Goal: Task Accomplishment & Management: Manage account settings

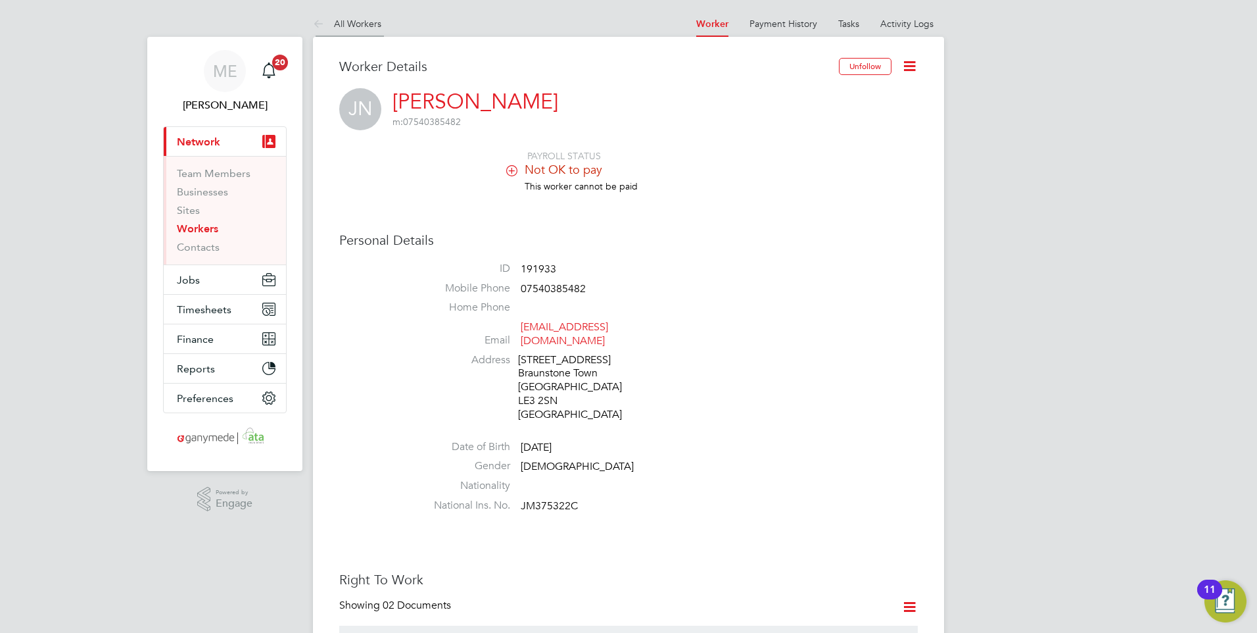
click at [319, 24] on icon at bounding box center [321, 24] width 16 height 16
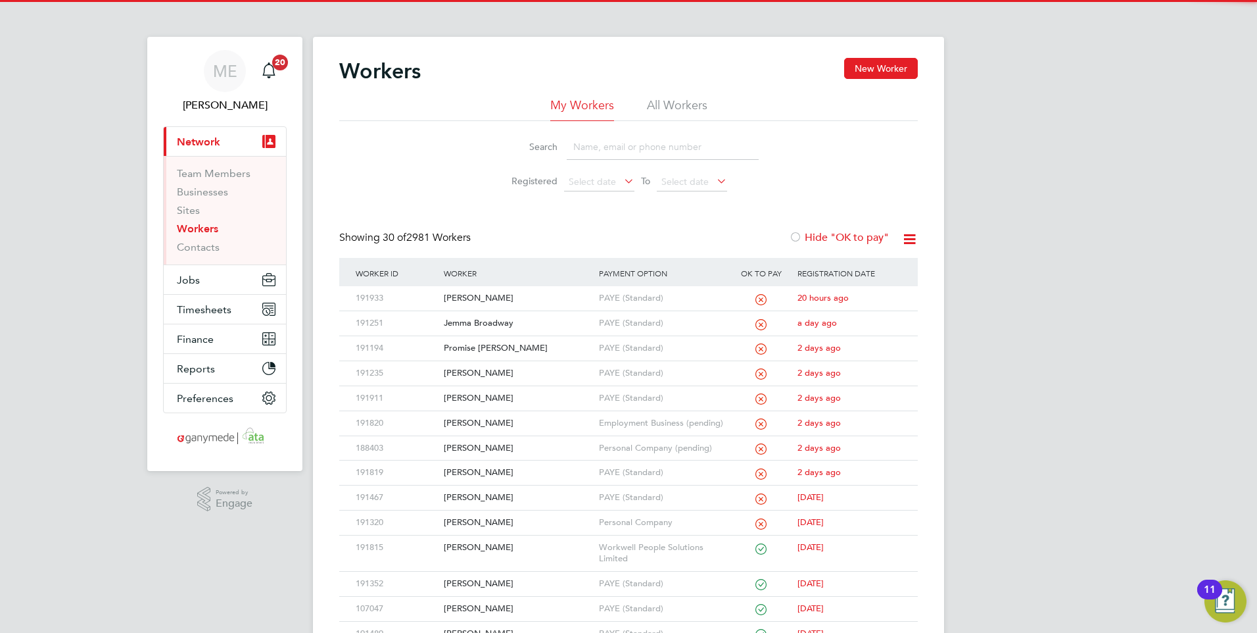
click at [619, 143] on input at bounding box center [663, 147] width 192 height 26
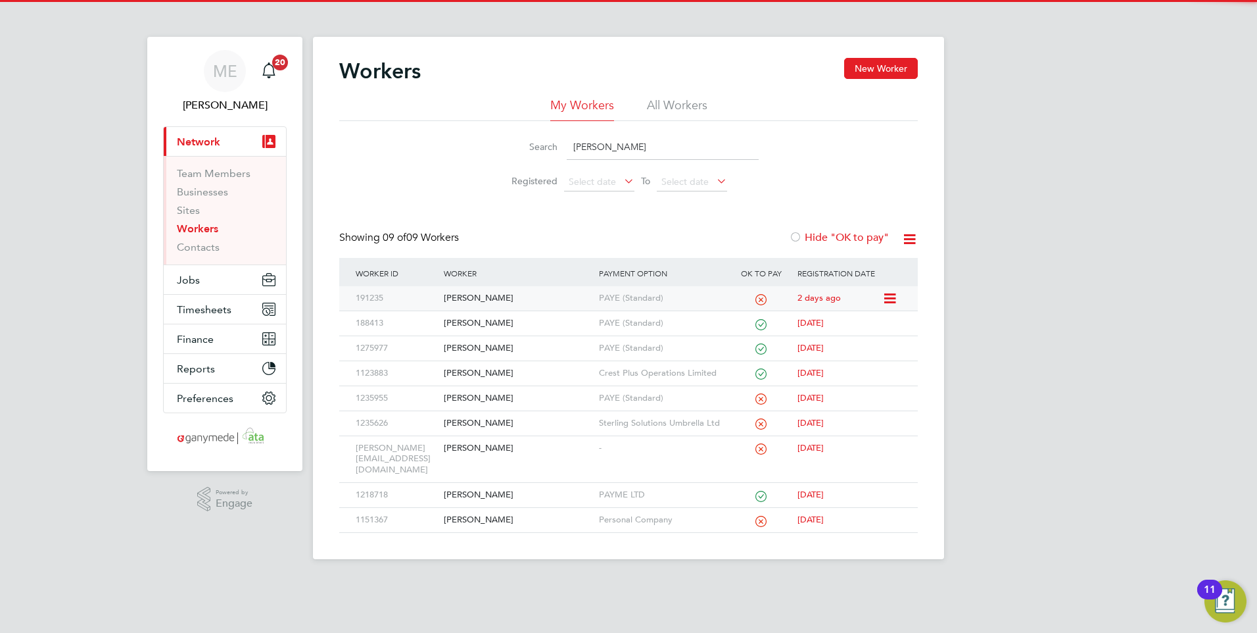
type input "shaun"
click at [512, 288] on div "[PERSON_NAME]" at bounding box center [518, 298] width 155 height 24
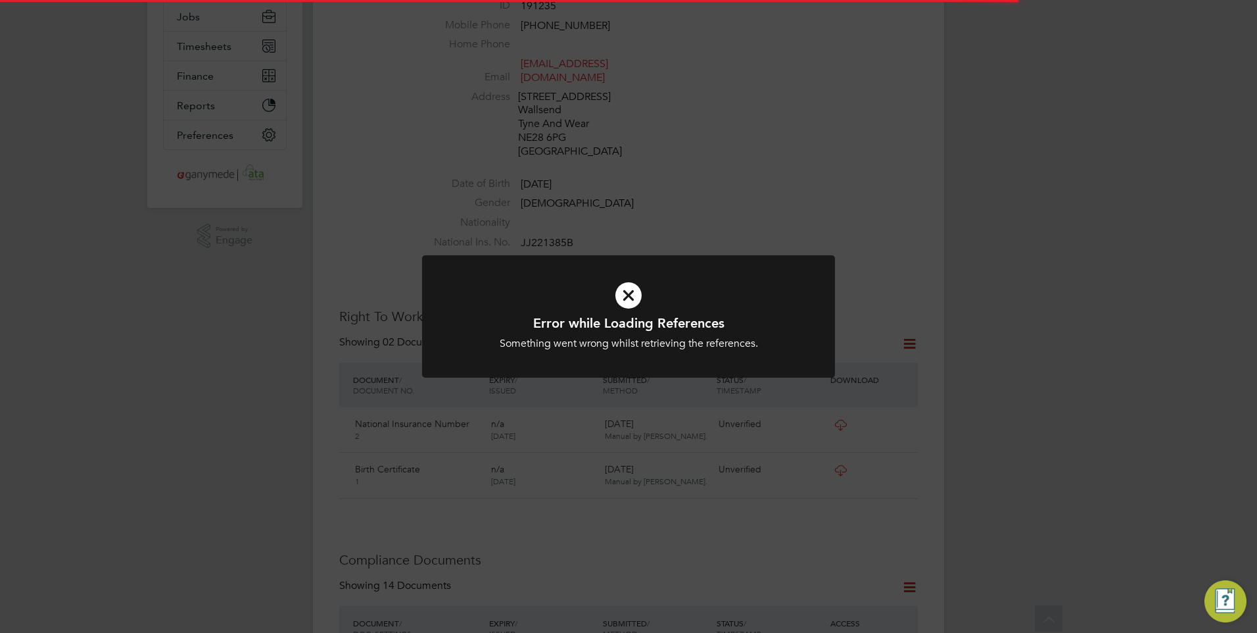
click at [611, 278] on icon at bounding box center [629, 295] width 342 height 51
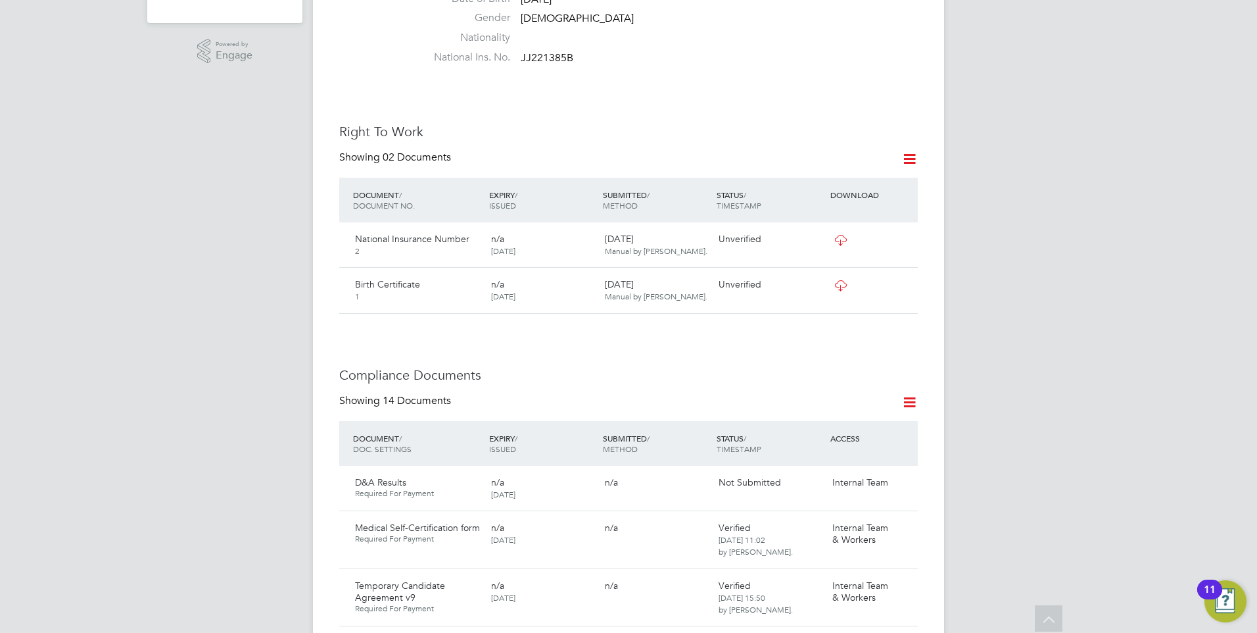
scroll to position [460, 0]
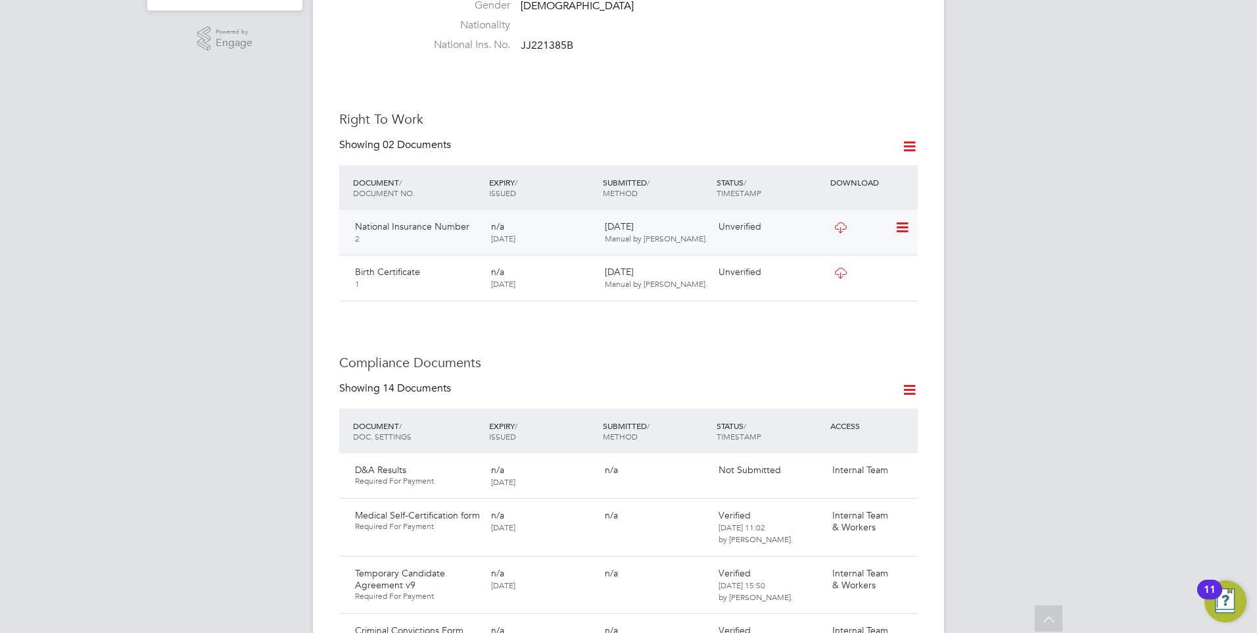
click at [901, 220] on icon at bounding box center [901, 228] width 13 height 16
click at [852, 239] on li "Verify Document" at bounding box center [860, 245] width 97 height 18
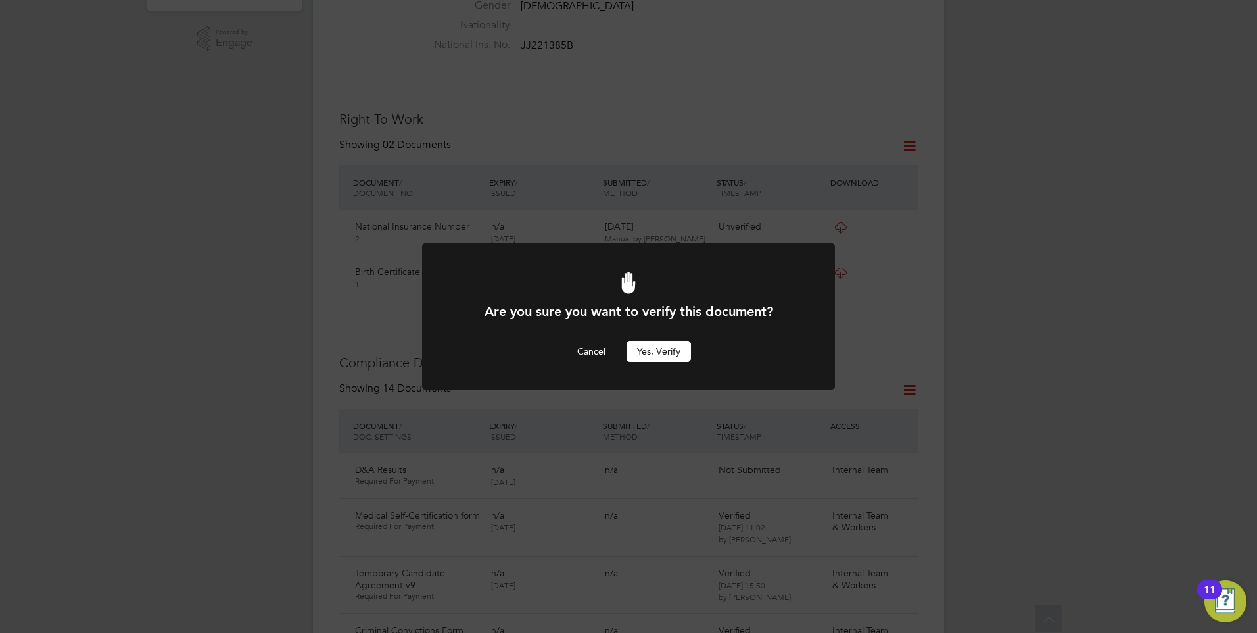
scroll to position [0, 0]
click at [655, 347] on button "Yes, verify" at bounding box center [659, 351] width 64 height 21
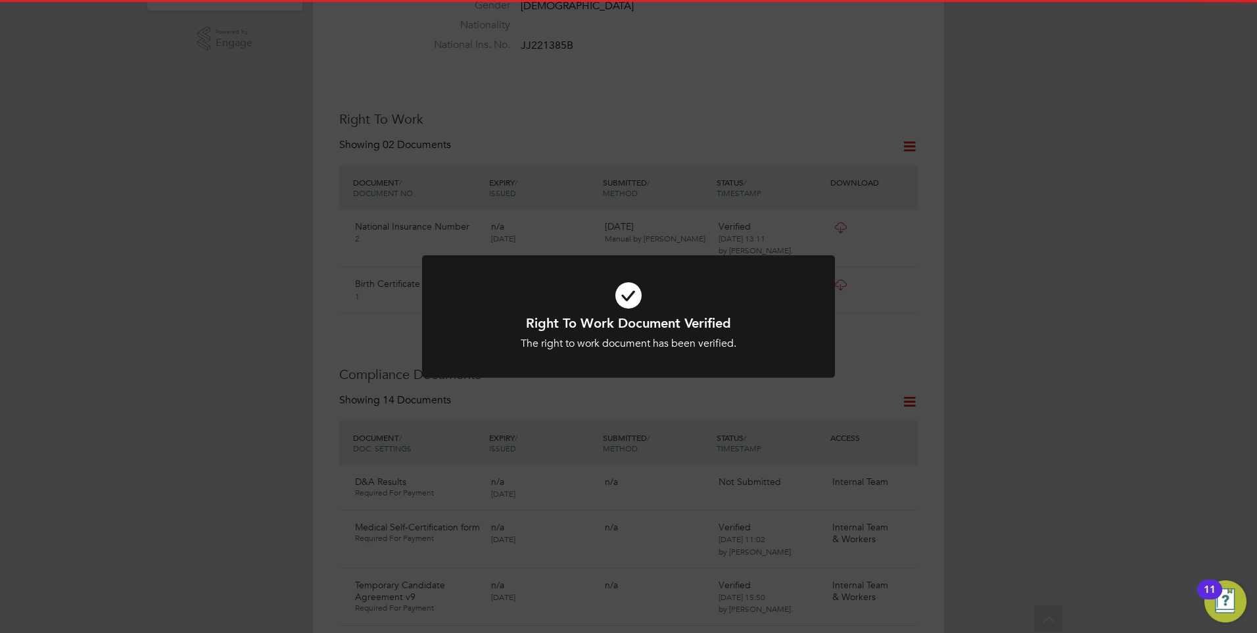
click at [796, 280] on icon at bounding box center [629, 295] width 342 height 51
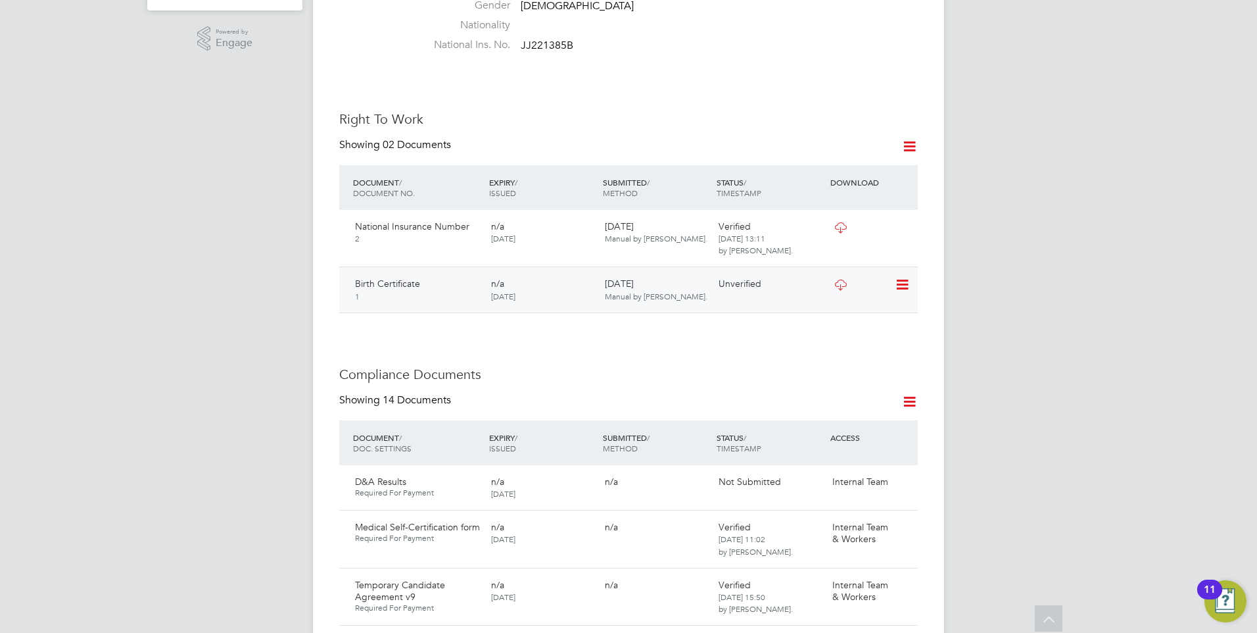
click at [902, 277] on icon at bounding box center [901, 285] width 13 height 16
click at [846, 297] on li "Verify Document" at bounding box center [860, 302] width 97 height 18
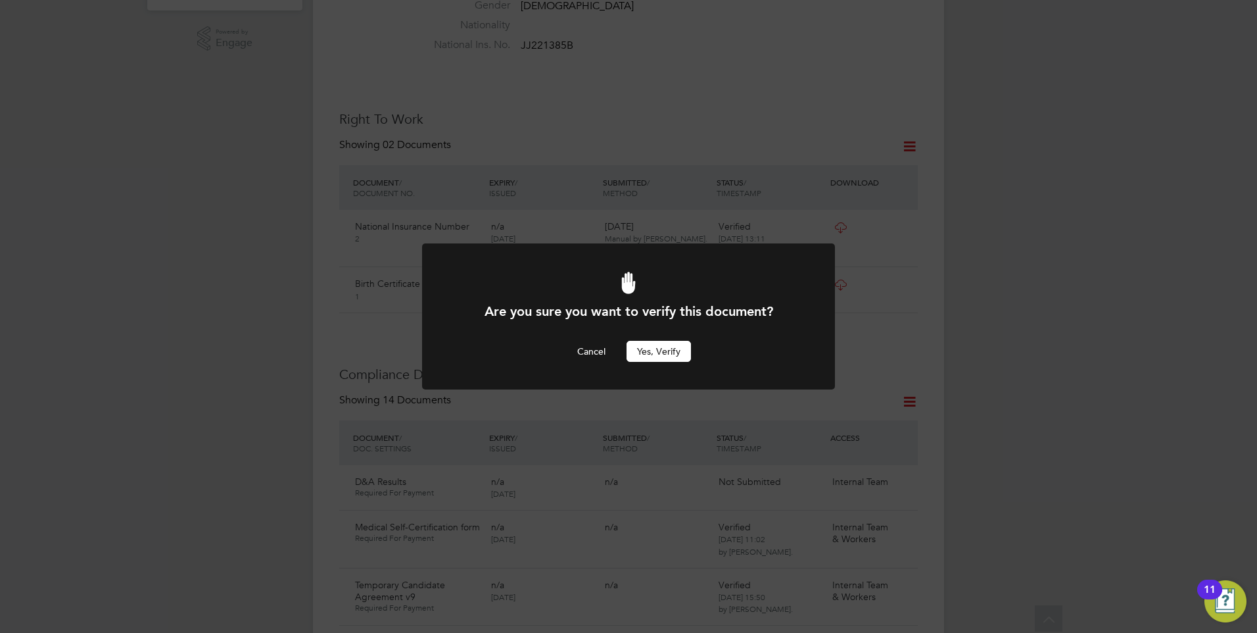
click at [674, 344] on button "Yes, verify" at bounding box center [659, 351] width 64 height 21
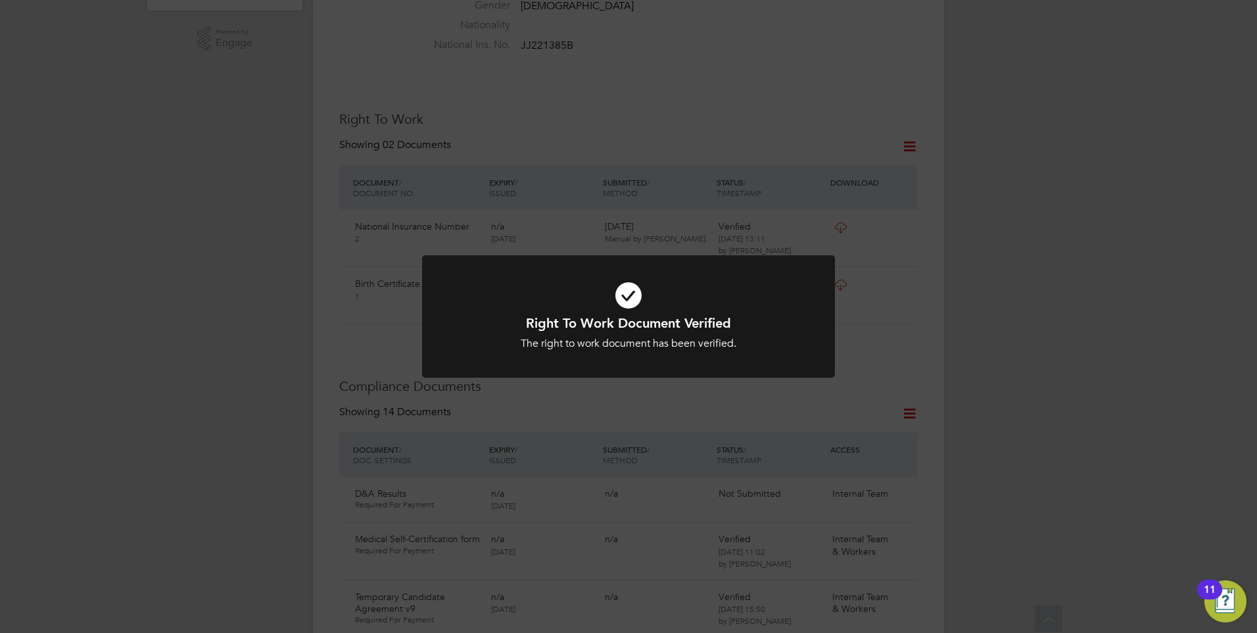
click at [685, 351] on div at bounding box center [628, 316] width 413 height 123
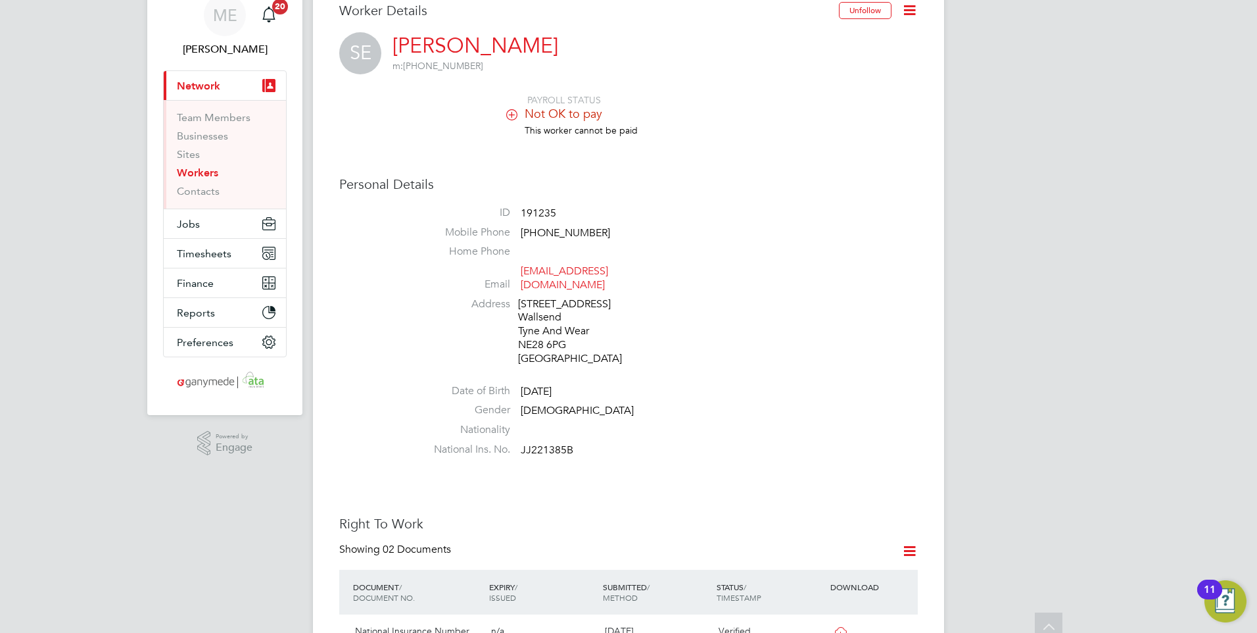
scroll to position [0, 0]
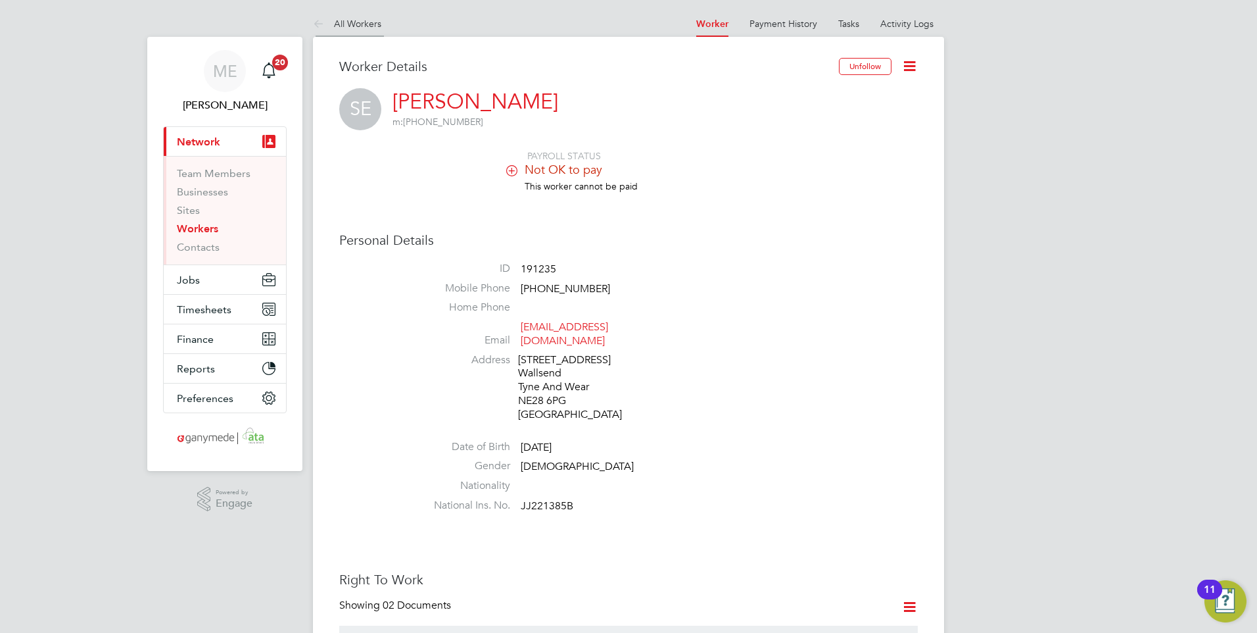
click at [324, 22] on icon at bounding box center [321, 24] width 16 height 16
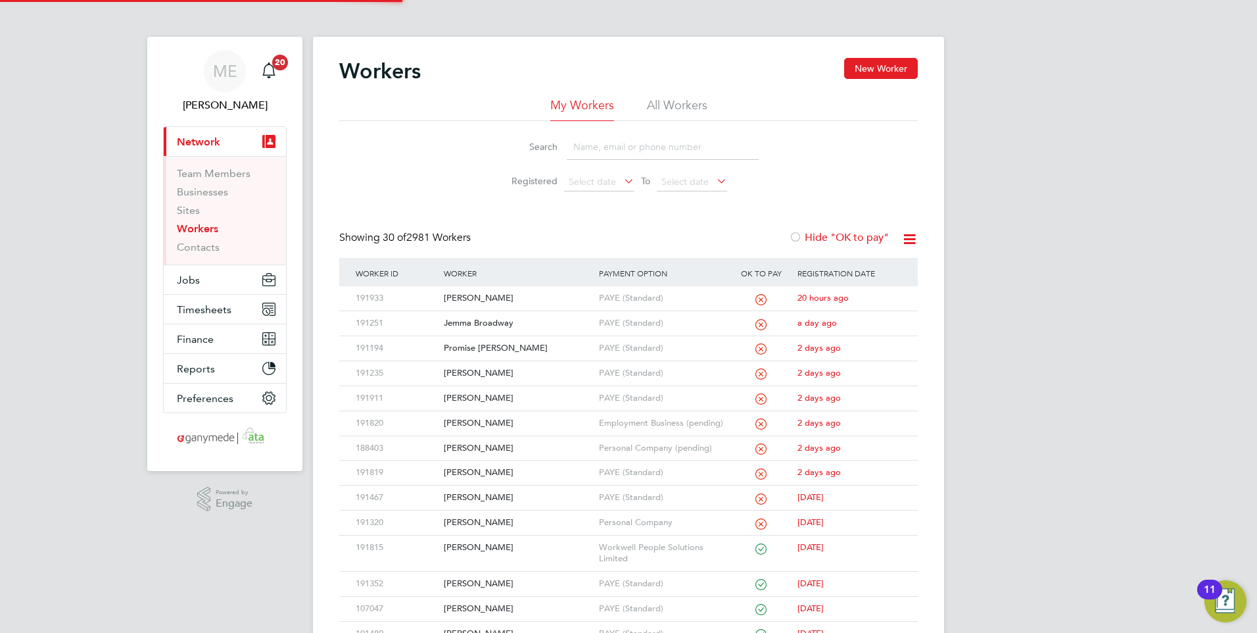
click at [591, 146] on input at bounding box center [663, 147] width 192 height 26
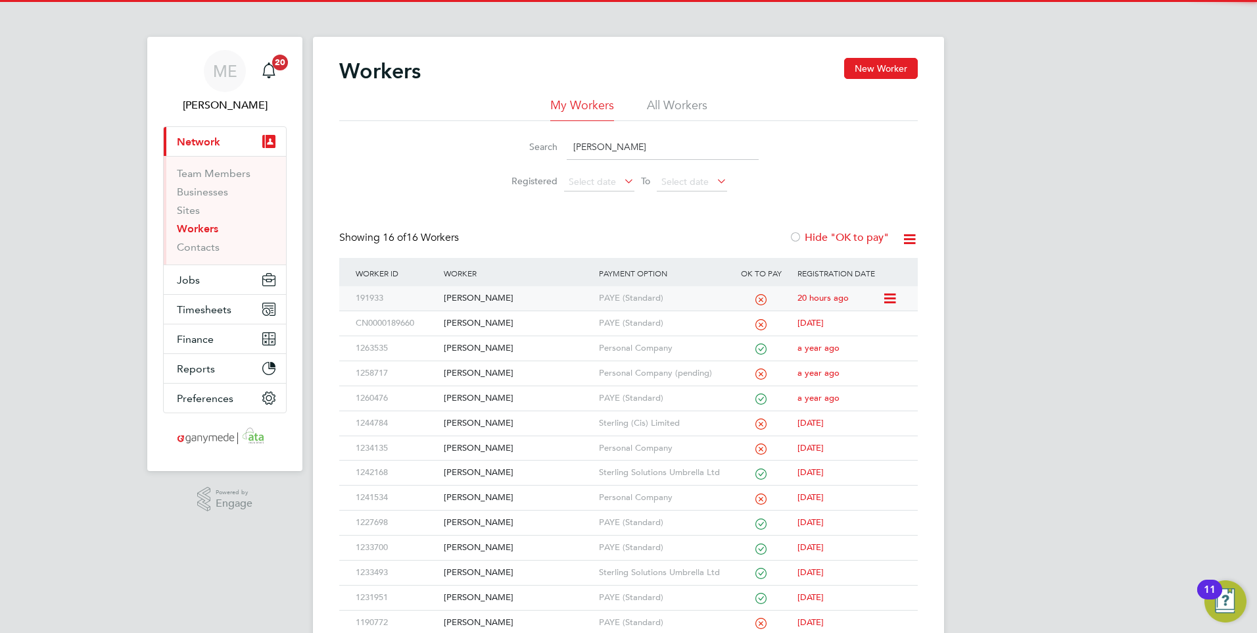
click at [508, 298] on div "[PERSON_NAME]" at bounding box center [518, 298] width 155 height 24
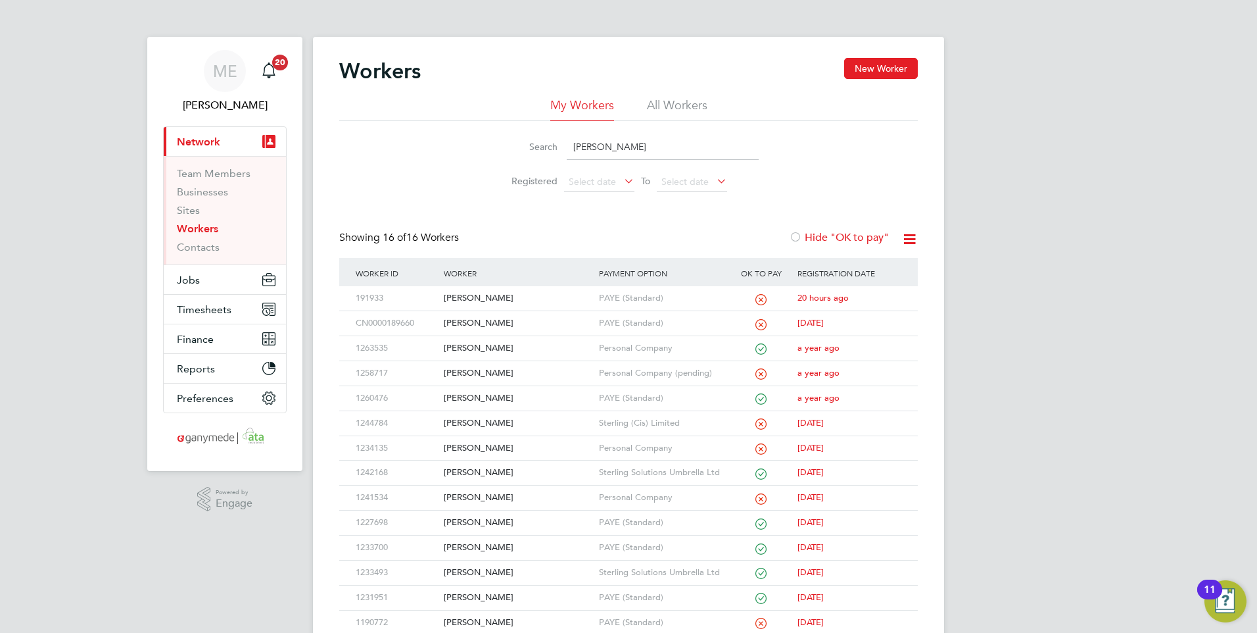
drag, startPoint x: 595, startPoint y: 138, endPoint x: 556, endPoint y: 143, distance: 38.4
click at [556, 143] on div "Search jamie" at bounding box center [629, 147] width 260 height 26
click at [616, 141] on input "jamie" at bounding box center [663, 147] width 192 height 26
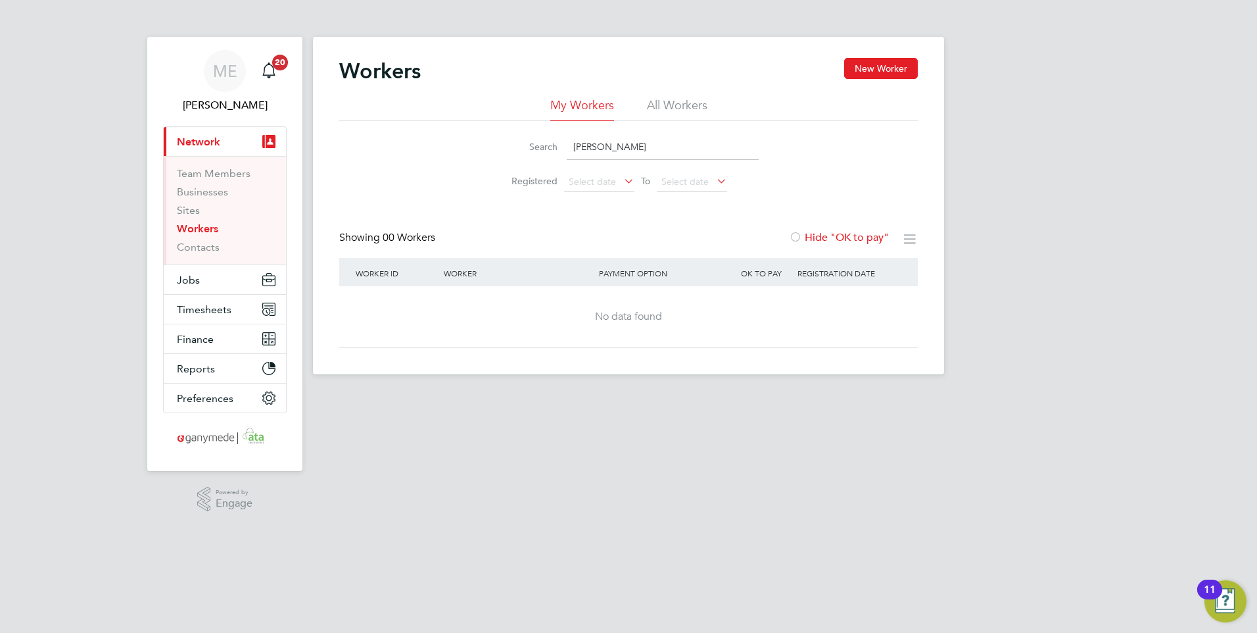
type input "jamie ire"
drag, startPoint x: 655, startPoint y: 145, endPoint x: 524, endPoint y: 147, distance: 130.9
click at [524, 147] on div "Search jamie ire" at bounding box center [629, 147] width 260 height 26
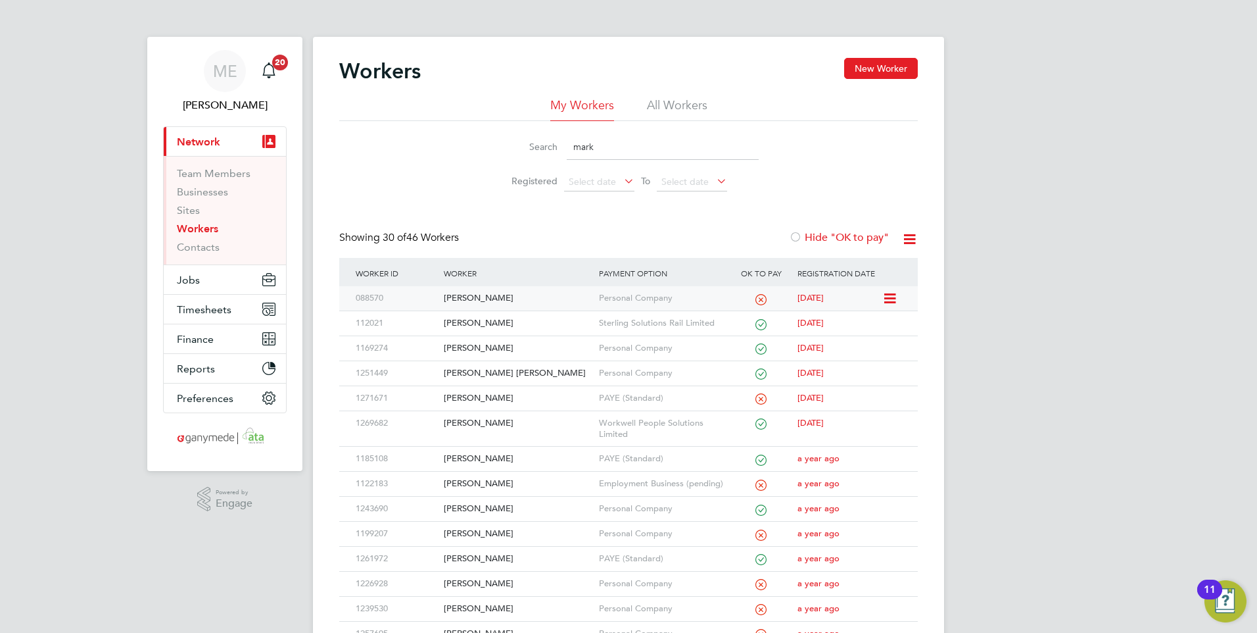
type input "mark"
click at [509, 299] on div "Mark Ireland" at bounding box center [518, 298] width 155 height 24
drag, startPoint x: 587, startPoint y: 148, endPoint x: 546, endPoint y: 105, distance: 59.5
click at [537, 135] on div "Search mark" at bounding box center [629, 147] width 260 height 26
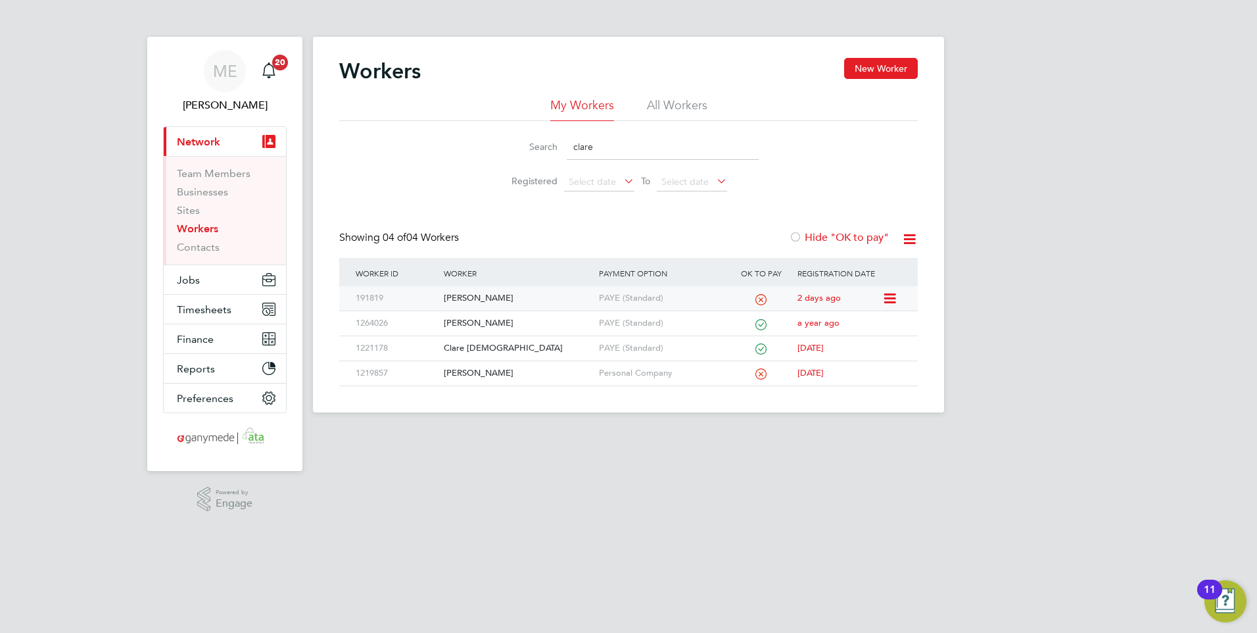
type input "clare"
click at [550, 291] on div "Clare Kelly" at bounding box center [518, 298] width 155 height 24
drag, startPoint x: 596, startPoint y: 149, endPoint x: 556, endPoint y: 144, distance: 39.7
click at [556, 144] on div "Search clare" at bounding box center [629, 147] width 260 height 26
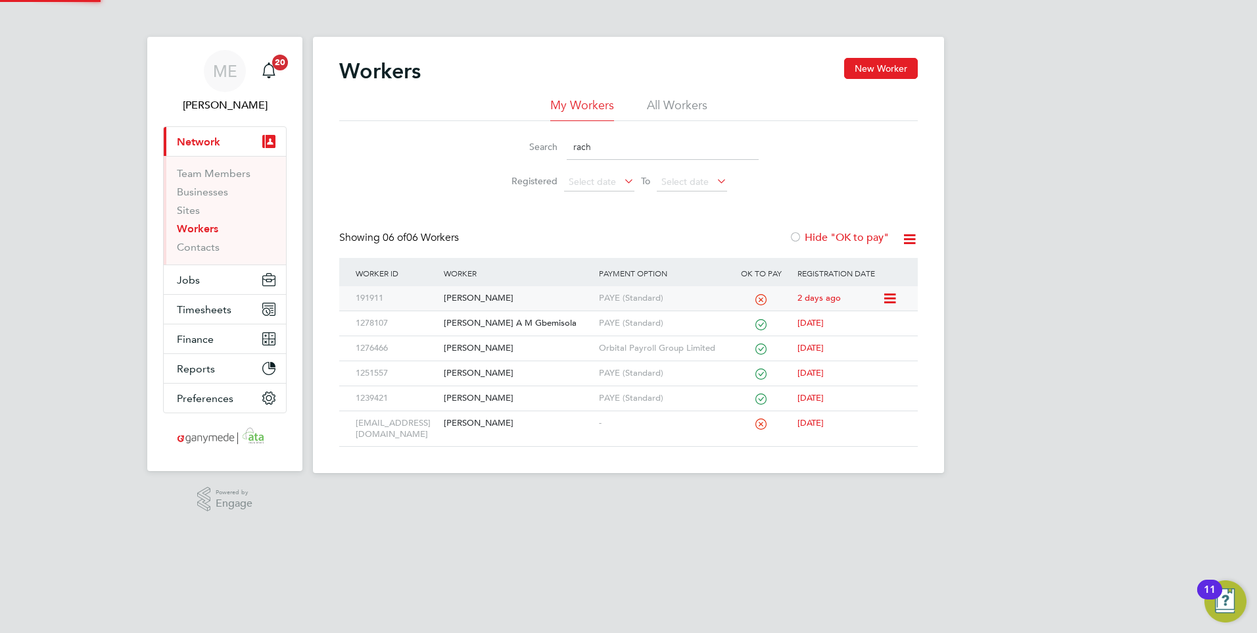
type input "rach"
click at [507, 301] on div "Rachael Wood" at bounding box center [518, 298] width 155 height 24
drag, startPoint x: 606, startPoint y: 148, endPoint x: 568, endPoint y: 126, distance: 44.8
click at [568, 143] on input "rach" at bounding box center [663, 147] width 192 height 26
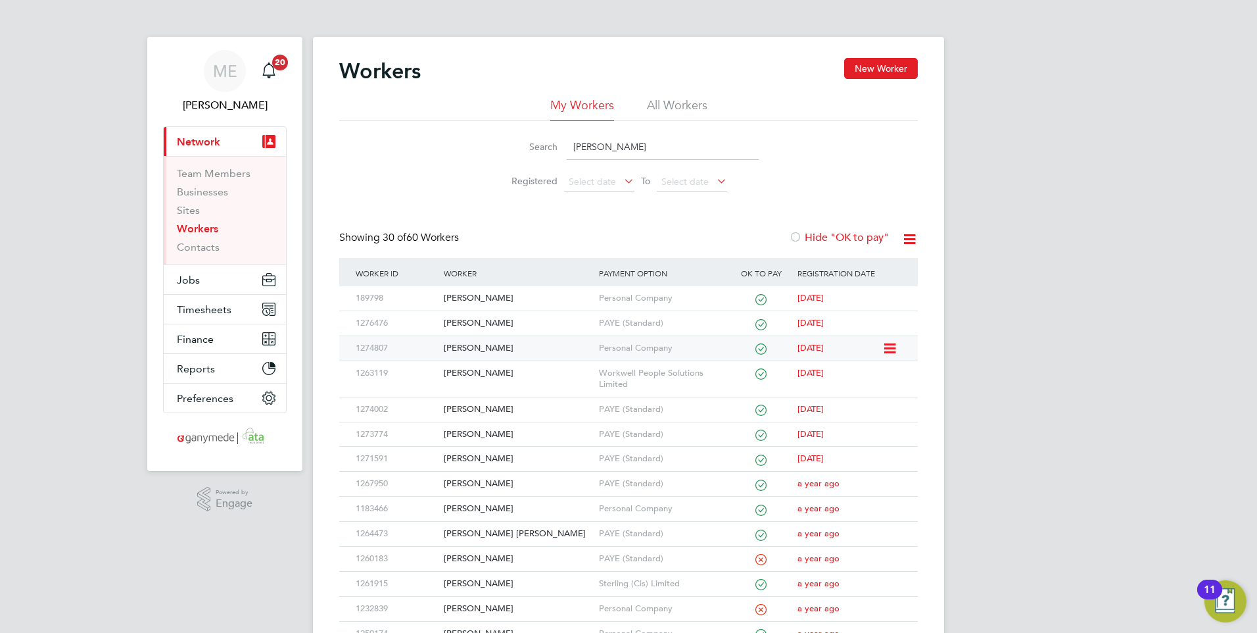
type input "MICHAEL"
click at [518, 339] on div "[PERSON_NAME]" at bounding box center [518, 348] width 155 height 24
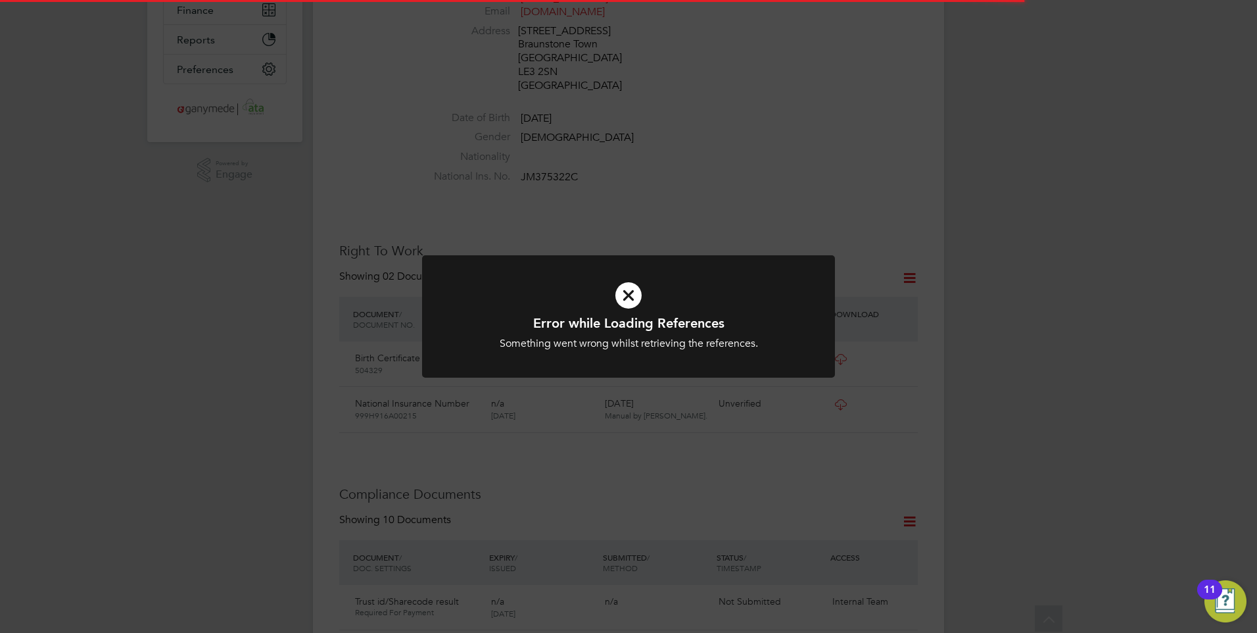
click at [575, 288] on icon at bounding box center [629, 295] width 342 height 51
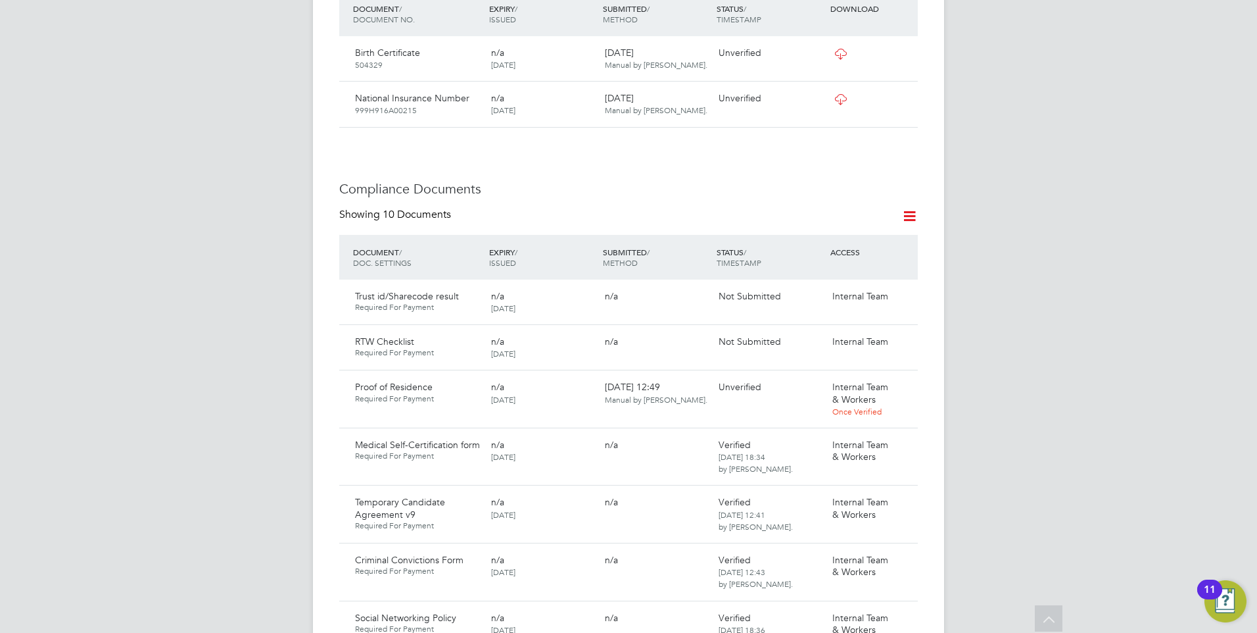
scroll to position [658, 0]
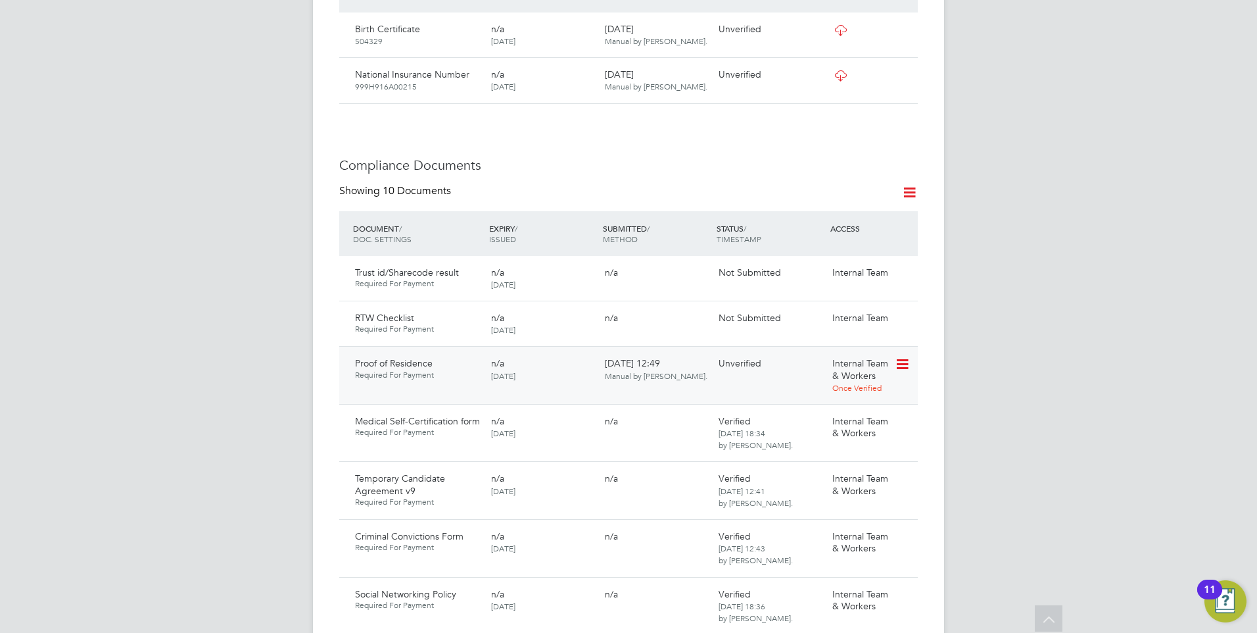
click at [900, 356] on icon at bounding box center [901, 364] width 13 height 16
click at [835, 395] on li "Download Document" at bounding box center [855, 400] width 105 height 18
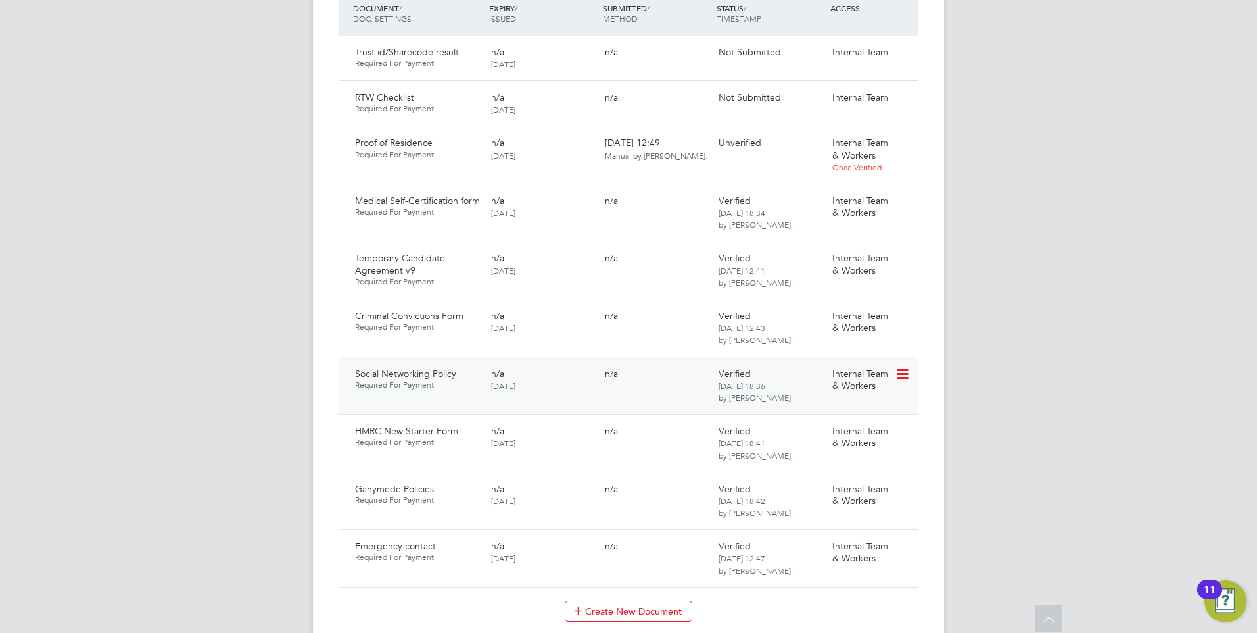
scroll to position [855, 0]
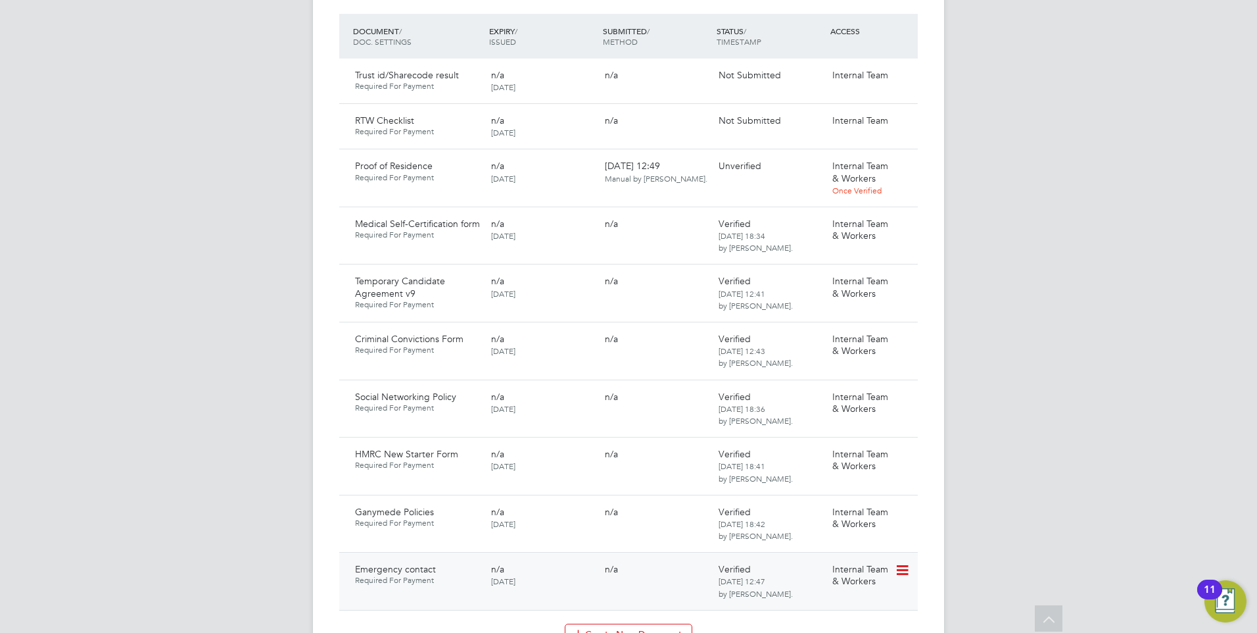
click at [902, 562] on icon at bounding box center [901, 570] width 13 height 16
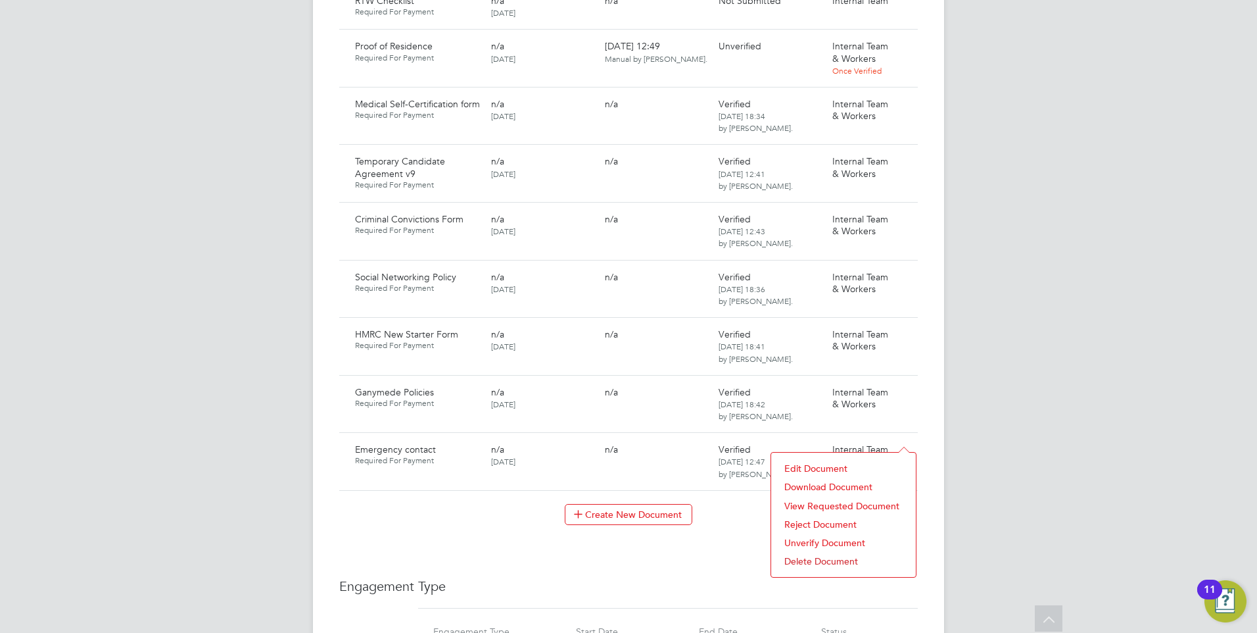
scroll to position [986, 0]
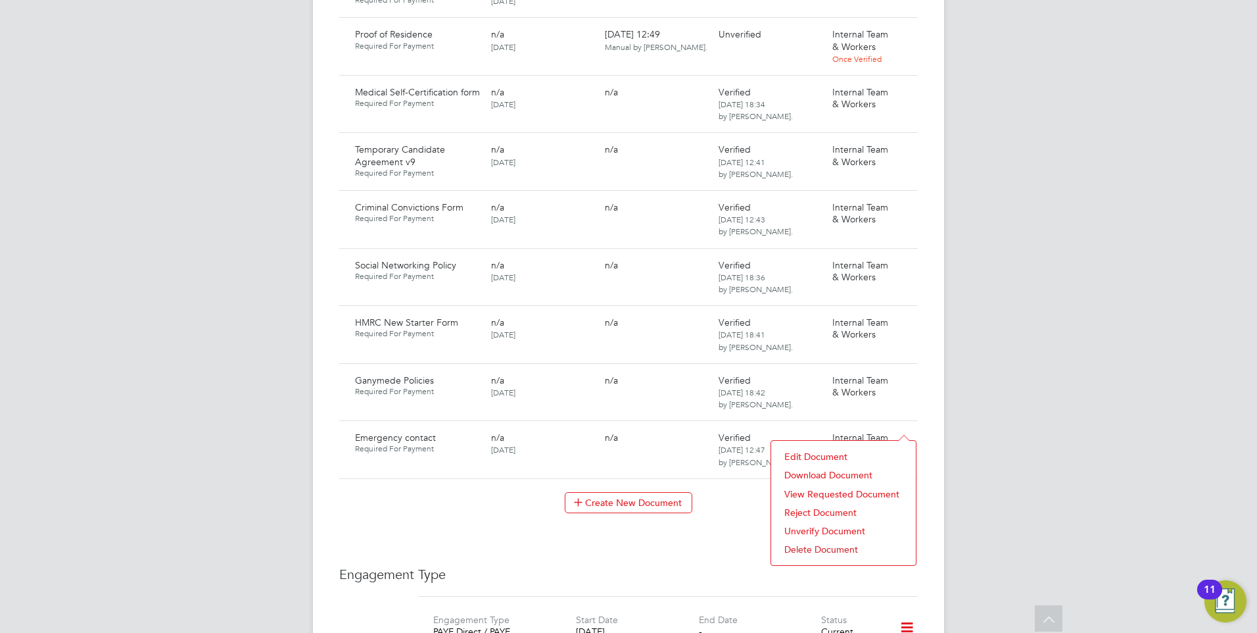
click at [819, 469] on li "Download Document" at bounding box center [844, 475] width 132 height 18
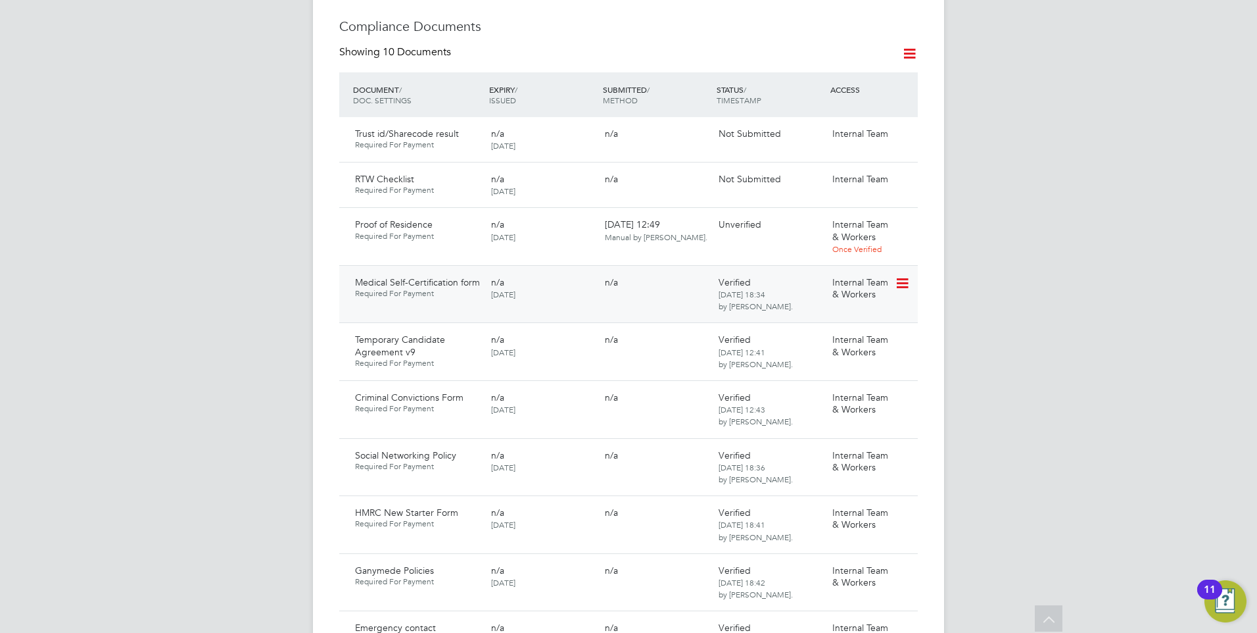
scroll to position [789, 0]
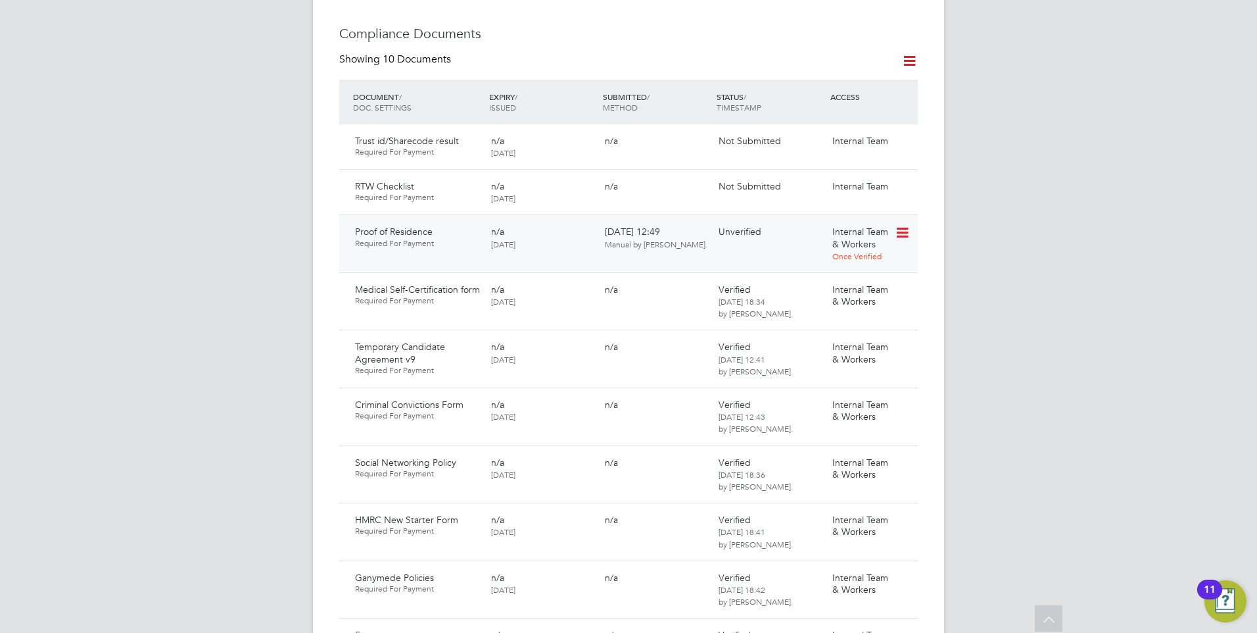
click at [904, 225] on icon at bounding box center [901, 233] width 13 height 16
click at [828, 283] on li "Reject Document" at bounding box center [855, 288] width 105 height 18
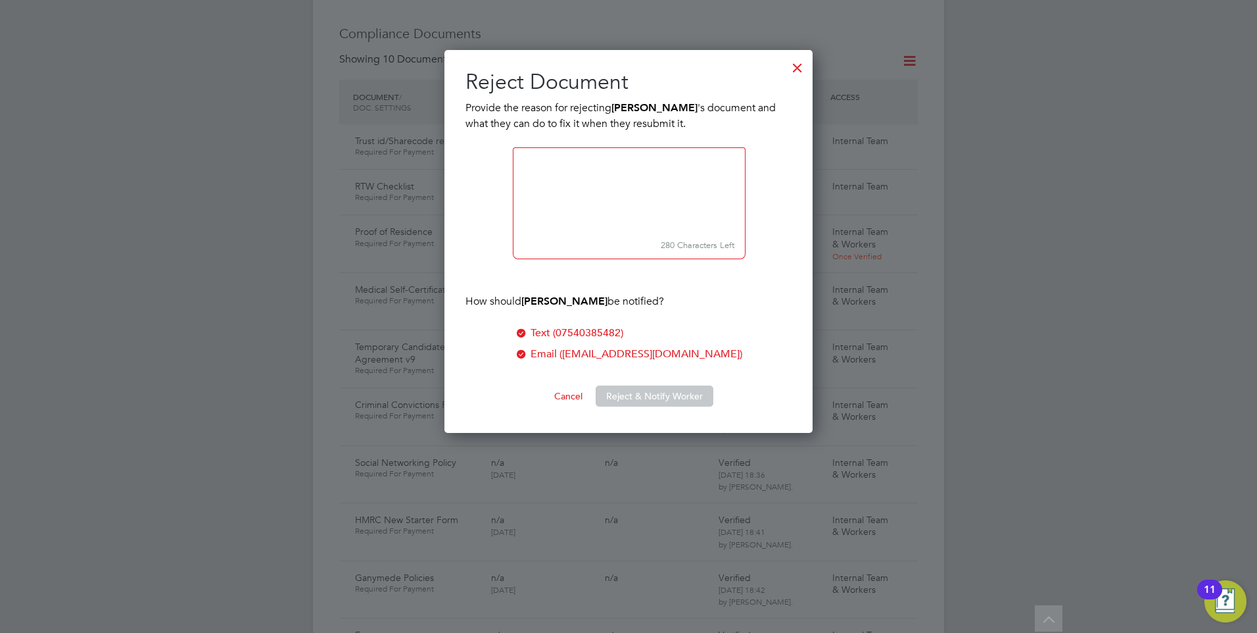
scroll to position [383, 369]
paste textarea "Please upload a Full Drivers Licence or a Utilities bill (not a mobile phone bi…"
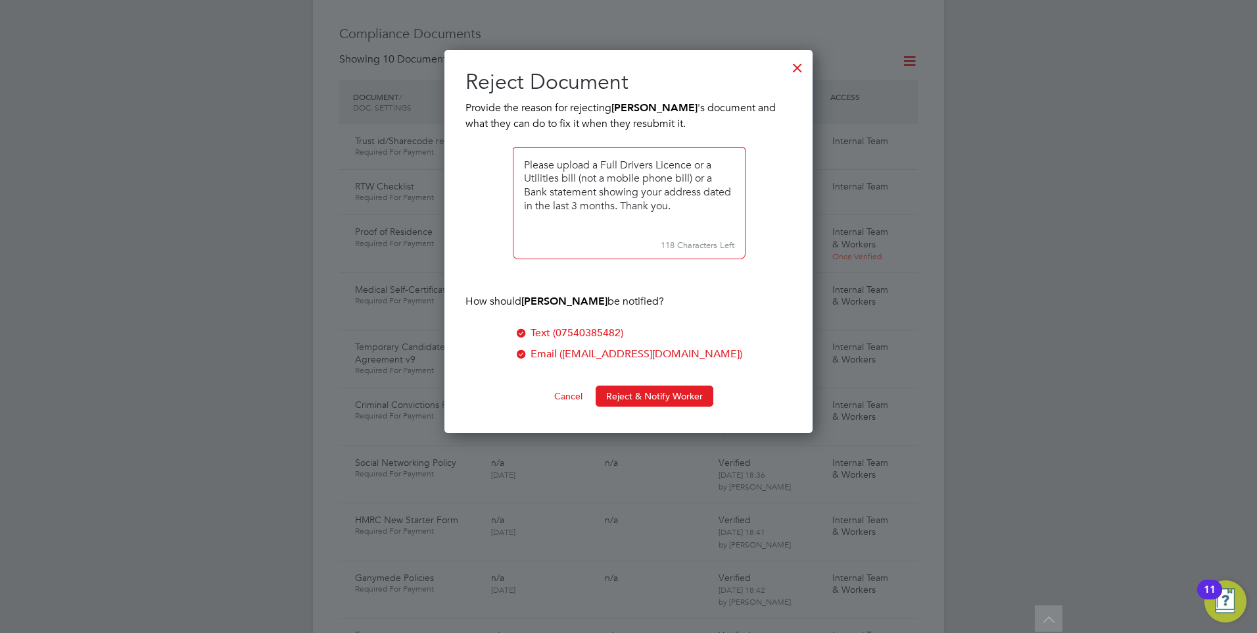
drag, startPoint x: 704, startPoint y: 191, endPoint x: 720, endPoint y: 208, distance: 23.3
click at [720, 208] on textarea at bounding box center [629, 190] width 233 height 87
click at [637, 205] on textarea at bounding box center [629, 190] width 233 height 87
click at [632, 205] on textarea at bounding box center [629, 190] width 233 height 87
click at [631, 205] on textarea at bounding box center [629, 190] width 233 height 87
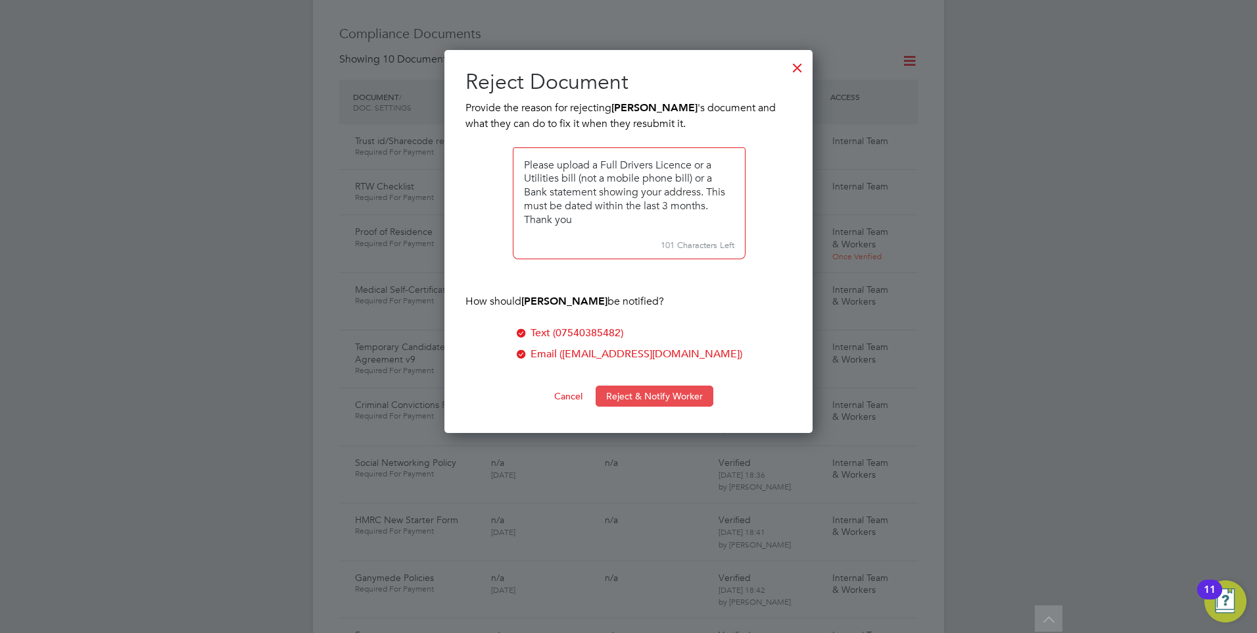
type textarea "Please upload a Full Drivers Licence or a Utilities bill (not a mobile phone bi…"
click at [627, 392] on button "Reject & Notify Worker" at bounding box center [655, 395] width 118 height 21
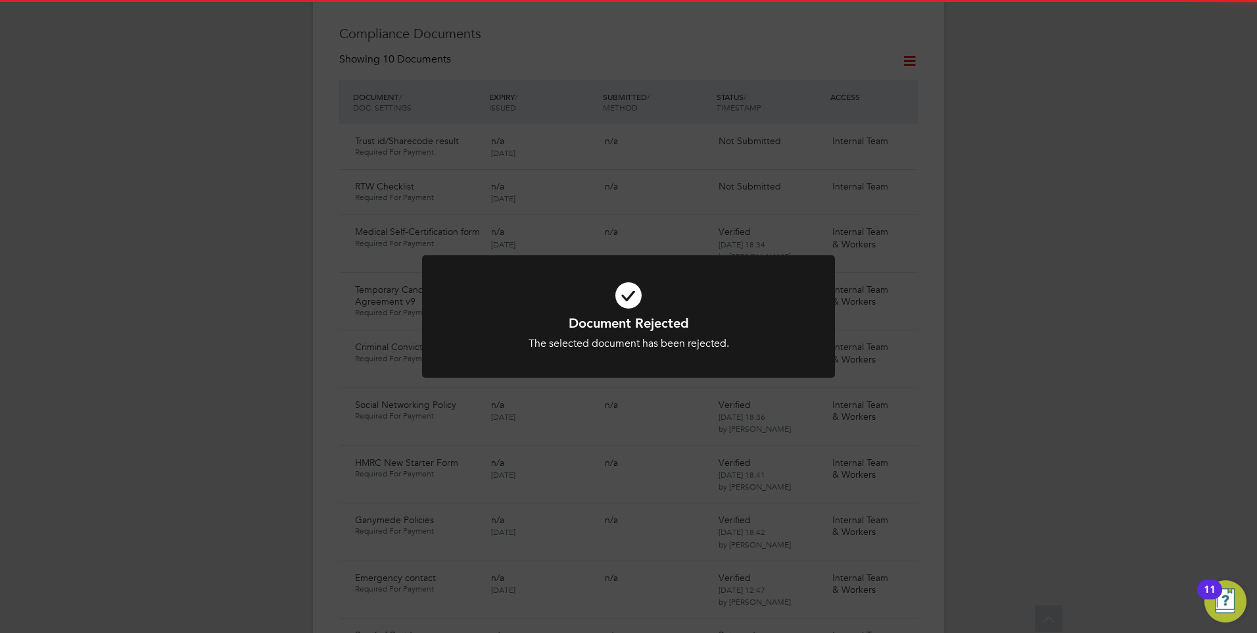
click at [595, 378] on div "Document Rejected The selected document has been rejected. Cancel Okay" at bounding box center [628, 324] width 413 height 139
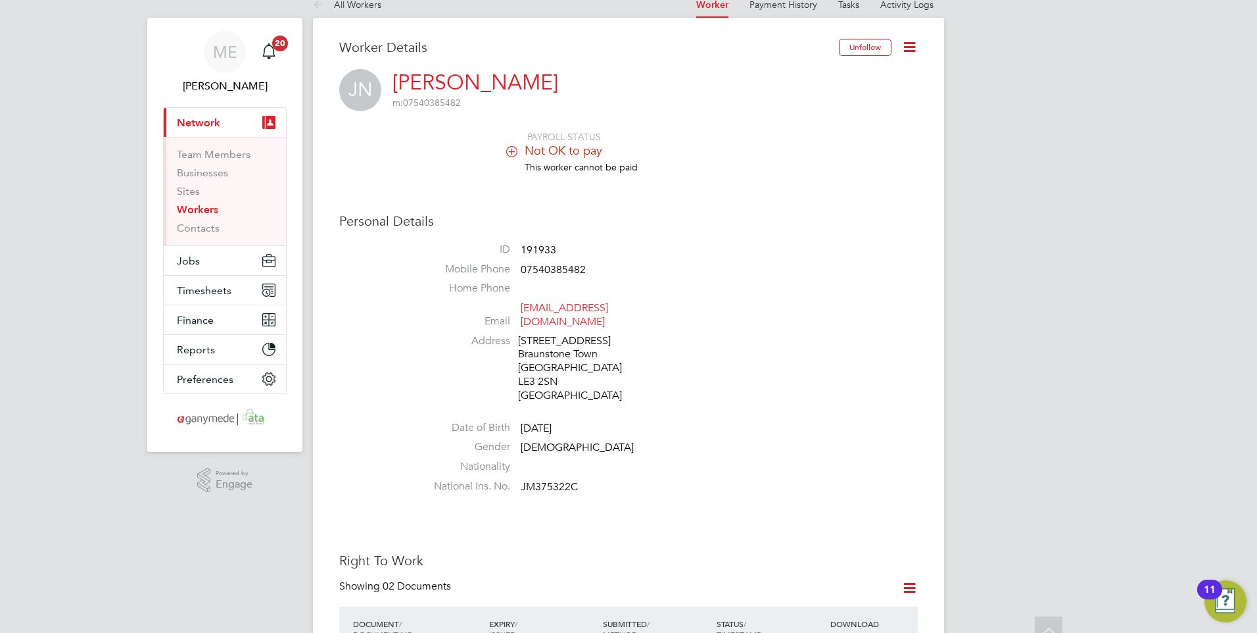
scroll to position [0, 0]
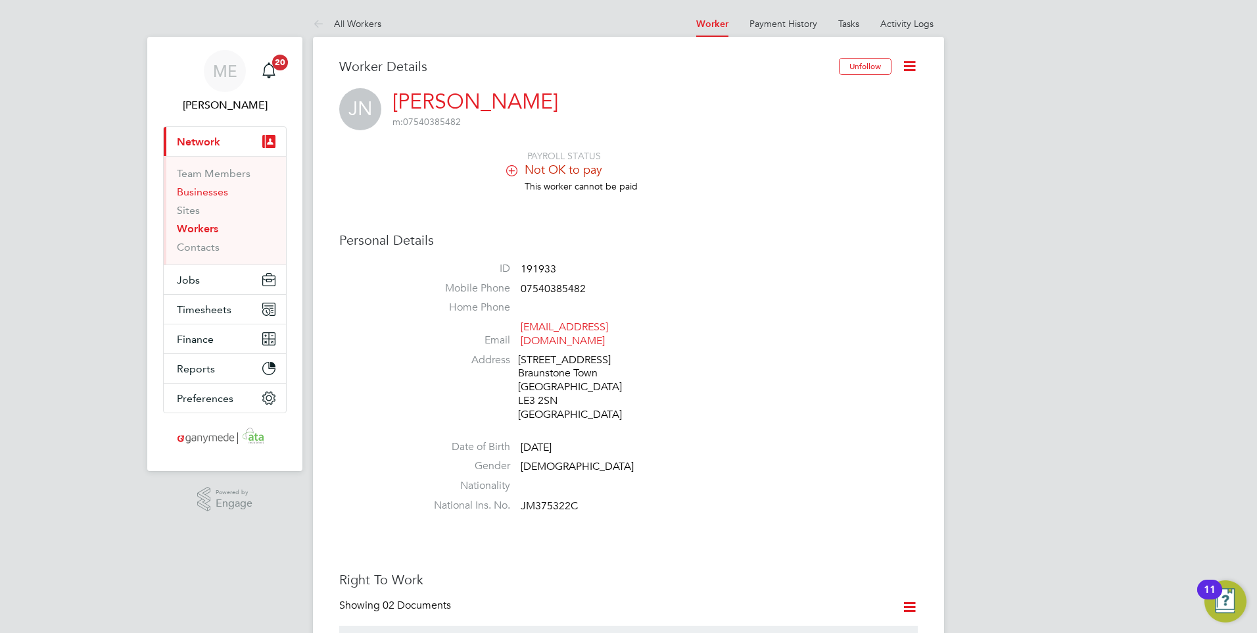
click at [205, 189] on link "Businesses" at bounding box center [202, 191] width 51 height 12
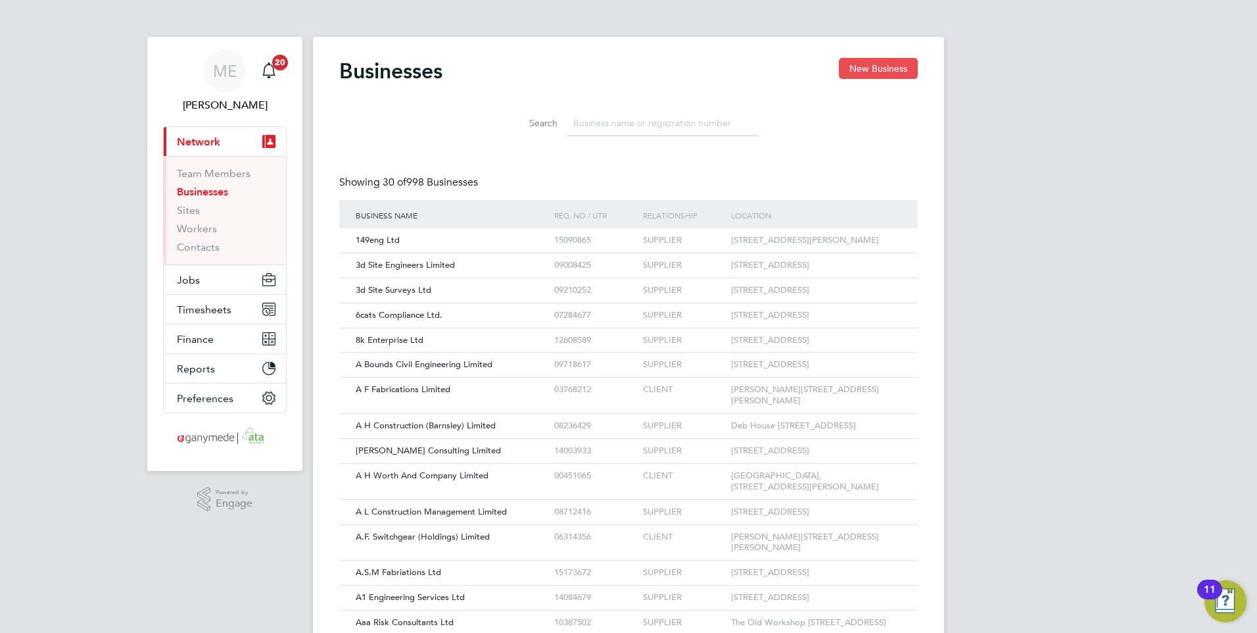
click at [896, 68] on button "New Business" at bounding box center [878, 68] width 79 height 21
type input "[GEOGRAPHIC_DATA]"
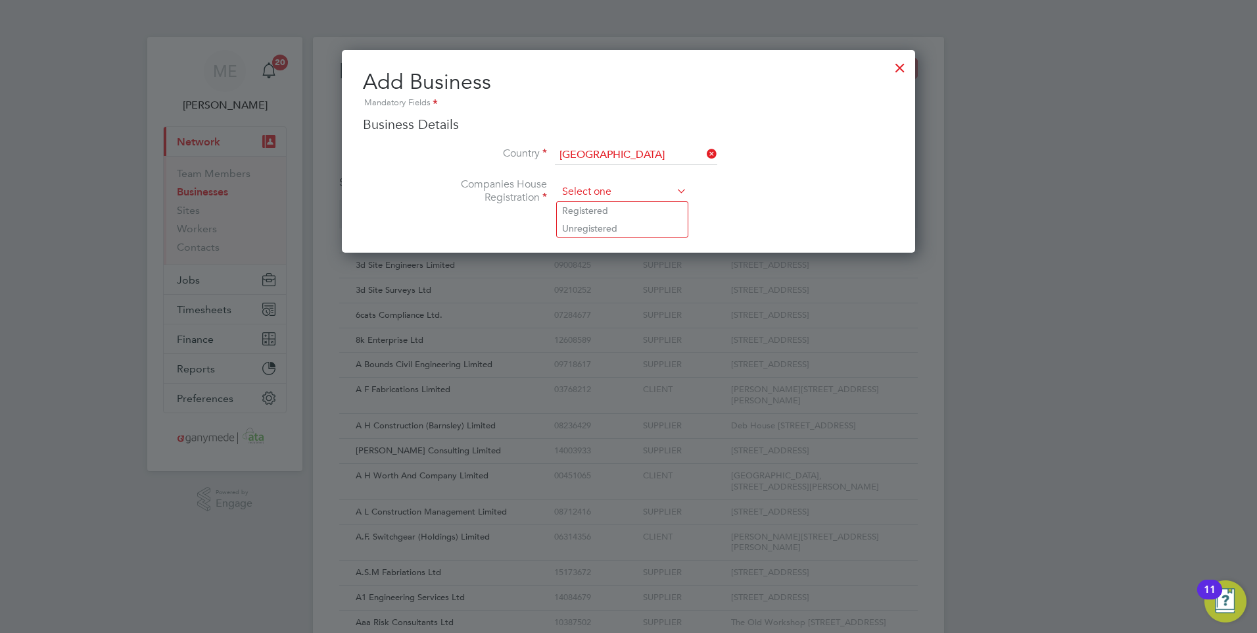
click at [599, 192] on input at bounding box center [623, 192] width 130 height 20
click at [600, 208] on li "Registered" at bounding box center [622, 210] width 131 height 17
type input "Registered"
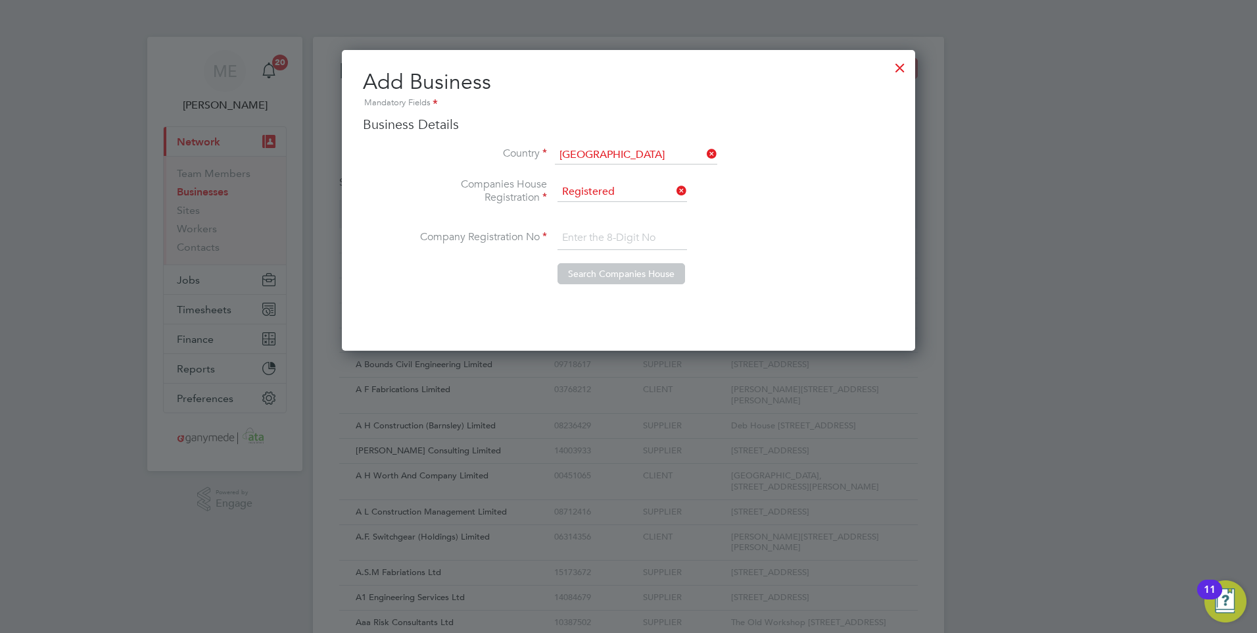
paste input "10708865"
type input "10708865"
click at [599, 271] on button "Search Companies House" at bounding box center [622, 273] width 128 height 21
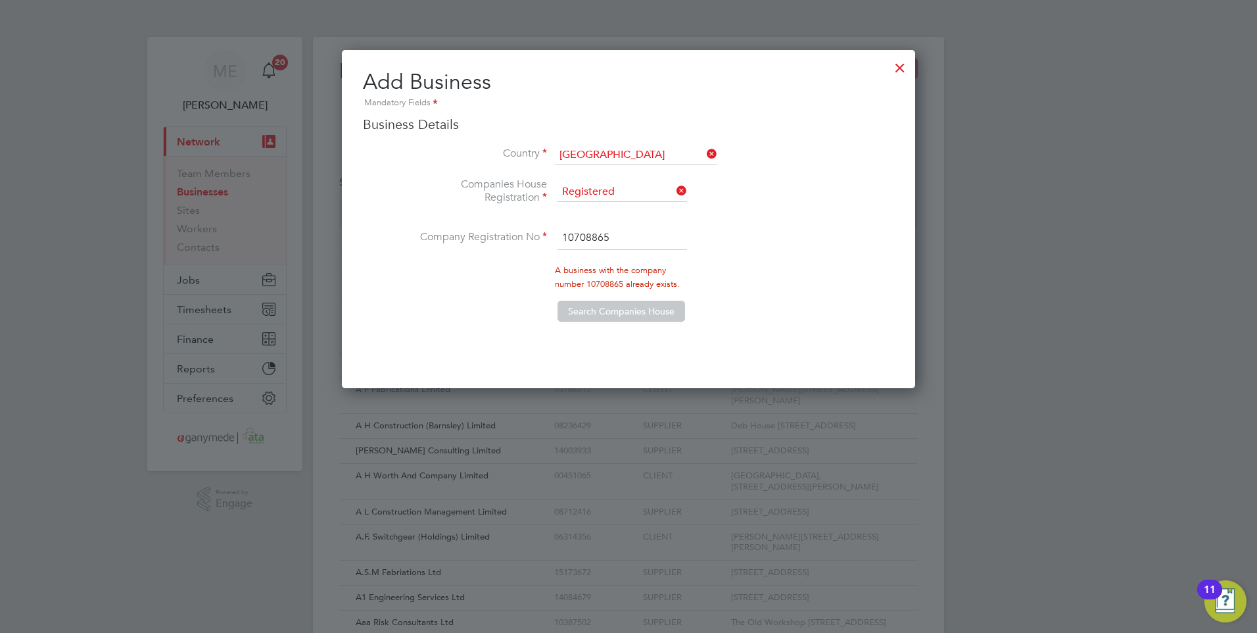
click at [896, 62] on div at bounding box center [900, 65] width 24 height 24
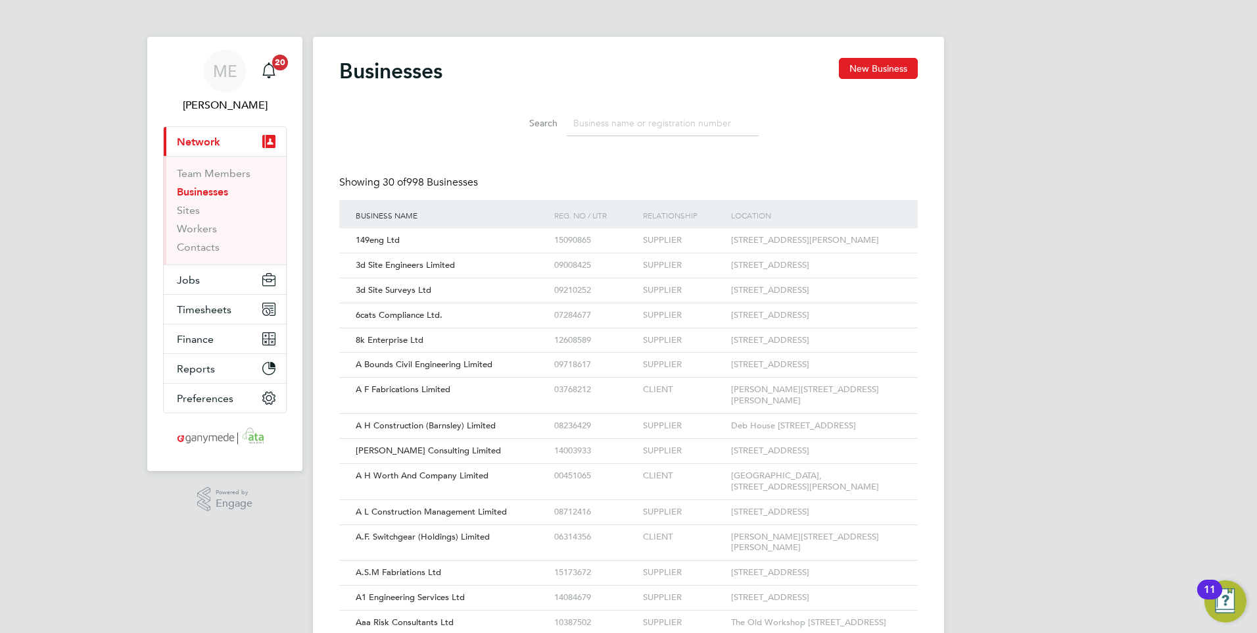
click at [617, 117] on input at bounding box center [663, 123] width 192 height 26
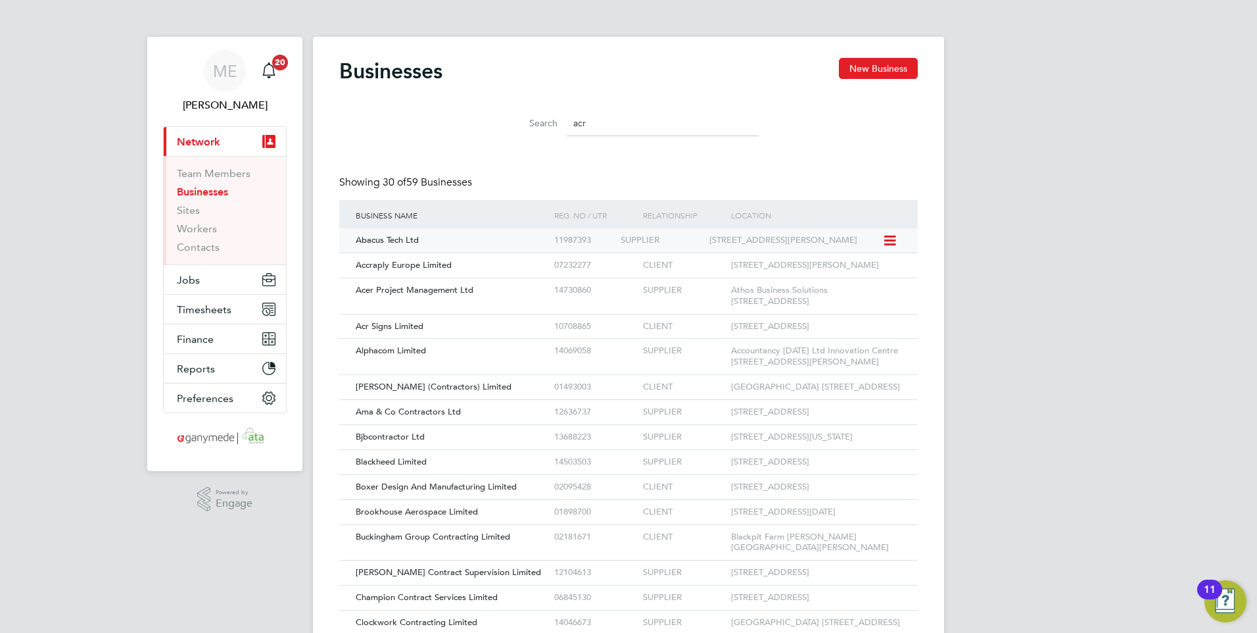
scroll to position [25, 200]
type input "acr"
click at [463, 339] on div "Acr Signs Limited" at bounding box center [452, 326] width 199 height 24
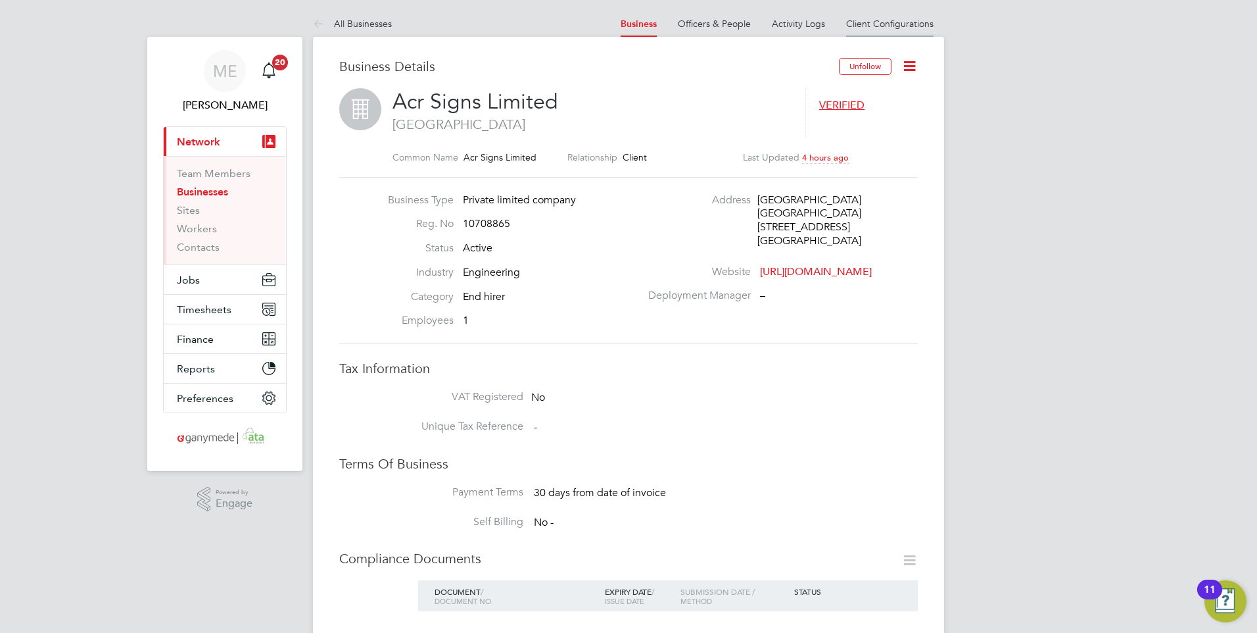
click at [869, 23] on link "Client Configurations" at bounding box center [889, 24] width 87 height 12
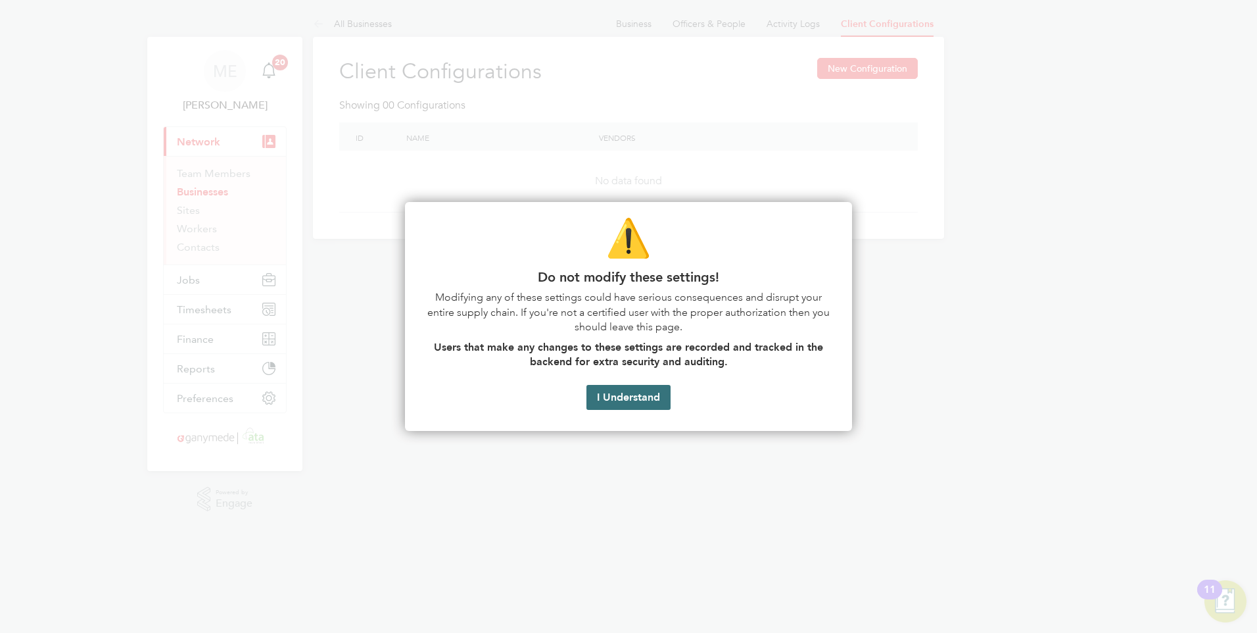
click at [612, 395] on button "I Understand" at bounding box center [629, 397] width 84 height 25
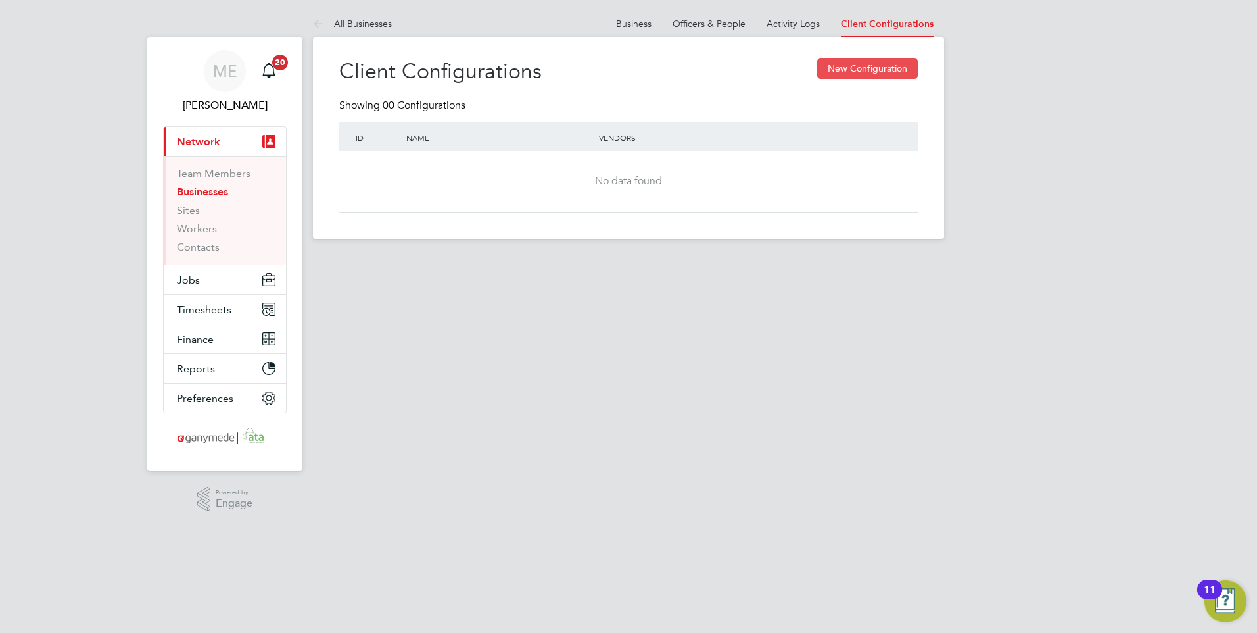
click at [840, 66] on button "New Configuration" at bounding box center [867, 68] width 101 height 21
type input "Letters & Digits"
type input "Automatically"
type input "No Limits"
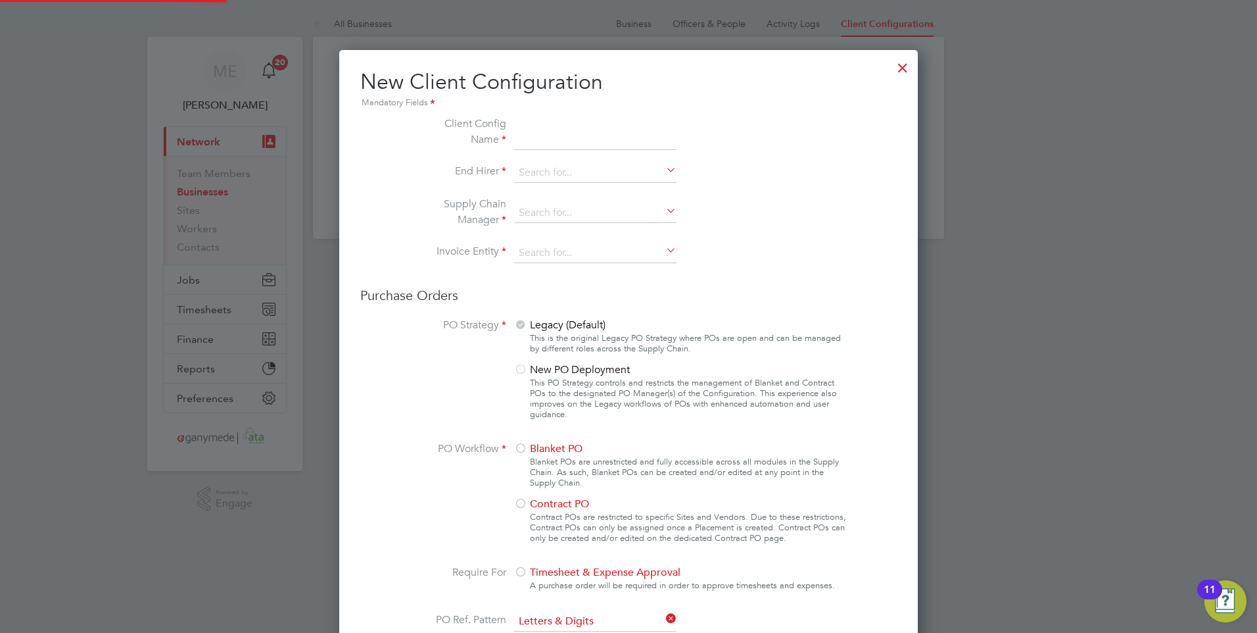
scroll to position [1245, 579]
type input "ACR"
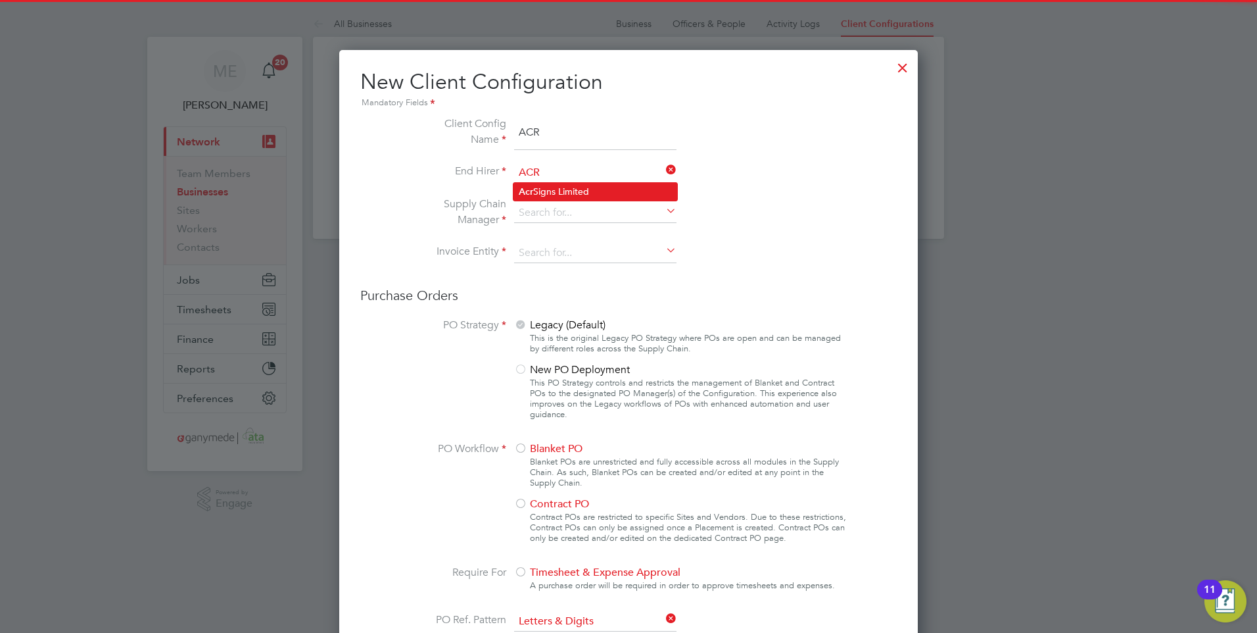
click at [550, 183] on li "Acr Signs Limited" at bounding box center [596, 192] width 164 height 18
type input "Acr Signs Limited"
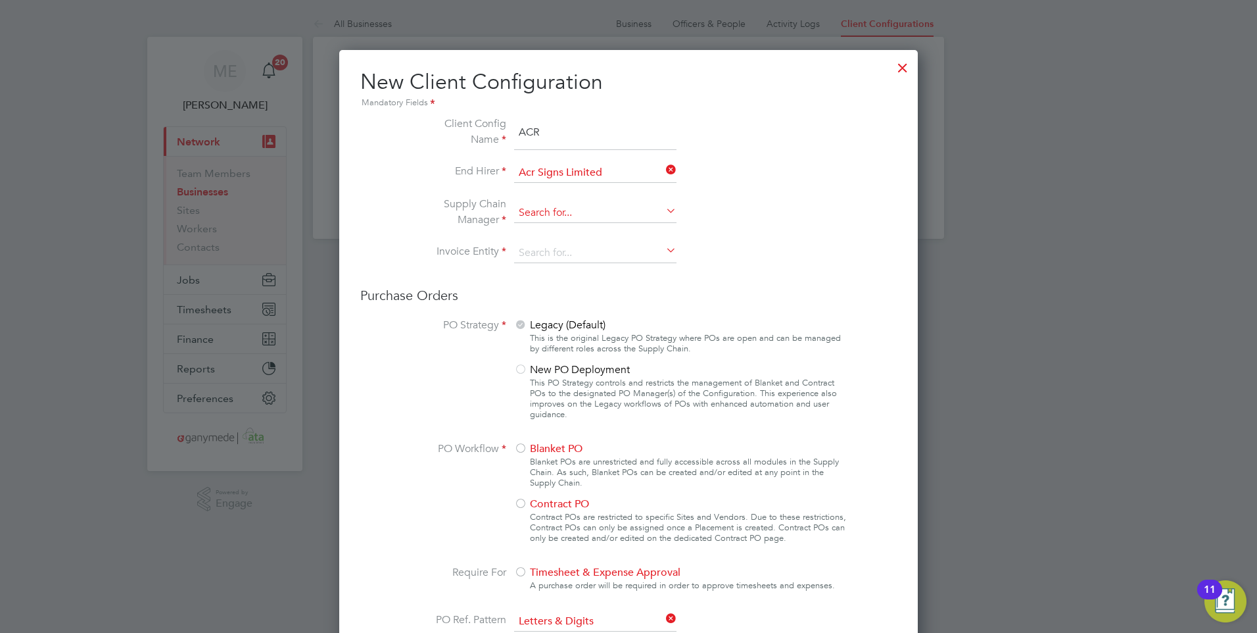
click at [555, 216] on input at bounding box center [595, 213] width 162 height 20
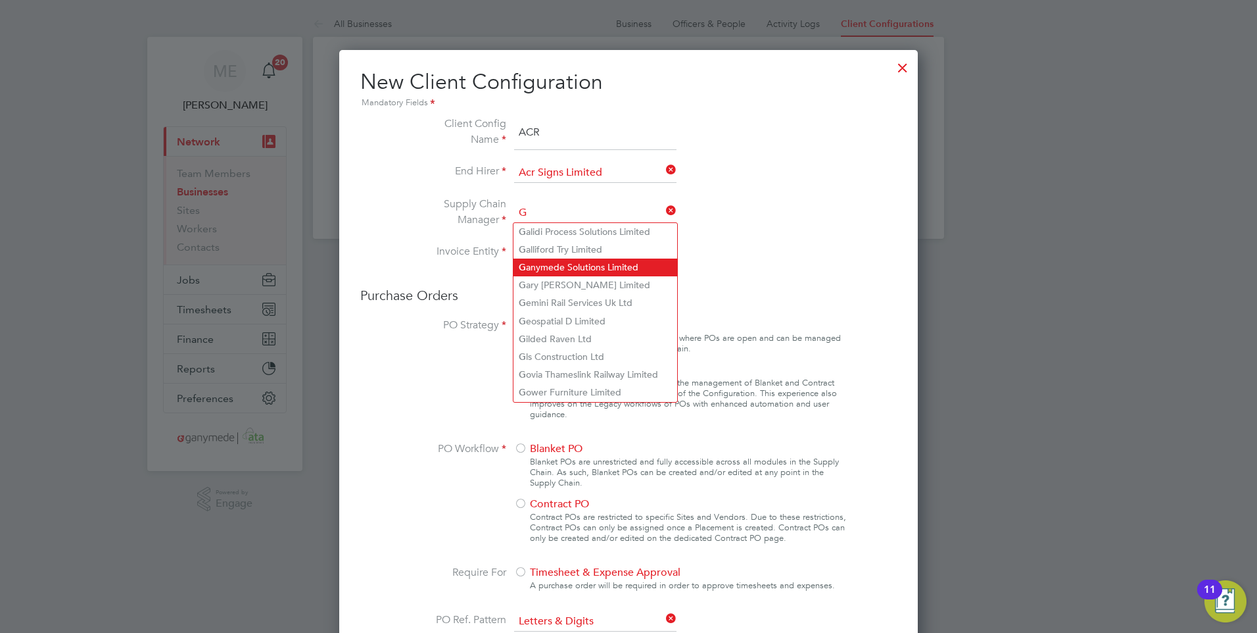
click at [557, 268] on li "G anymede Solutions Limited" at bounding box center [596, 267] width 164 height 18
type input "Ganymede Solutions Limited"
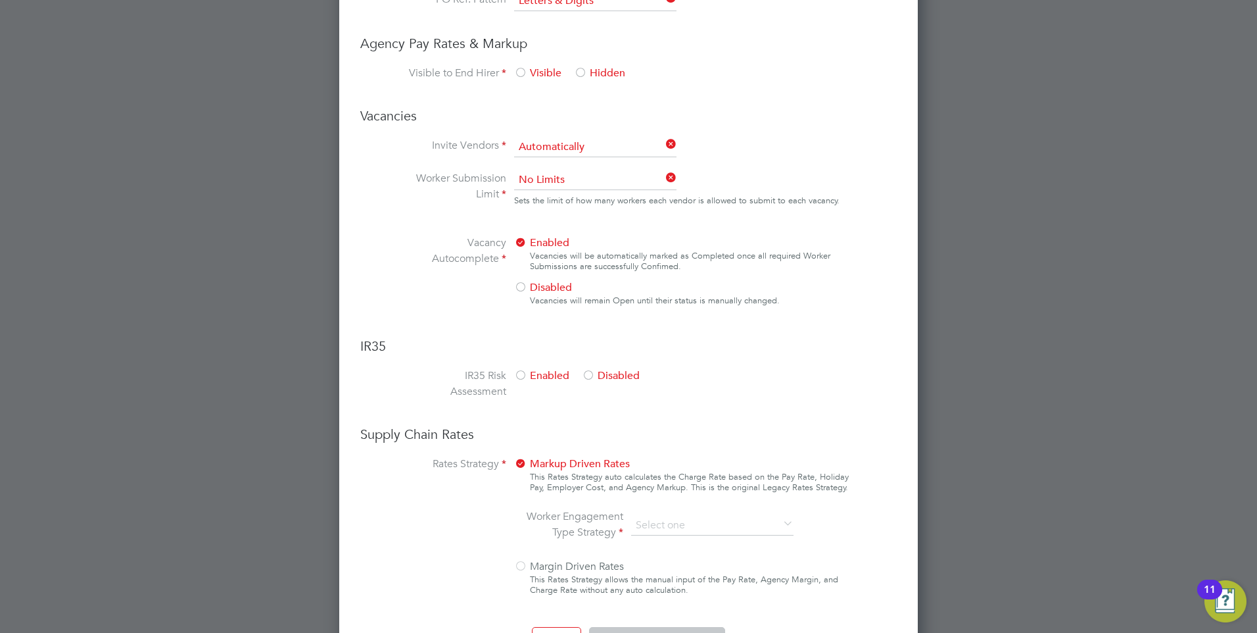
scroll to position [662, 0]
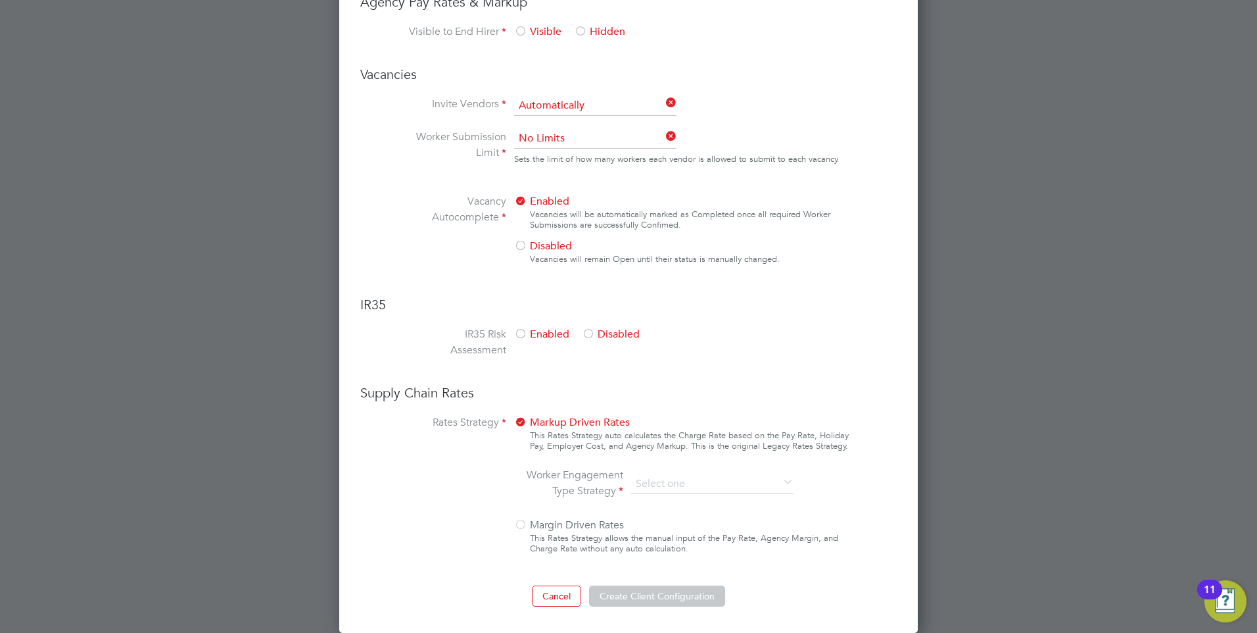
click at [600, 485] on label "Worker Engagement Type Strategy" at bounding box center [574, 483] width 99 height 32
click at [522, 524] on div at bounding box center [520, 525] width 13 height 13
click at [638, 594] on button "Create Client Configuration" at bounding box center [657, 595] width 136 height 21
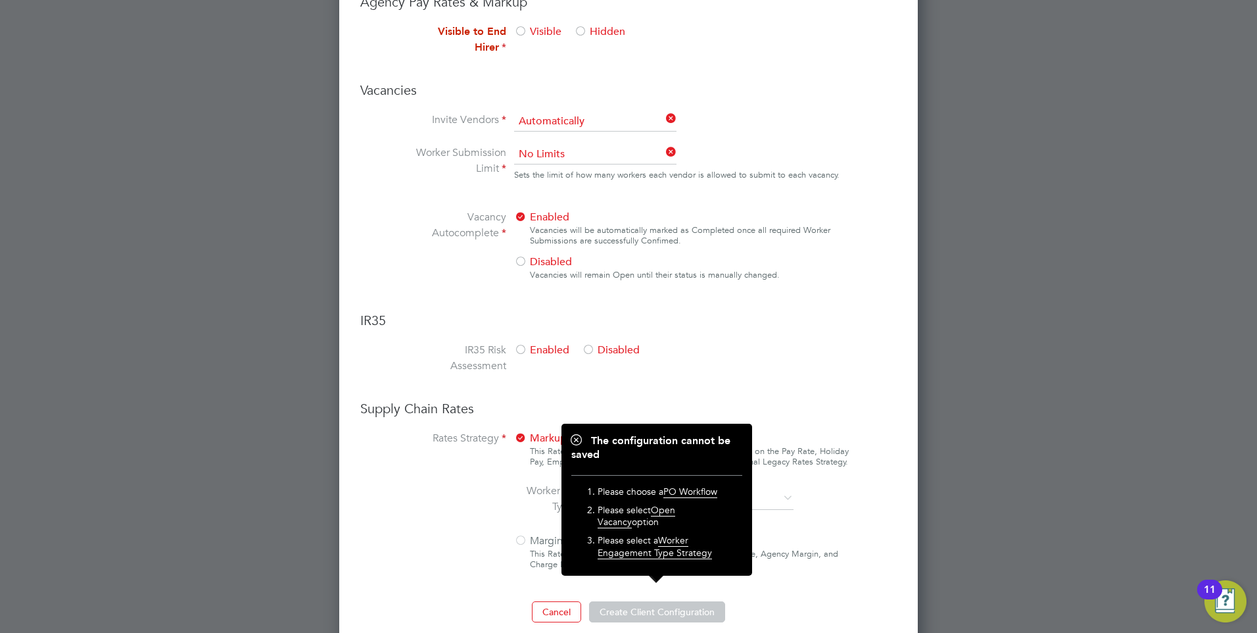
click at [487, 551] on label "Rates Strategy" at bounding box center [457, 502] width 99 height 145
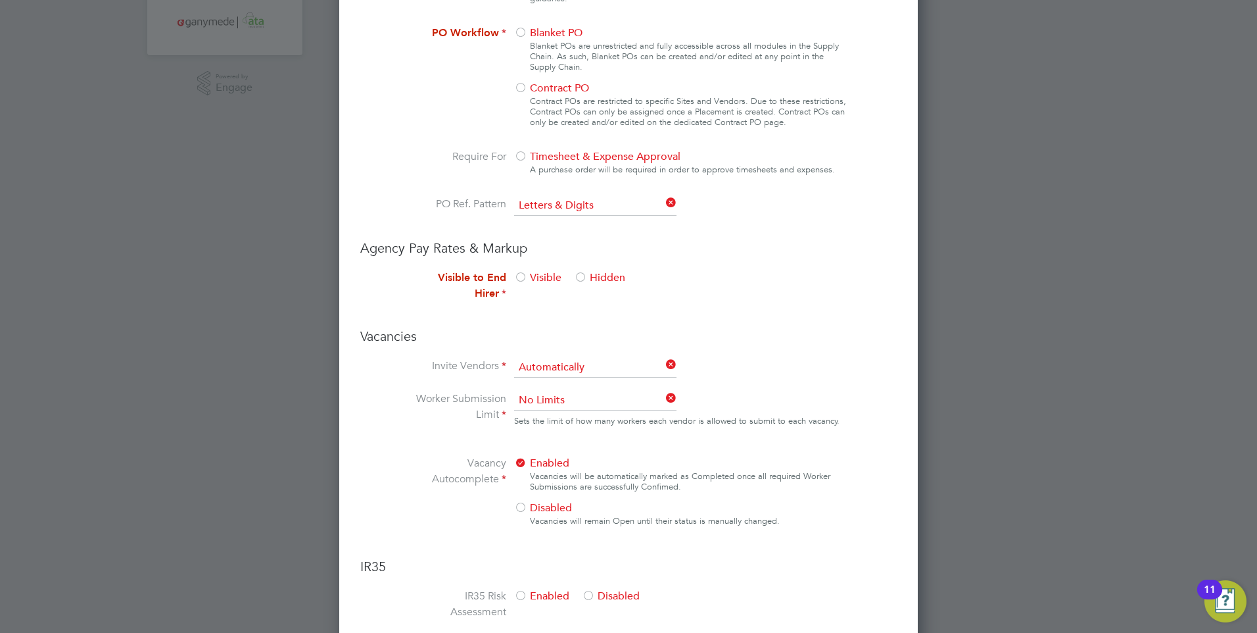
scroll to position [399, 0]
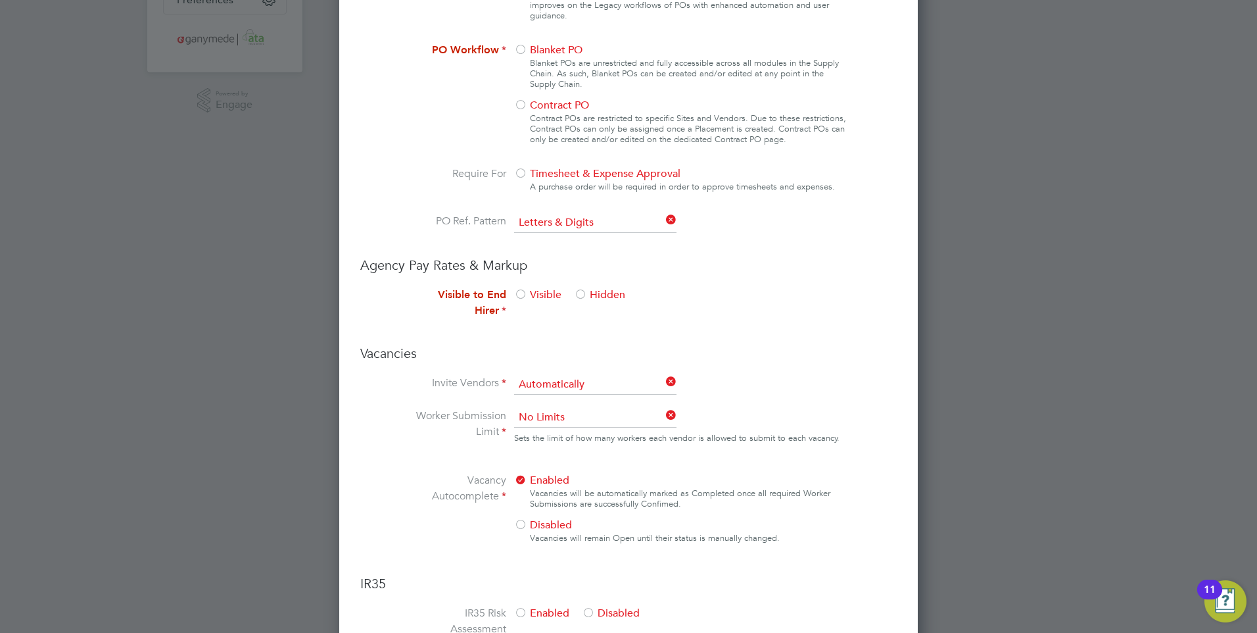
click at [579, 291] on div at bounding box center [580, 295] width 13 height 13
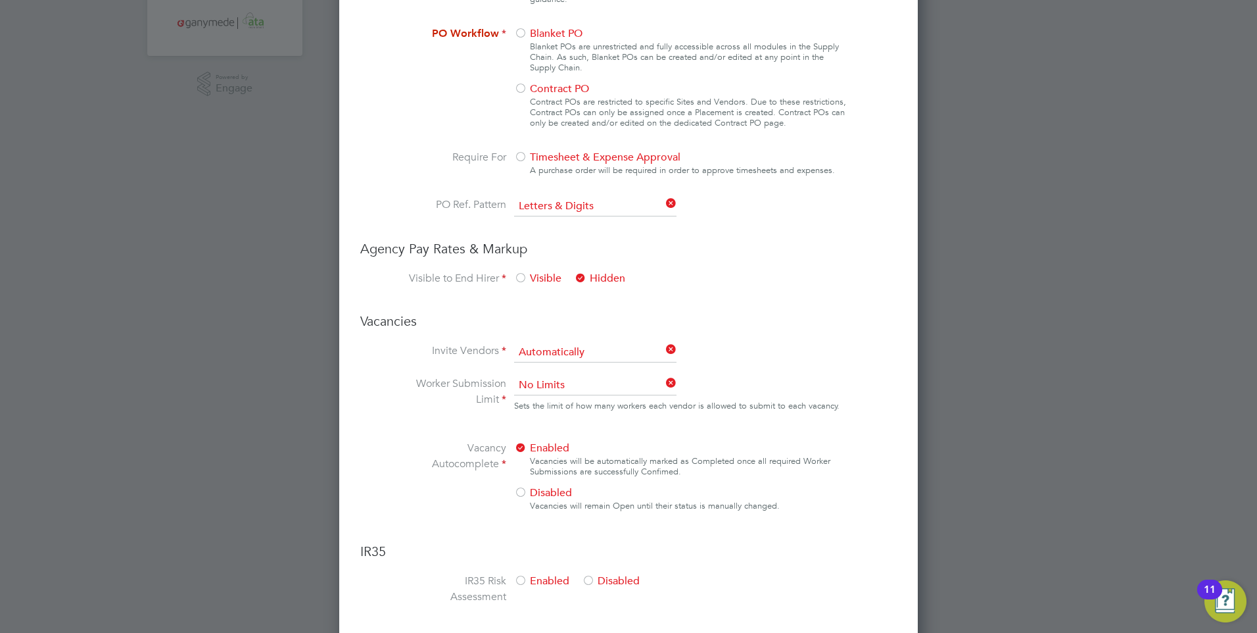
scroll to position [333, 0]
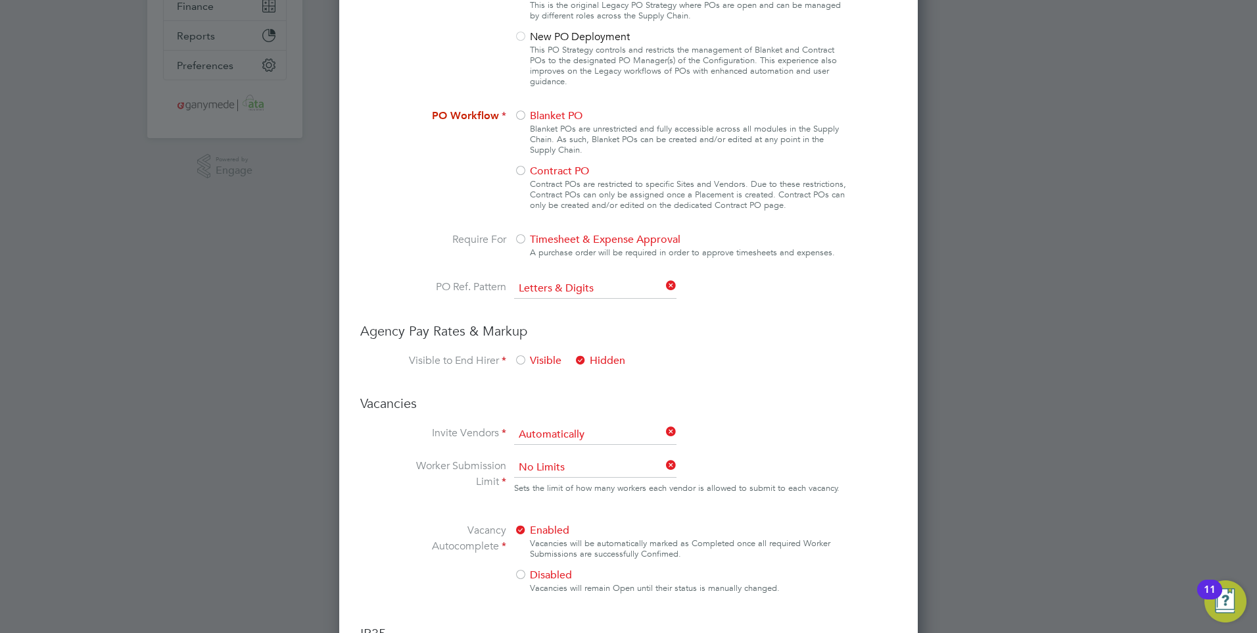
click at [520, 111] on div at bounding box center [520, 116] width 13 height 13
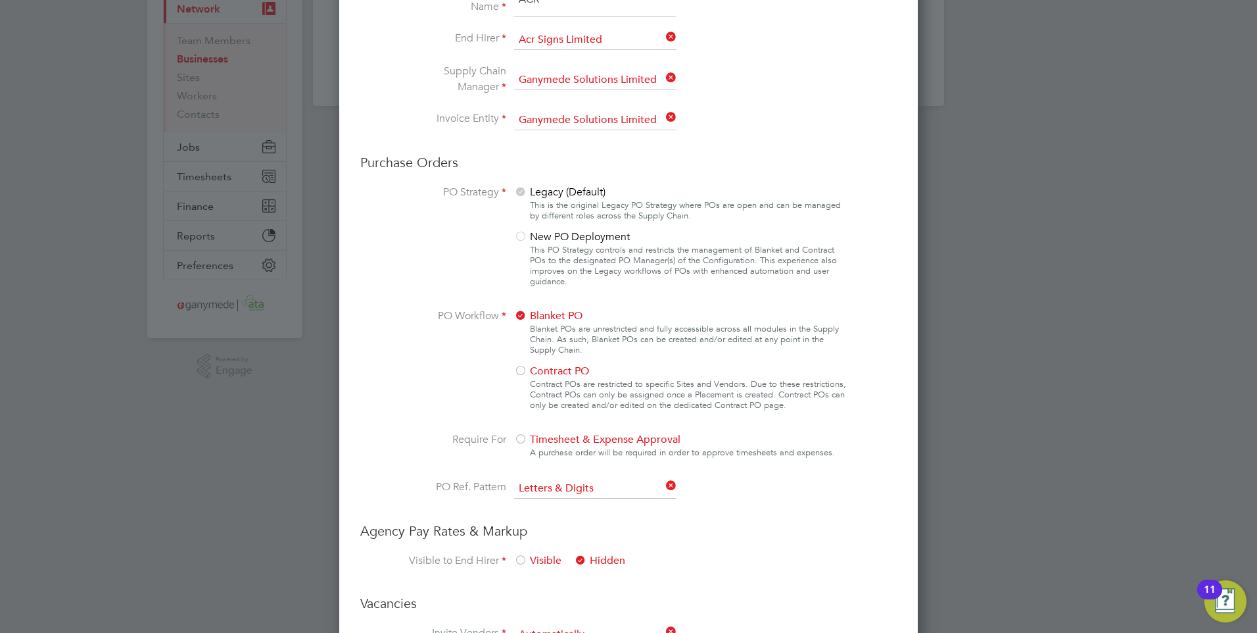
scroll to position [135, 0]
click at [520, 431] on div at bounding box center [520, 437] width 13 height 13
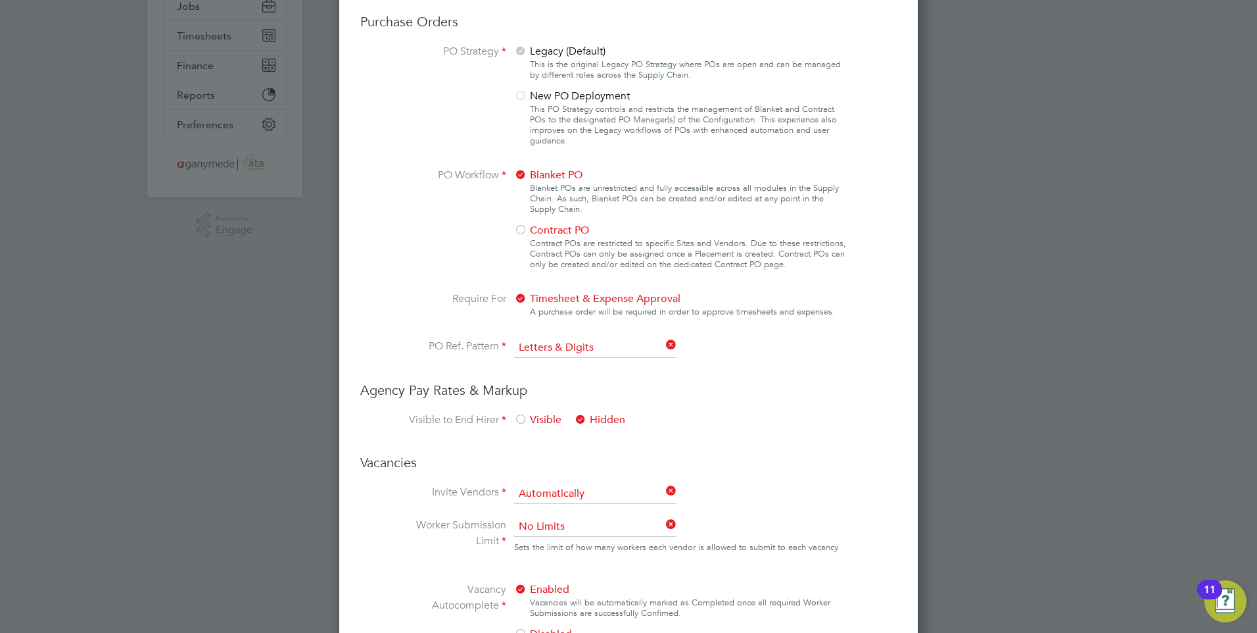
scroll to position [267, 0]
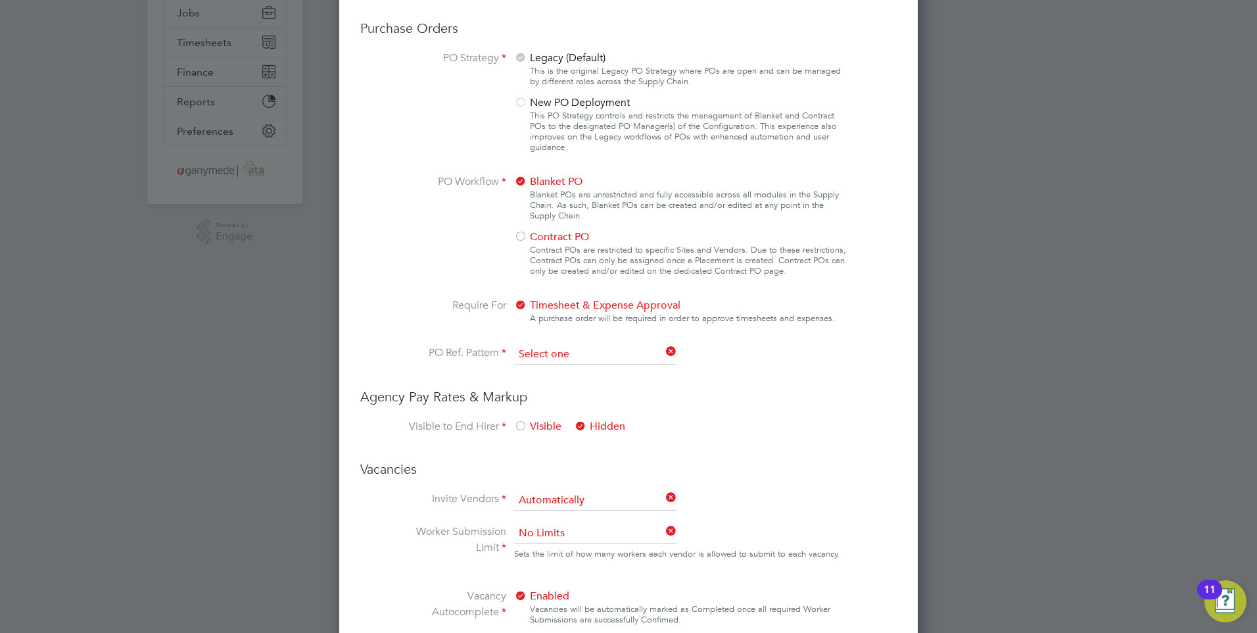
click at [577, 356] on input at bounding box center [595, 355] width 162 height 20
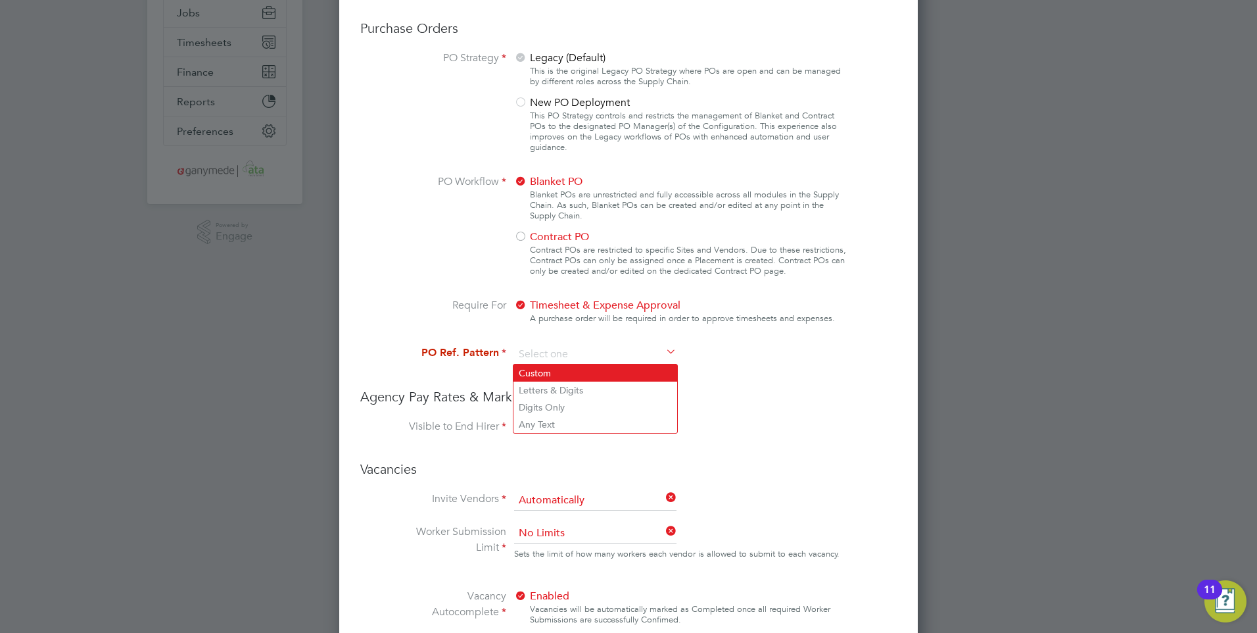
click at [559, 372] on li "Custom" at bounding box center [596, 372] width 164 height 17
type input "Custom"
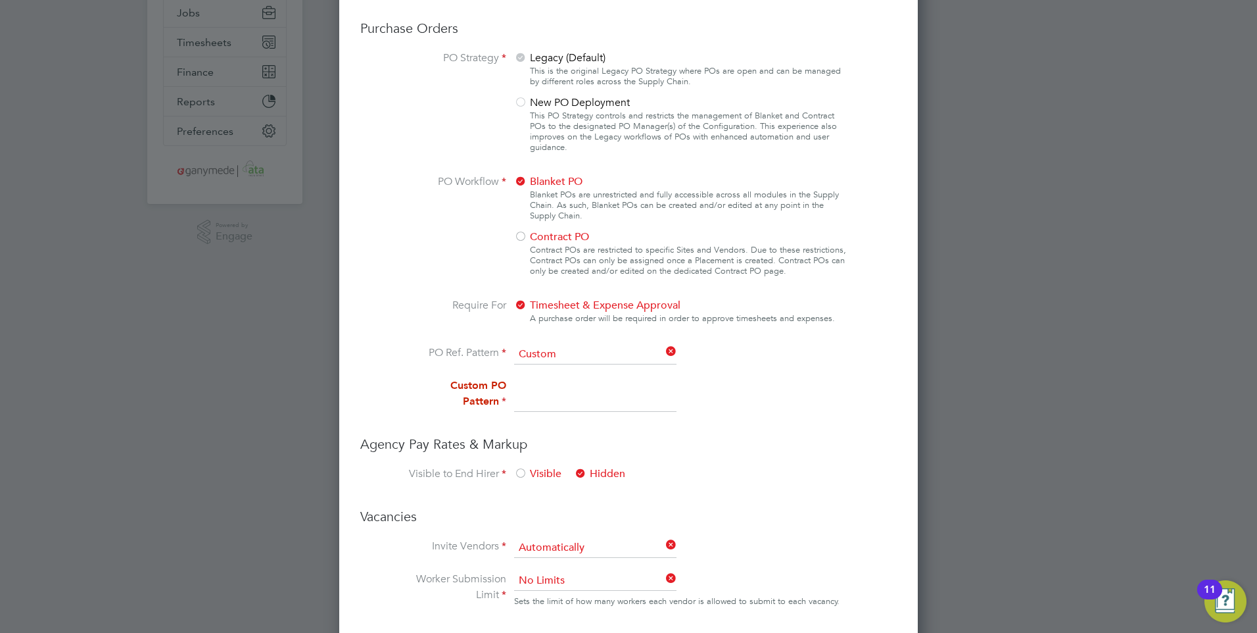
click at [664, 347] on icon at bounding box center [664, 352] width 0 height 18
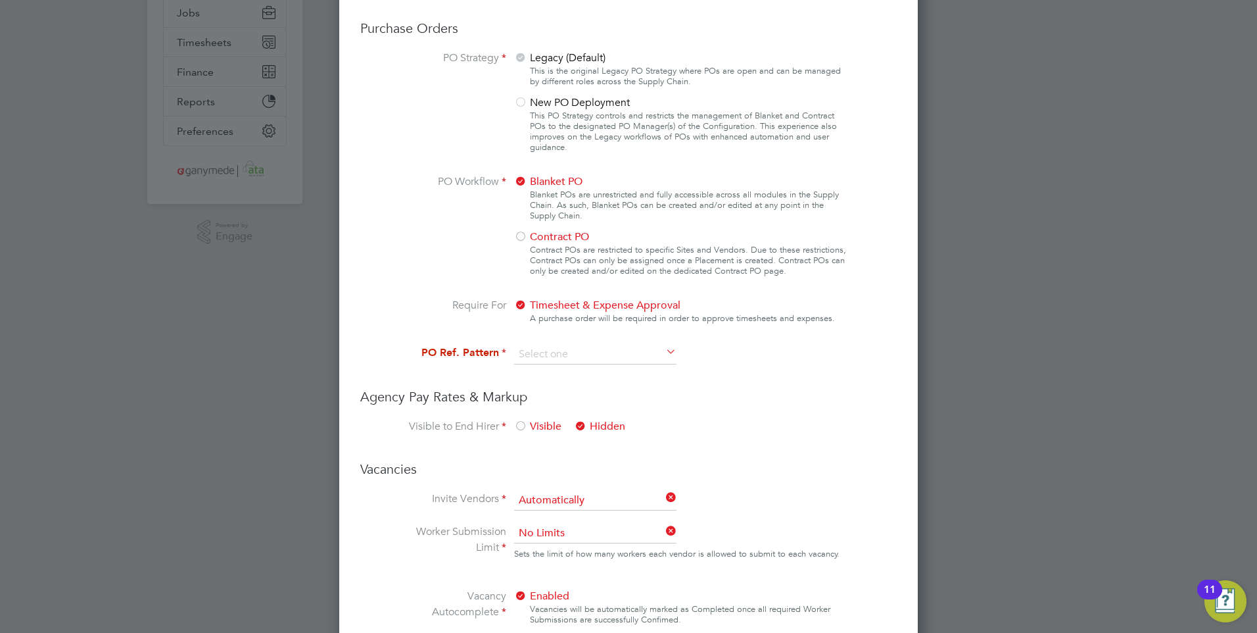
scroll to position [1245, 579]
click at [601, 356] on input at bounding box center [595, 355] width 162 height 20
click at [573, 389] on li "Letters & Digits" at bounding box center [596, 389] width 164 height 17
type input "Letters & Digits"
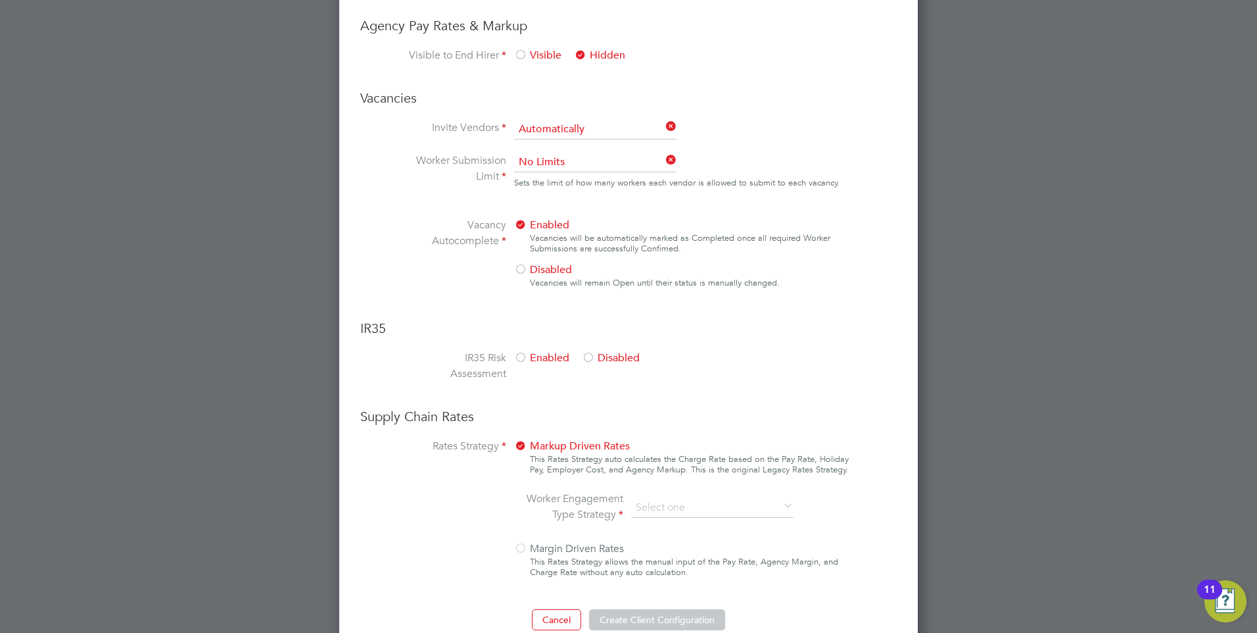
scroll to position [662, 0]
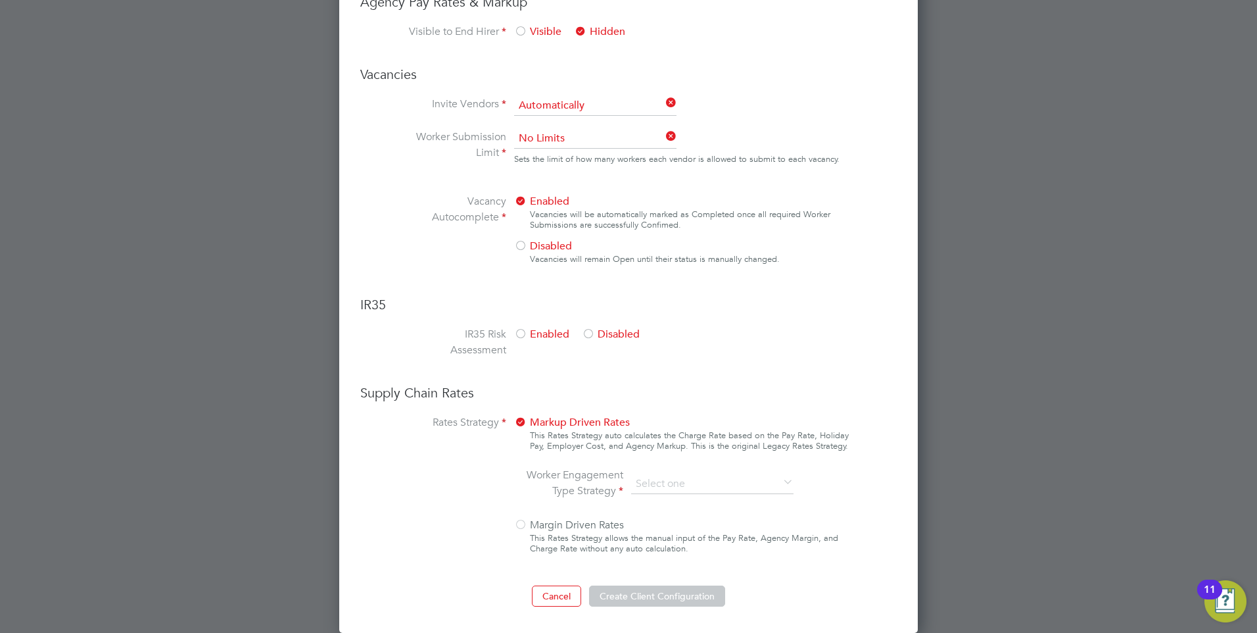
click at [517, 332] on div at bounding box center [520, 334] width 13 height 13
click at [517, 333] on div at bounding box center [520, 334] width 13 height 13
click at [688, 473] on li "Worker Engagement Type Strategy" at bounding box center [664, 484] width 278 height 34
click at [579, 491] on label "Worker Engagement Type Strategy" at bounding box center [574, 483] width 99 height 32
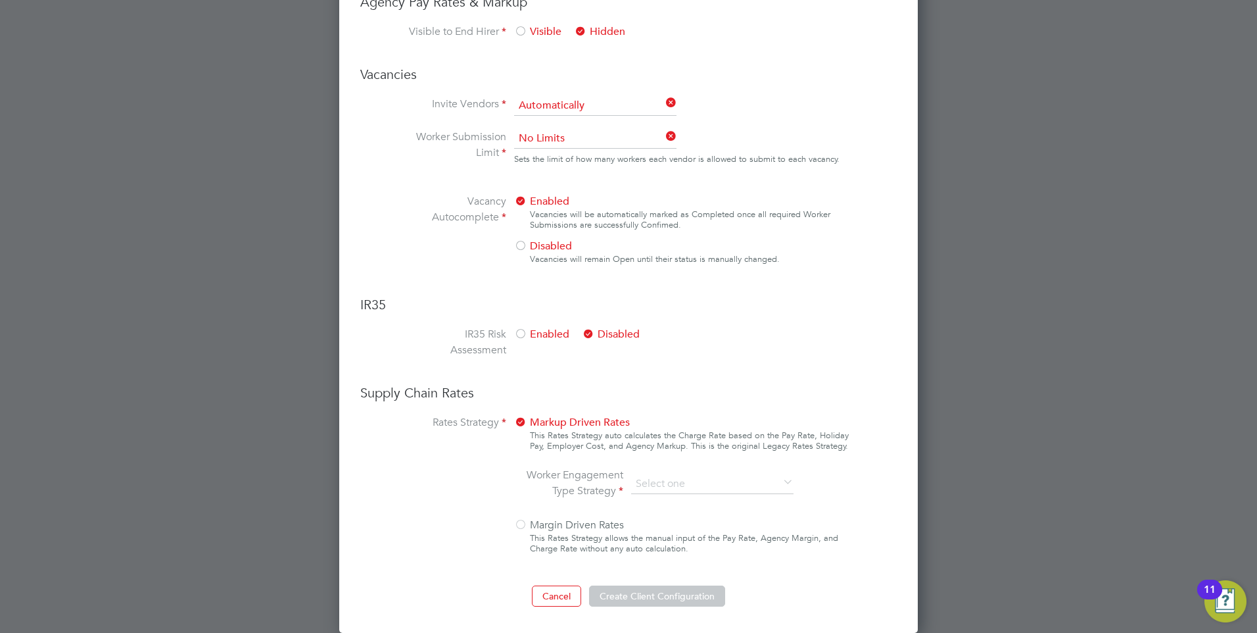
drag, startPoint x: 573, startPoint y: 489, endPoint x: 566, endPoint y: 487, distance: 6.7
click at [569, 488] on label "Worker Engagement Type Strategy" at bounding box center [574, 483] width 99 height 32
click at [566, 487] on label "Worker Engagement Type Strategy" at bounding box center [574, 483] width 99 height 32
click at [621, 600] on button "Create Client Configuration" at bounding box center [657, 595] width 136 height 21
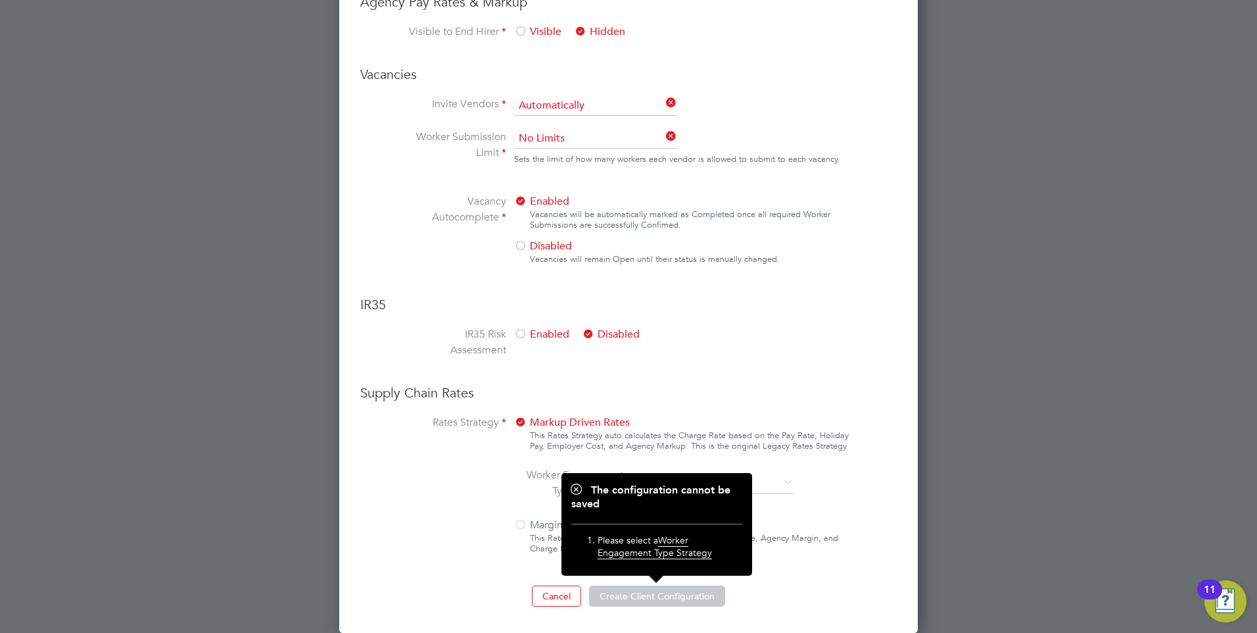
click at [474, 539] on label "Rates Strategy" at bounding box center [457, 486] width 99 height 145
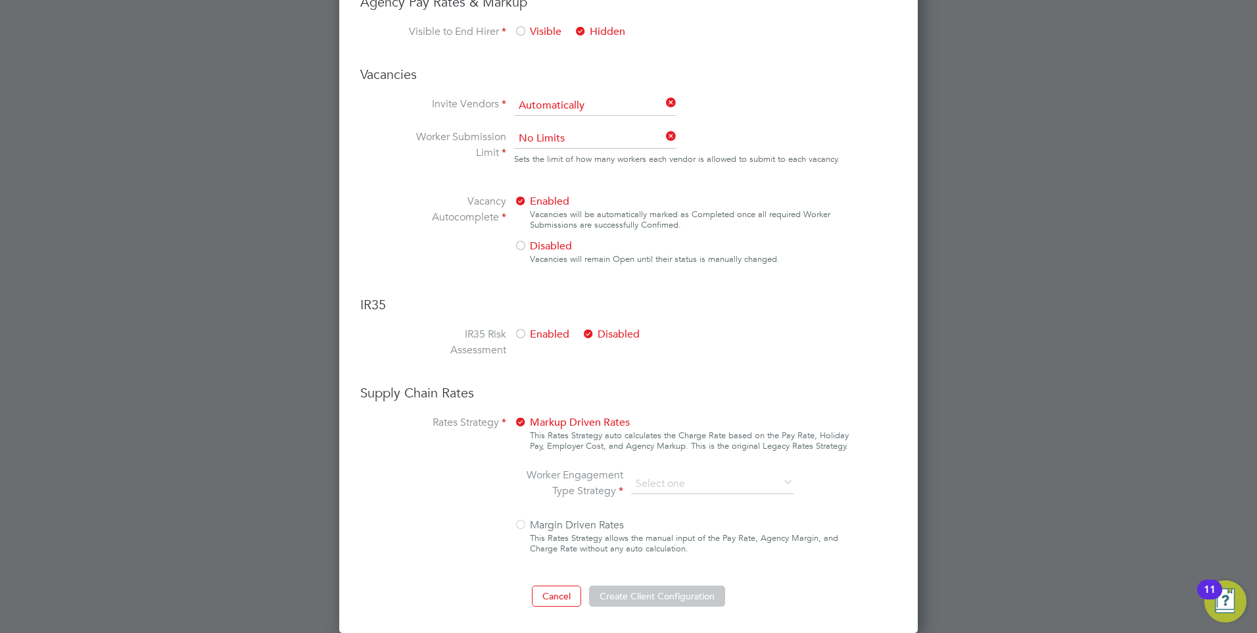
click at [622, 490] on label "Worker Engagement Type Strategy" at bounding box center [574, 483] width 99 height 32
click at [602, 488] on label "Worker Engagement Type Strategy" at bounding box center [574, 483] width 99 height 32
click at [612, 488] on label "Worker Engagement Type Strategy" at bounding box center [574, 483] width 99 height 32
click at [781, 482] on icon at bounding box center [781, 483] width 0 height 18
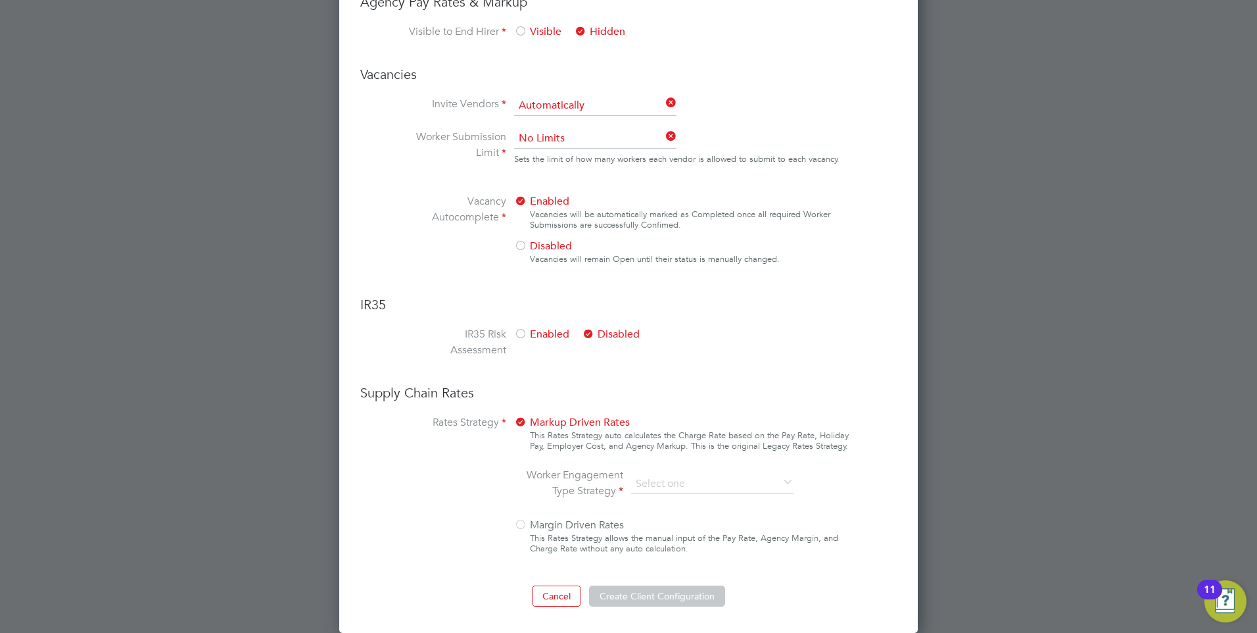
click at [781, 482] on icon at bounding box center [781, 483] width 0 height 18
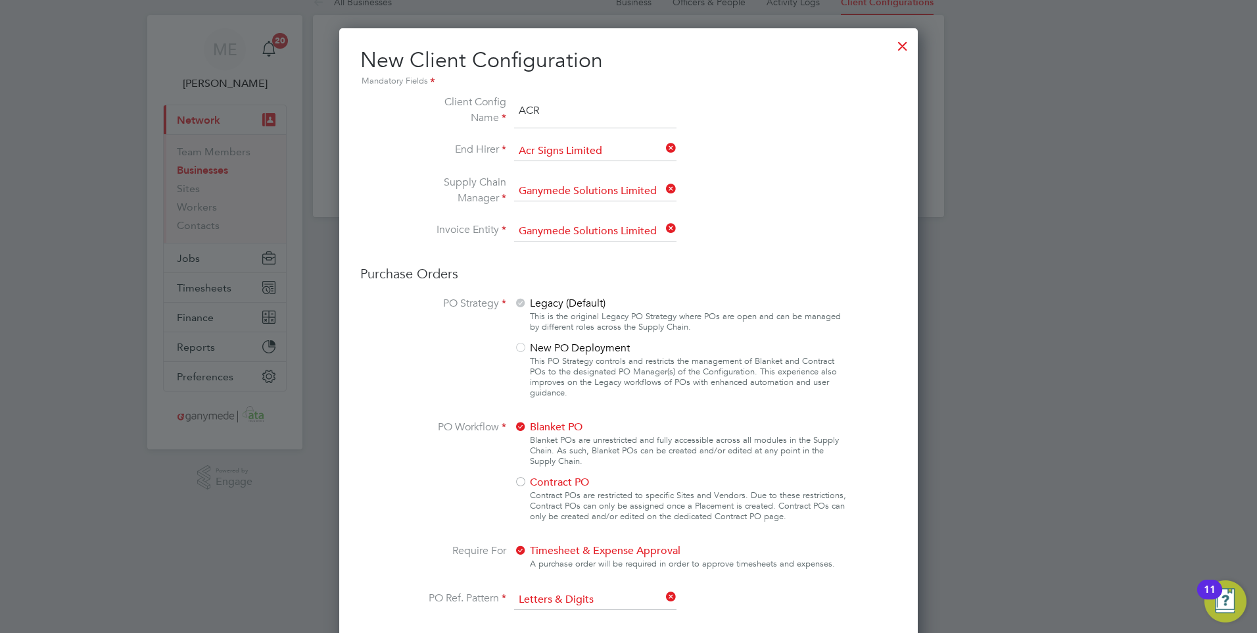
scroll to position [0, 0]
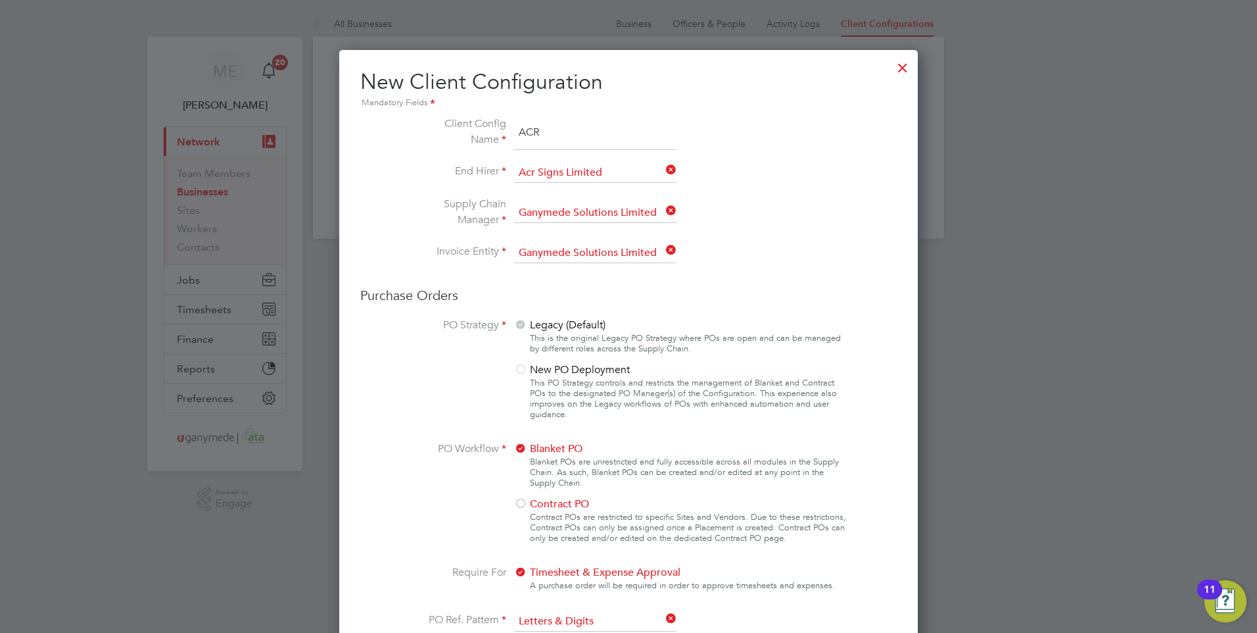
click at [899, 72] on div at bounding box center [903, 65] width 24 height 24
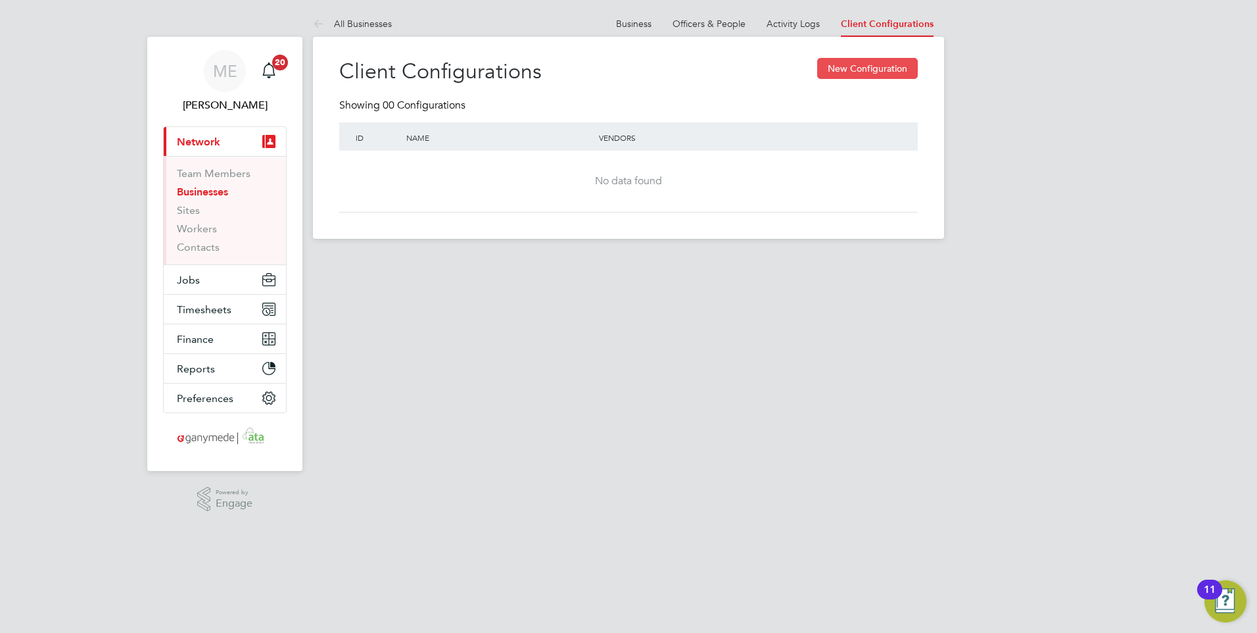
click at [871, 67] on button "New Configuration" at bounding box center [867, 68] width 101 height 21
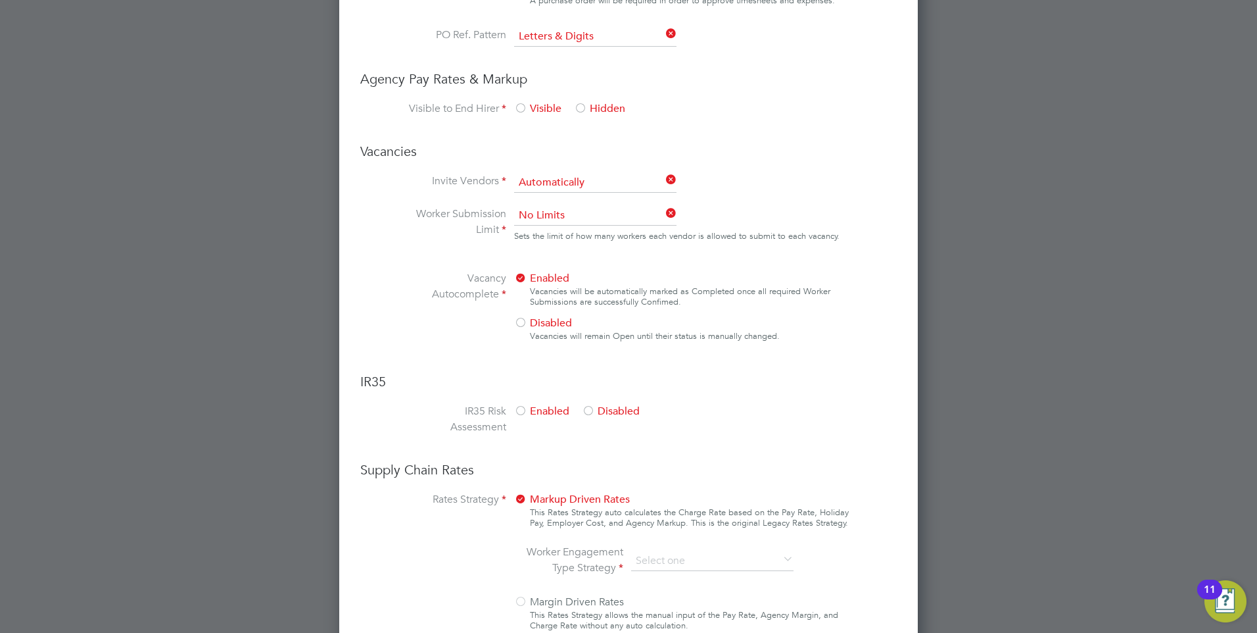
scroll to position [662, 0]
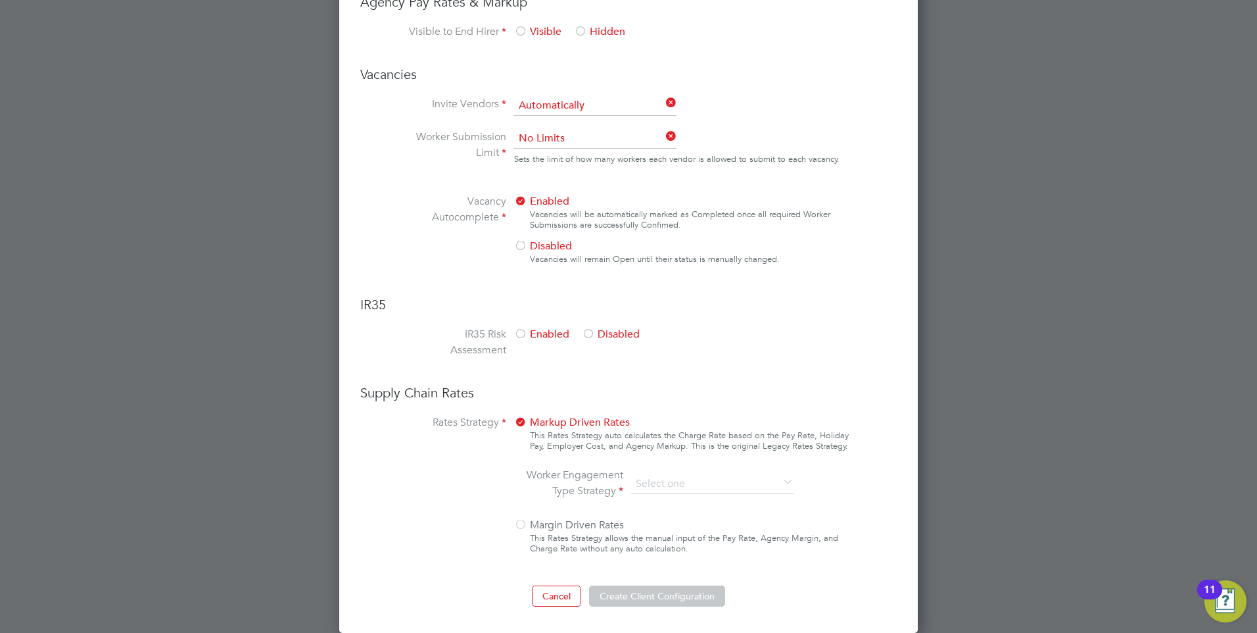
click at [781, 482] on icon at bounding box center [781, 483] width 0 height 18
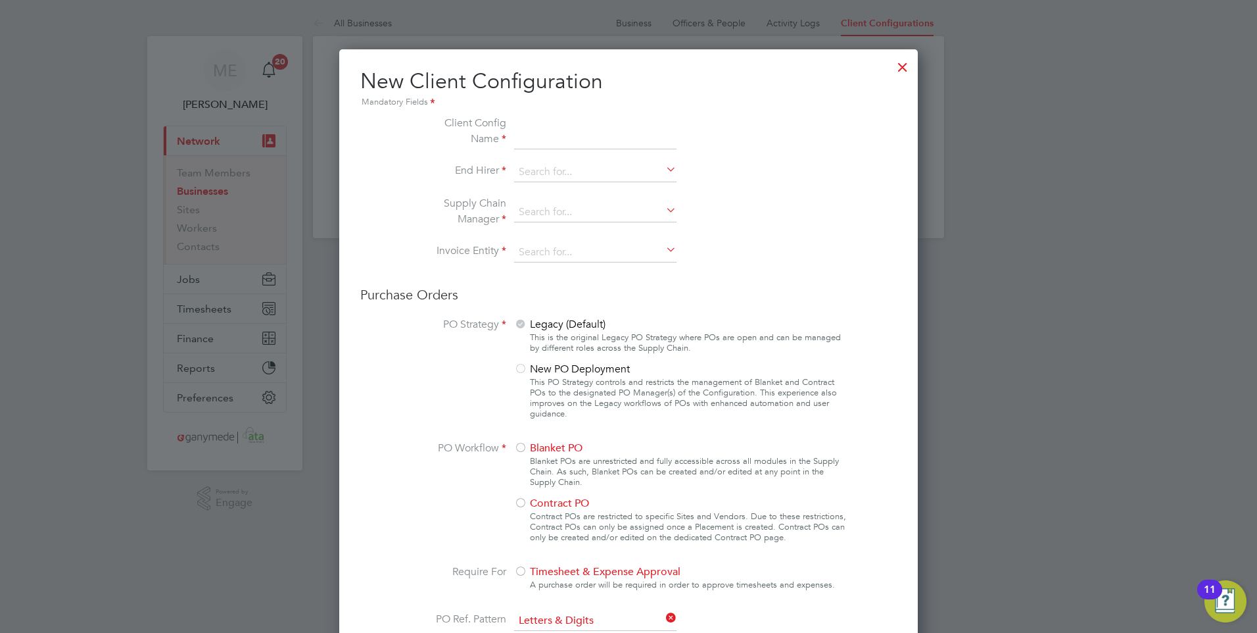
scroll to position [0, 0]
click at [897, 63] on div at bounding box center [903, 65] width 24 height 24
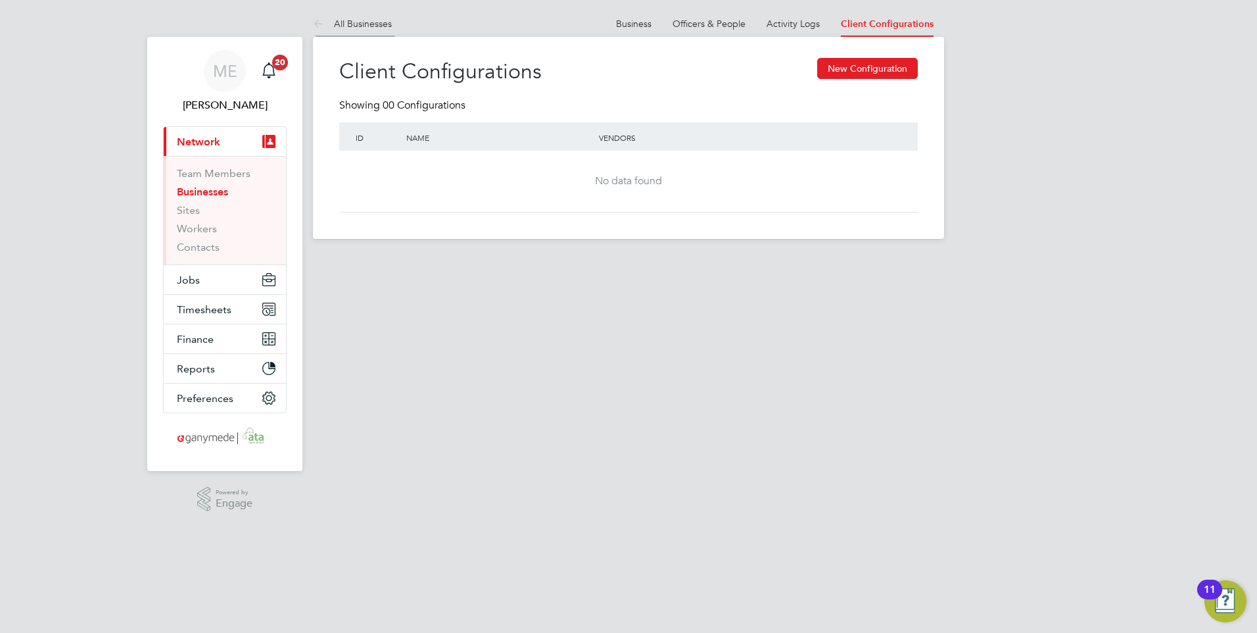
click at [324, 16] on icon at bounding box center [321, 24] width 16 height 16
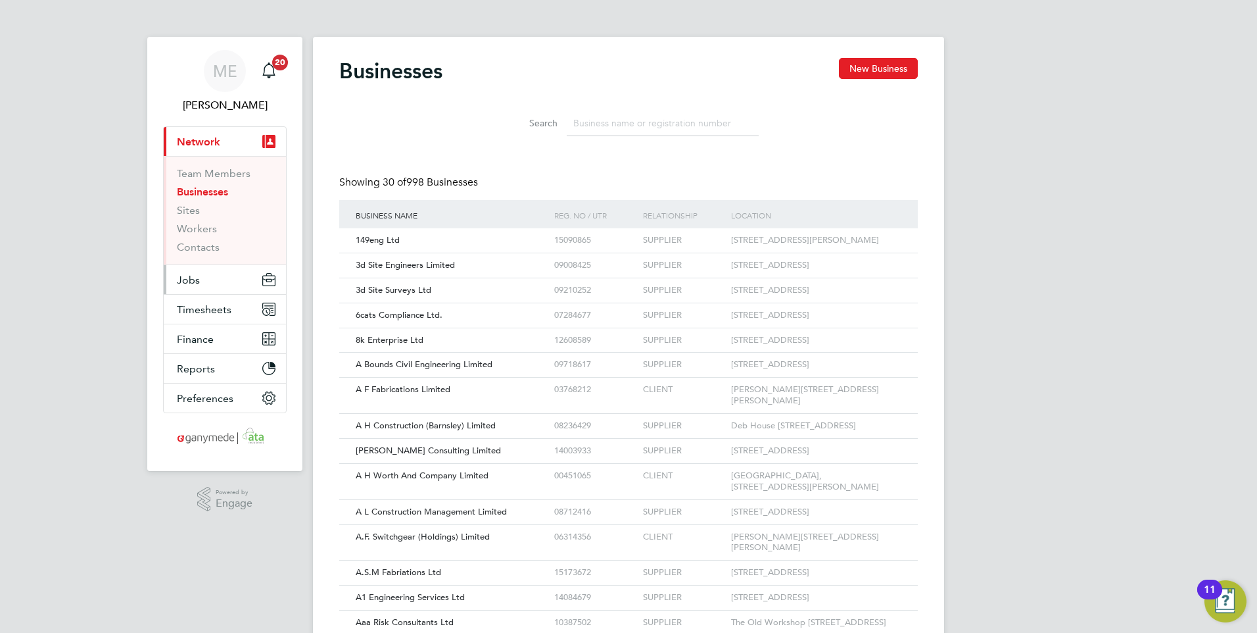
click at [210, 274] on button "Jobs" at bounding box center [225, 279] width 122 height 29
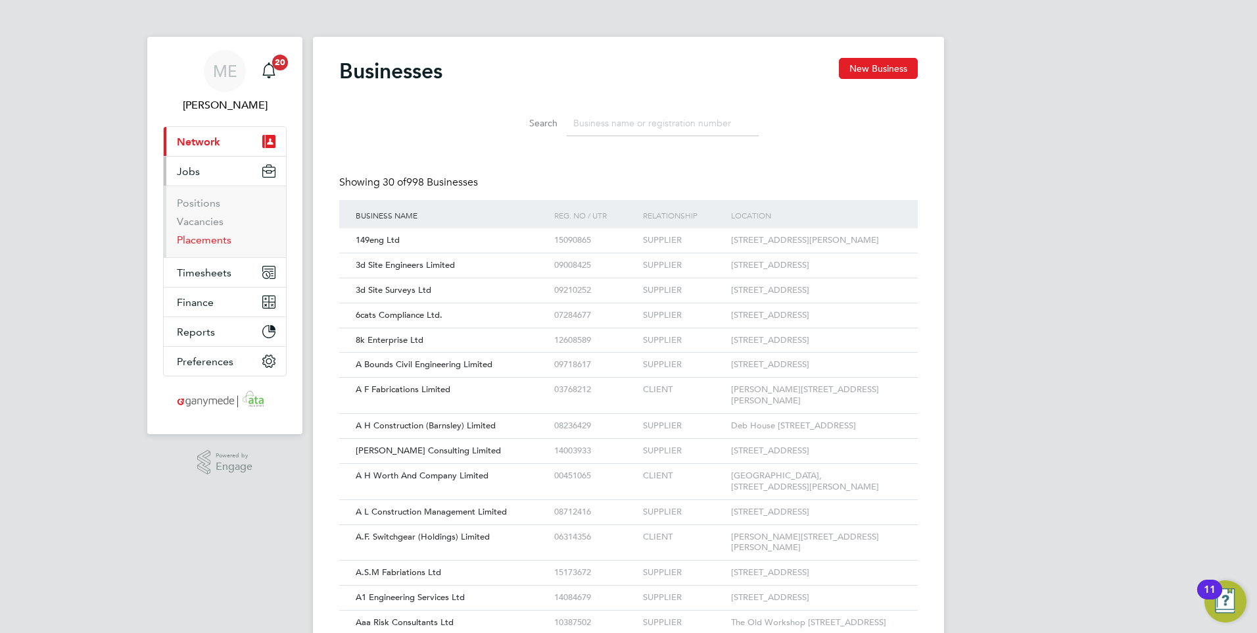
click at [205, 240] on link "Placements" at bounding box center [204, 239] width 55 height 12
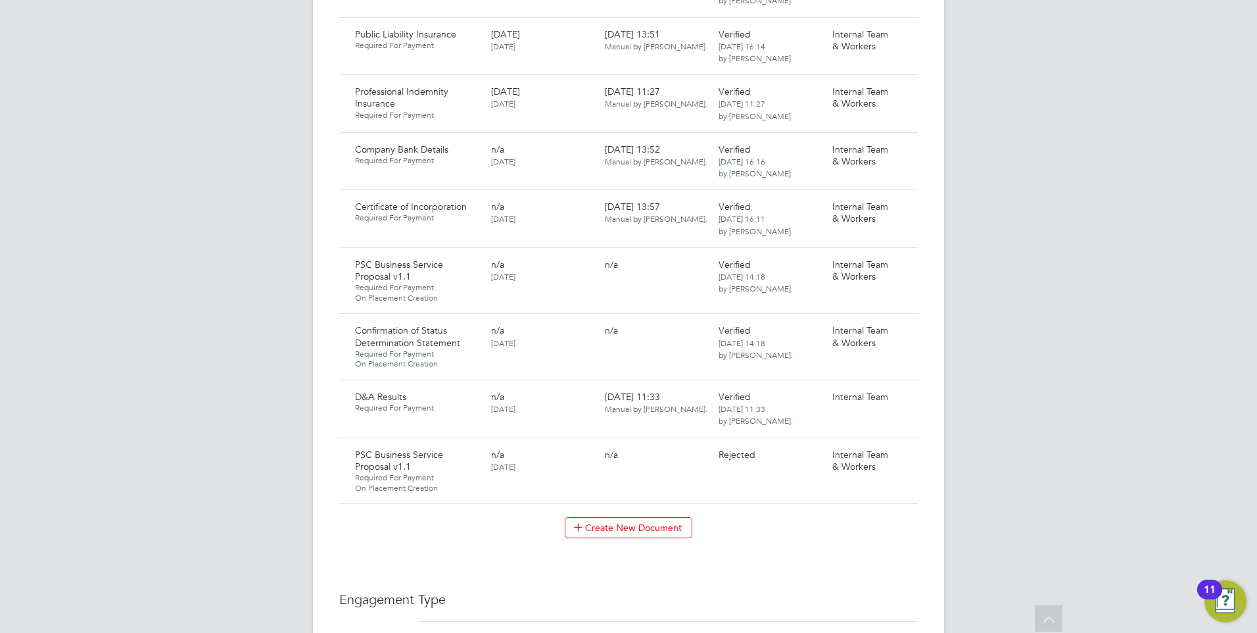
scroll to position [1513, 0]
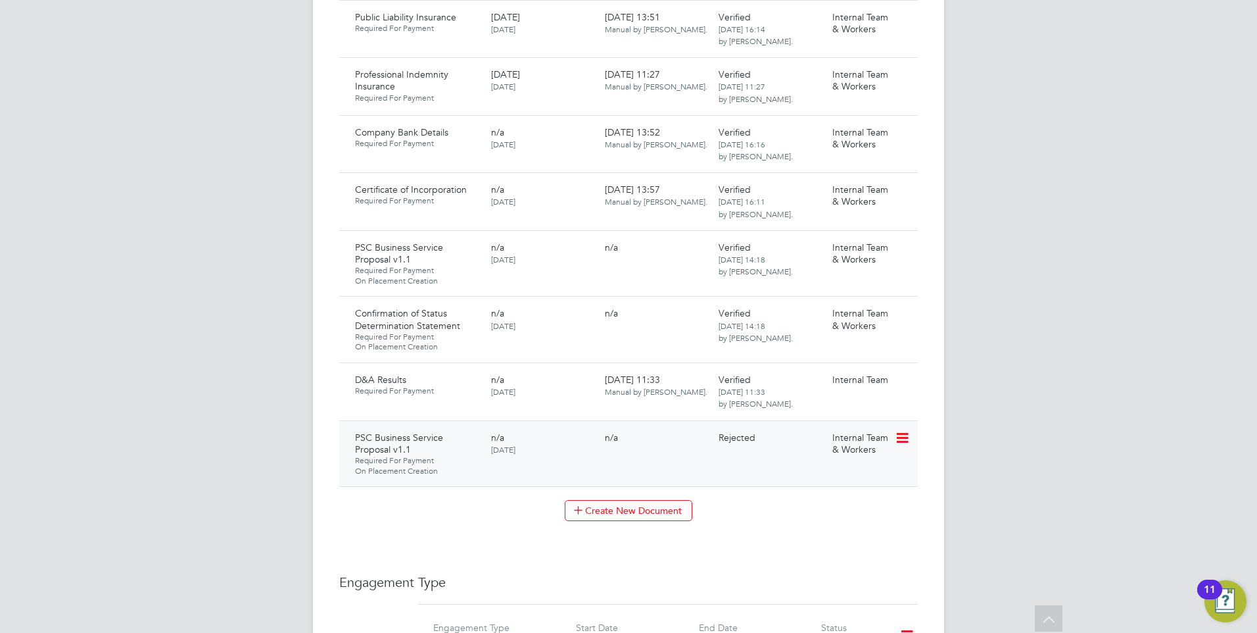
click at [904, 430] on icon at bounding box center [901, 438] width 13 height 16
click at [812, 479] on li "Request Document" at bounding box center [844, 481] width 132 height 18
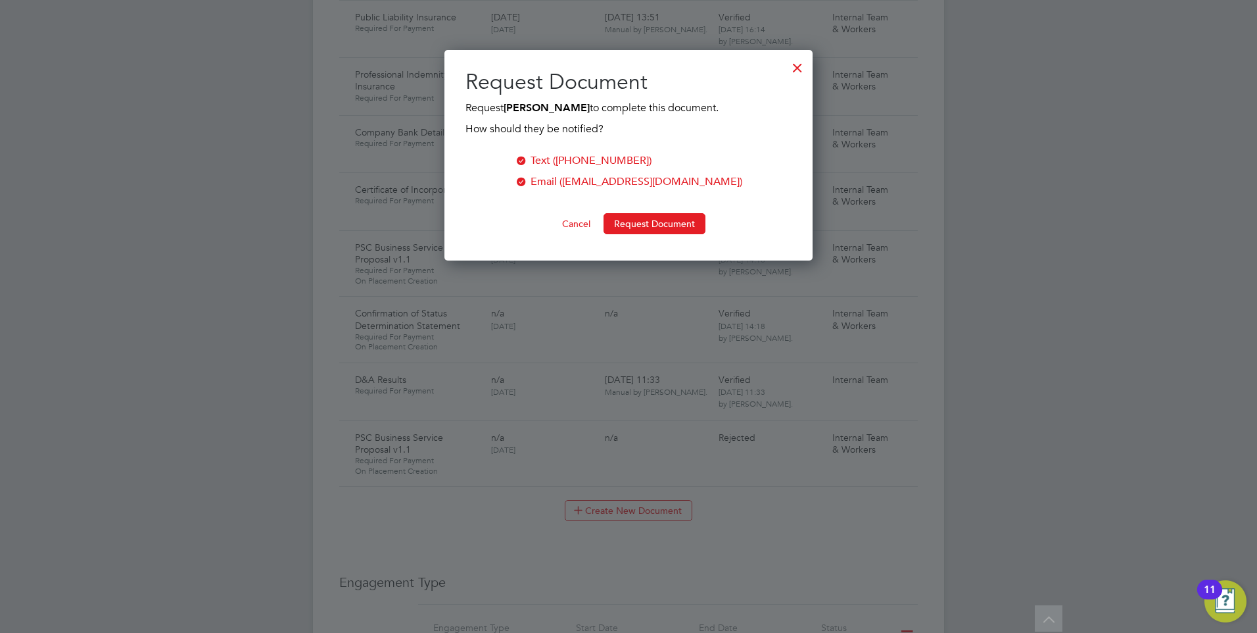
scroll to position [211, 369]
click at [627, 219] on button "Request Document" at bounding box center [655, 223] width 102 height 21
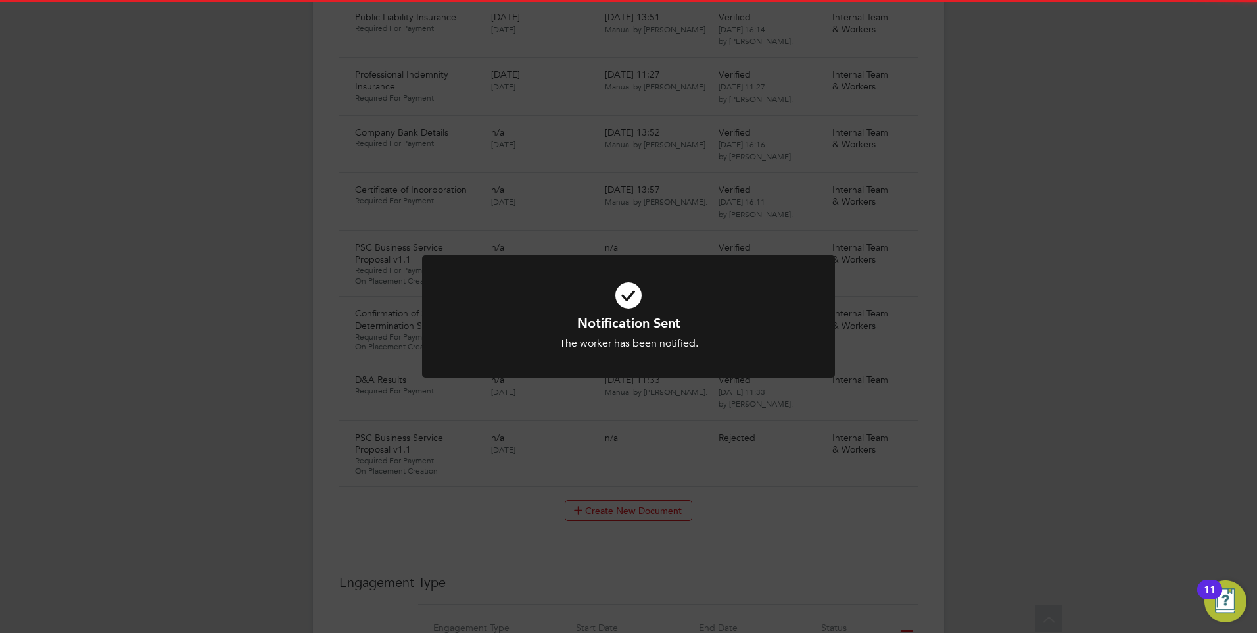
click at [663, 288] on icon at bounding box center [629, 295] width 342 height 51
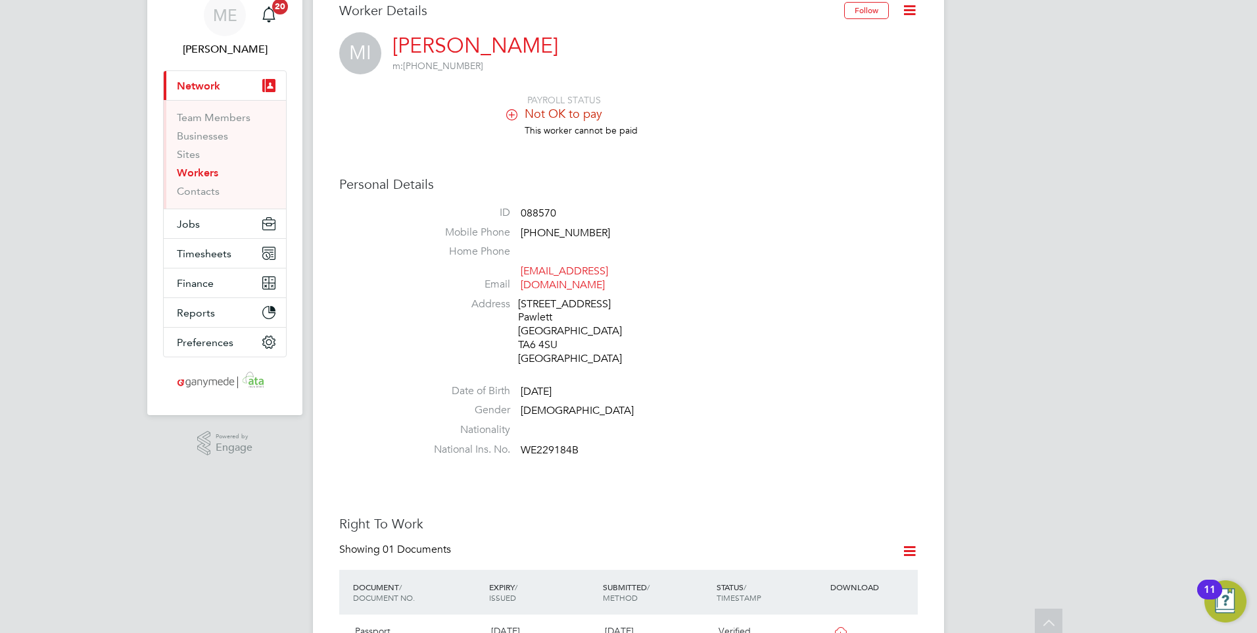
scroll to position [0, 0]
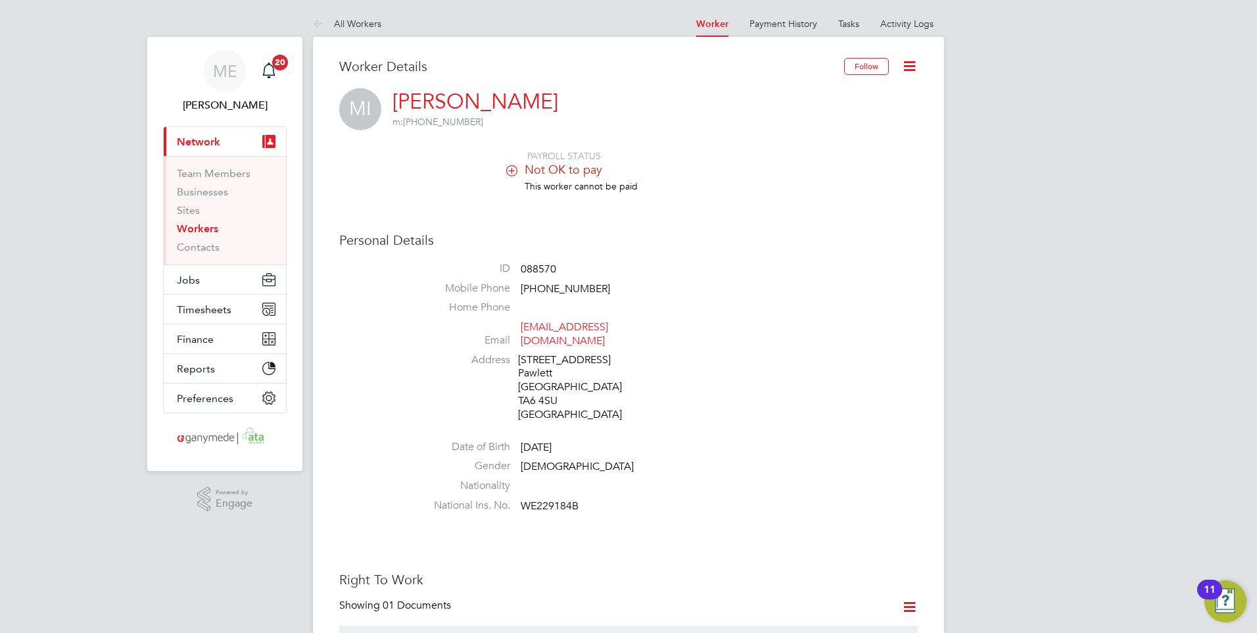
drag, startPoint x: 317, startPoint y: 21, endPoint x: 312, endPoint y: 27, distance: 7.5
click at [317, 21] on icon at bounding box center [321, 24] width 16 height 16
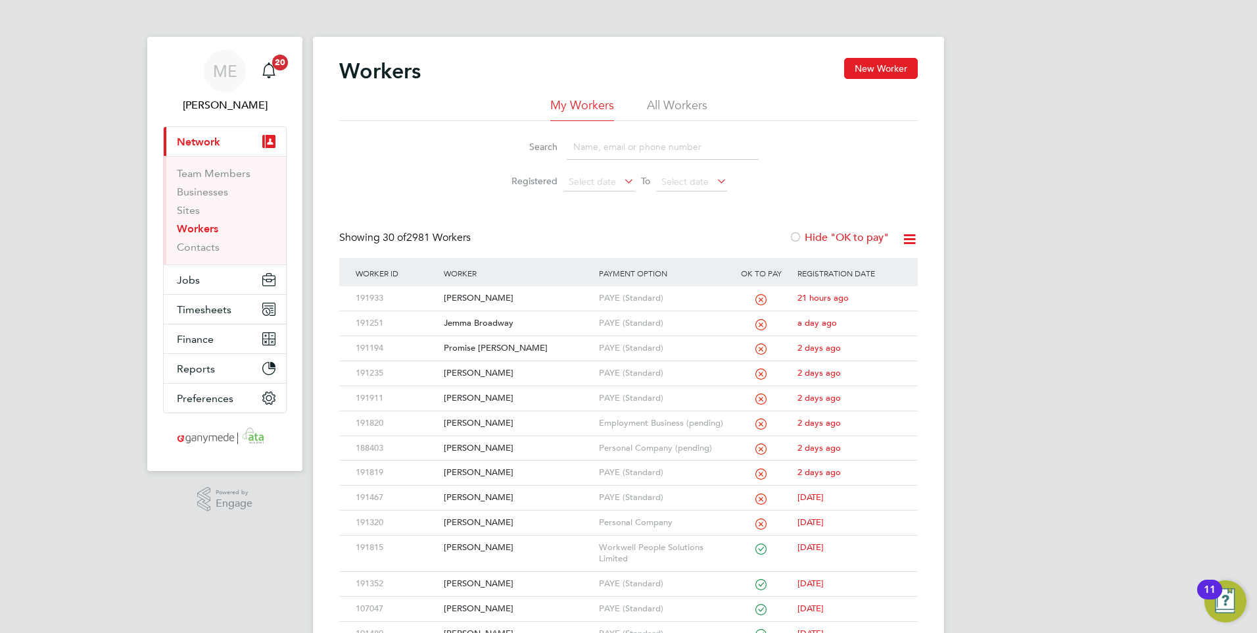
click at [573, 153] on input at bounding box center [663, 147] width 192 height 26
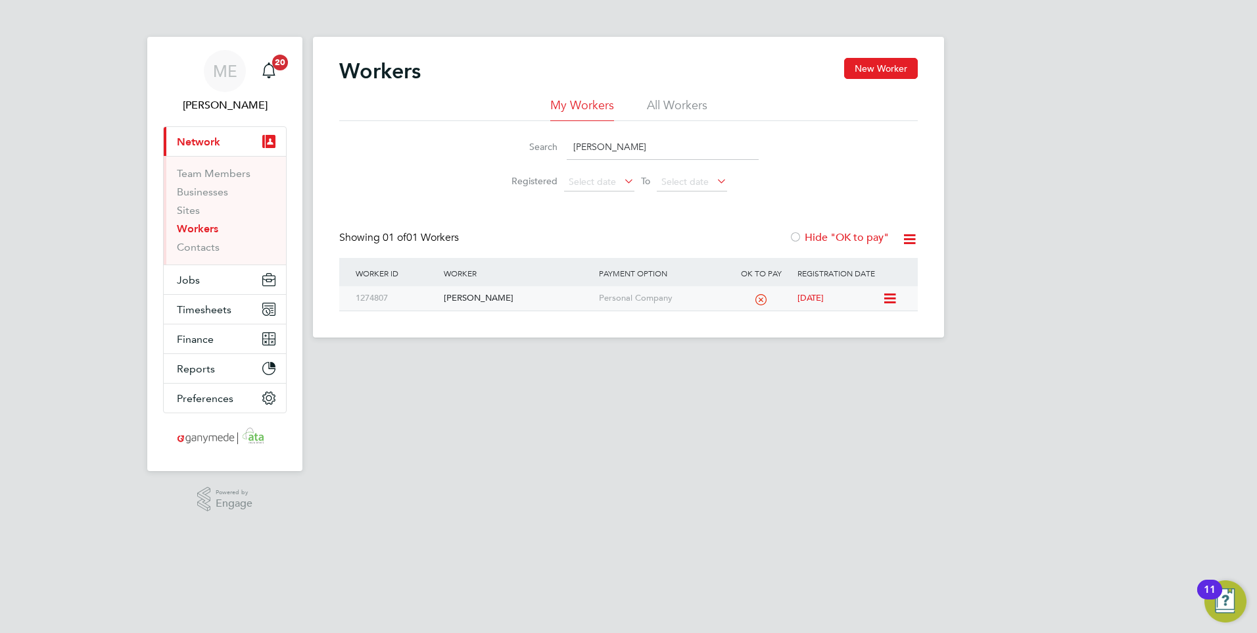
type input "[PERSON_NAME]"
click at [515, 296] on div "[PERSON_NAME]" at bounding box center [518, 298] width 155 height 24
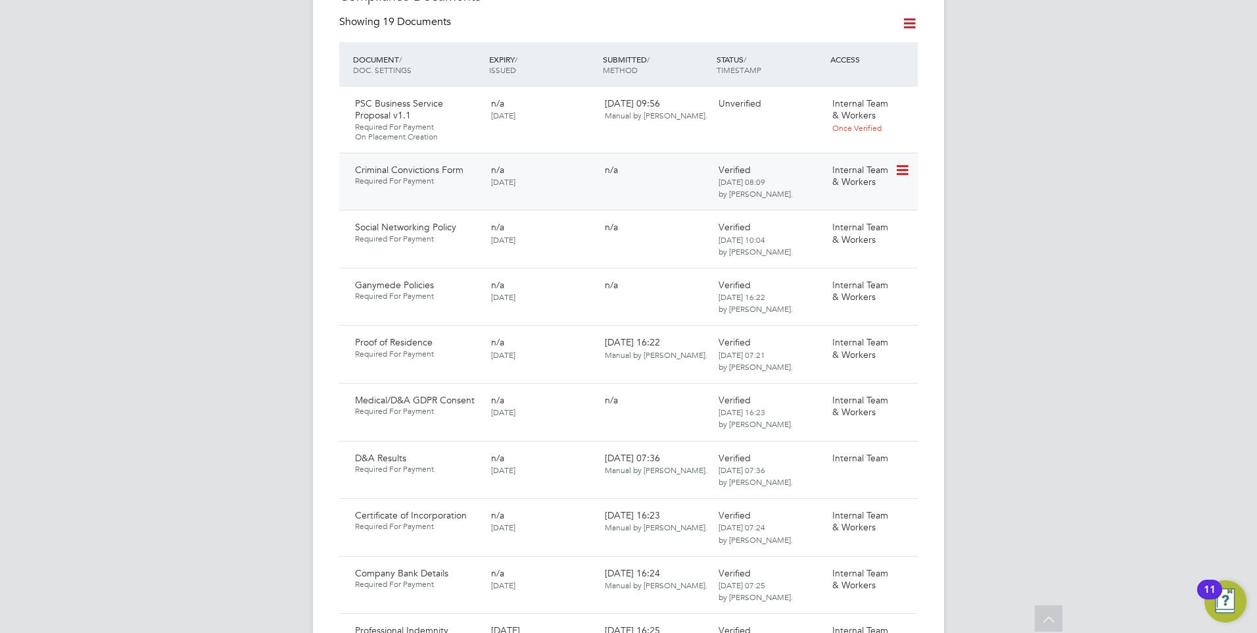
scroll to position [658, 0]
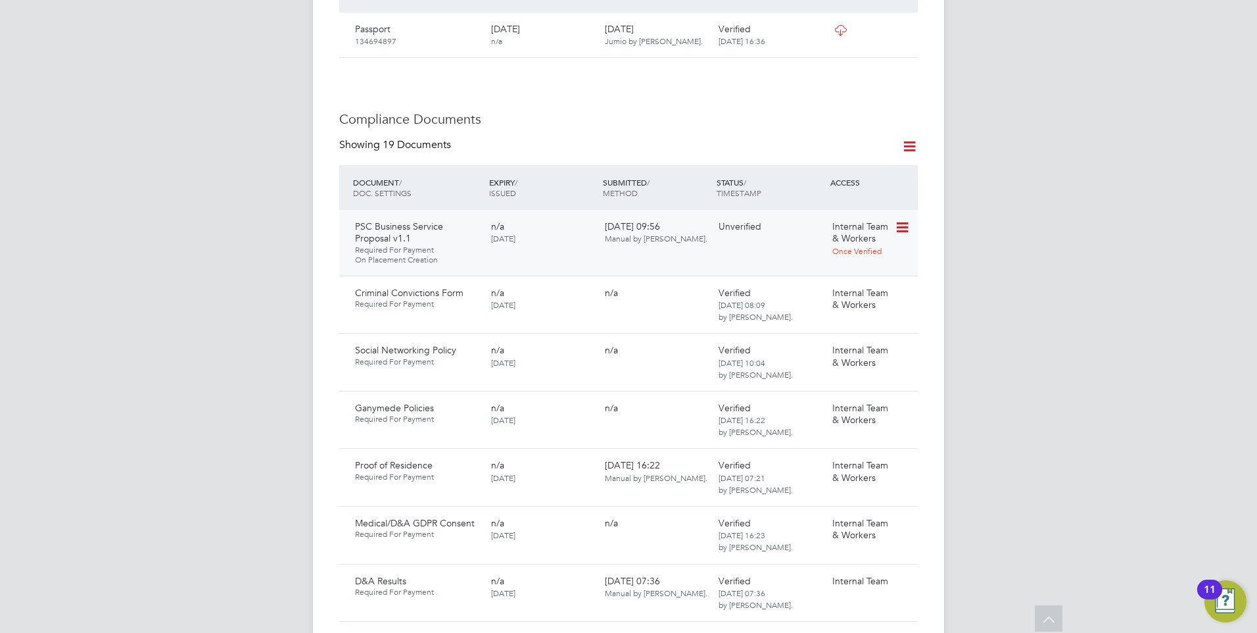
click at [900, 220] on icon at bounding box center [901, 228] width 13 height 16
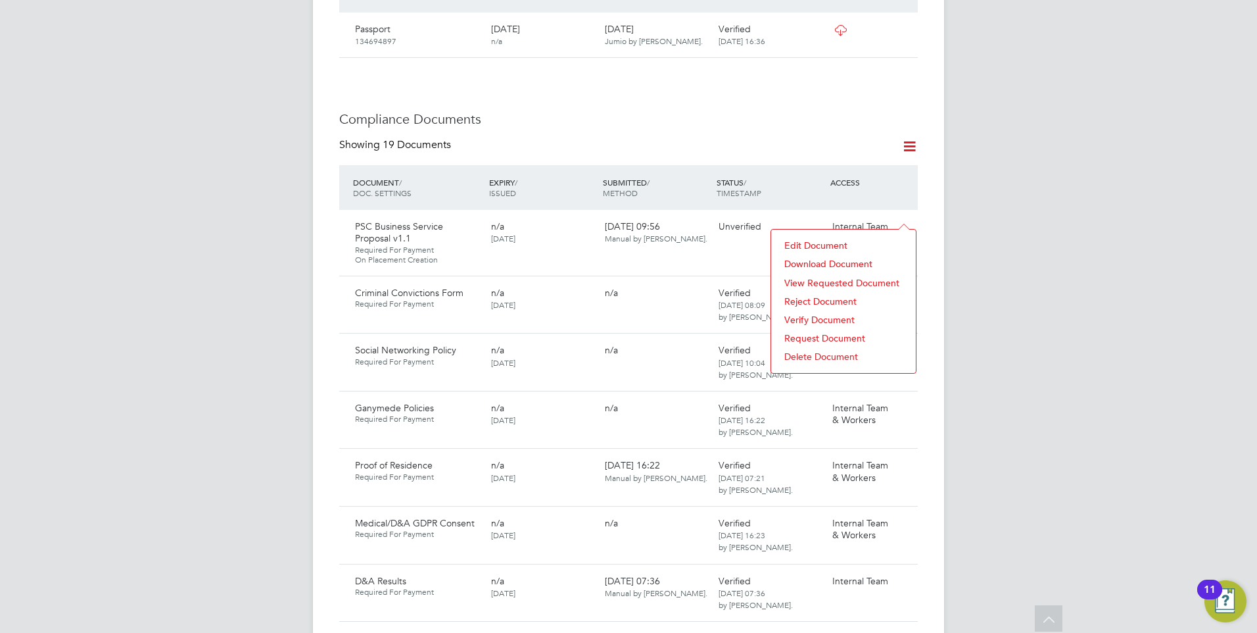
click at [807, 295] on li "Reject Document" at bounding box center [844, 301] width 132 height 18
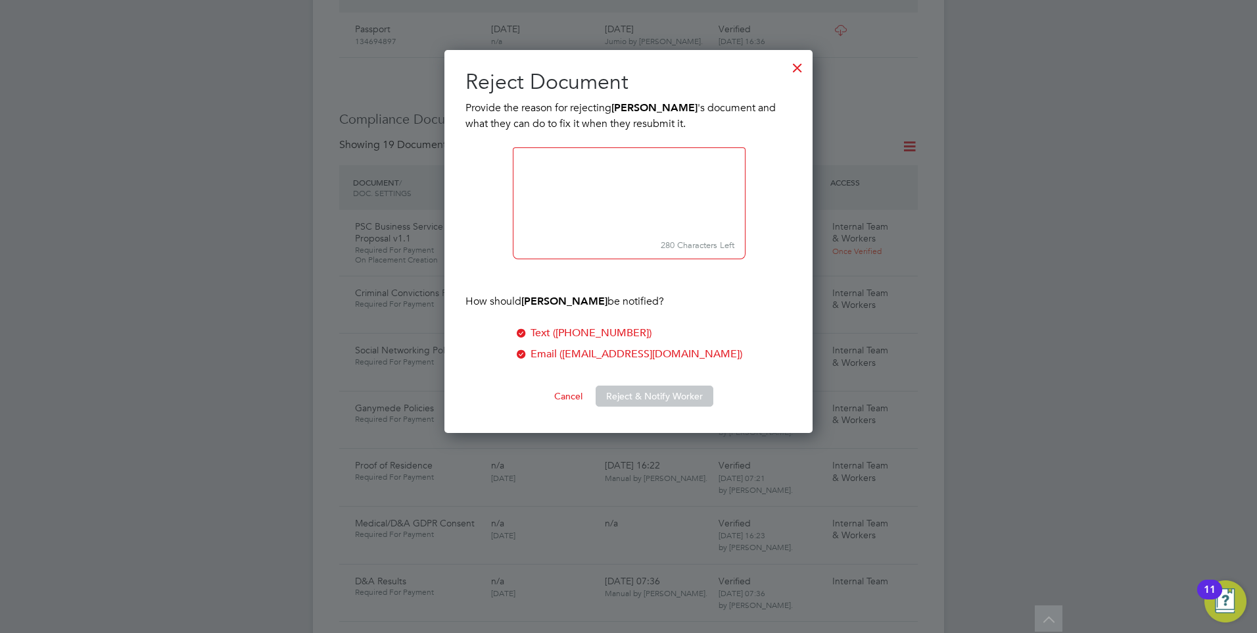
scroll to position [383, 369]
type textarea "Please accept the proposal. Thank you"
click at [611, 392] on button "Reject & Notify Worker" at bounding box center [655, 395] width 118 height 21
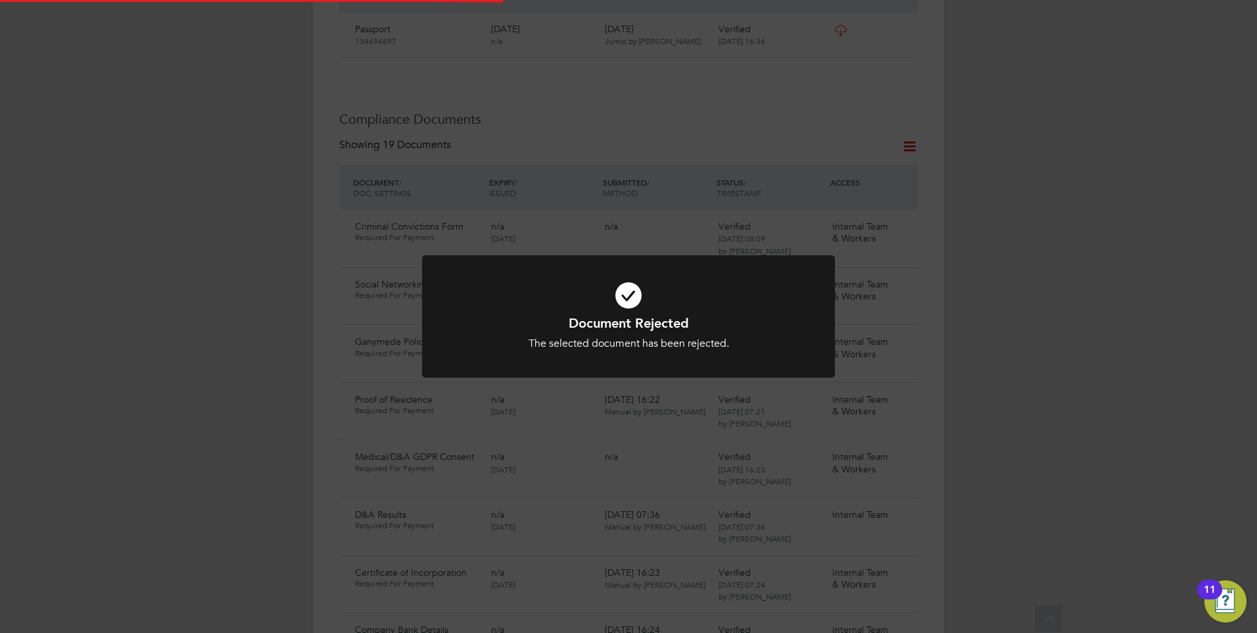
click at [683, 332] on div "Document Rejected The selected document has been rejected. Cancel Okay" at bounding box center [629, 332] width 342 height 36
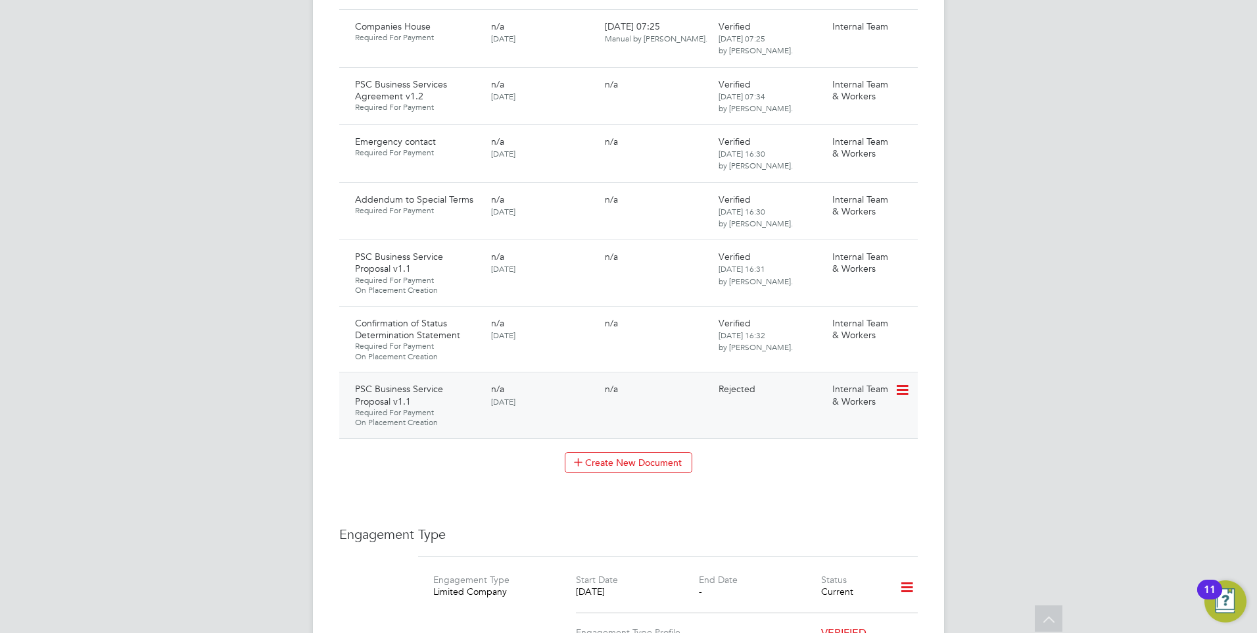
scroll to position [1578, 0]
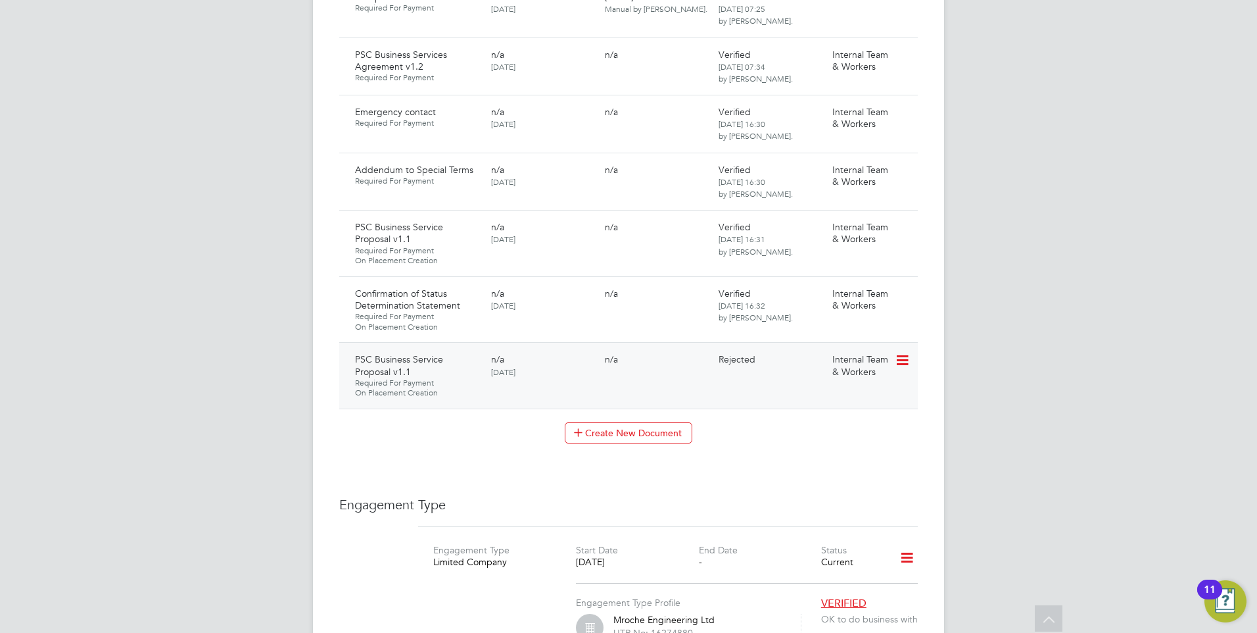
click at [908, 353] on icon at bounding box center [901, 361] width 13 height 16
click at [830, 410] on li "Request Document" at bounding box center [844, 415] width 132 height 18
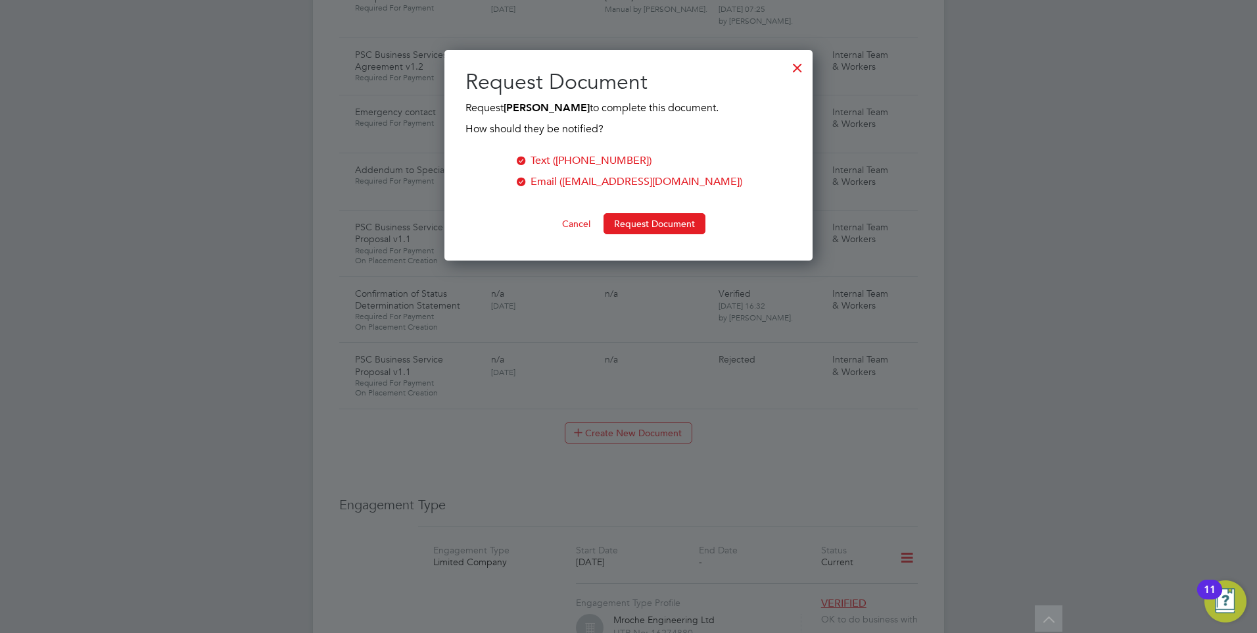
scroll to position [211, 369]
click at [627, 228] on button "Request Document" at bounding box center [655, 223] width 102 height 21
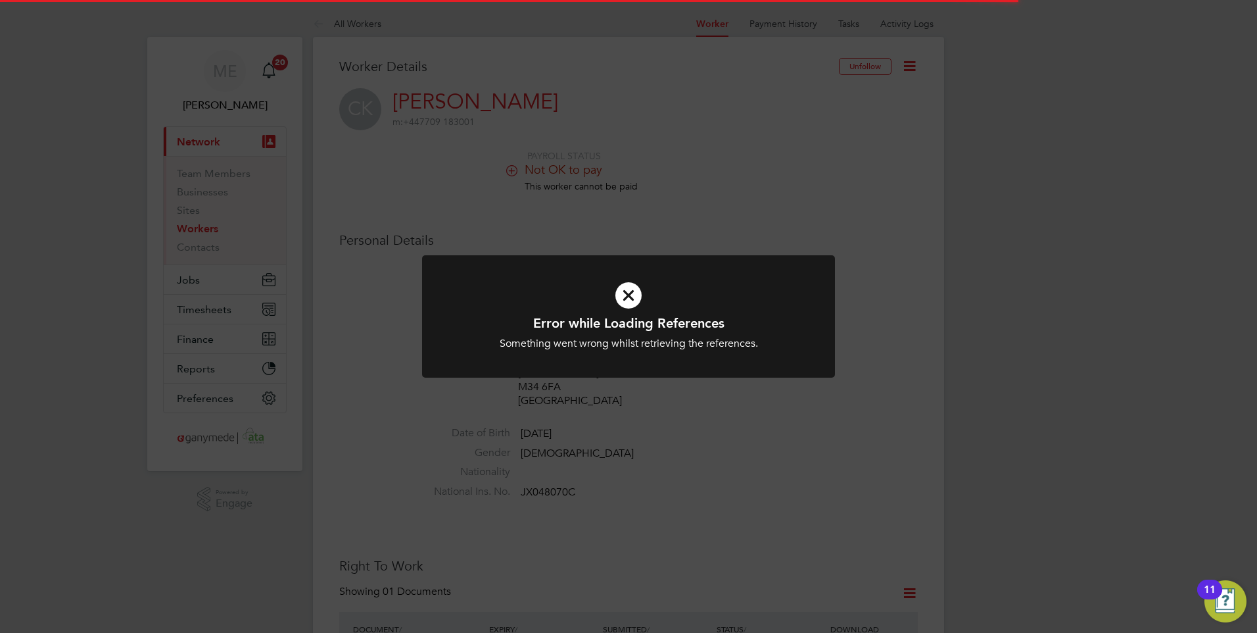
click at [668, 291] on icon at bounding box center [629, 295] width 342 height 51
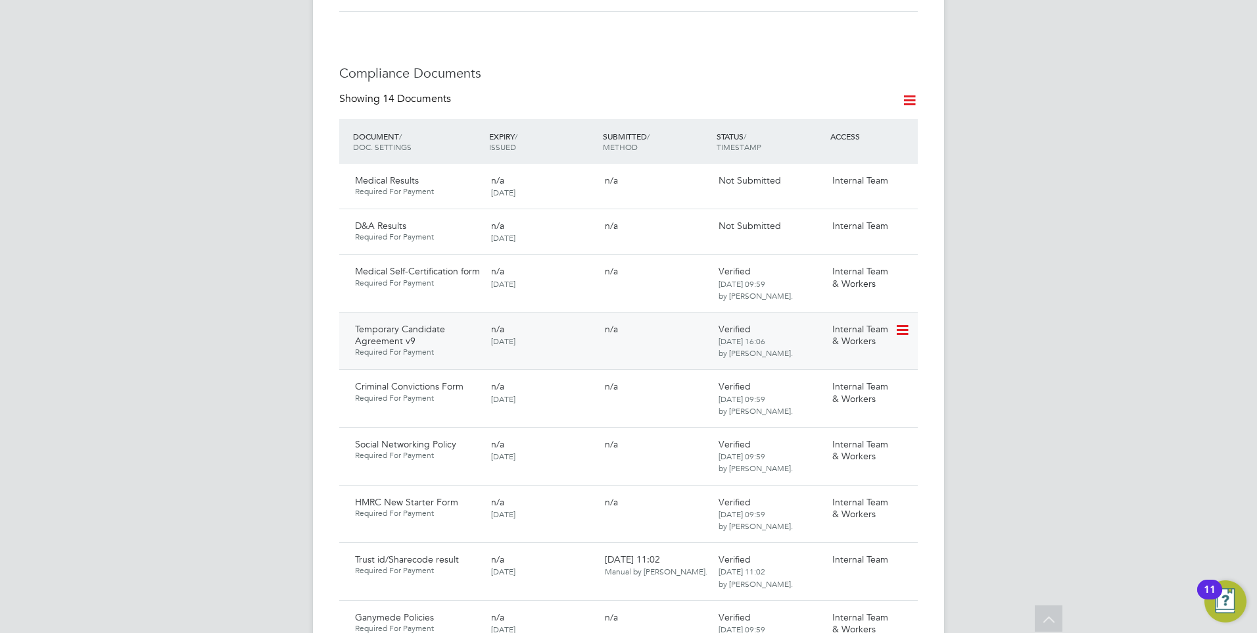
scroll to position [789, 0]
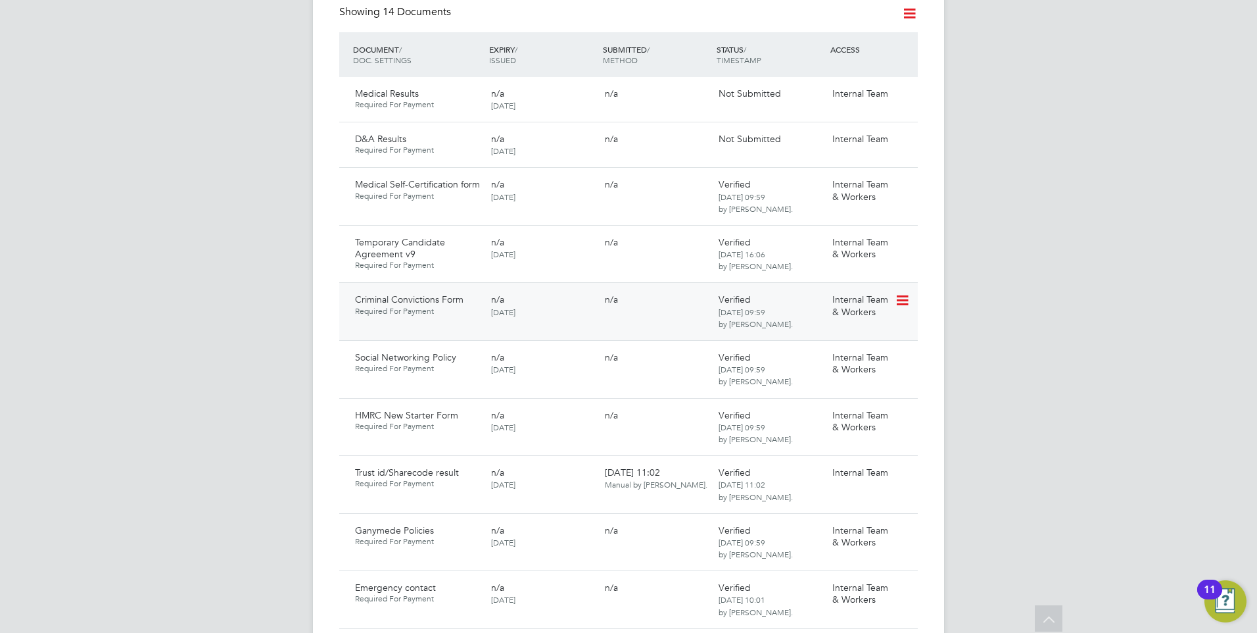
click at [904, 293] on icon at bounding box center [901, 301] width 13 height 16
click at [815, 350] on li "Reject Document" at bounding box center [844, 356] width 132 height 18
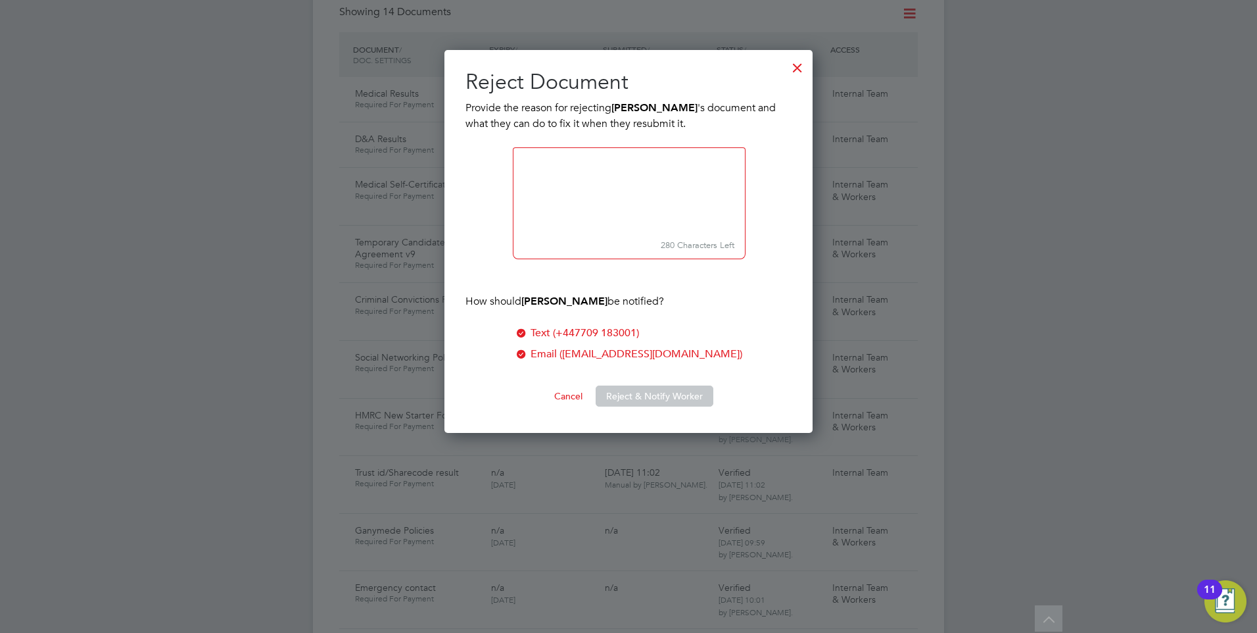
scroll to position [383, 369]
paste textarea "Please download the form and ensure you answer all questions, sign, date and su…"
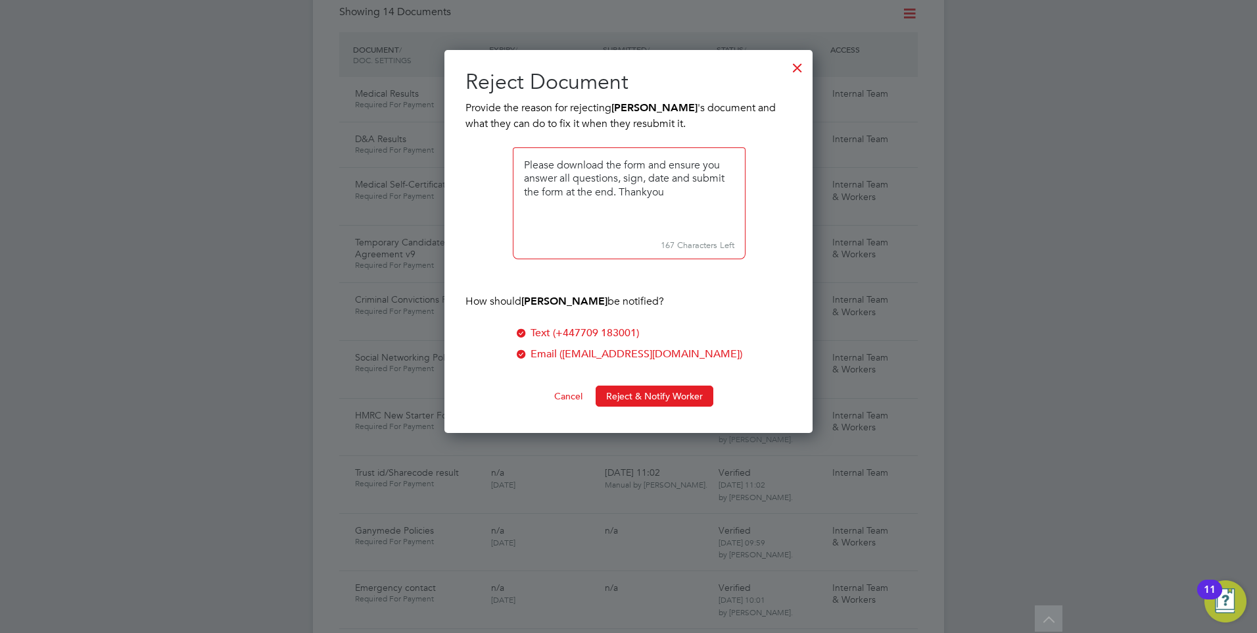
click at [525, 162] on textarea at bounding box center [629, 190] width 233 height 87
drag, startPoint x: 523, startPoint y: 162, endPoint x: 625, endPoint y: 211, distance: 113.8
click at [625, 211] on textarea at bounding box center [629, 190] width 233 height 87
type textarea "We are unable to view your response. Please download the form and ensure you an…"
click at [600, 237] on small "130 Characters Left" at bounding box center [629, 245] width 233 height 27
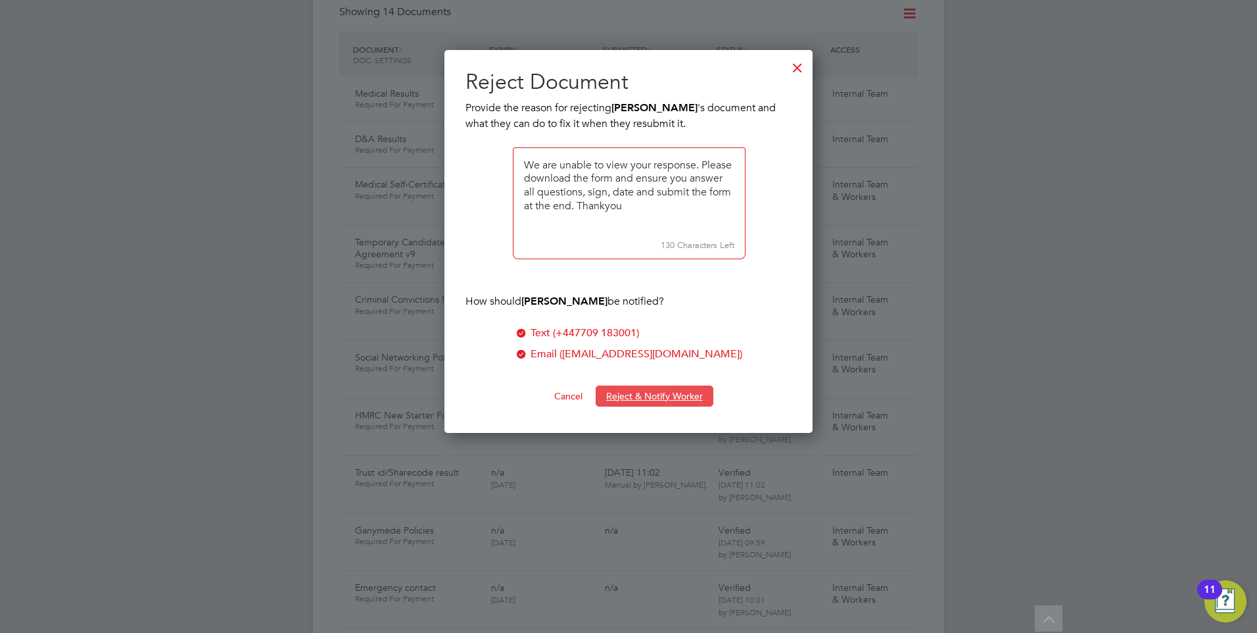
click at [625, 392] on button "Reject & Notify Worker" at bounding box center [655, 395] width 118 height 21
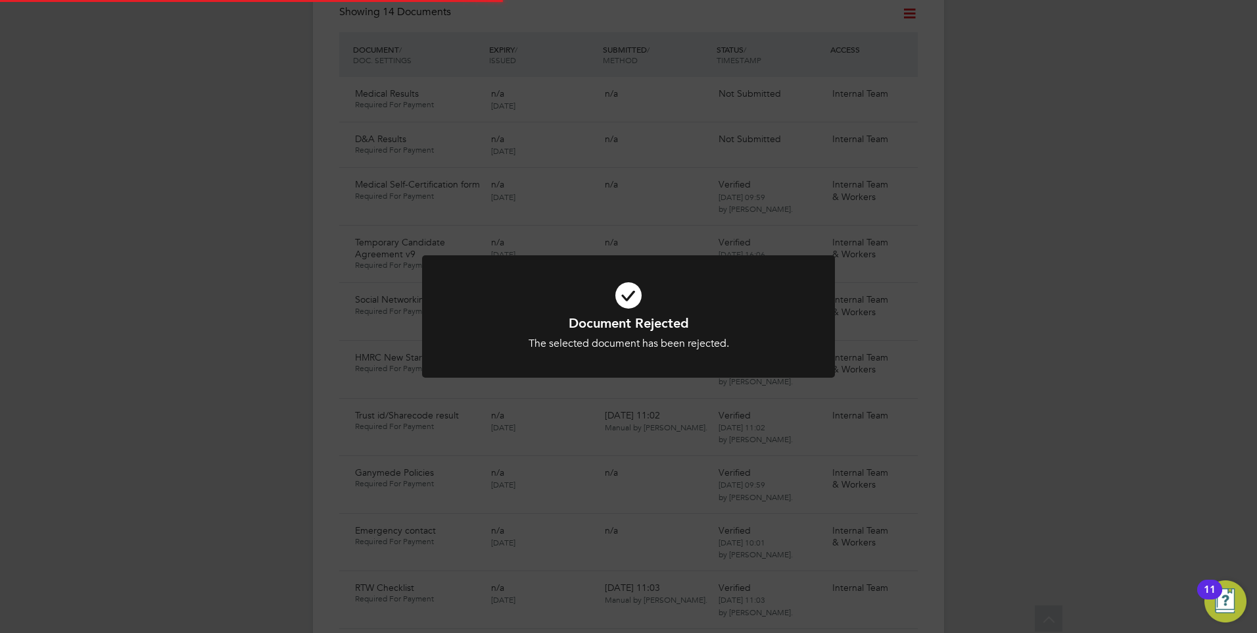
click at [633, 399] on div "Document Rejected The selected document has been rejected. Cancel Okay" at bounding box center [628, 316] width 1257 height 633
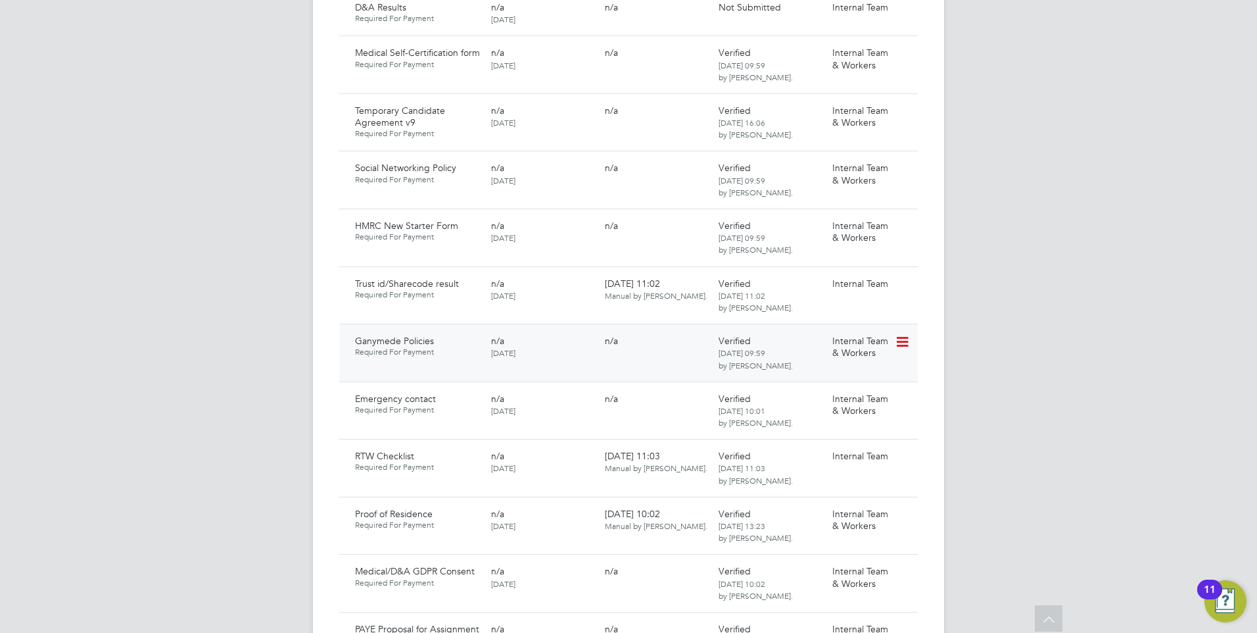
scroll to position [855, 0]
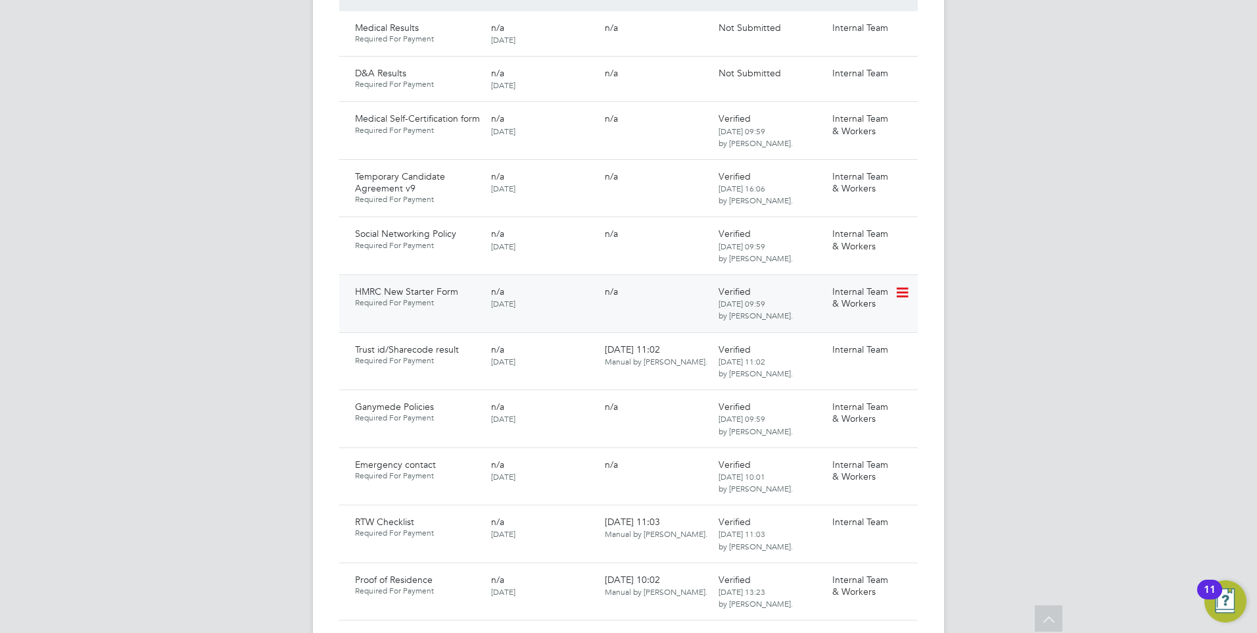
click at [906, 285] on icon at bounding box center [901, 293] width 13 height 16
click at [808, 346] on li "Reject Document" at bounding box center [844, 347] width 132 height 18
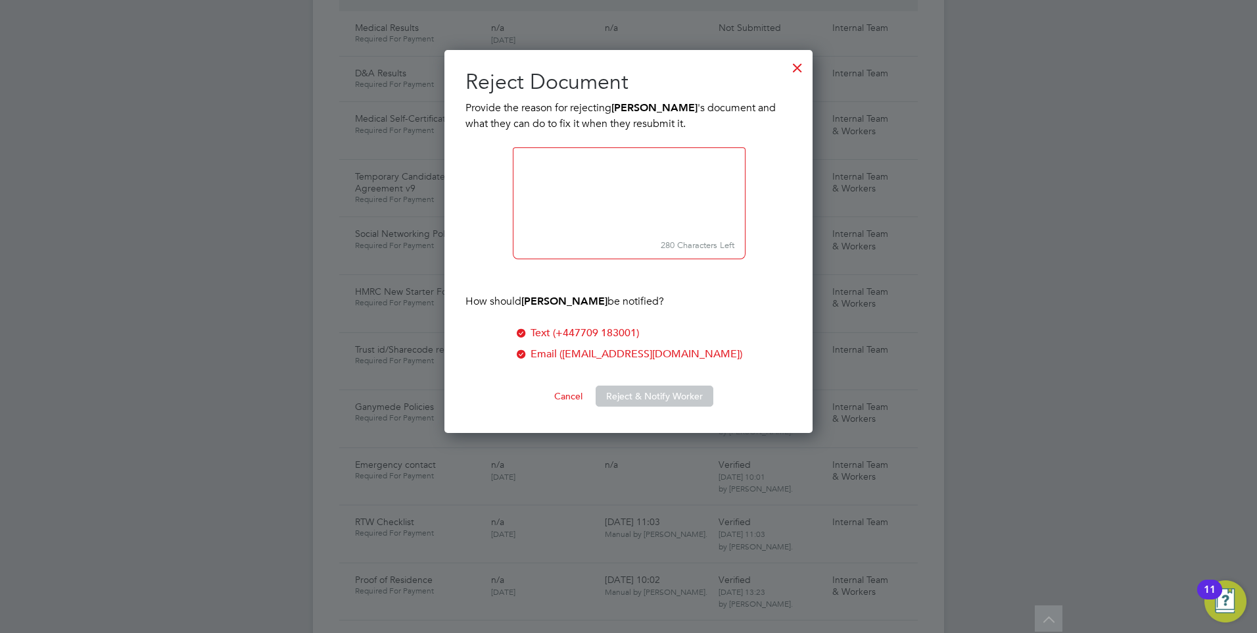
scroll to position [383, 369]
paste textarea "We are unable to view your response. Please download the form and ensure you an…"
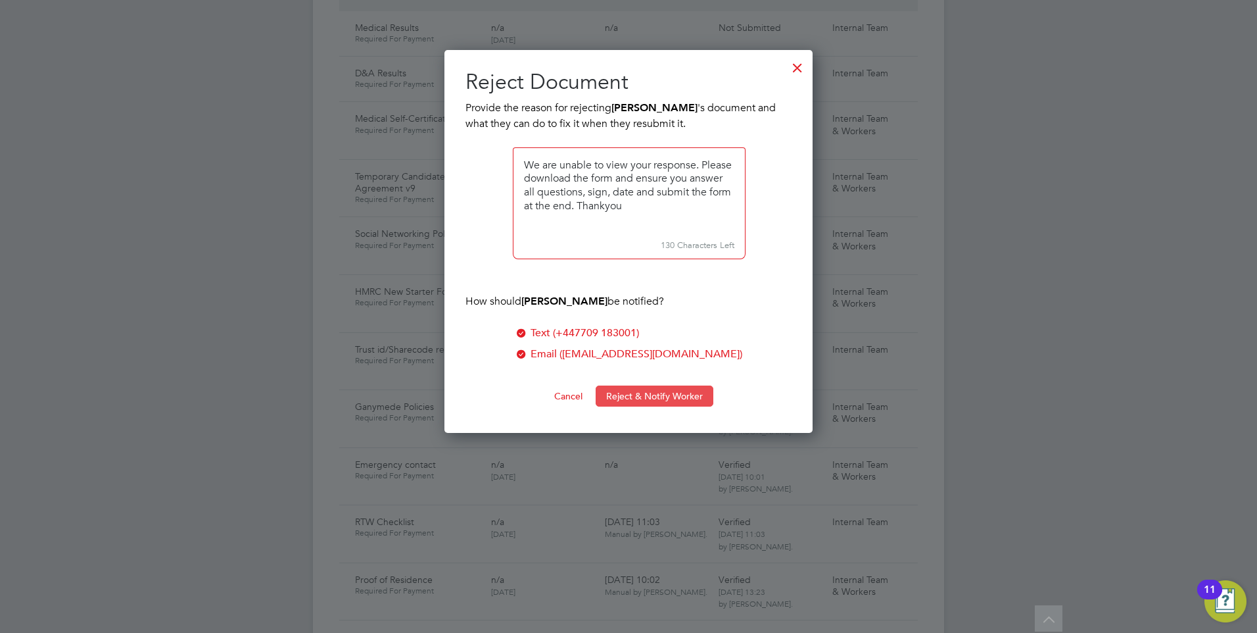
type textarea "We are unable to view your response. Please download the form and ensure you an…"
click at [623, 390] on button "Reject & Notify Worker" at bounding box center [655, 395] width 118 height 21
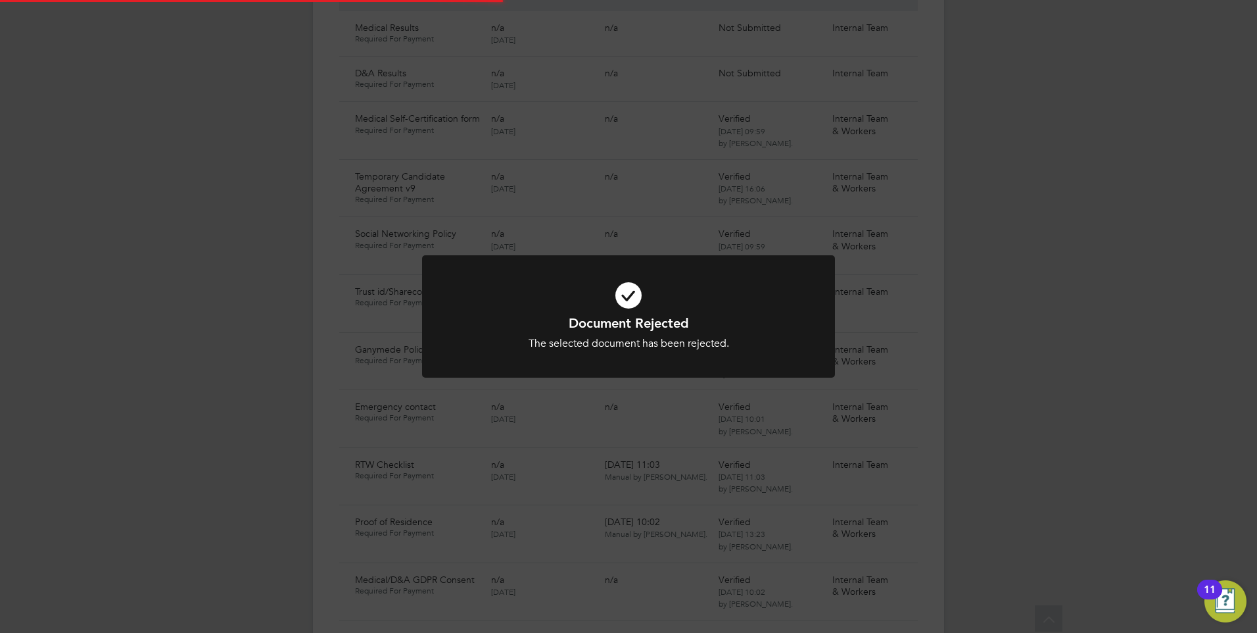
click at [654, 327] on h1 "Document Rejected" at bounding box center [629, 322] width 342 height 17
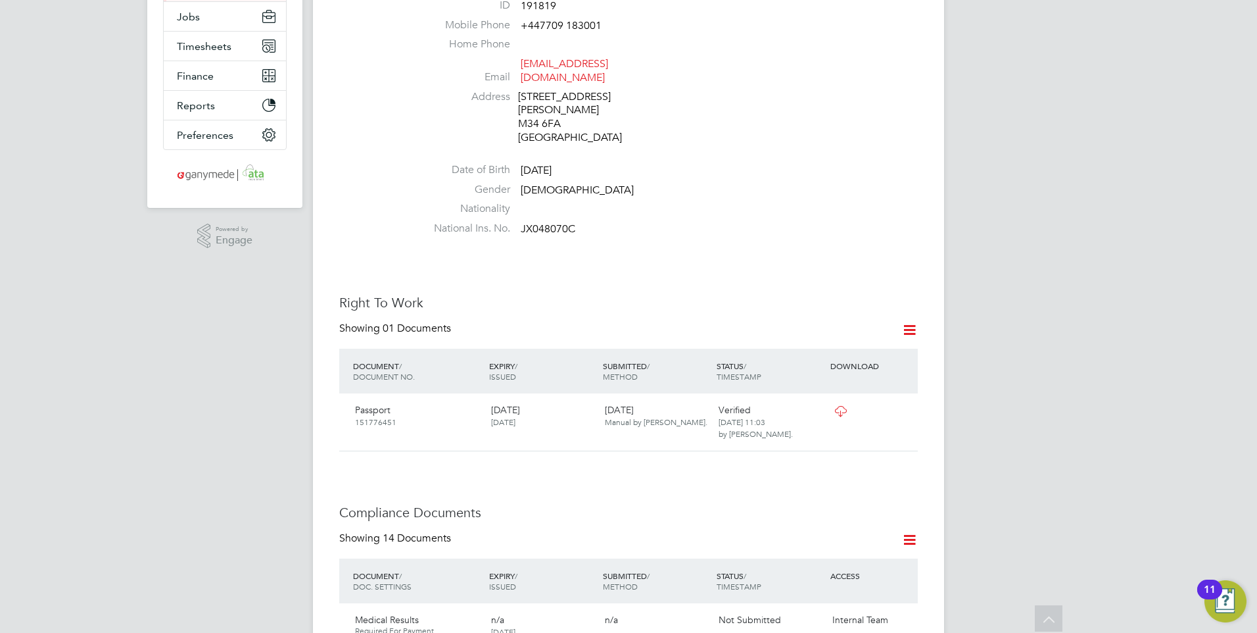
scroll to position [0, 0]
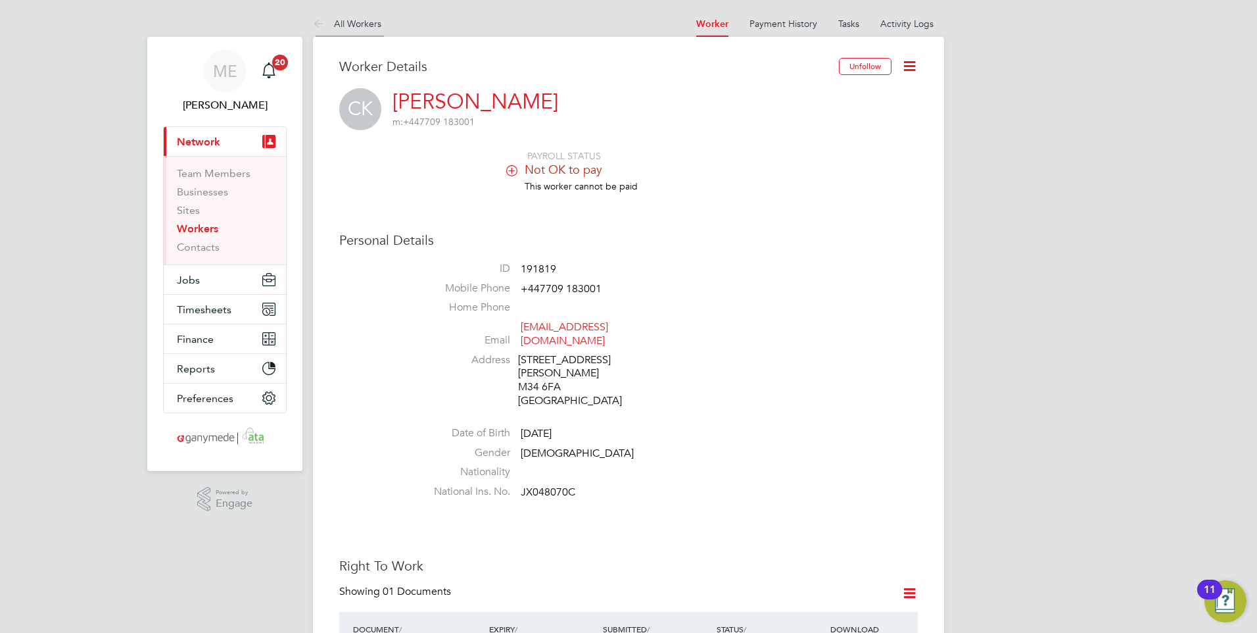
click at [315, 25] on icon at bounding box center [321, 24] width 16 height 16
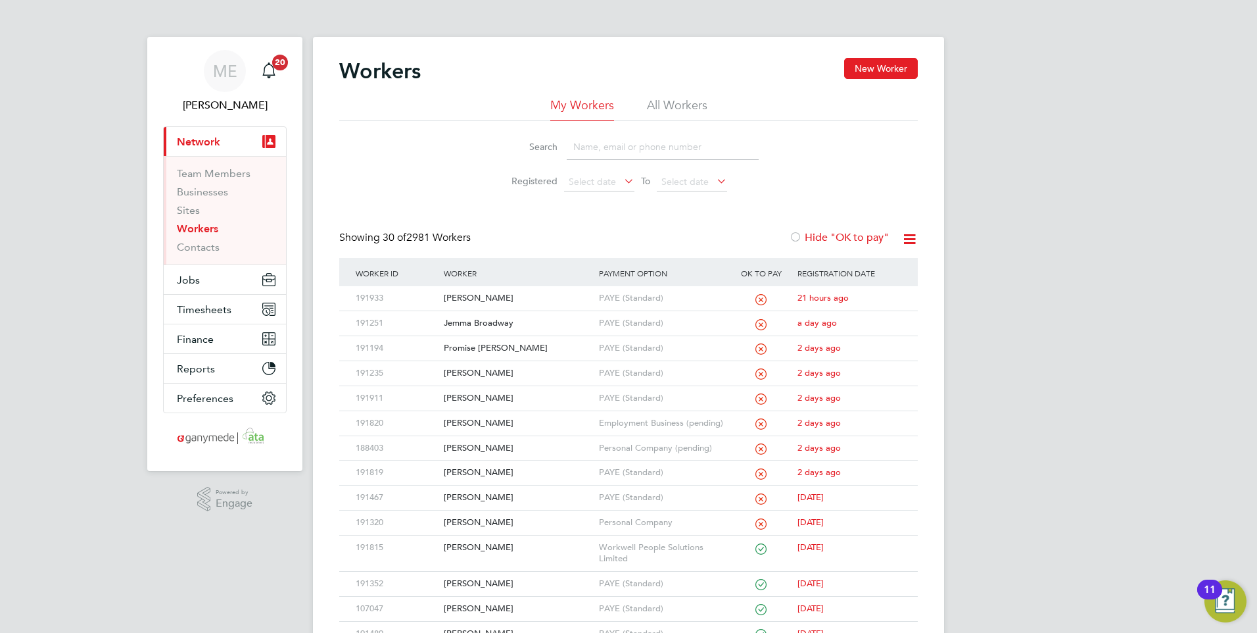
click at [622, 149] on input at bounding box center [663, 147] width 192 height 26
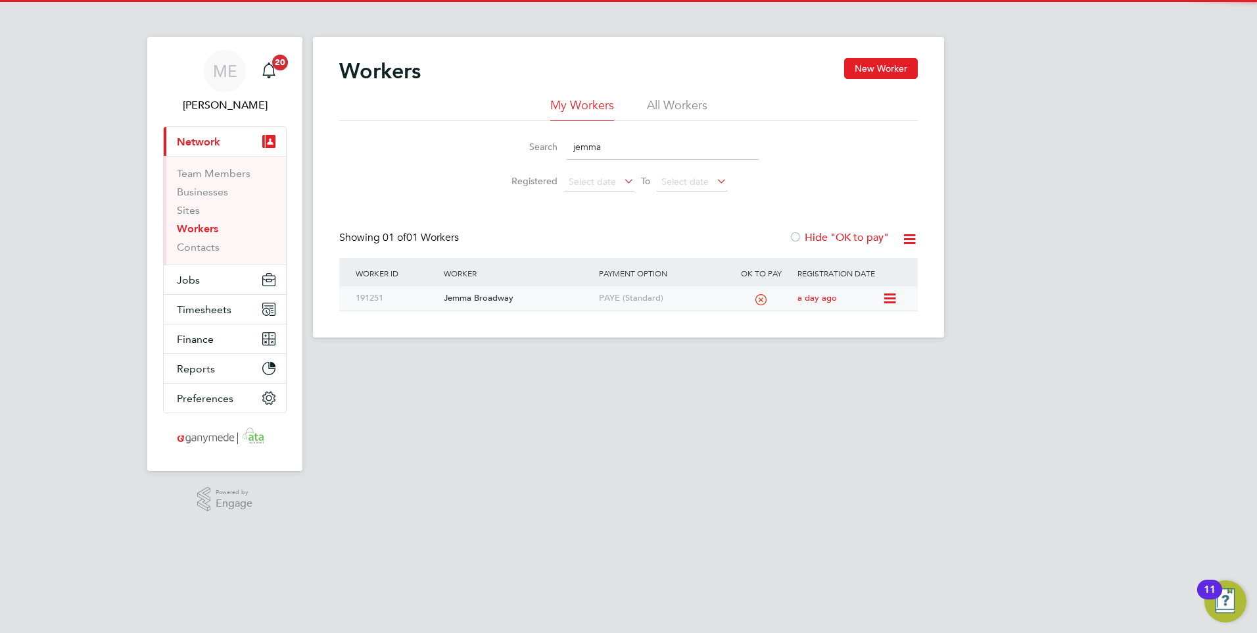
type input "jemma"
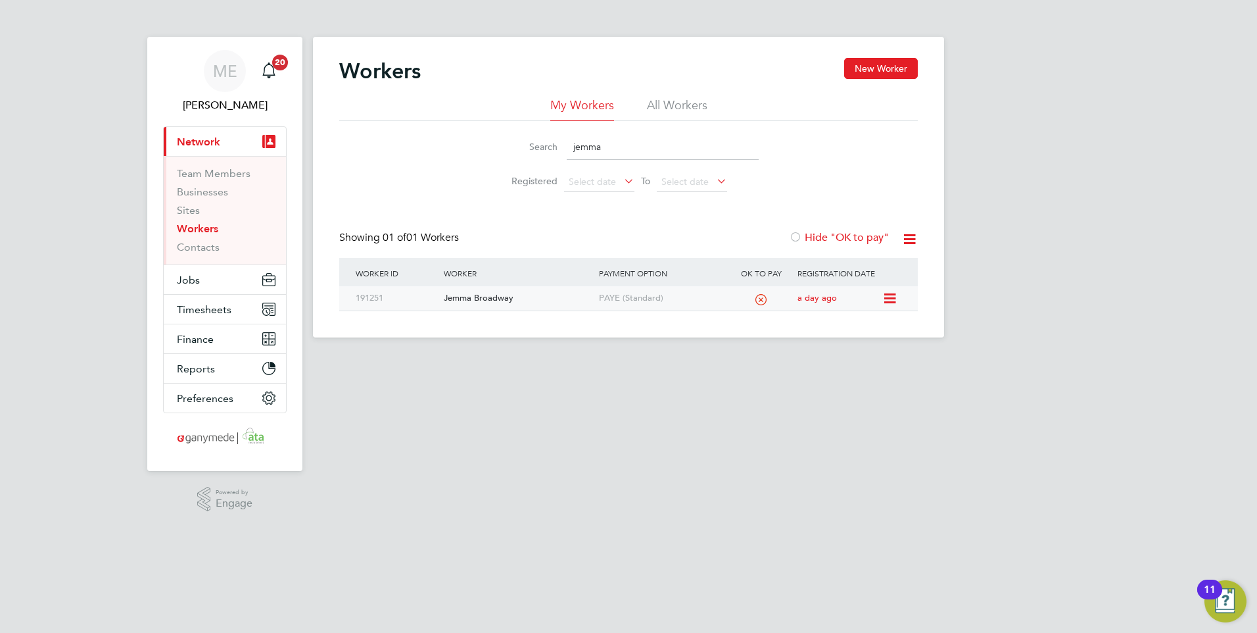
click at [555, 295] on div "Jemma Broadway" at bounding box center [518, 298] width 155 height 24
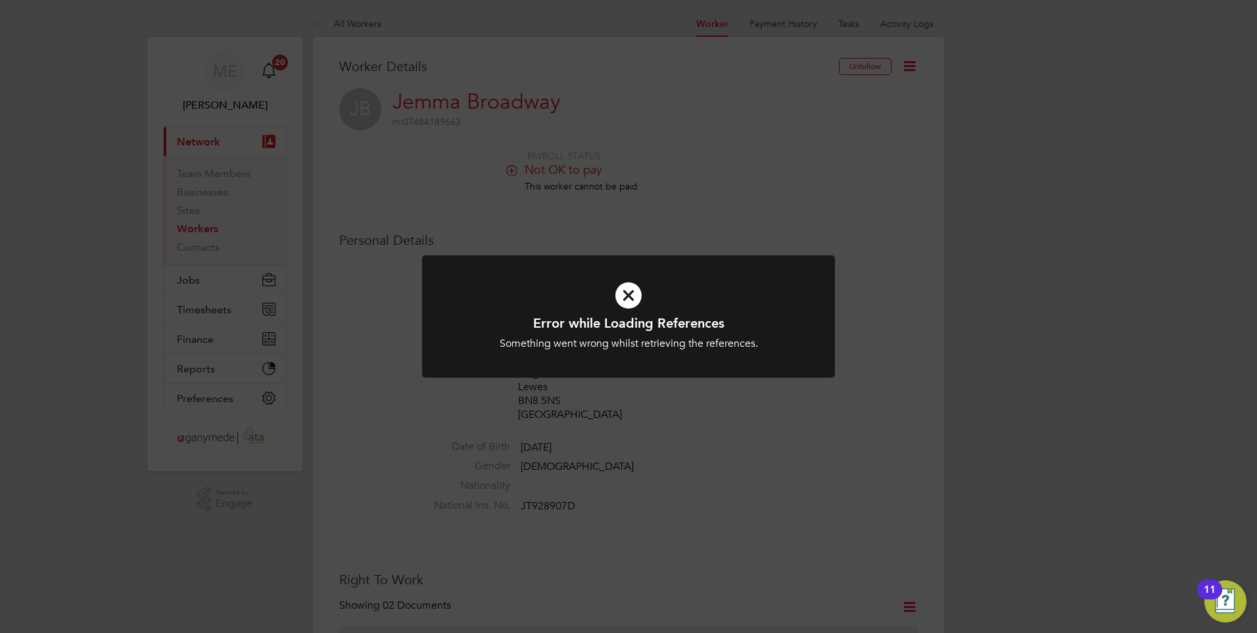
click at [633, 297] on icon at bounding box center [629, 295] width 342 height 51
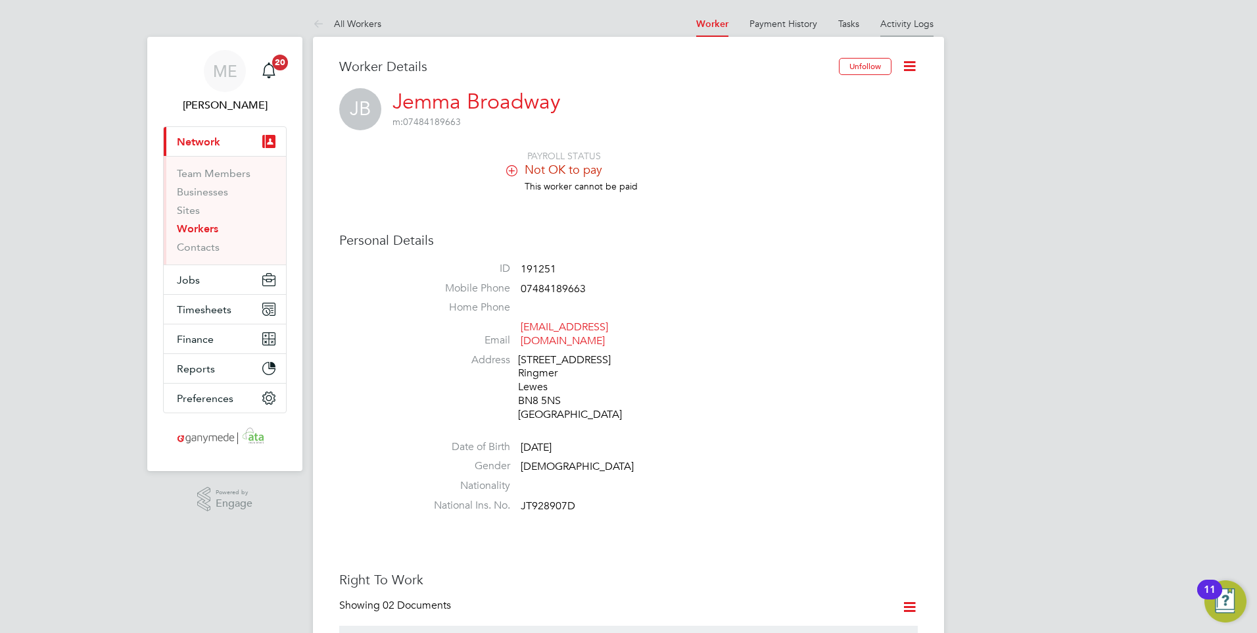
click at [914, 28] on link "Activity Logs" at bounding box center [907, 24] width 53 height 12
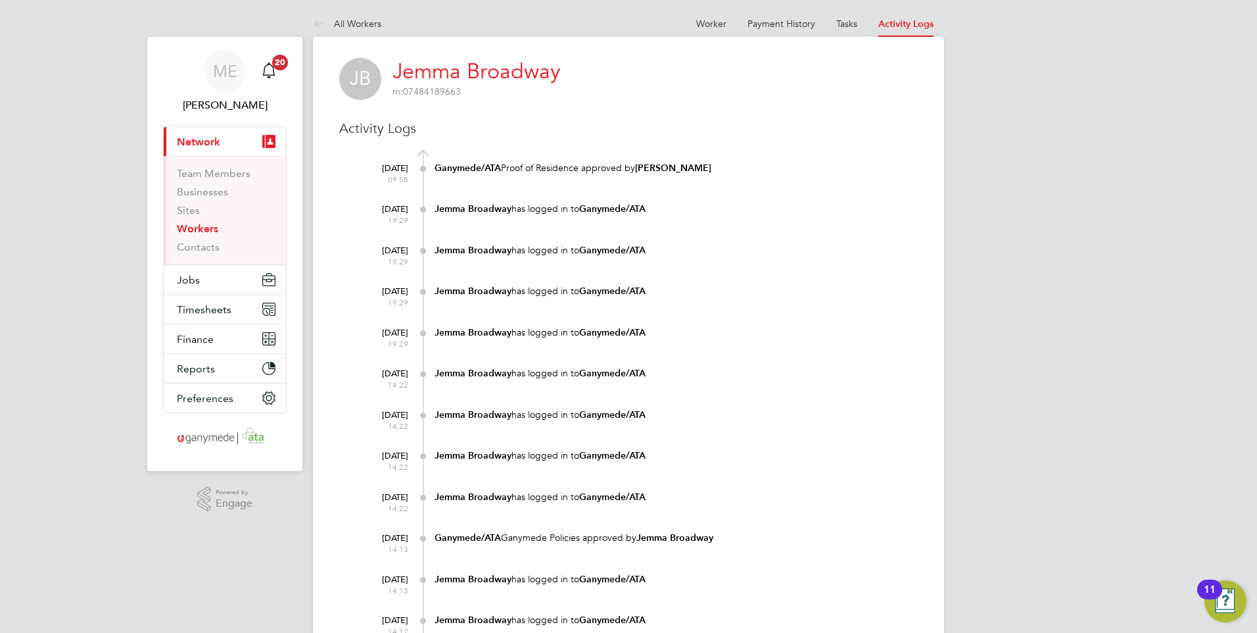
click at [696, 26] on at-navigation-tab "Worker" at bounding box center [711, 22] width 51 height 12
click at [704, 16] on li "Worker" at bounding box center [711, 24] width 30 height 26
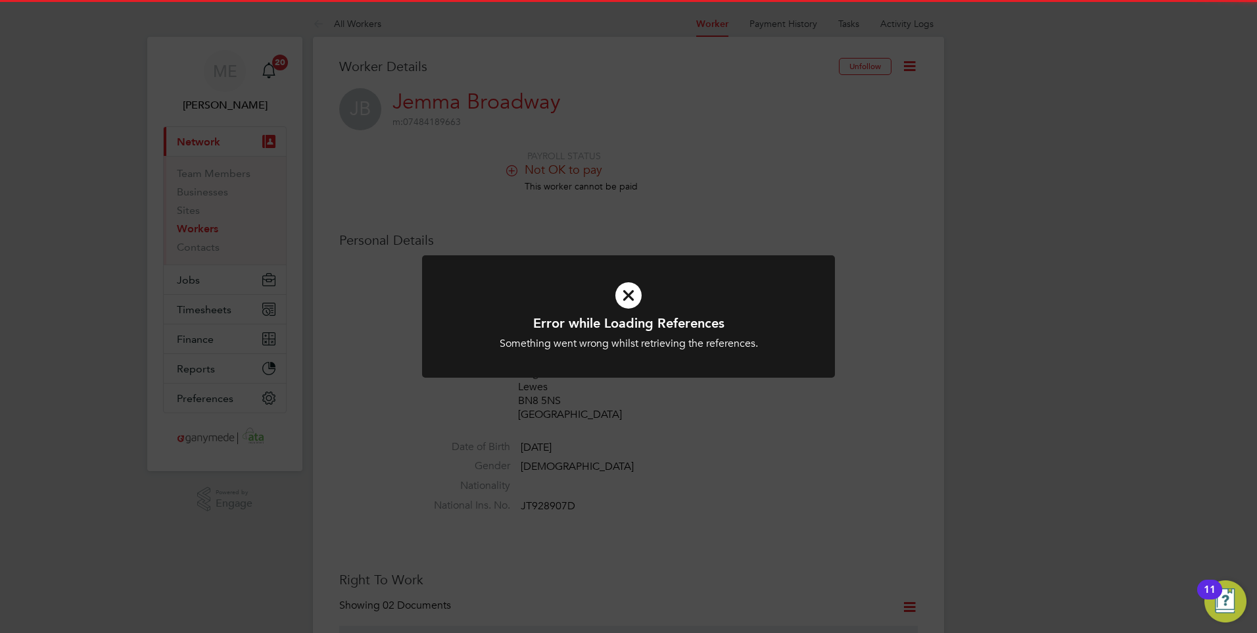
click at [633, 278] on icon at bounding box center [629, 295] width 342 height 51
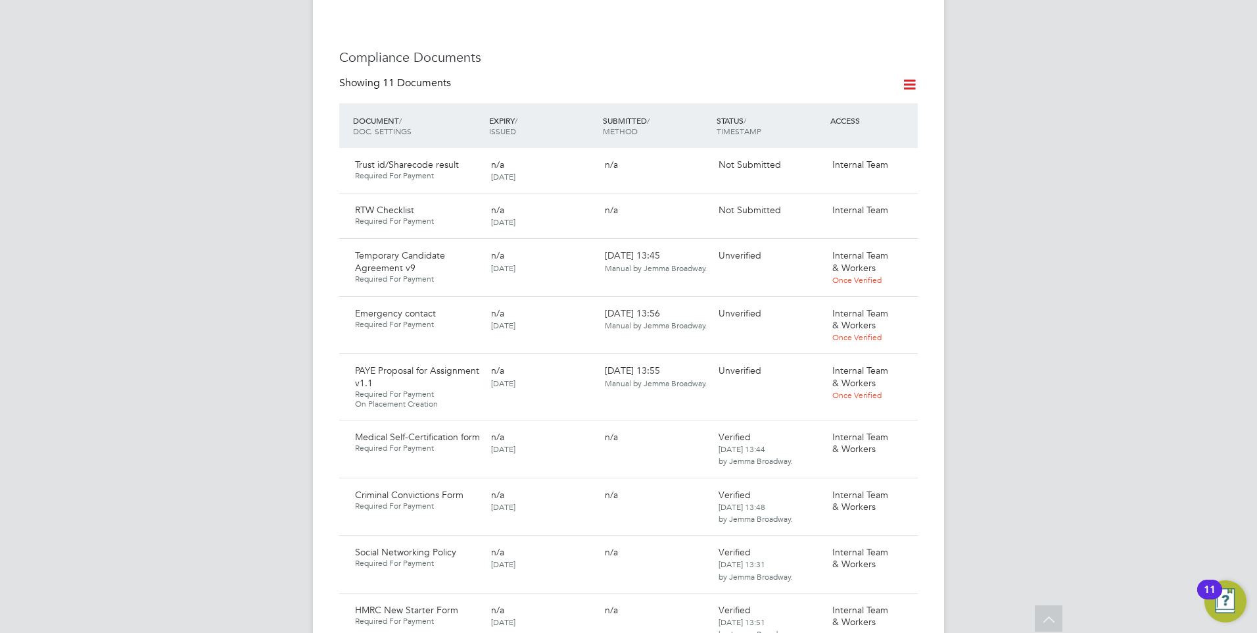
scroll to position [789, 0]
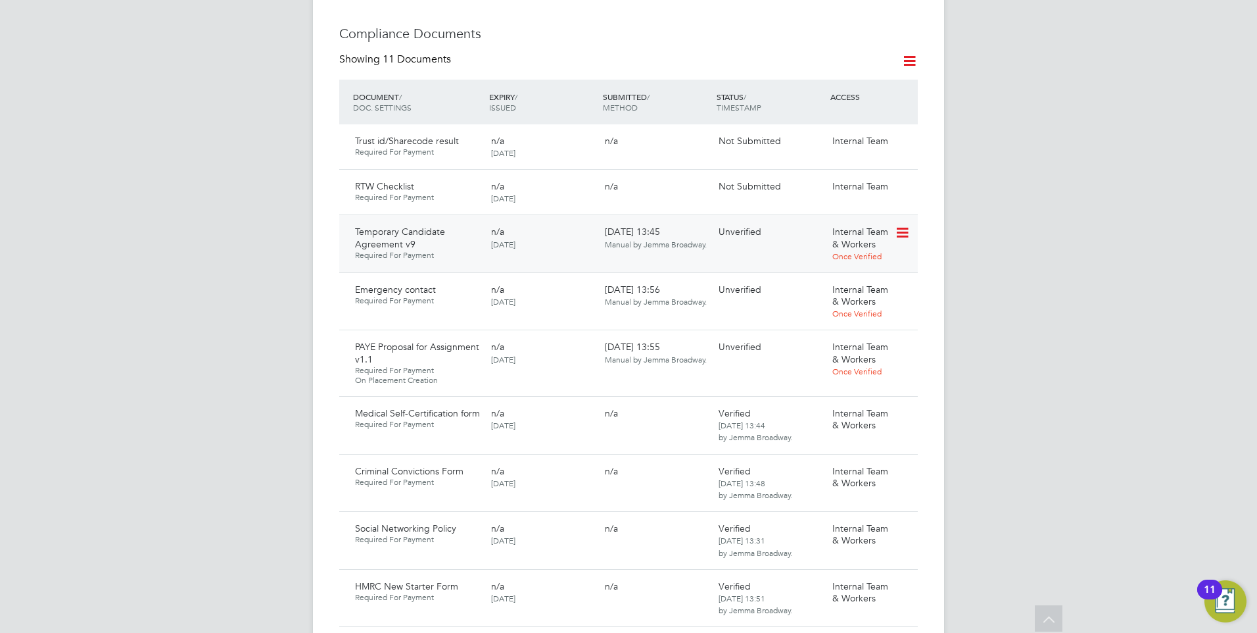
click at [904, 225] on icon at bounding box center [901, 233] width 13 height 16
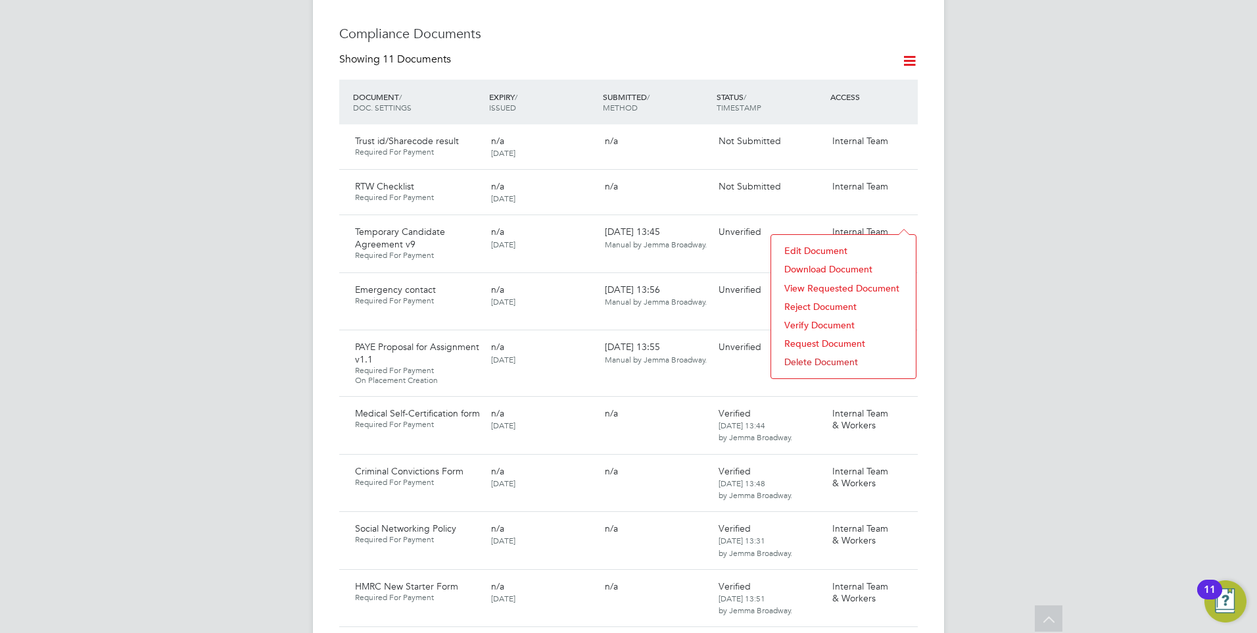
click at [806, 299] on li "Reject Document" at bounding box center [844, 306] width 132 height 18
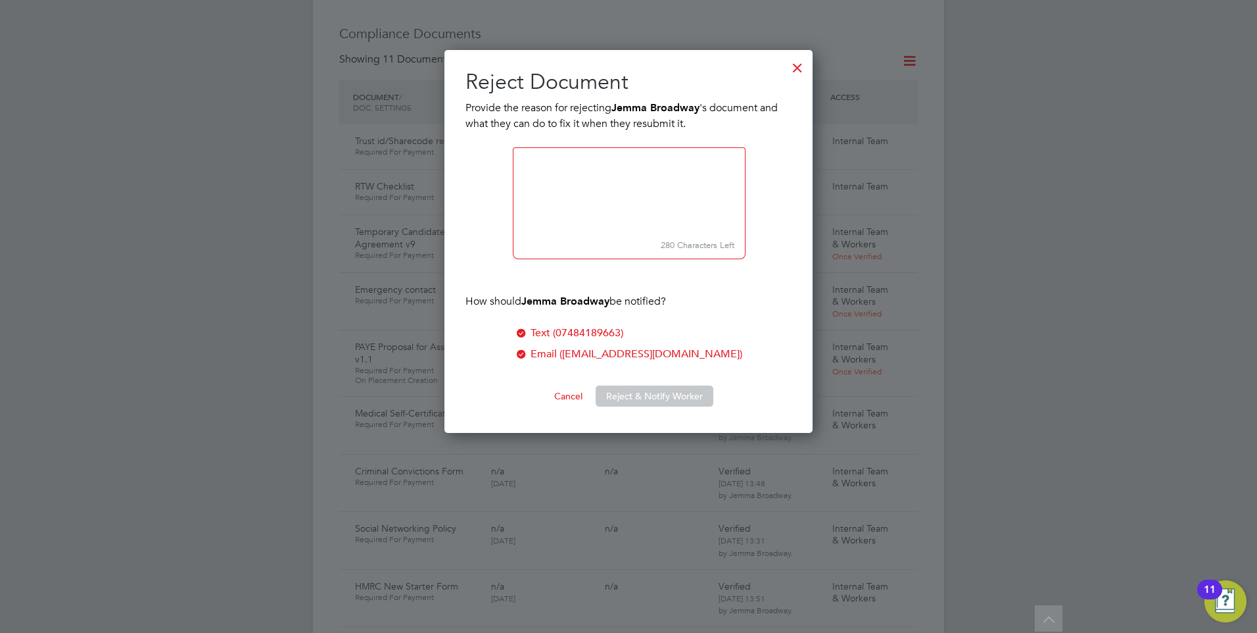
scroll to position [383, 369]
paste textarea "Please confirm If you are not prepared to work overtime above 48 hours answer N…"
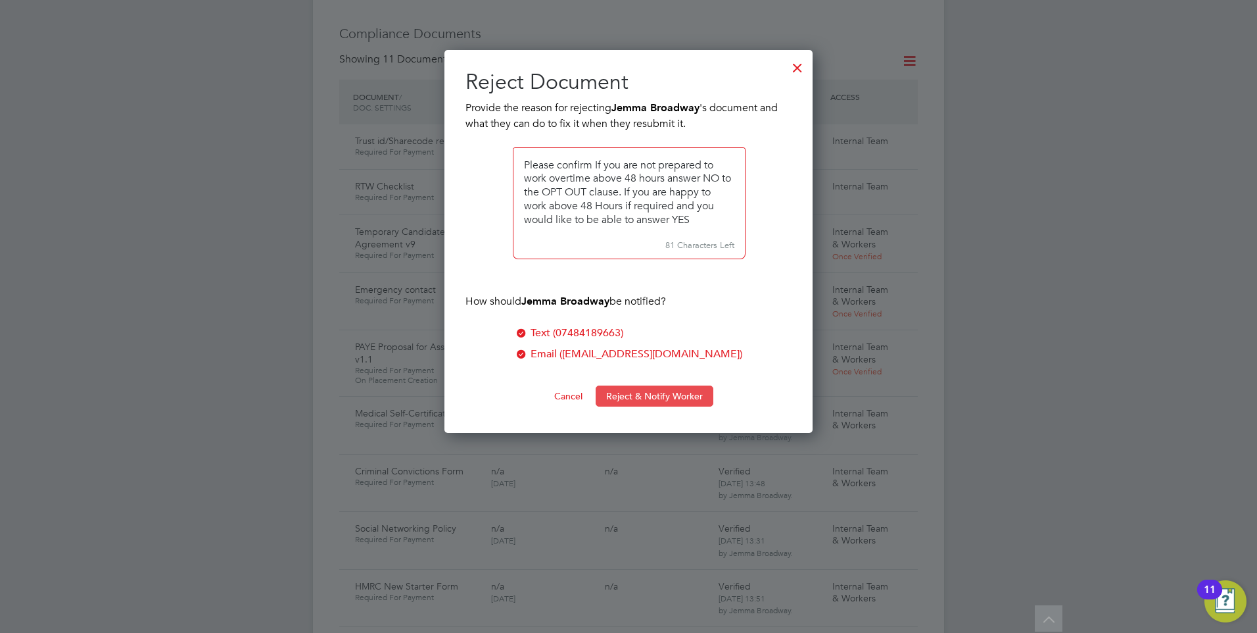
type textarea "Please confirm If you are not prepared to work overtime above 48 hours answer N…"
click at [617, 397] on button "Reject & Notify Worker" at bounding box center [655, 395] width 118 height 21
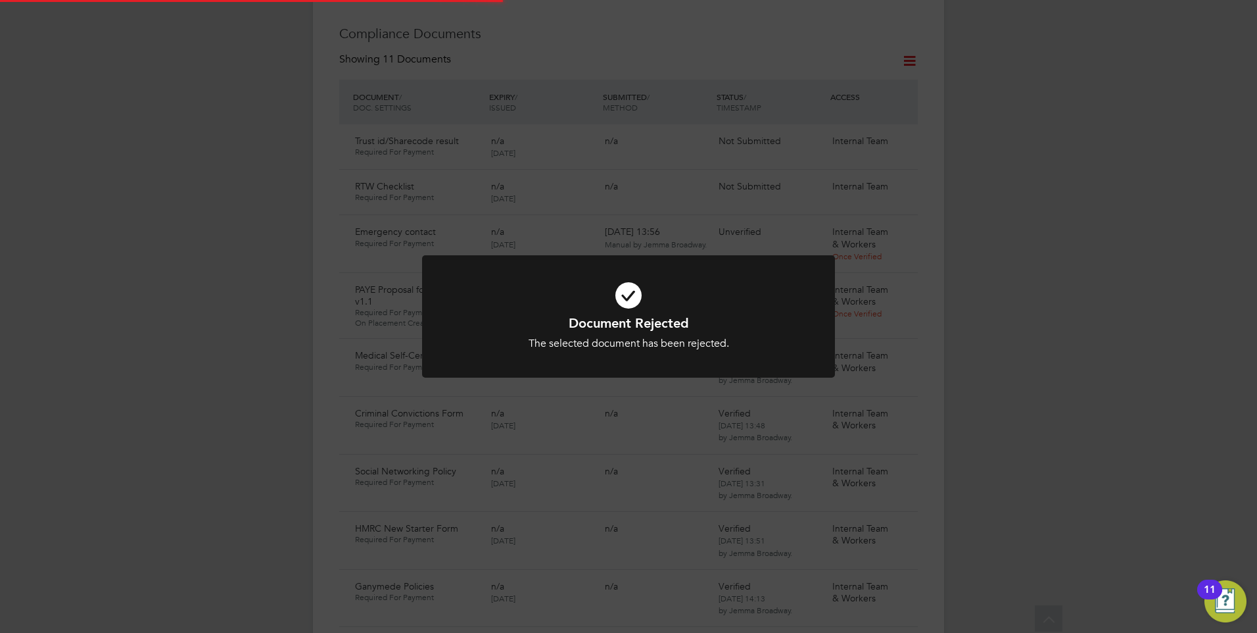
click at [533, 312] on icon at bounding box center [629, 295] width 342 height 51
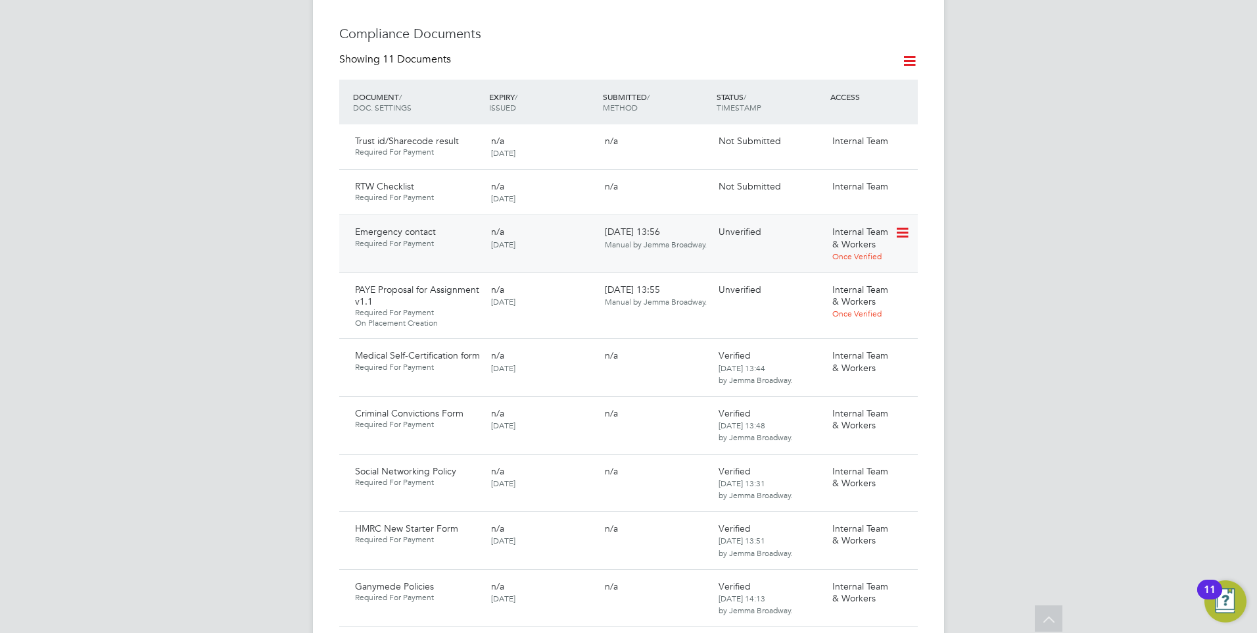
click at [900, 225] on icon at bounding box center [901, 233] width 13 height 16
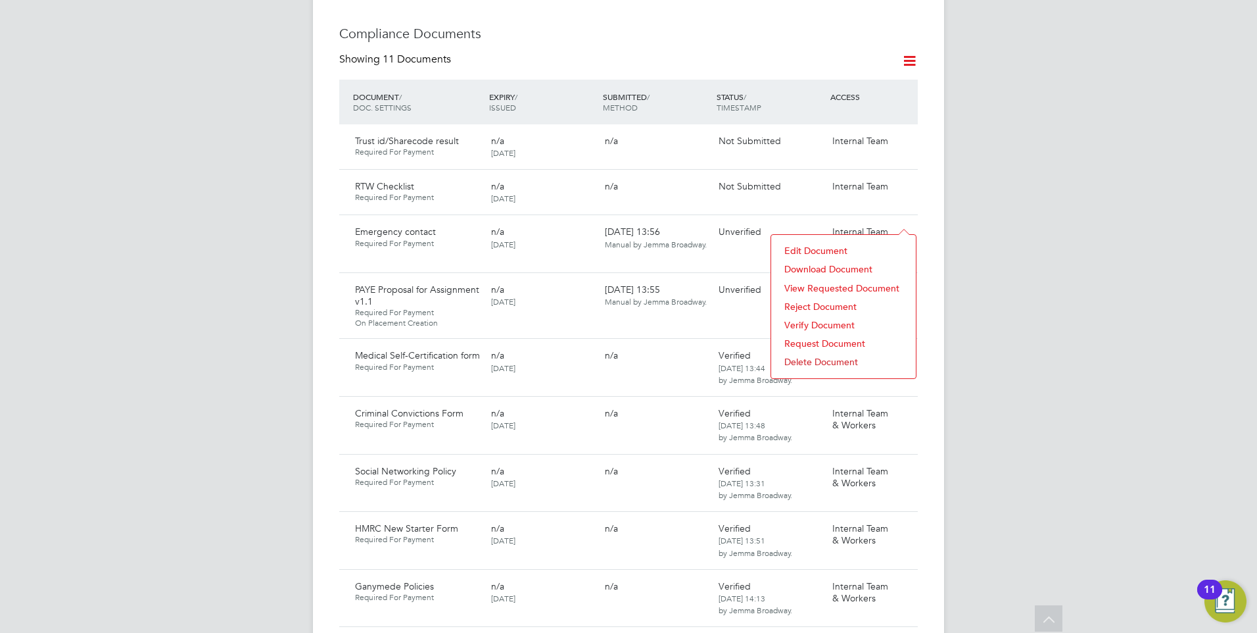
click at [806, 337] on li "Request Document" at bounding box center [844, 343] width 132 height 18
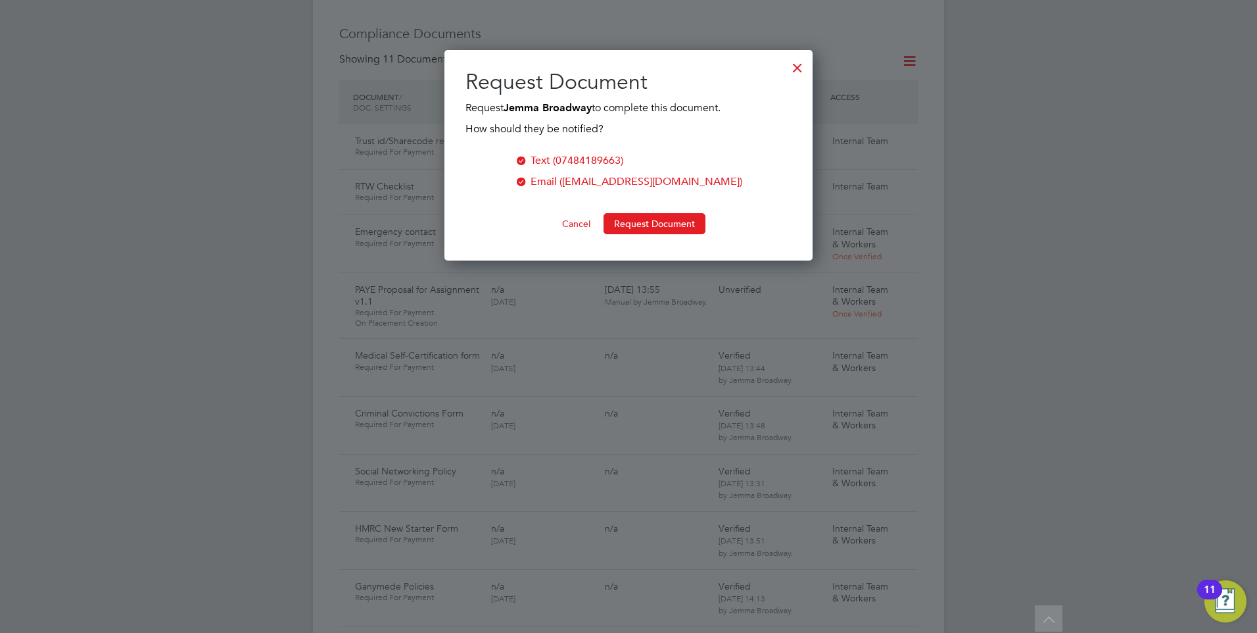
scroll to position [211, 369]
click at [790, 62] on div at bounding box center [798, 65] width 24 height 24
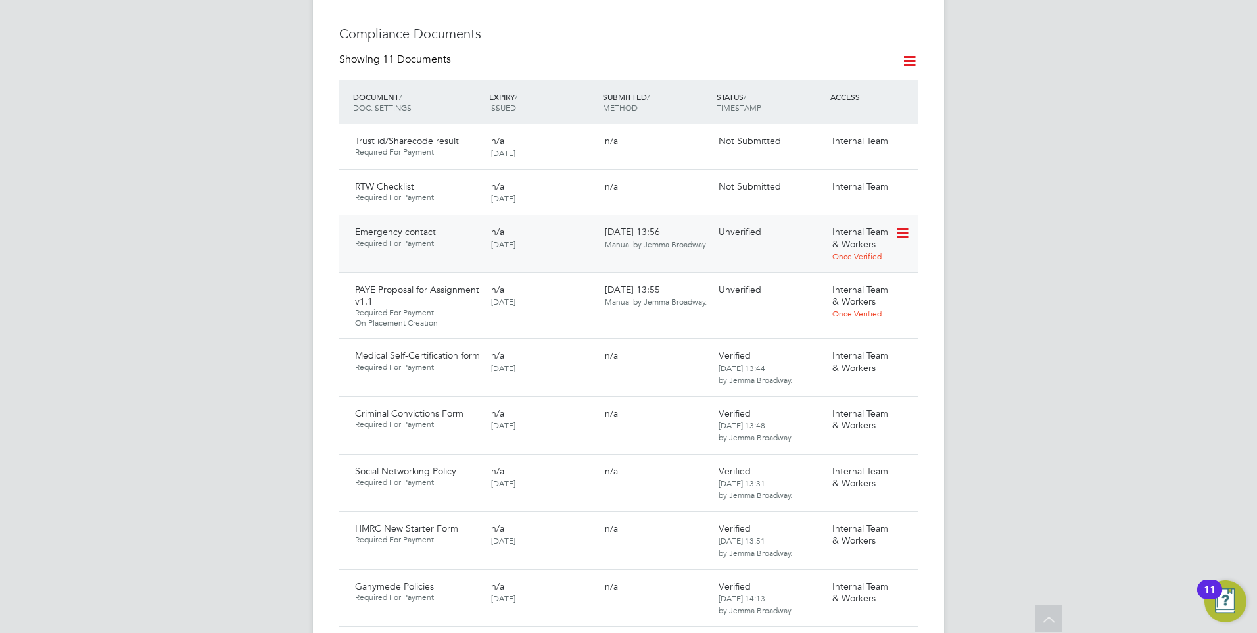
click at [908, 225] on icon at bounding box center [901, 233] width 13 height 16
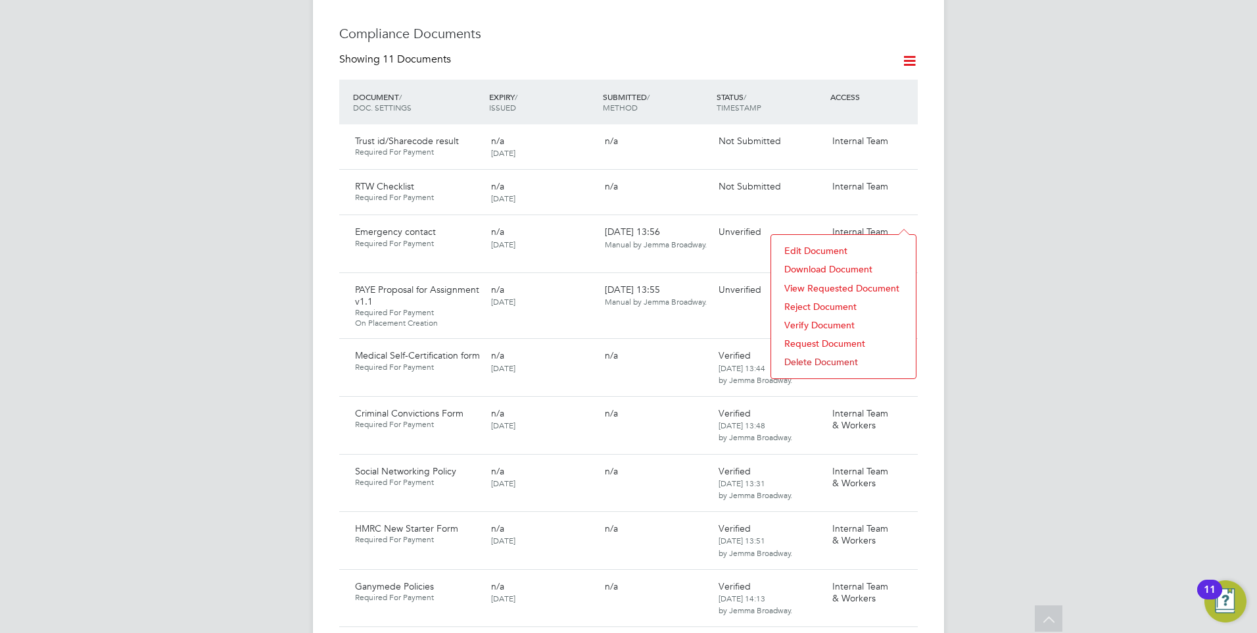
click at [826, 301] on li "Reject Document" at bounding box center [844, 306] width 132 height 18
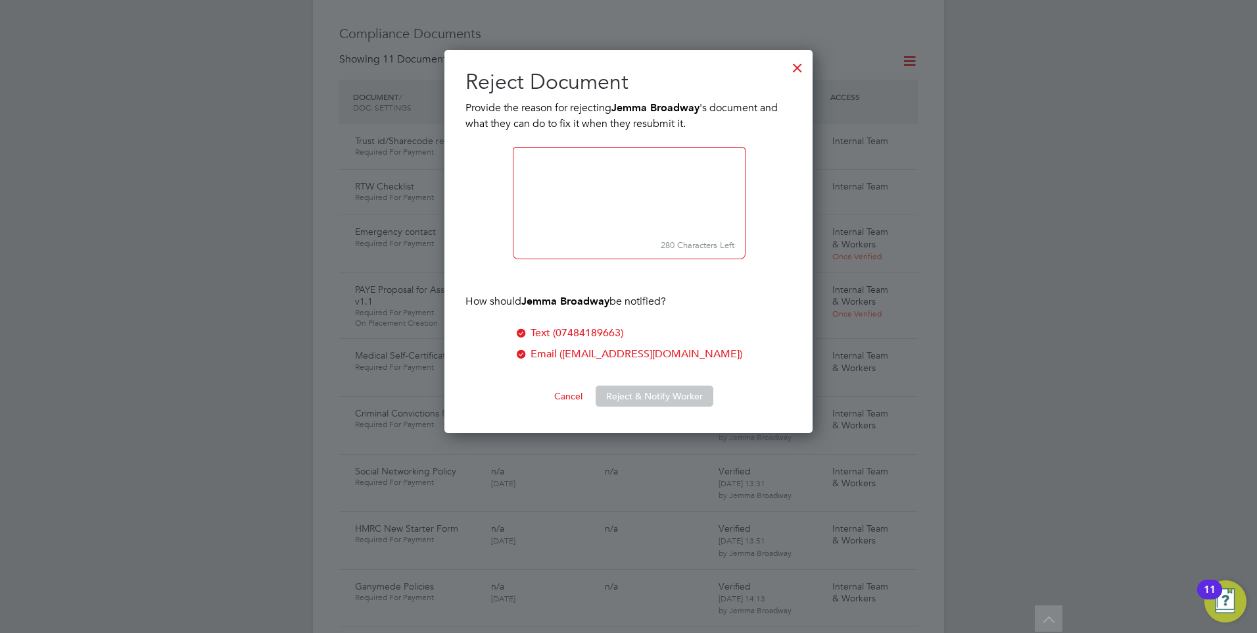
scroll to position [383, 369]
type textarea "Please complete the emergency contact form. Thank you"
click at [644, 395] on button "Reject & Notify Worker" at bounding box center [655, 395] width 118 height 21
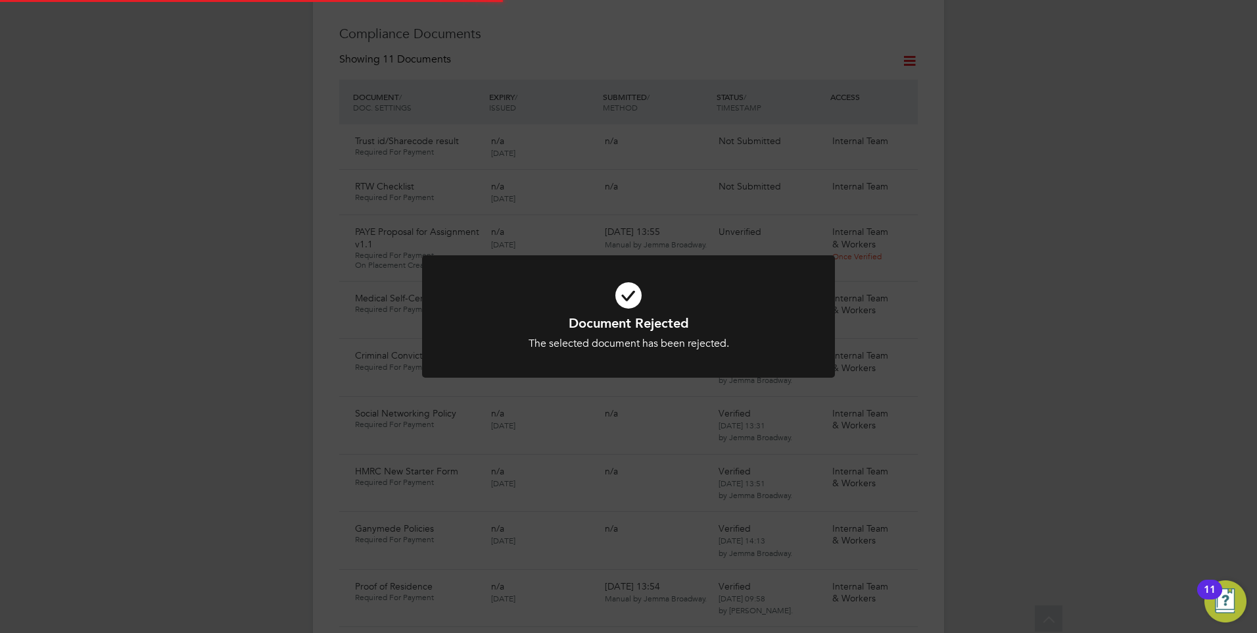
click at [556, 306] on icon at bounding box center [629, 295] width 342 height 51
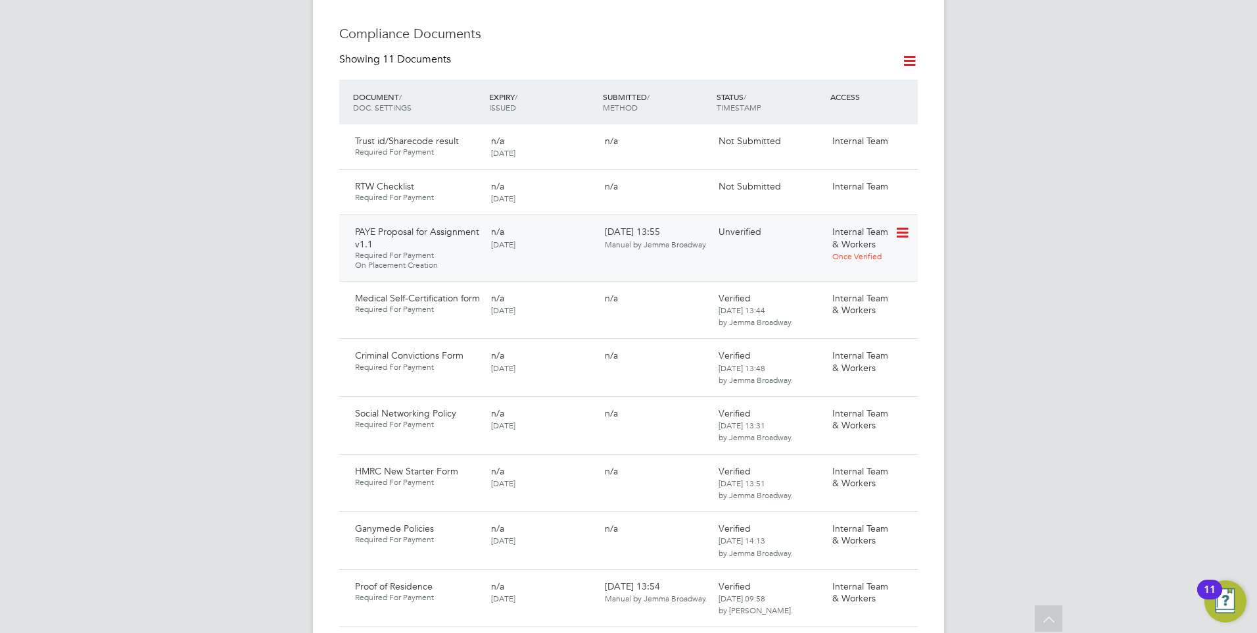
click at [900, 225] on icon at bounding box center [901, 233] width 13 height 16
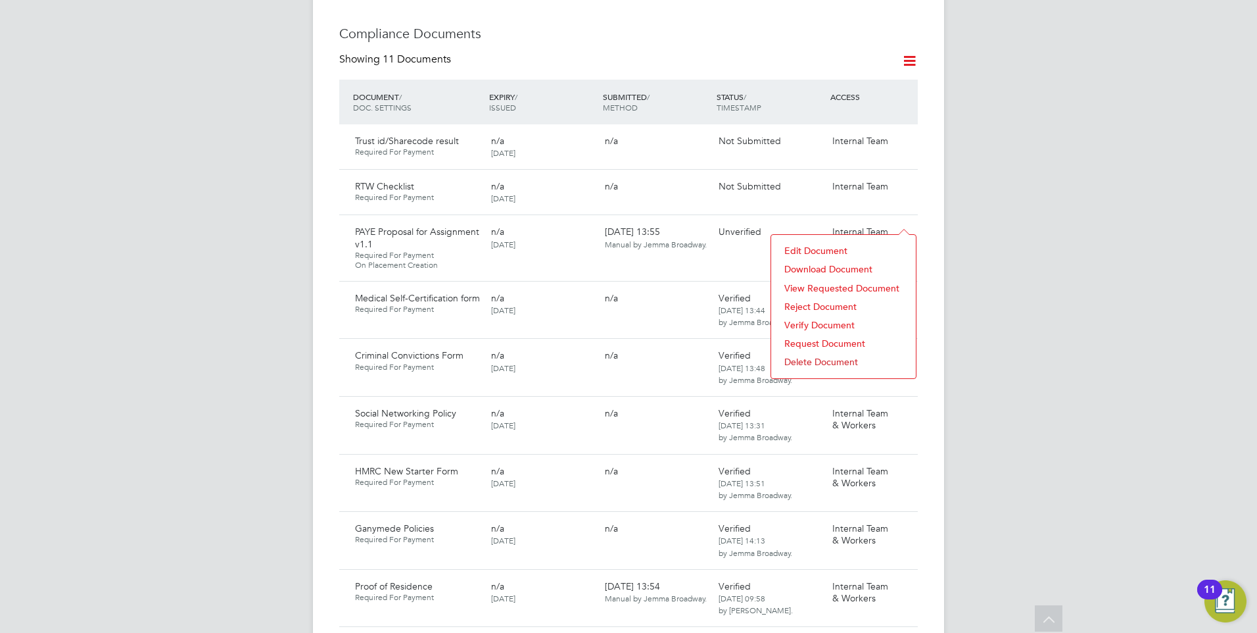
click at [814, 301] on li "Reject Document" at bounding box center [844, 306] width 132 height 18
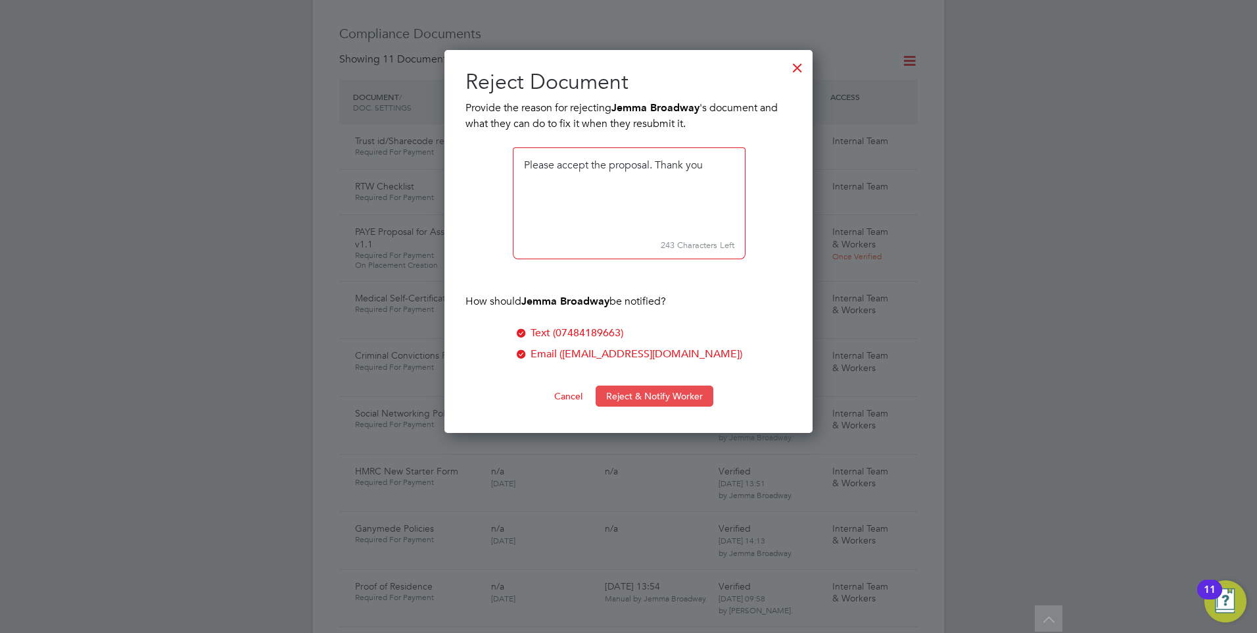
type textarea "Please accept the proposal. Thank you"
click at [625, 394] on button "Reject & Notify Worker" at bounding box center [655, 395] width 118 height 21
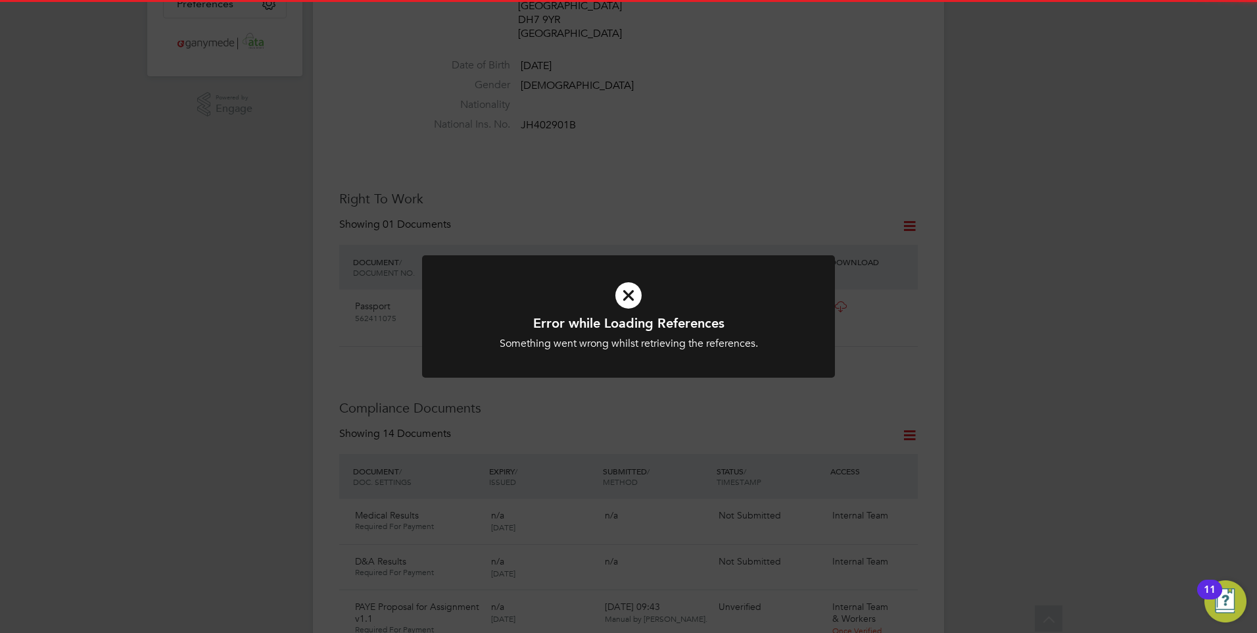
click at [613, 324] on h1 "Error while Loading References" at bounding box center [629, 322] width 342 height 17
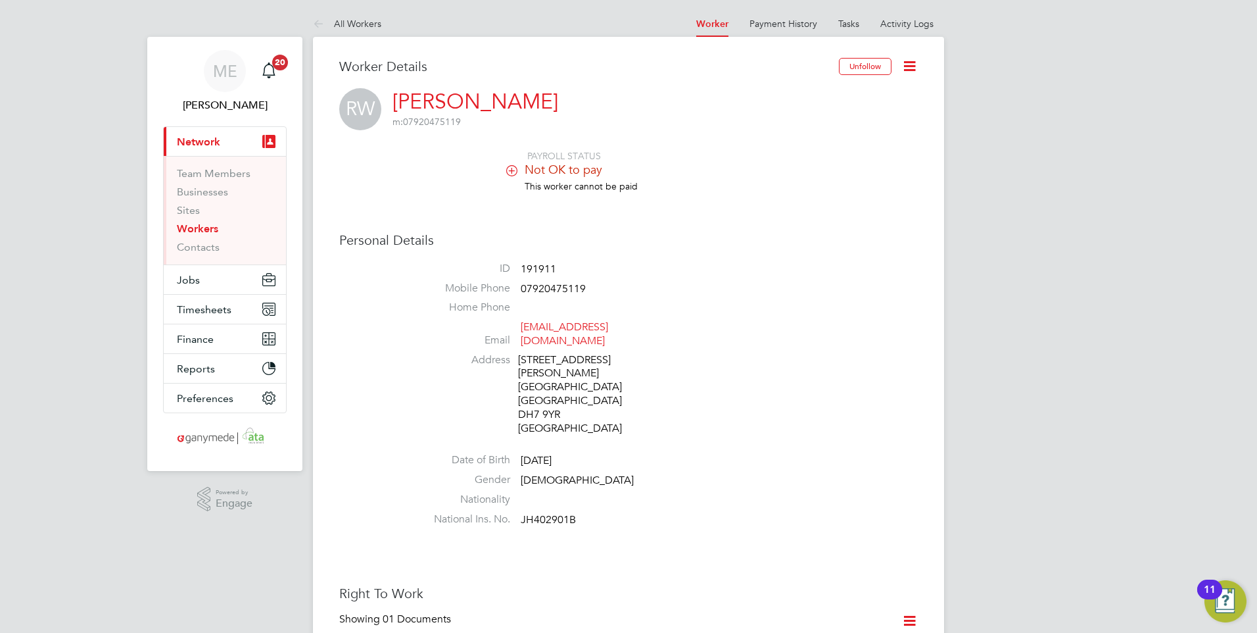
click at [937, 13] on ul "Worker Payment History Tasks Activity Logs" at bounding box center [815, 24] width 258 height 26
click at [912, 24] on link "Activity Logs" at bounding box center [907, 24] width 53 height 12
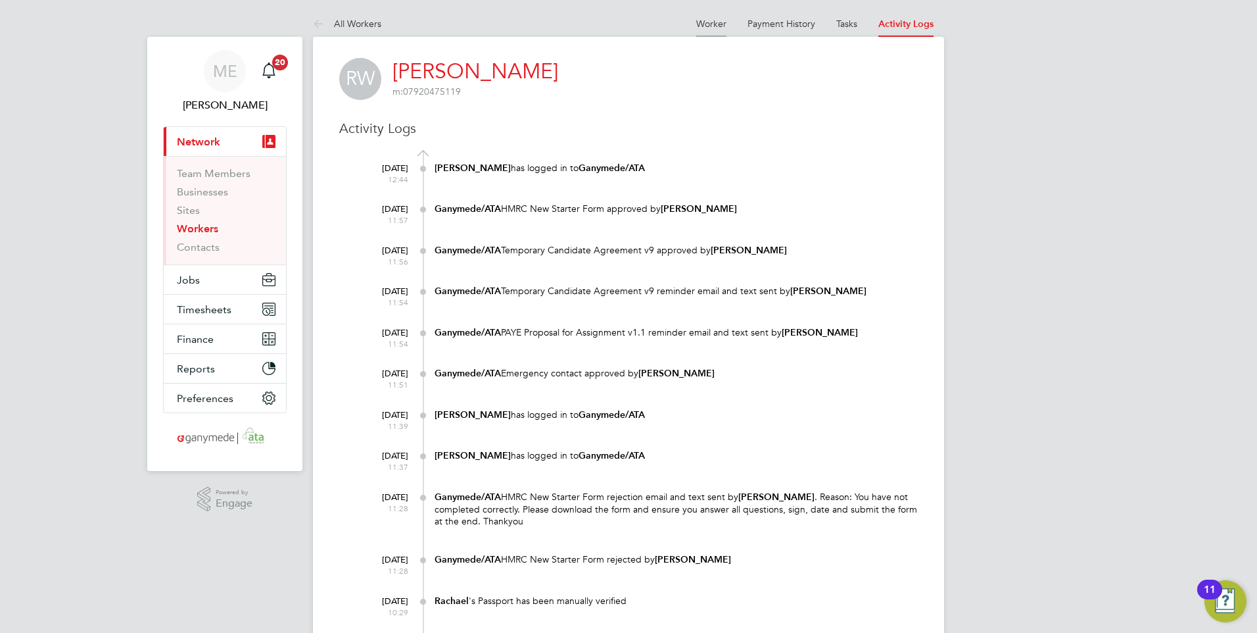
click at [711, 18] on link "Worker" at bounding box center [711, 24] width 30 height 12
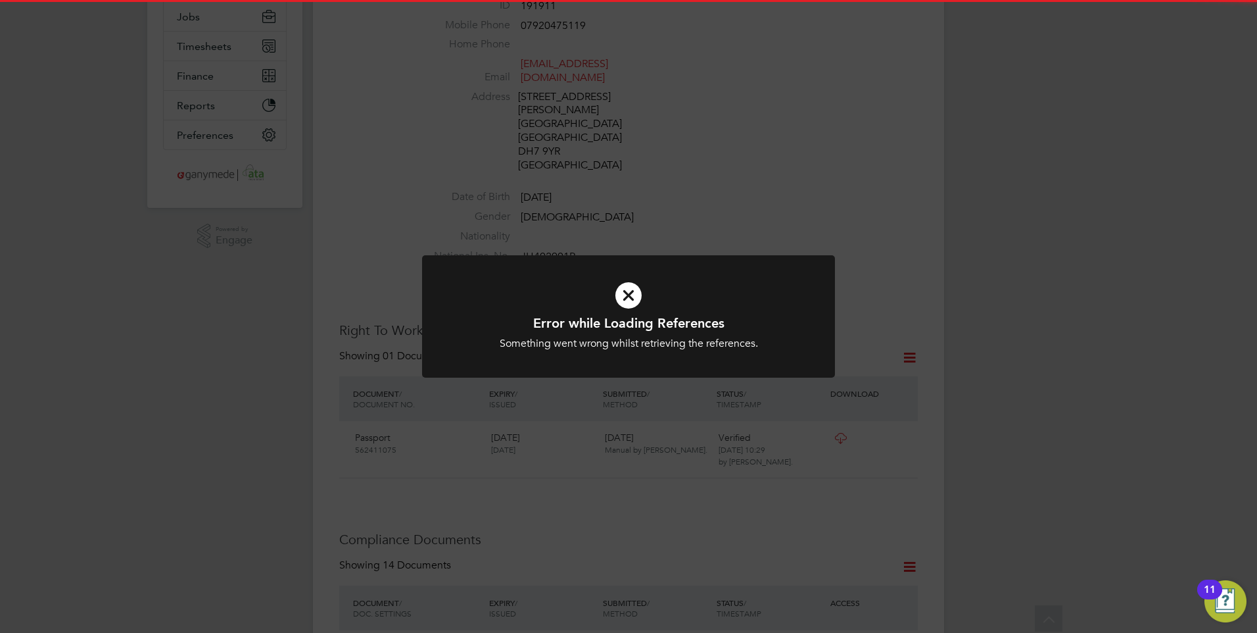
click at [651, 278] on icon at bounding box center [629, 295] width 342 height 51
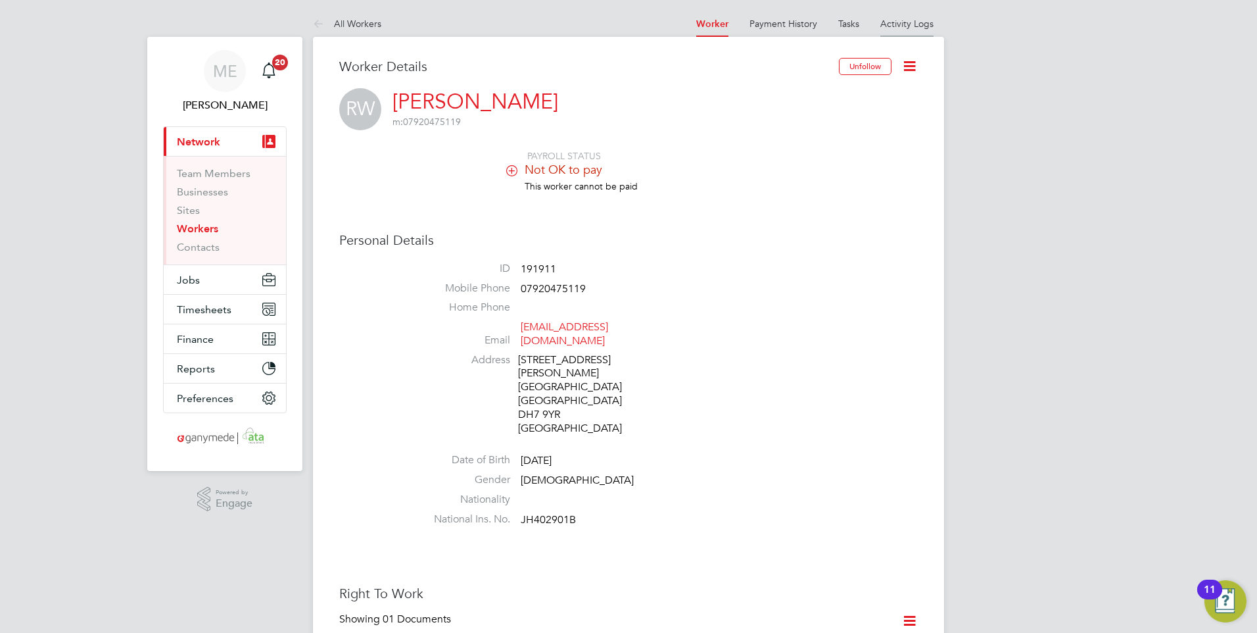
click at [909, 21] on link "Activity Logs" at bounding box center [907, 24] width 53 height 12
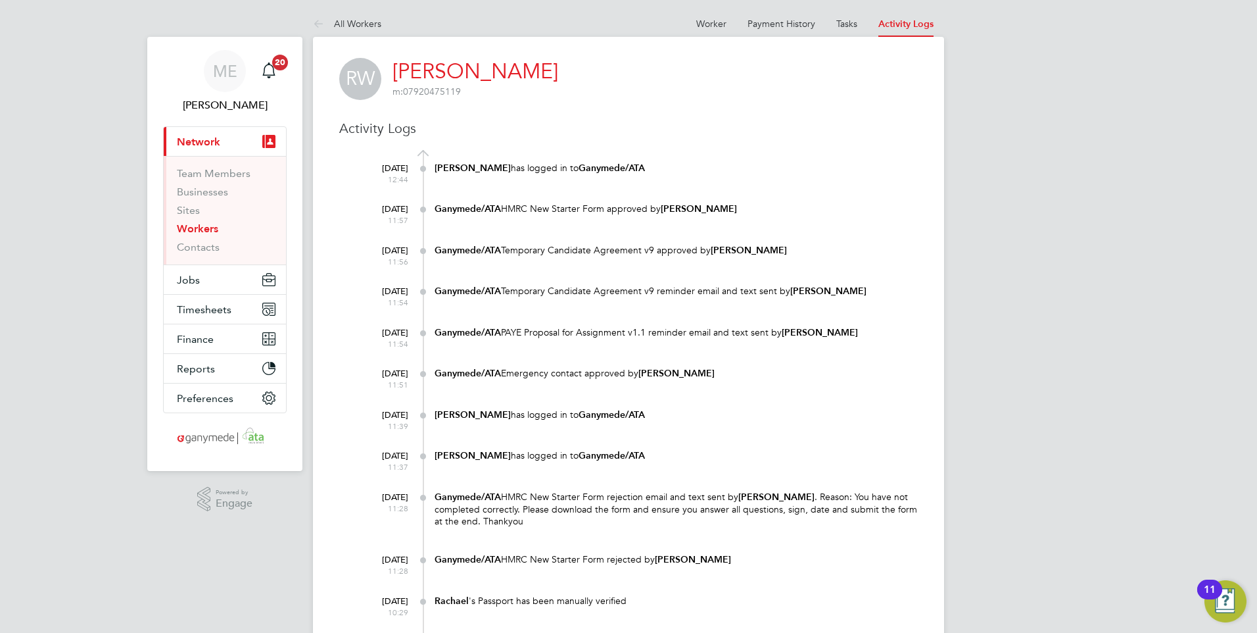
click at [696, 20] on at-navigation-tab "Worker" at bounding box center [711, 22] width 51 height 12
click at [718, 24] on link "Worker" at bounding box center [711, 24] width 30 height 12
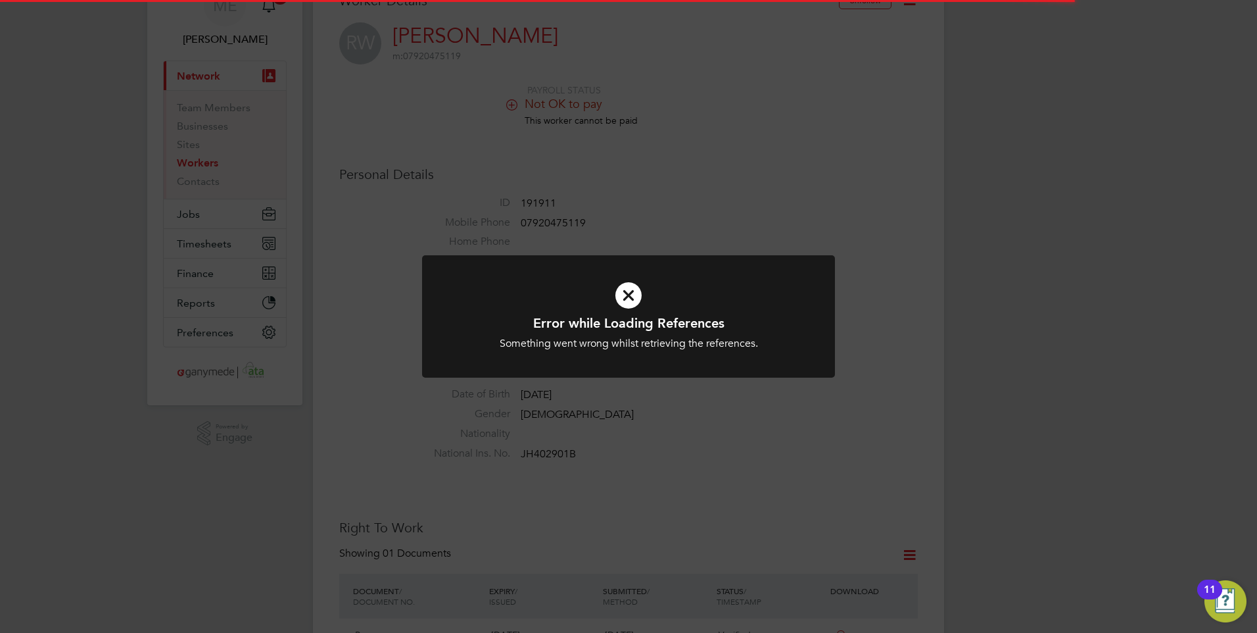
click at [669, 297] on icon at bounding box center [629, 295] width 342 height 51
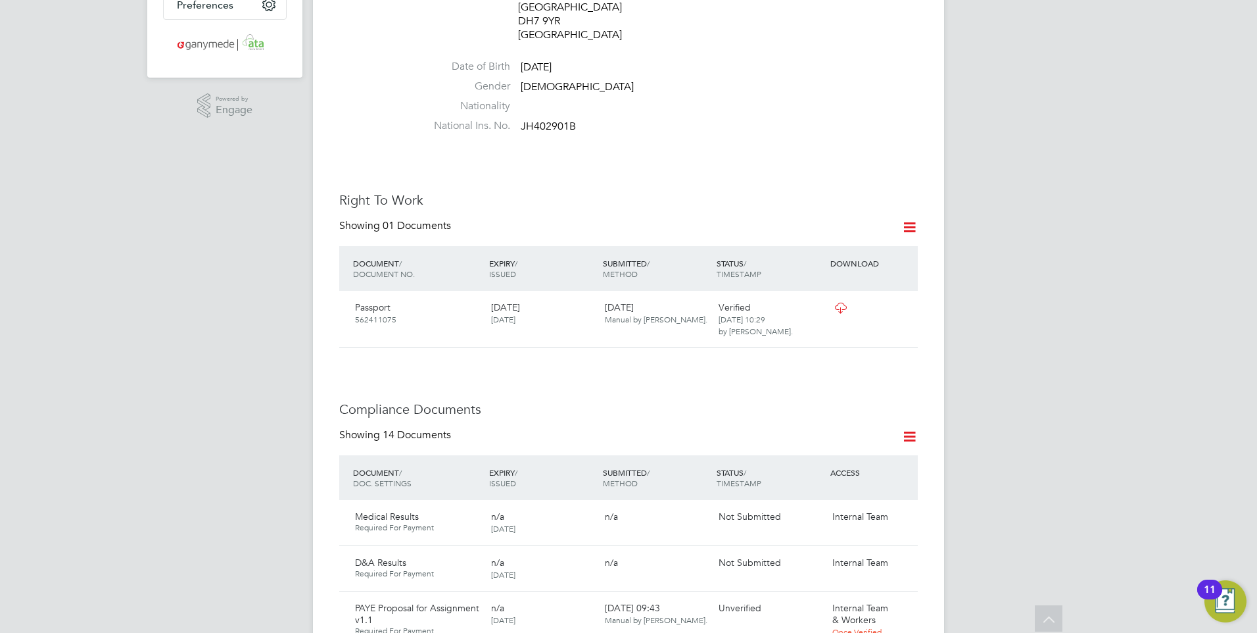
scroll to position [592, 0]
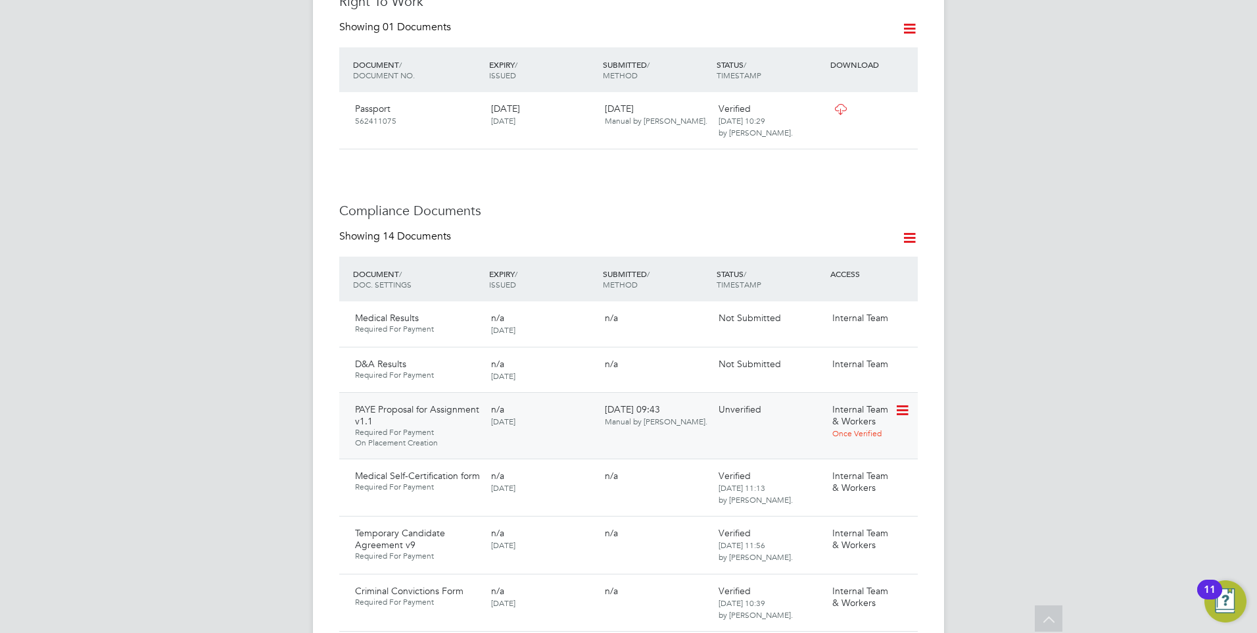
click at [896, 402] on icon at bounding box center [901, 410] width 13 height 16
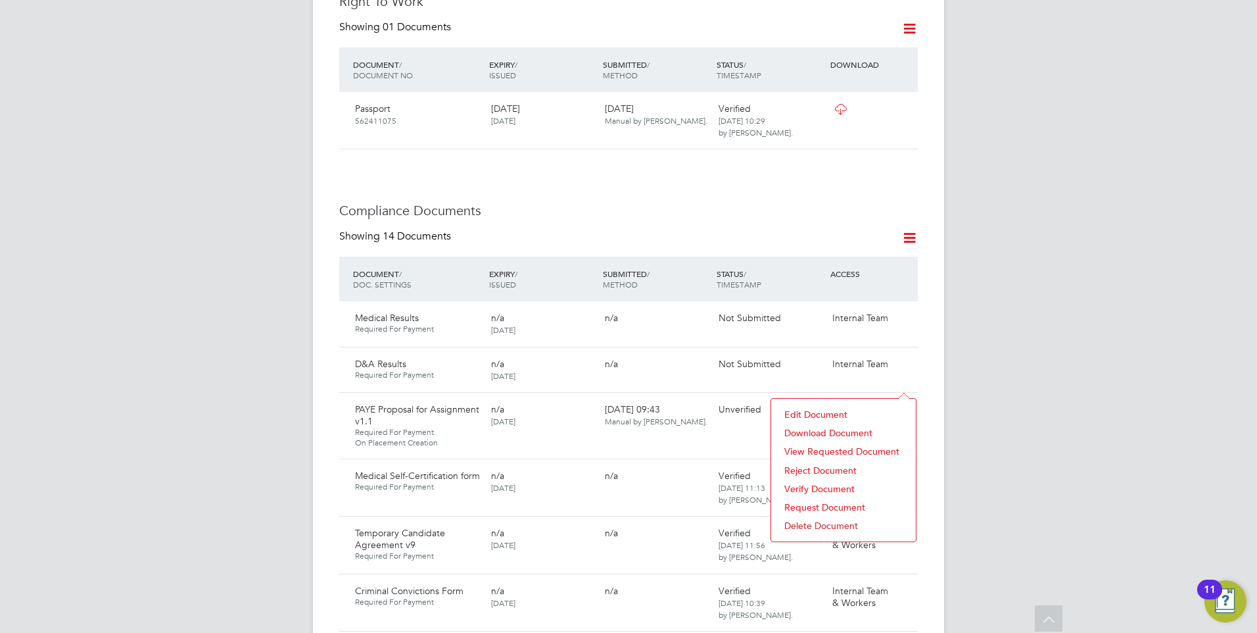
click at [803, 466] on li "Reject Document" at bounding box center [844, 470] width 132 height 18
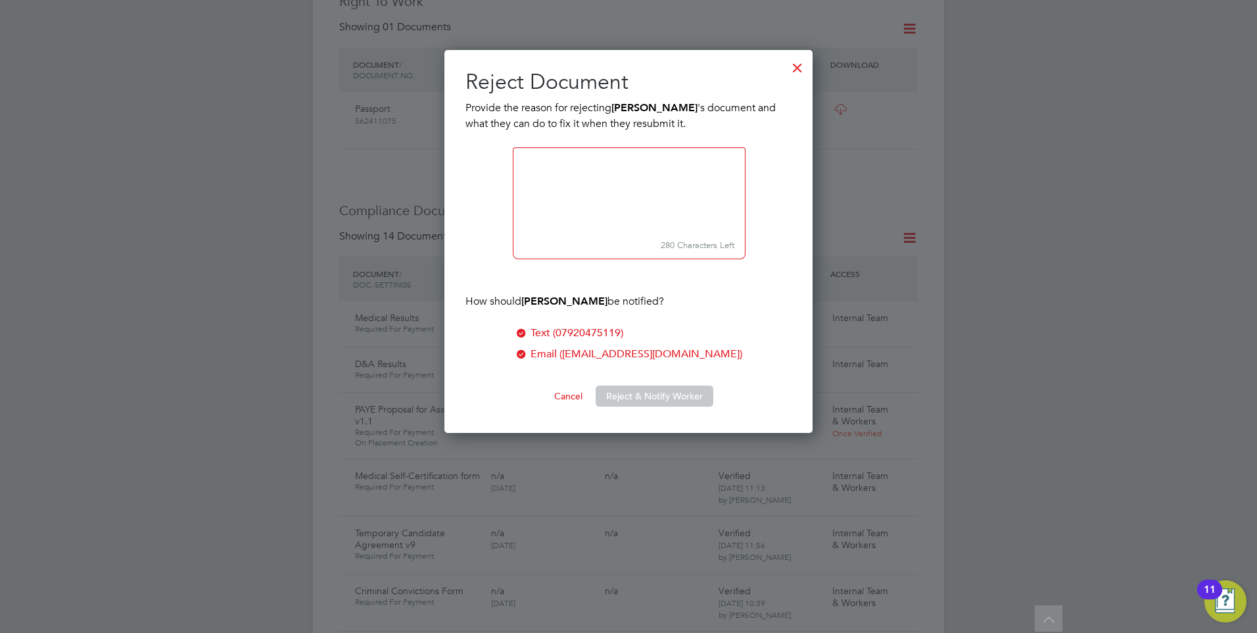
scroll to position [383, 369]
type textarea "Please accept the proposal. Thank you"
click at [634, 393] on button "Reject & Notify Worker" at bounding box center [655, 395] width 118 height 21
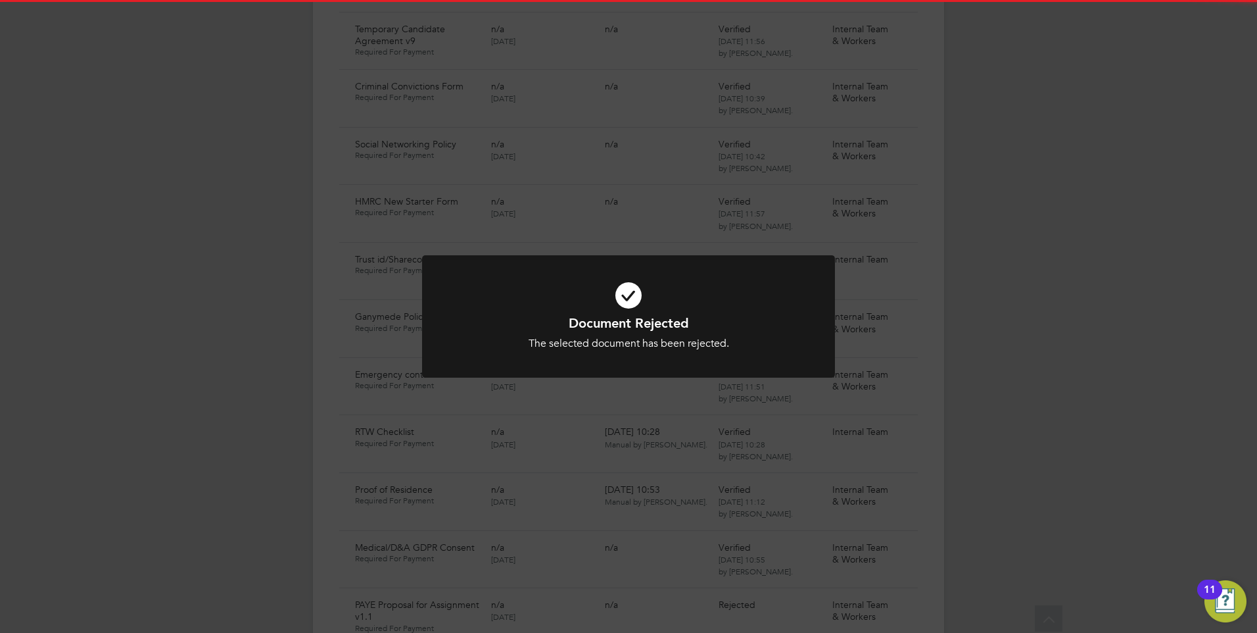
click at [629, 397] on div "Document Rejected The selected document has been rejected. Cancel Okay" at bounding box center [628, 316] width 1257 height 633
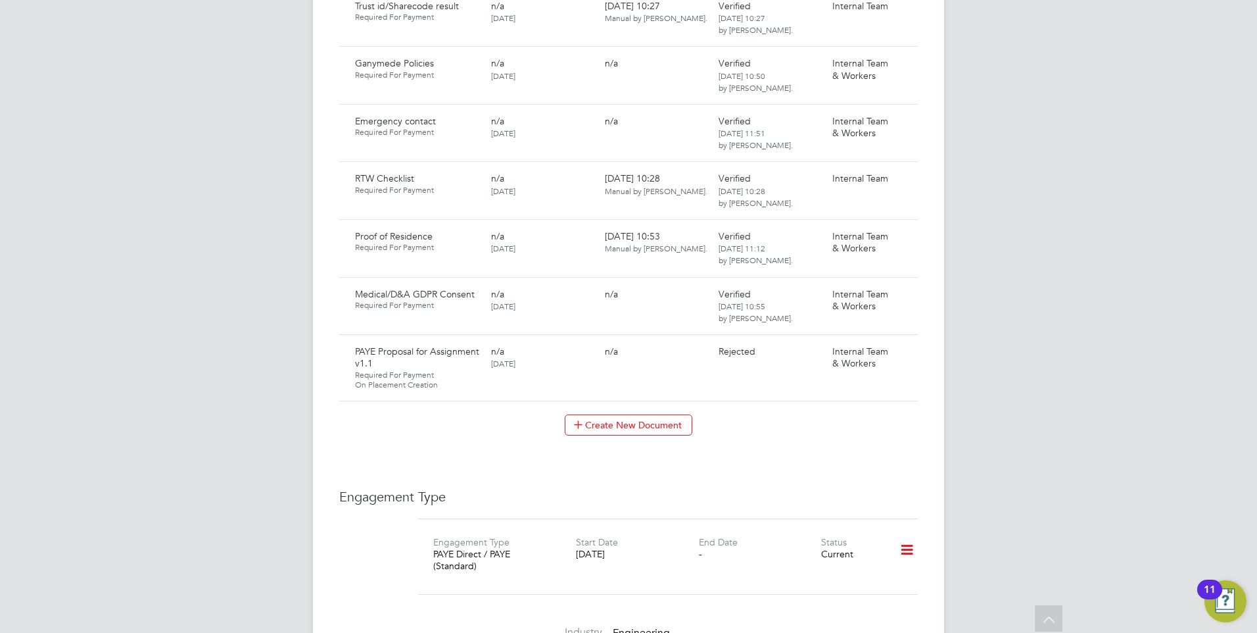
scroll to position [1293, 0]
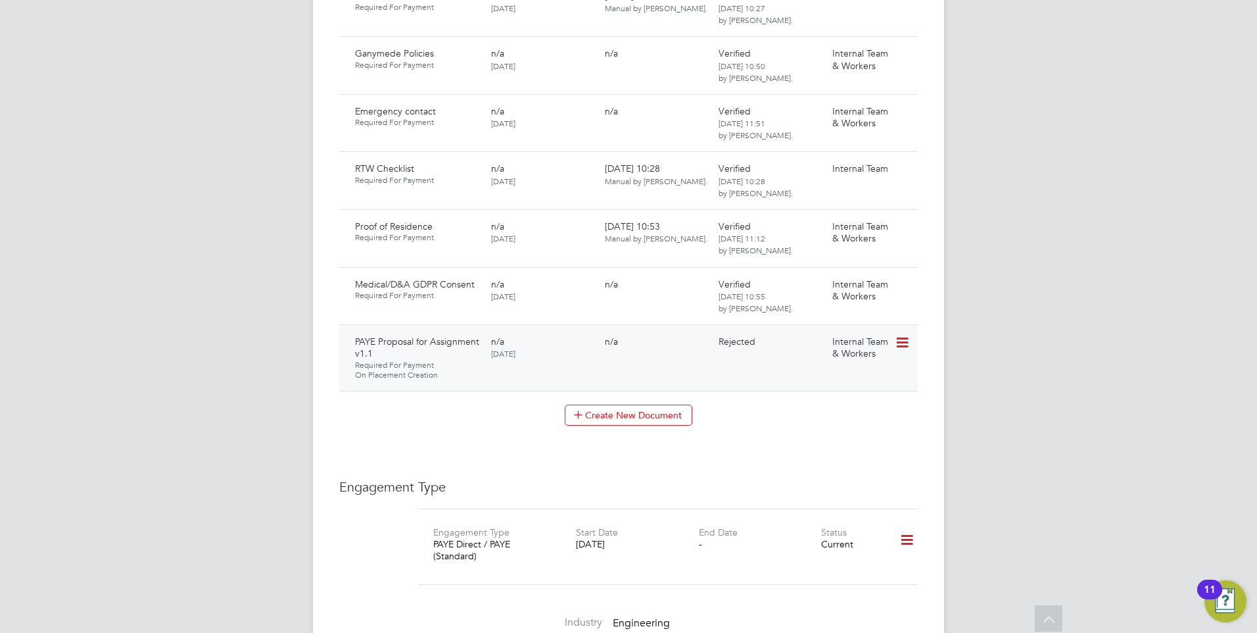
click at [906, 335] on icon at bounding box center [901, 343] width 13 height 16
click at [822, 382] on li "Request Document" at bounding box center [844, 384] width 132 height 18
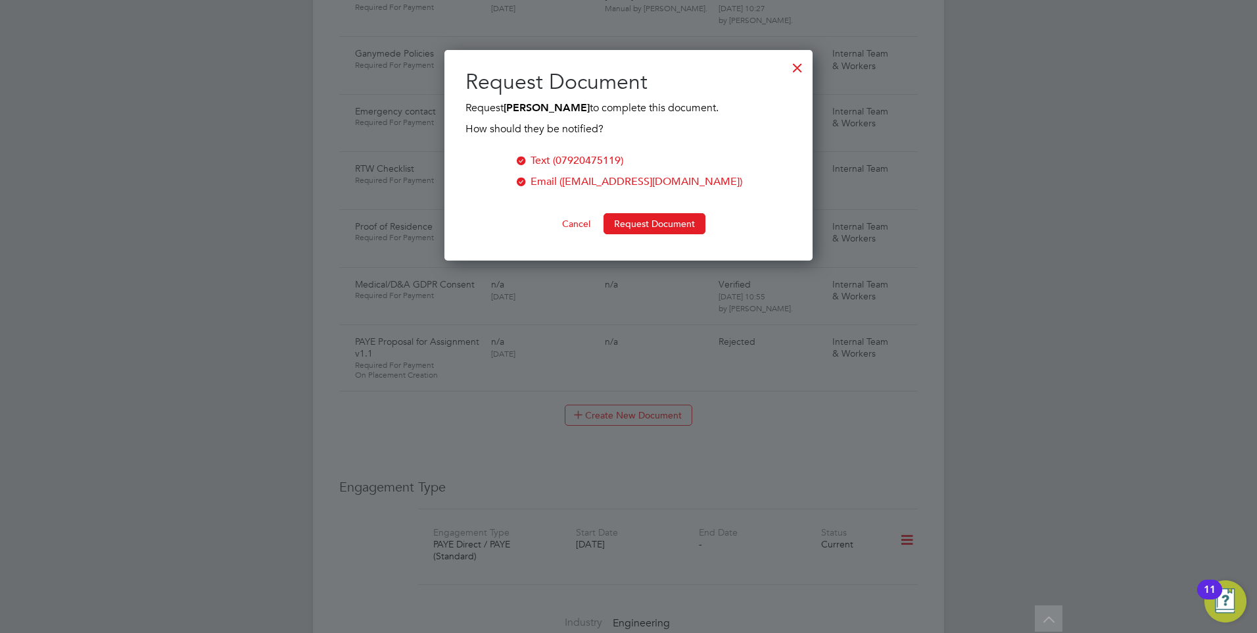
scroll to position [211, 369]
click at [657, 221] on button "Request Document" at bounding box center [655, 223] width 102 height 21
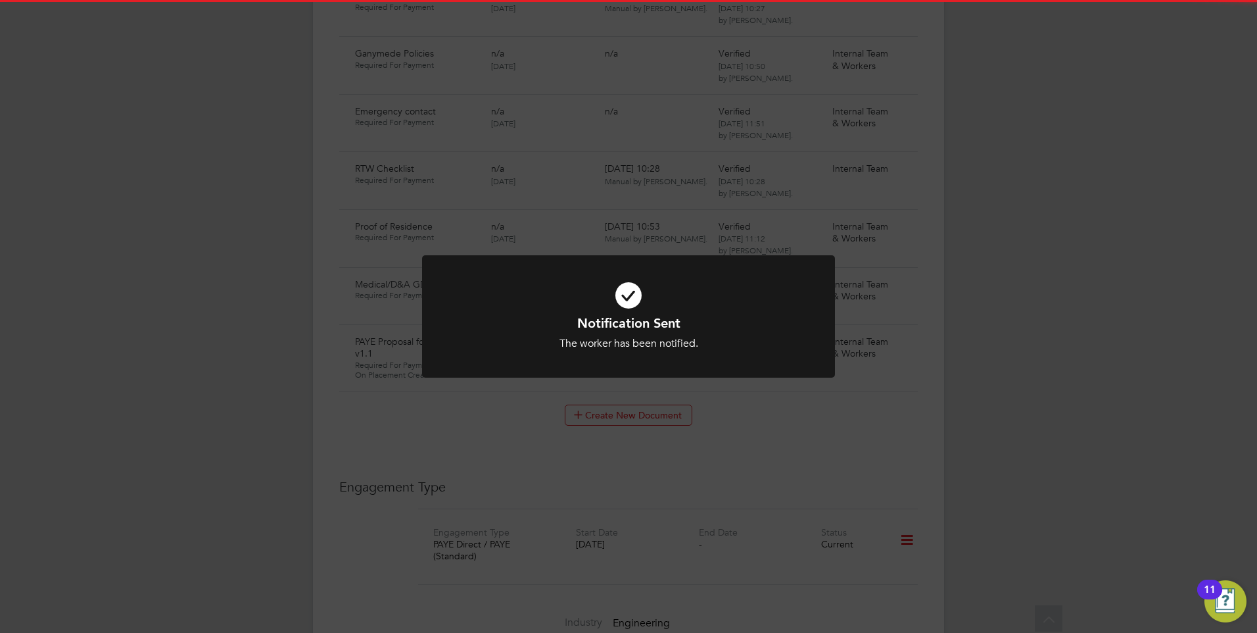
click at [475, 381] on div "Notification Sent The worker has been notified. Cancel Okay" at bounding box center [628, 324] width 413 height 139
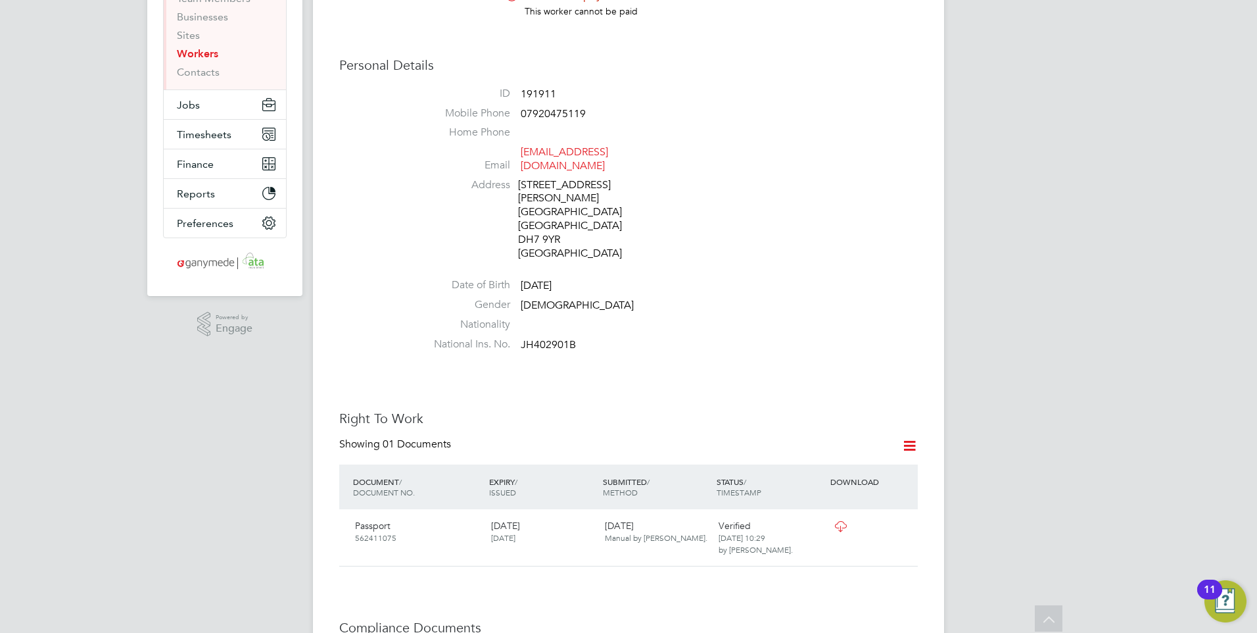
scroll to position [0, 0]
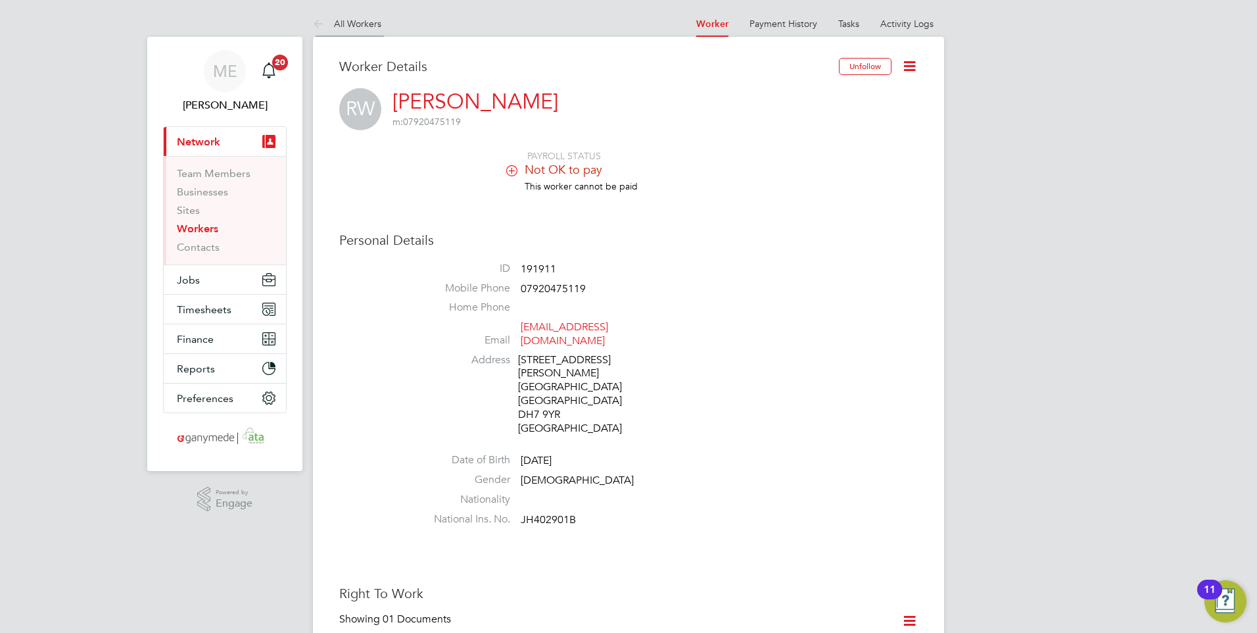
click at [320, 16] on icon at bounding box center [321, 24] width 16 height 16
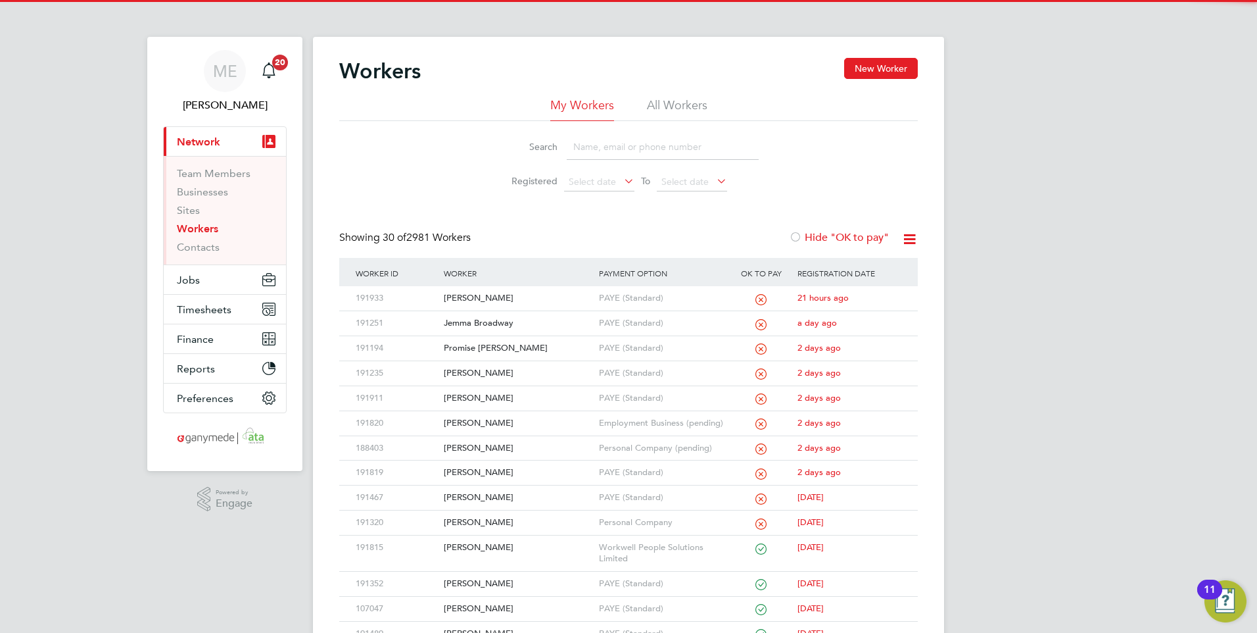
click at [621, 146] on input at bounding box center [663, 147] width 192 height 26
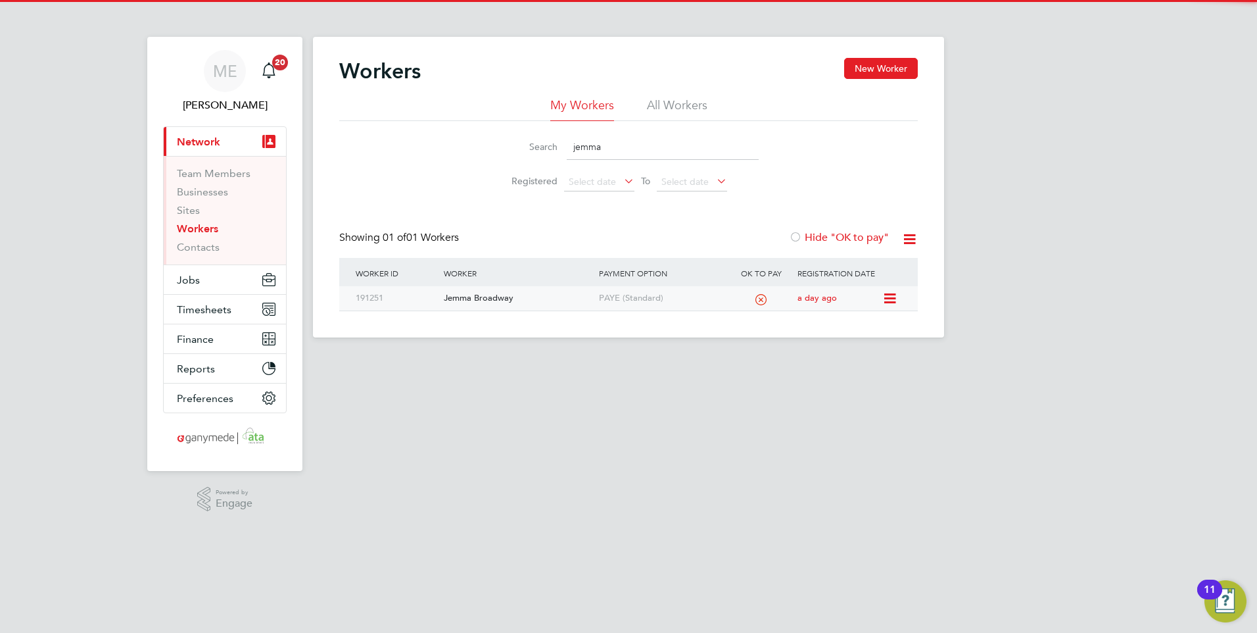
type input "jemma"
click at [527, 295] on div "Jemma Broadway" at bounding box center [518, 298] width 155 height 24
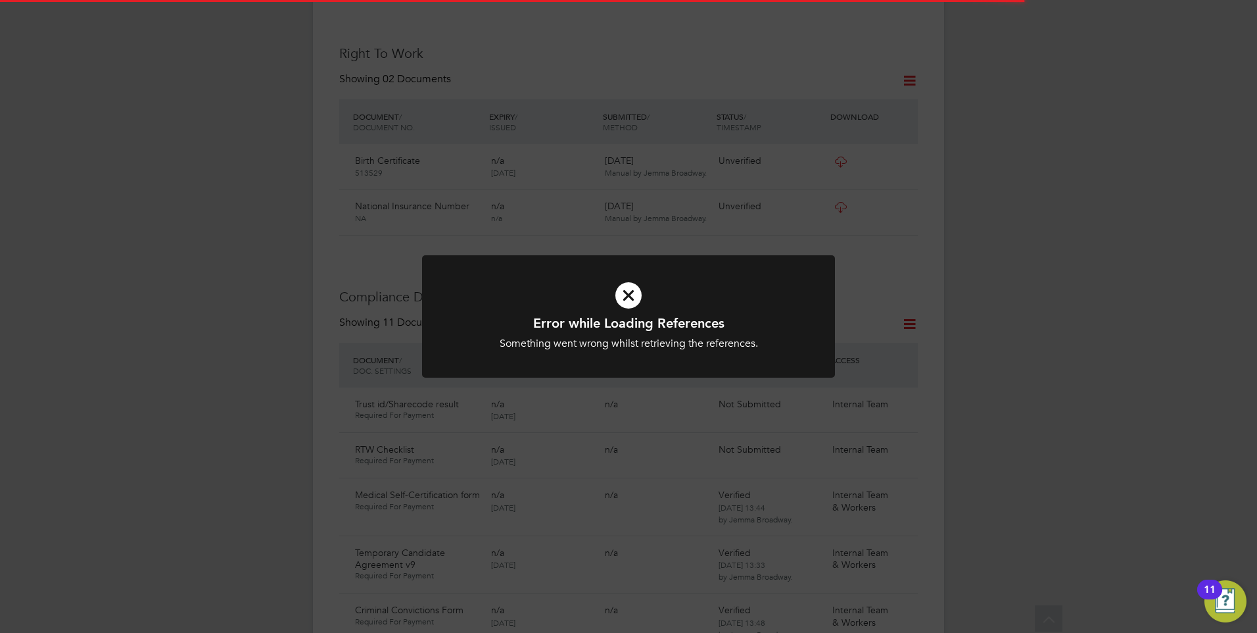
click at [544, 301] on icon at bounding box center [629, 295] width 342 height 51
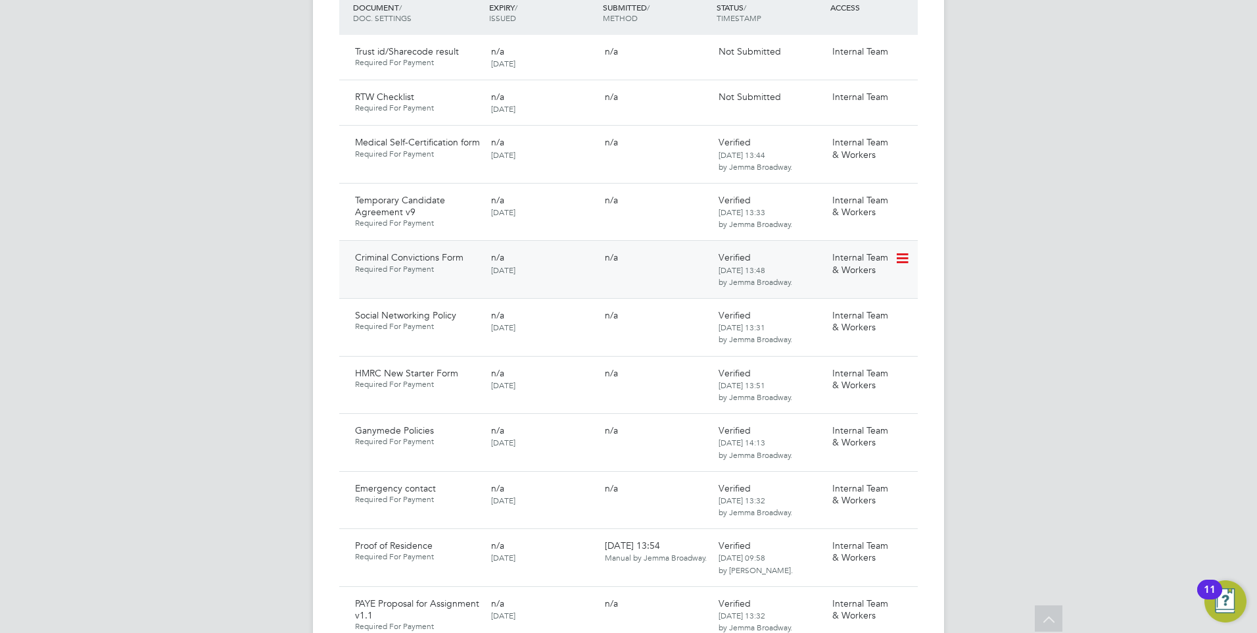
scroll to position [855, 0]
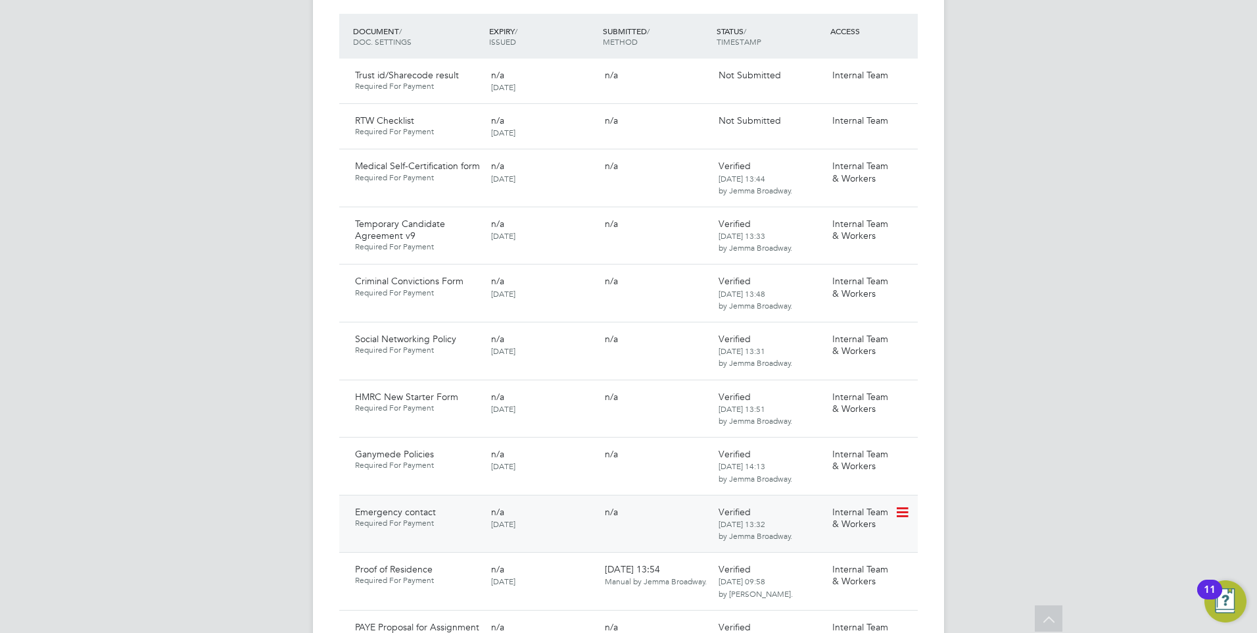
click at [905, 504] on icon at bounding box center [901, 512] width 13 height 16
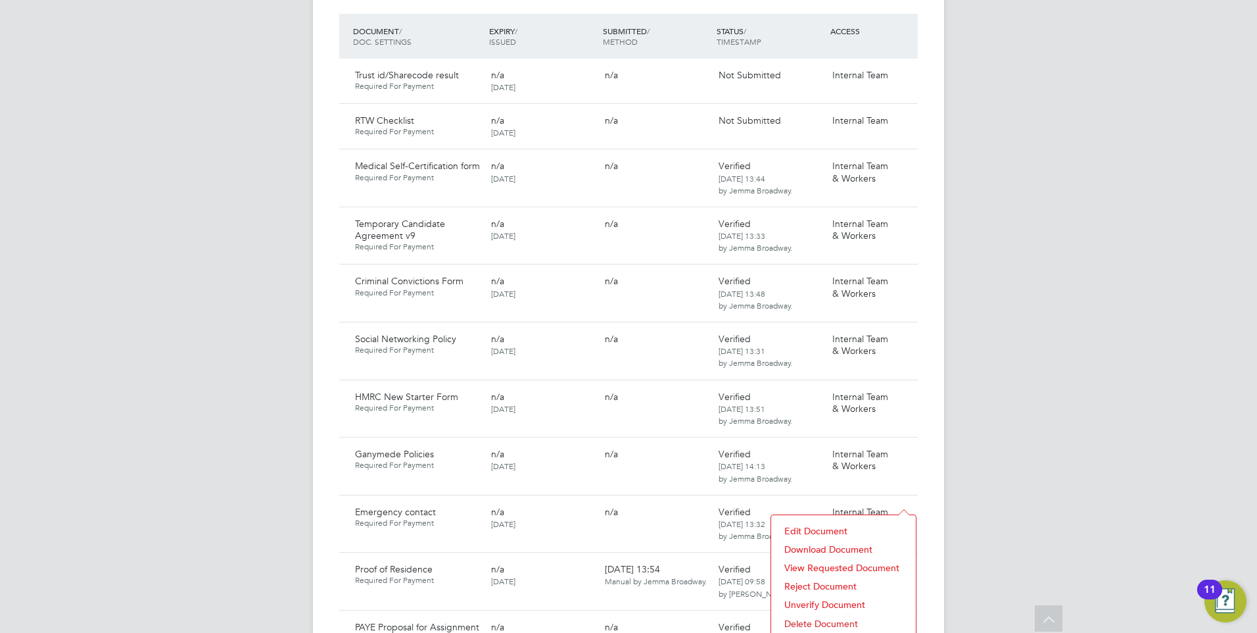
click at [817, 544] on li "Download Document" at bounding box center [844, 549] width 132 height 18
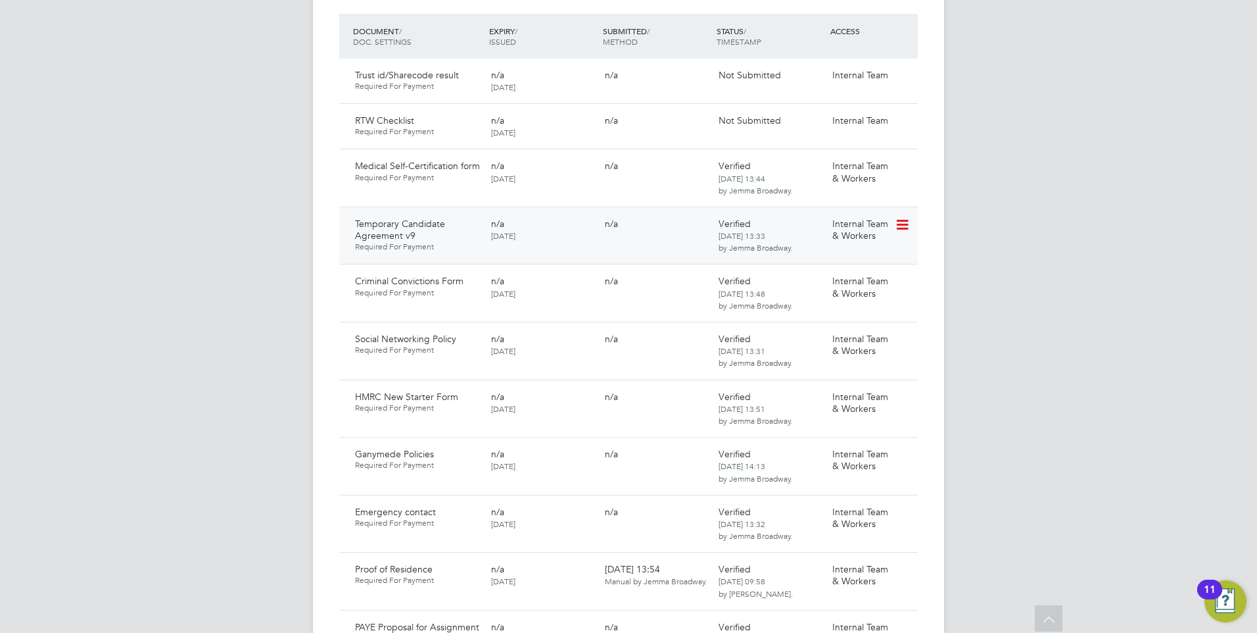
drag, startPoint x: 581, startPoint y: 197, endPoint x: 512, endPoint y: 216, distance: 72.1
click at [512, 216] on div "n/a [DATE]" at bounding box center [543, 229] width 114 height 34
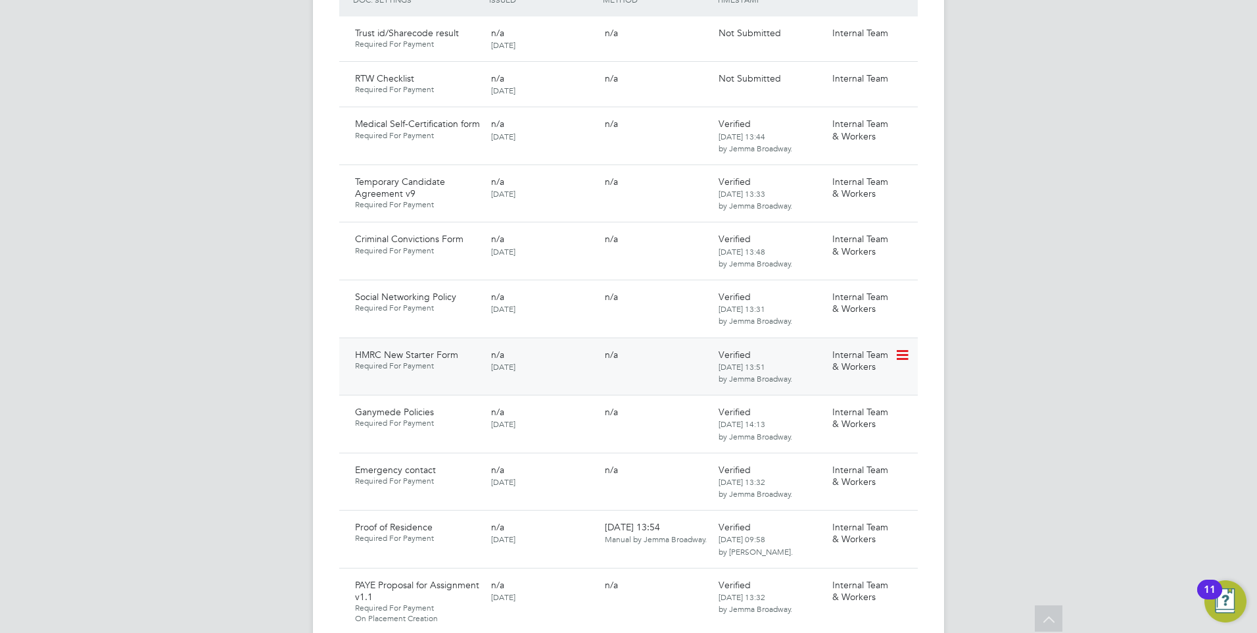
scroll to position [921, 0]
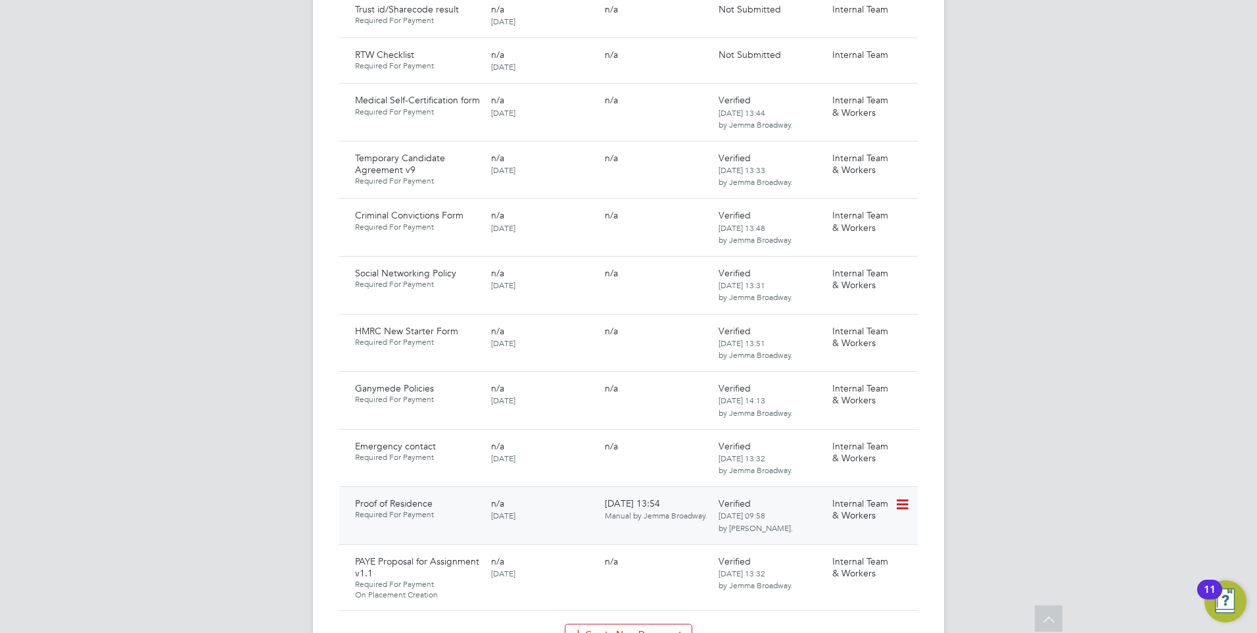
click at [908, 497] on icon at bounding box center [901, 505] width 13 height 16
click at [864, 537] on li "Download Document" at bounding box center [855, 540] width 105 height 18
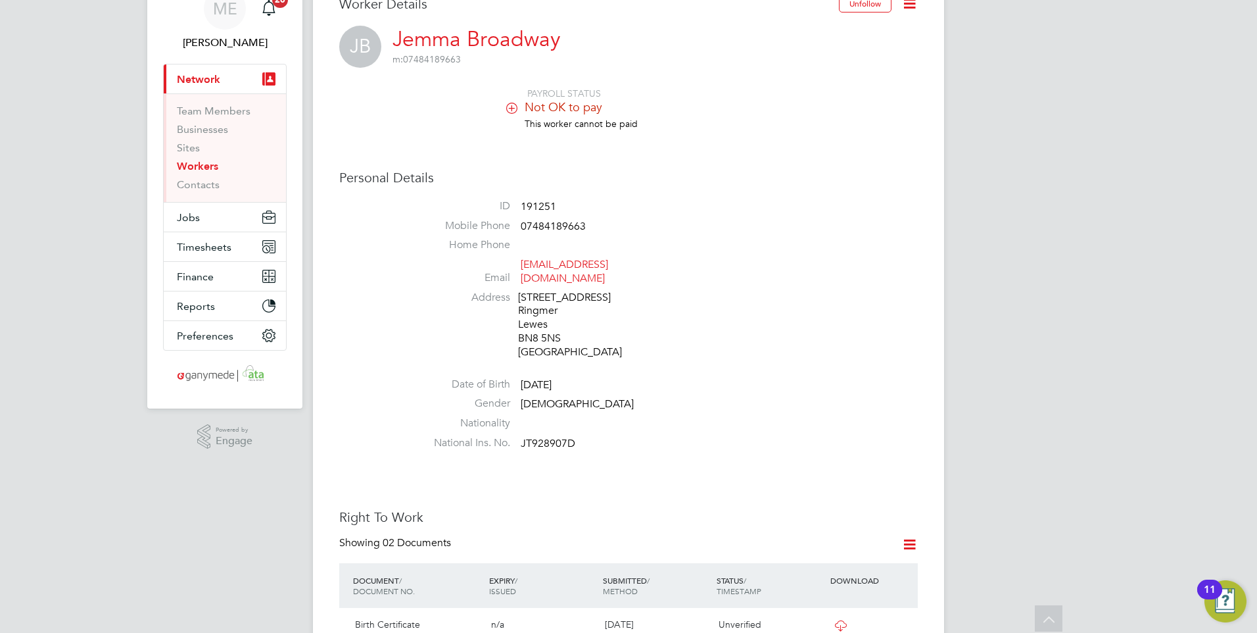
scroll to position [0, 0]
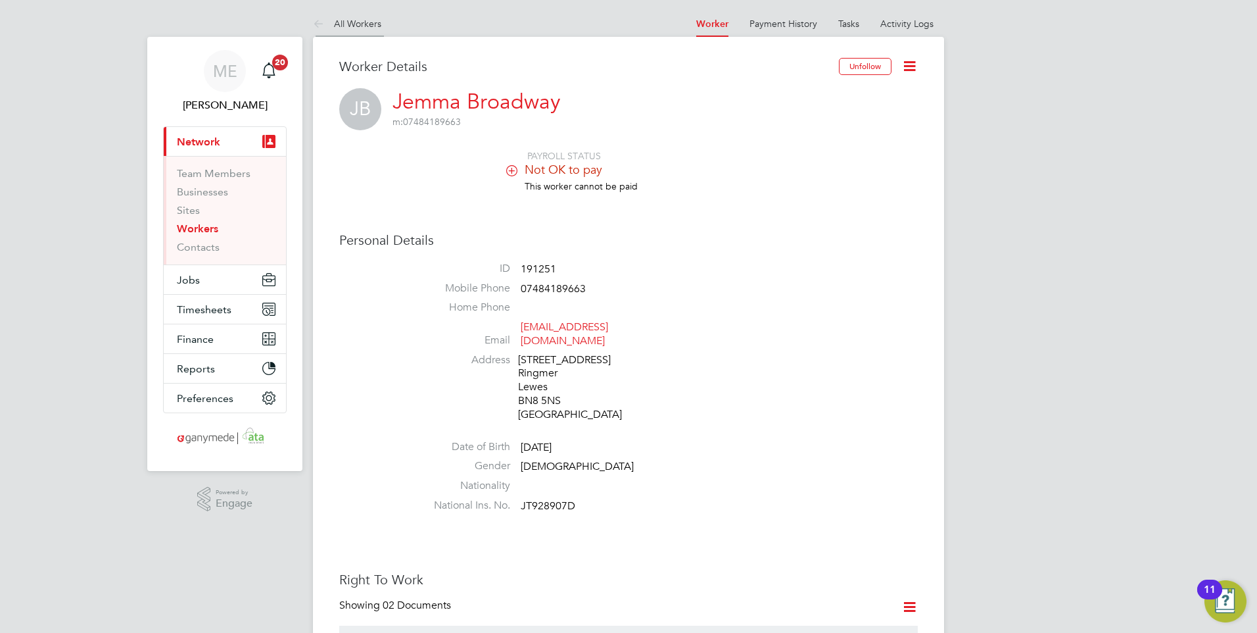
click at [315, 18] on icon at bounding box center [321, 24] width 16 height 16
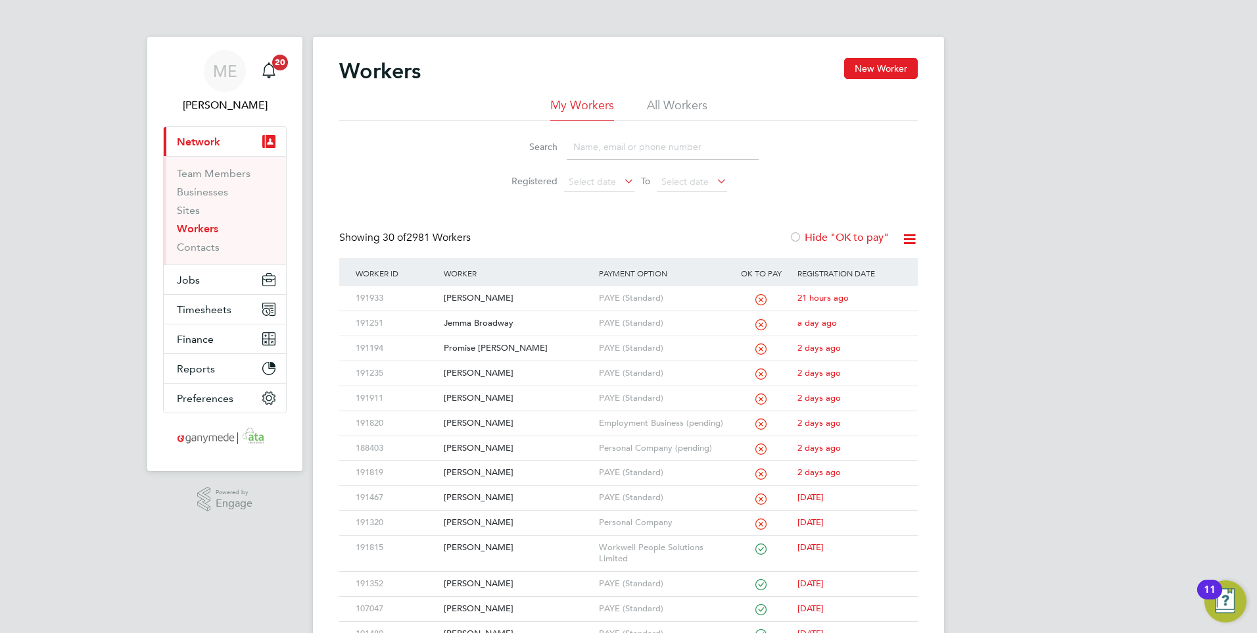
click at [599, 145] on input at bounding box center [663, 147] width 192 height 26
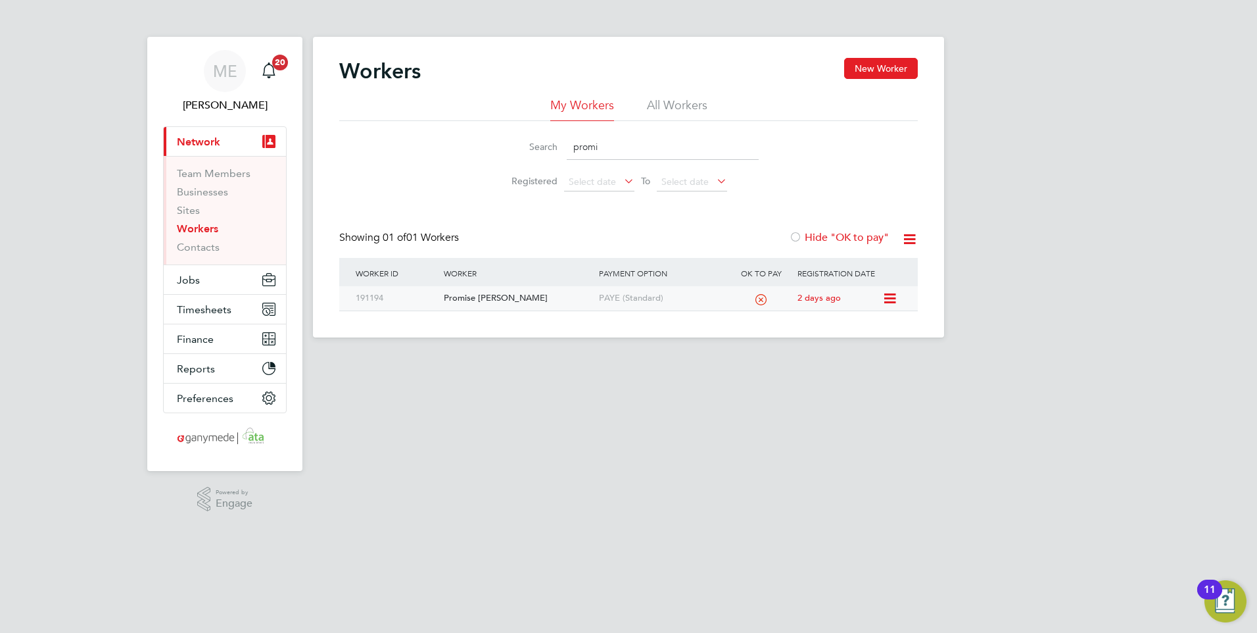
type input "promi"
click at [570, 293] on div "Promise [PERSON_NAME]" at bounding box center [518, 298] width 155 height 24
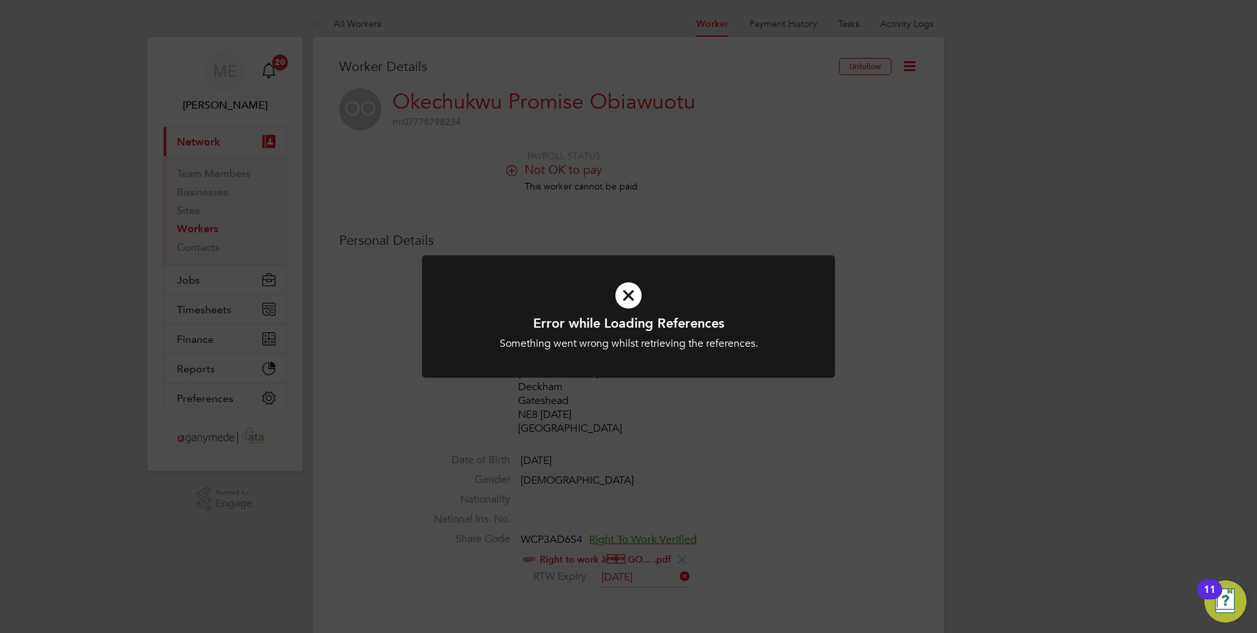
drag, startPoint x: 625, startPoint y: 283, endPoint x: 657, endPoint y: 262, distance: 37.9
click at [625, 283] on icon at bounding box center [629, 295] width 342 height 51
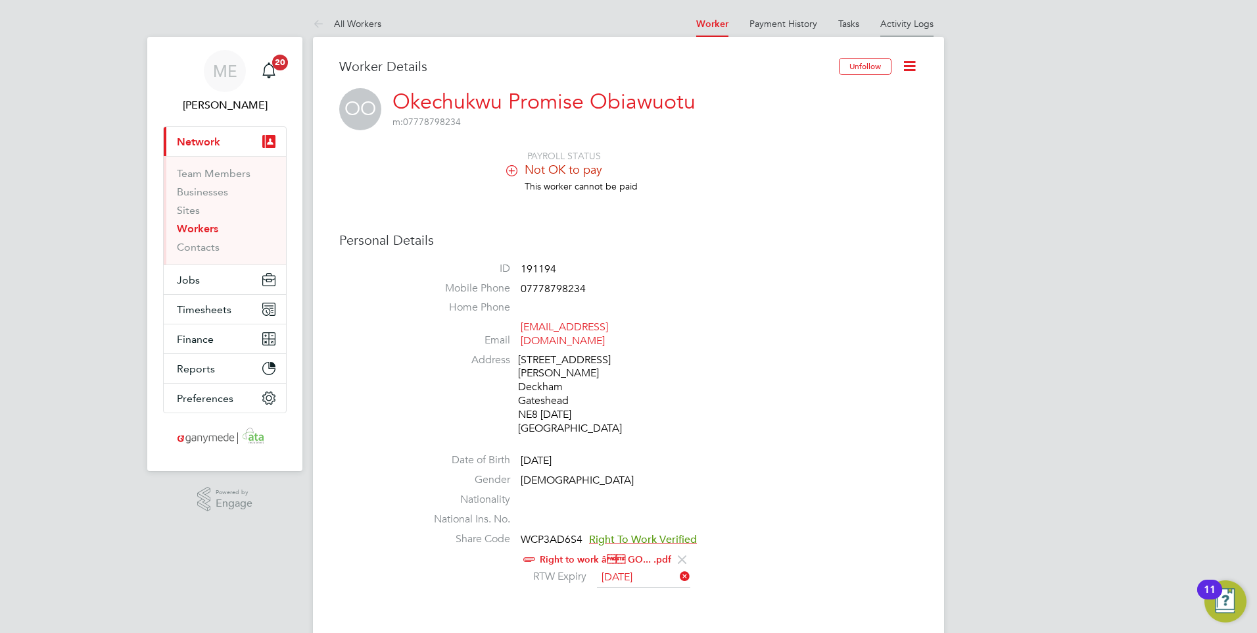
click at [903, 20] on link "Activity Logs" at bounding box center [907, 24] width 53 height 12
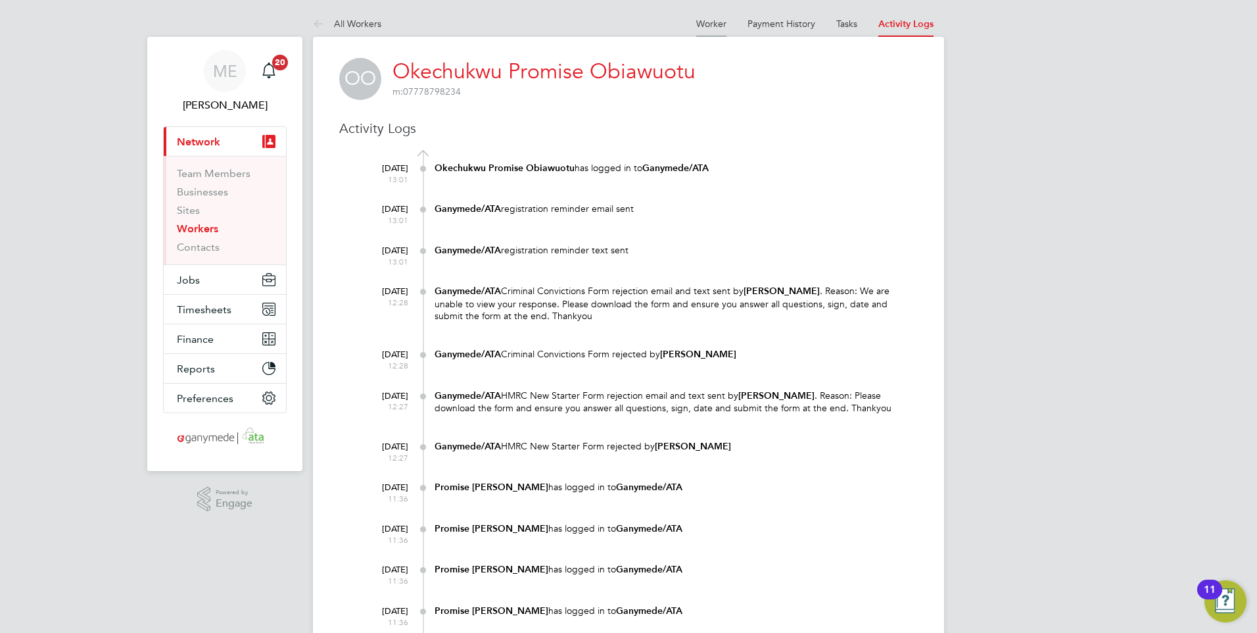
click at [705, 21] on link "Worker" at bounding box center [711, 24] width 30 height 12
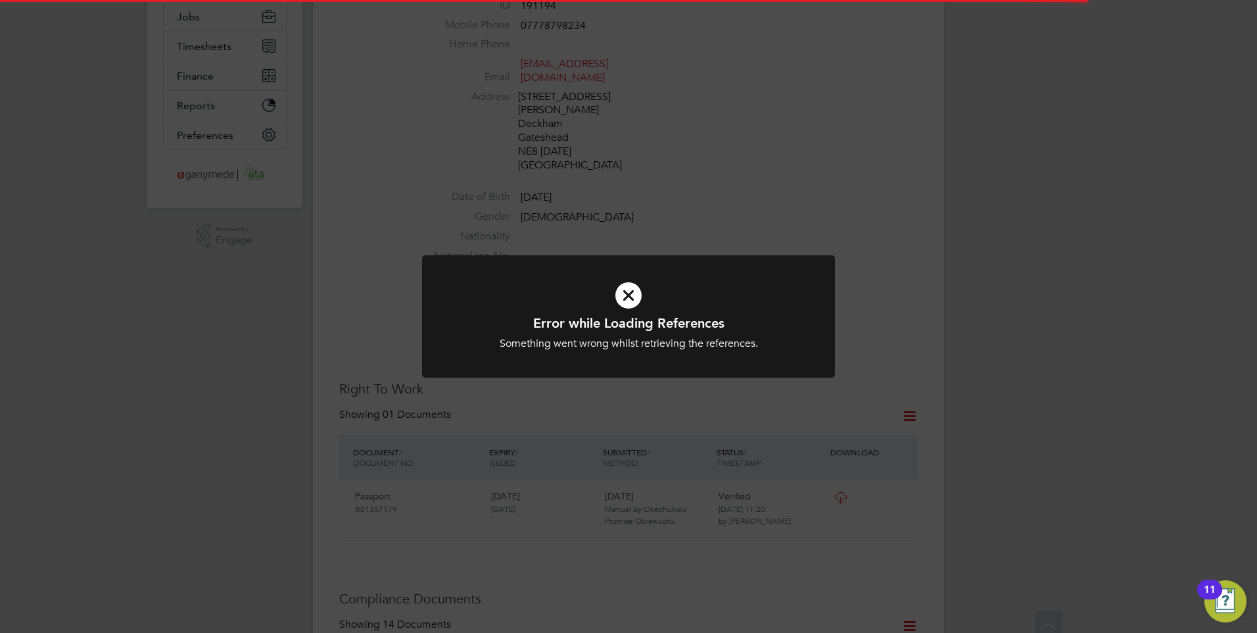
click at [645, 278] on icon at bounding box center [629, 295] width 342 height 51
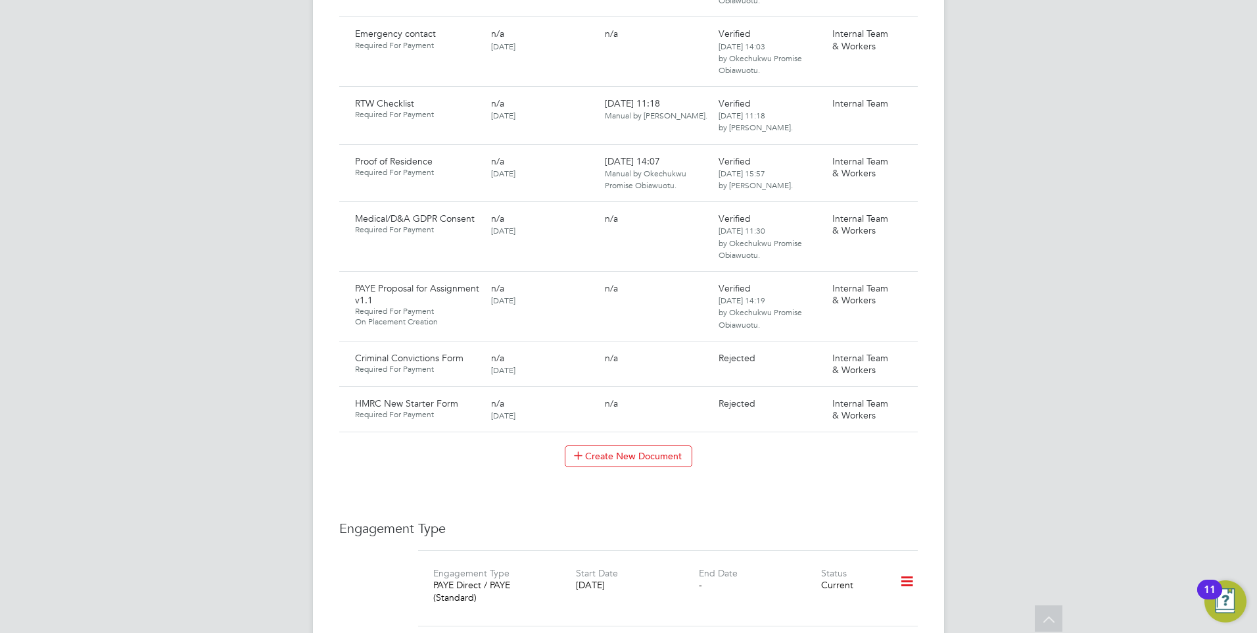
scroll to position [1381, 0]
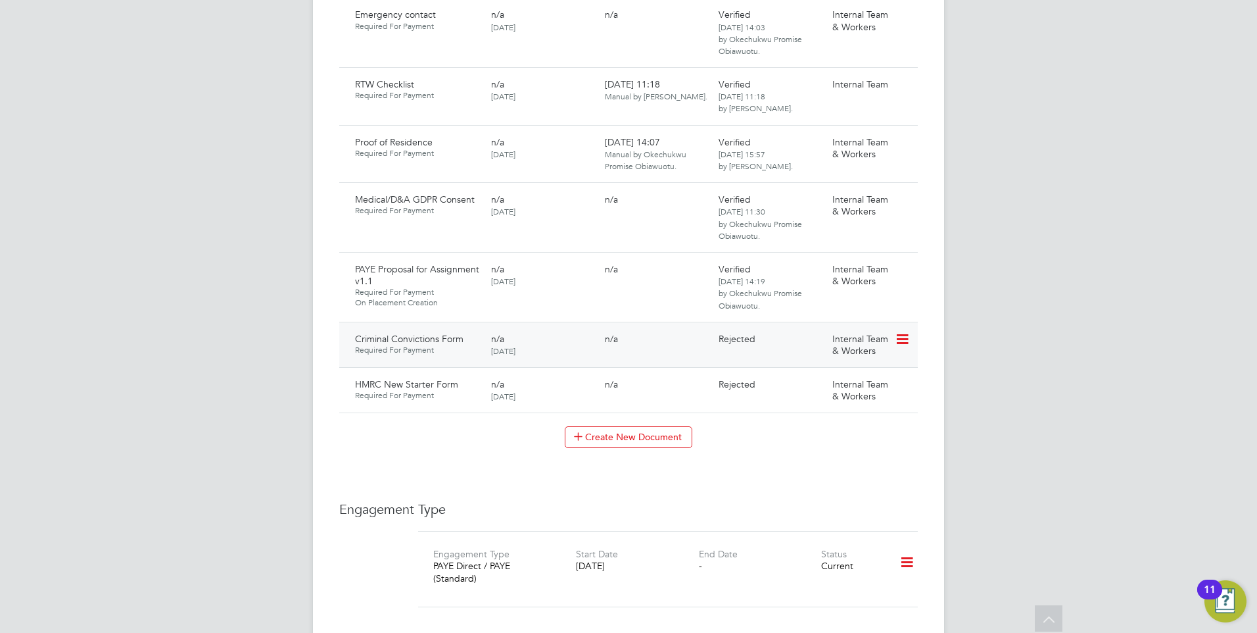
click at [906, 331] on icon at bounding box center [901, 339] width 13 height 16
click at [811, 379] on li "Request Document" at bounding box center [844, 381] width 132 height 18
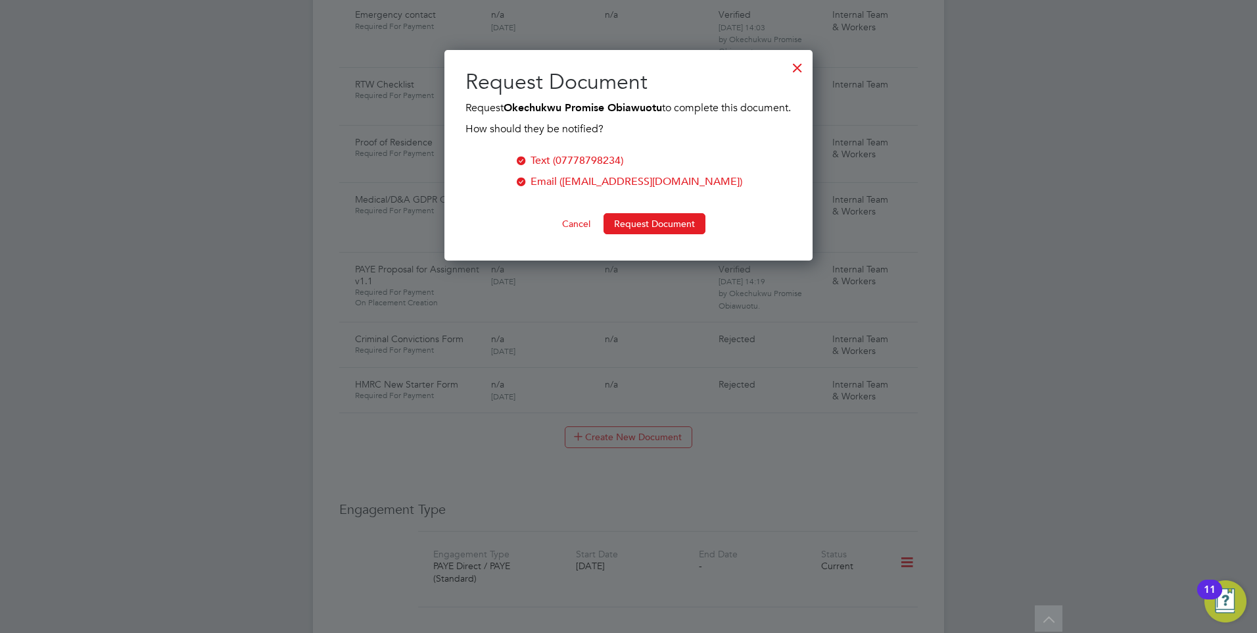
scroll to position [227, 369]
click at [655, 234] on button "Request Document" at bounding box center [655, 223] width 102 height 21
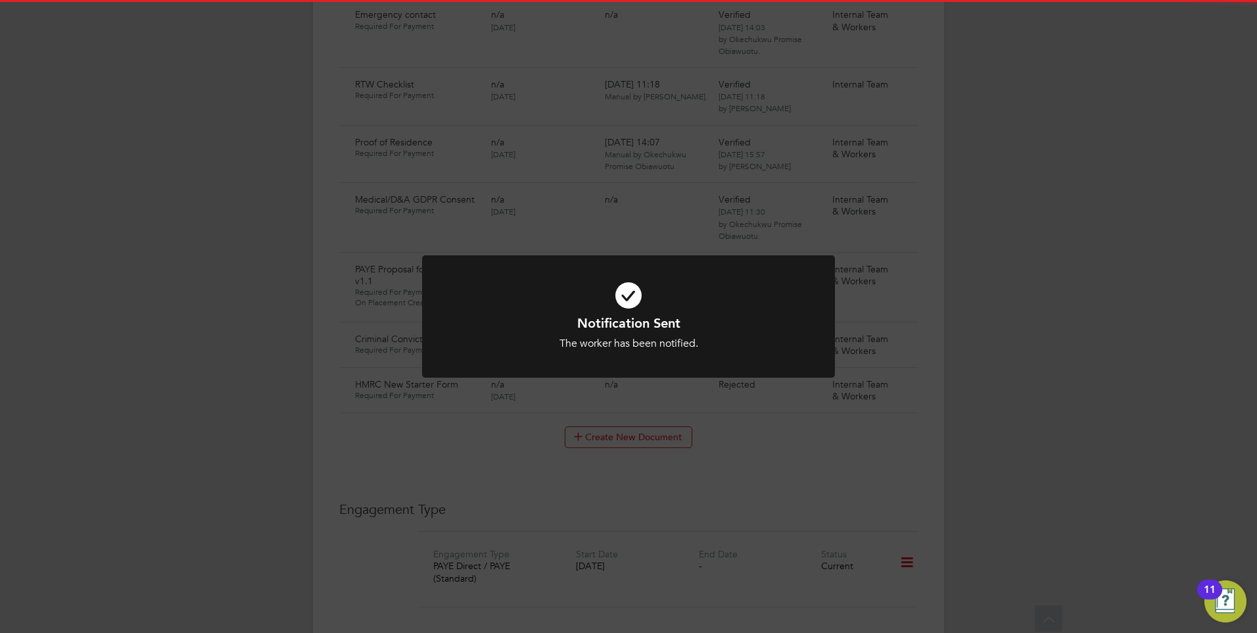
click at [673, 333] on div "Notification Sent The worker has been notified. Cancel Okay" at bounding box center [629, 332] width 342 height 36
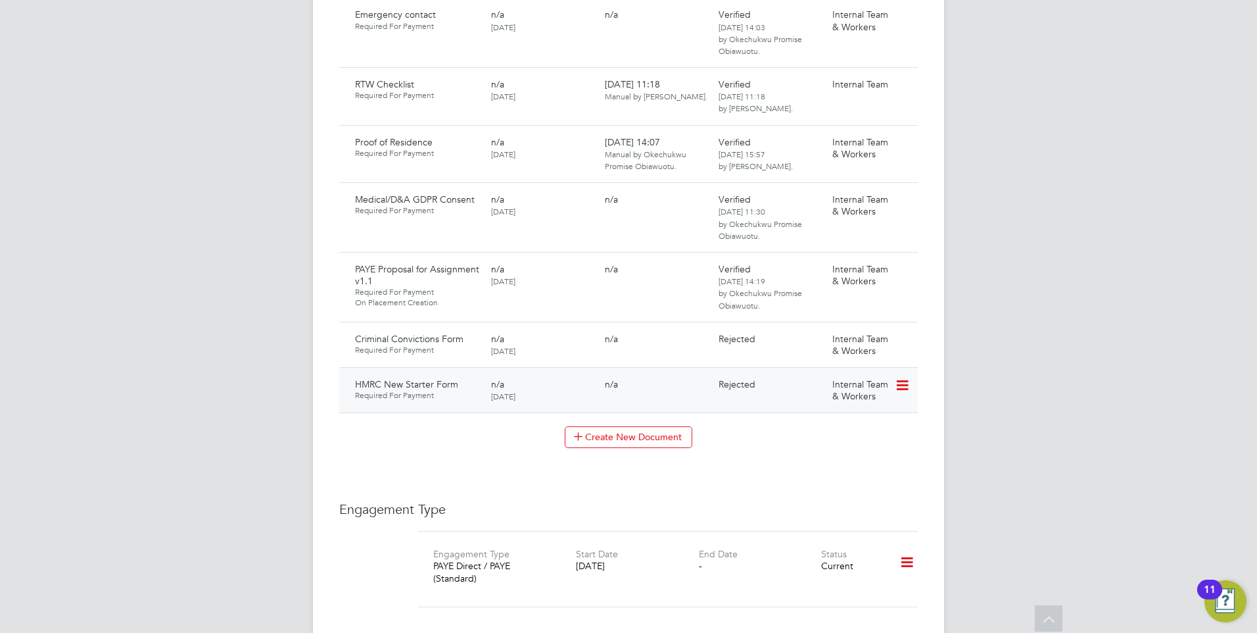
click at [904, 377] on icon at bounding box center [901, 385] width 13 height 16
click at [819, 423] on li "Request Document" at bounding box center [844, 427] width 132 height 18
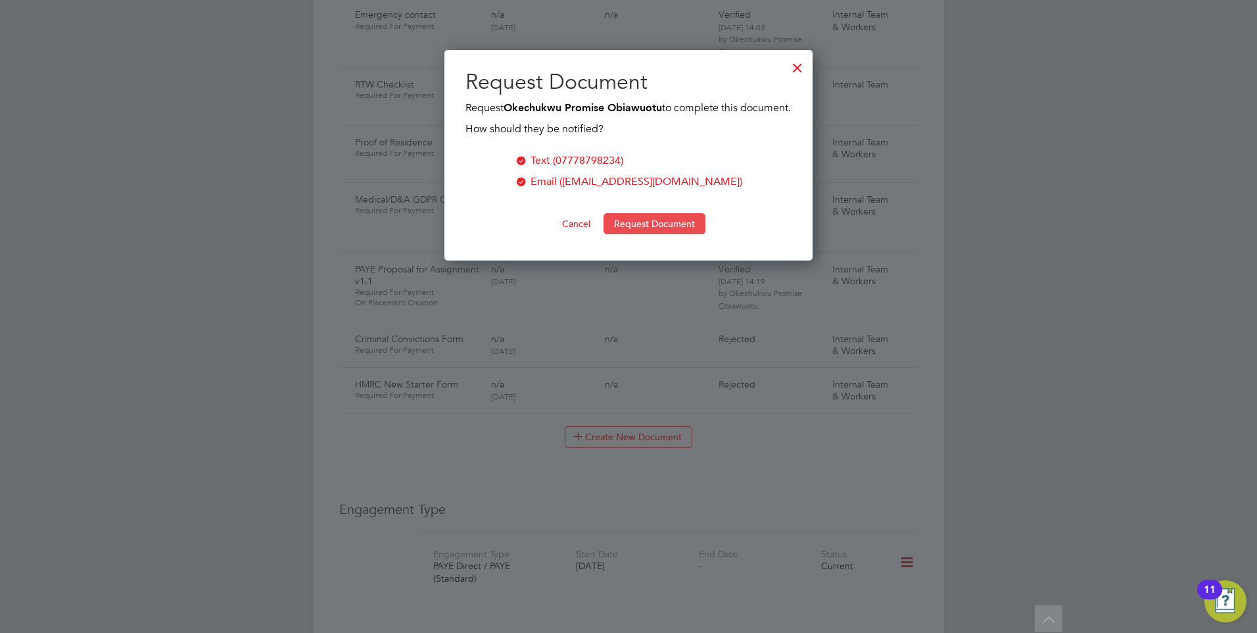
click at [638, 234] on button "Request Document" at bounding box center [655, 223] width 102 height 21
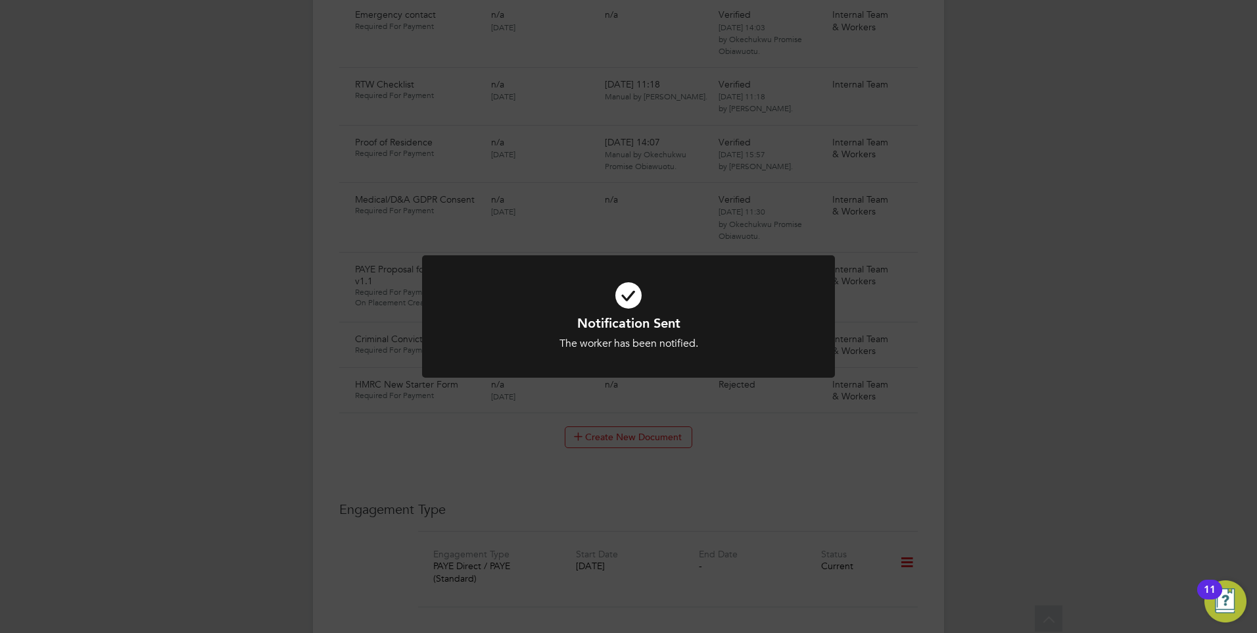
click at [771, 460] on div "Notification Sent The worker has been notified. Cancel Okay" at bounding box center [628, 316] width 1257 height 633
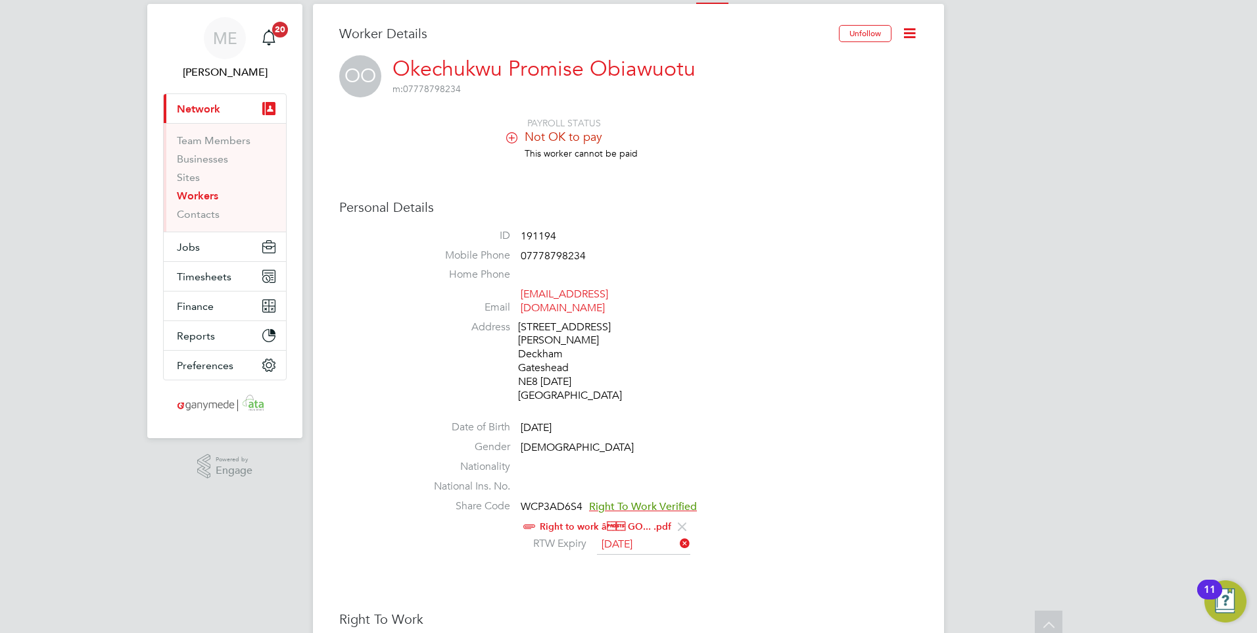
scroll to position [0, 0]
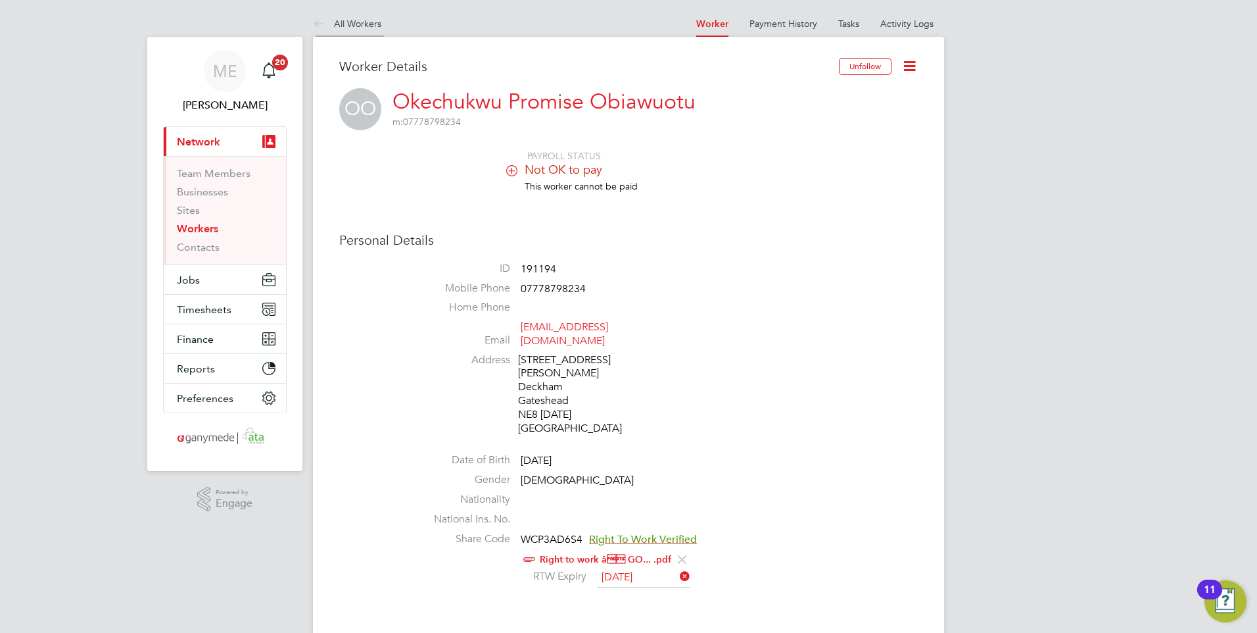
click at [316, 24] on icon at bounding box center [321, 24] width 16 height 16
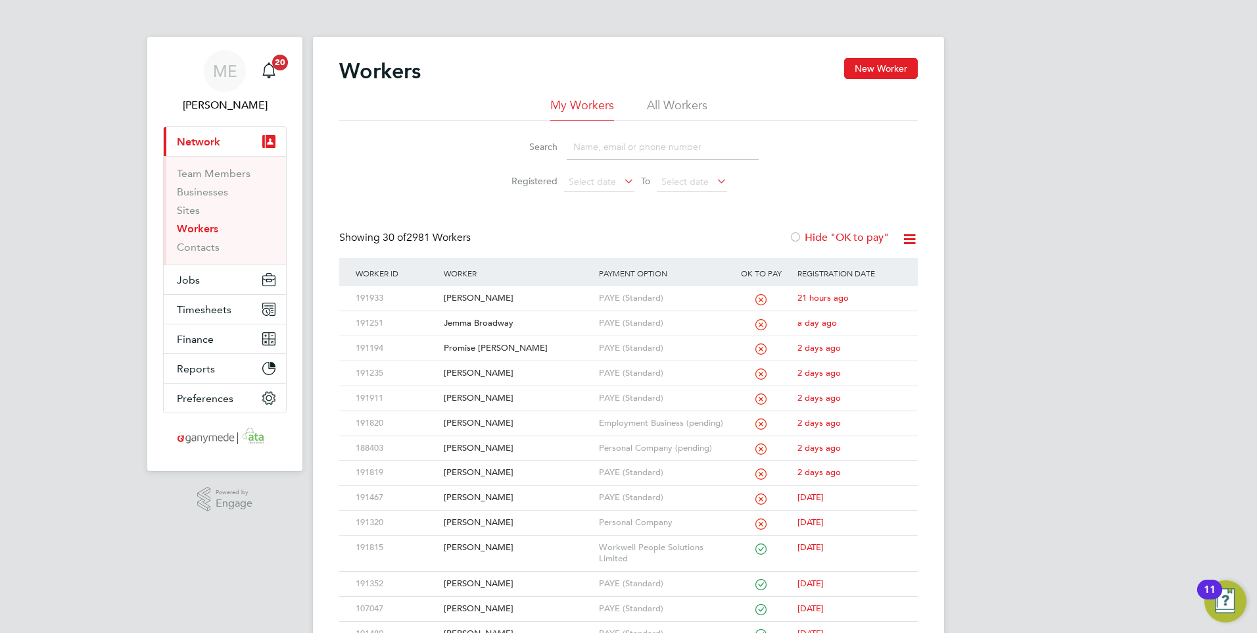
click at [593, 151] on input at bounding box center [663, 147] width 192 height 26
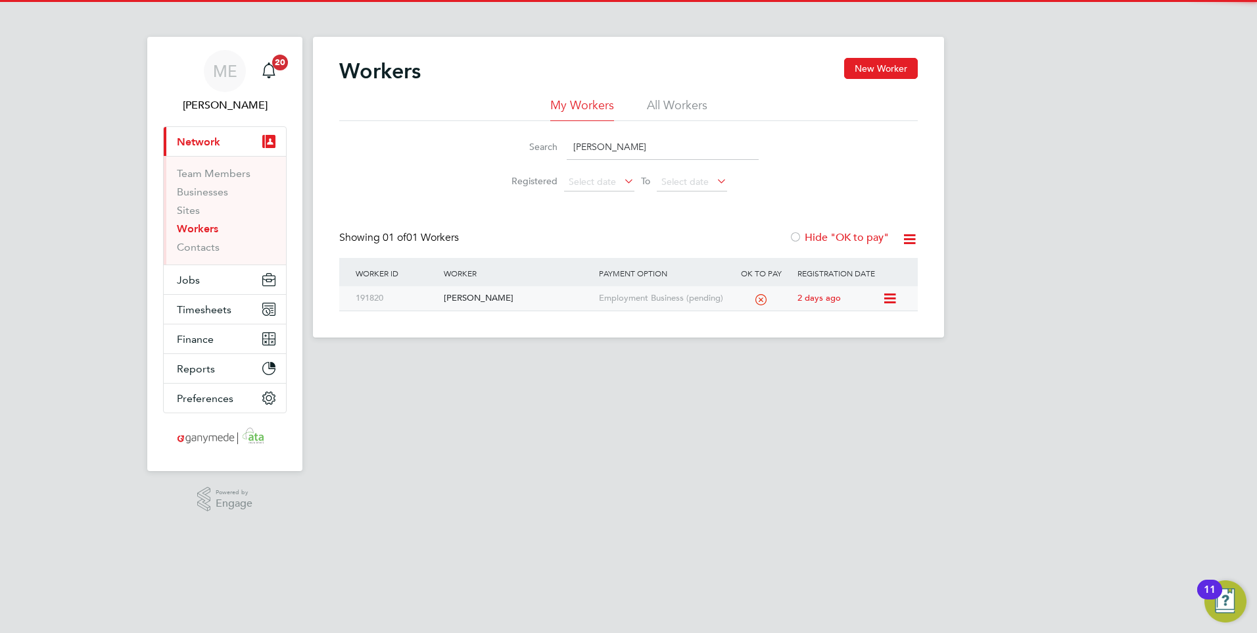
type input "andrei"
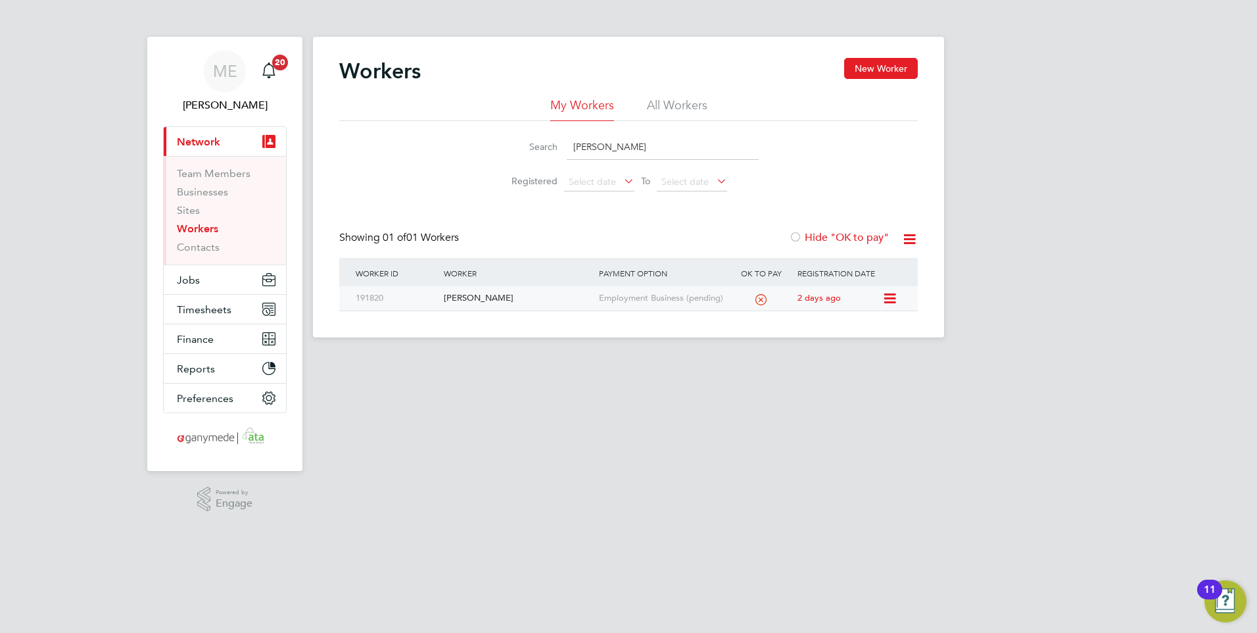
click at [541, 299] on div "[PERSON_NAME]" at bounding box center [518, 298] width 155 height 24
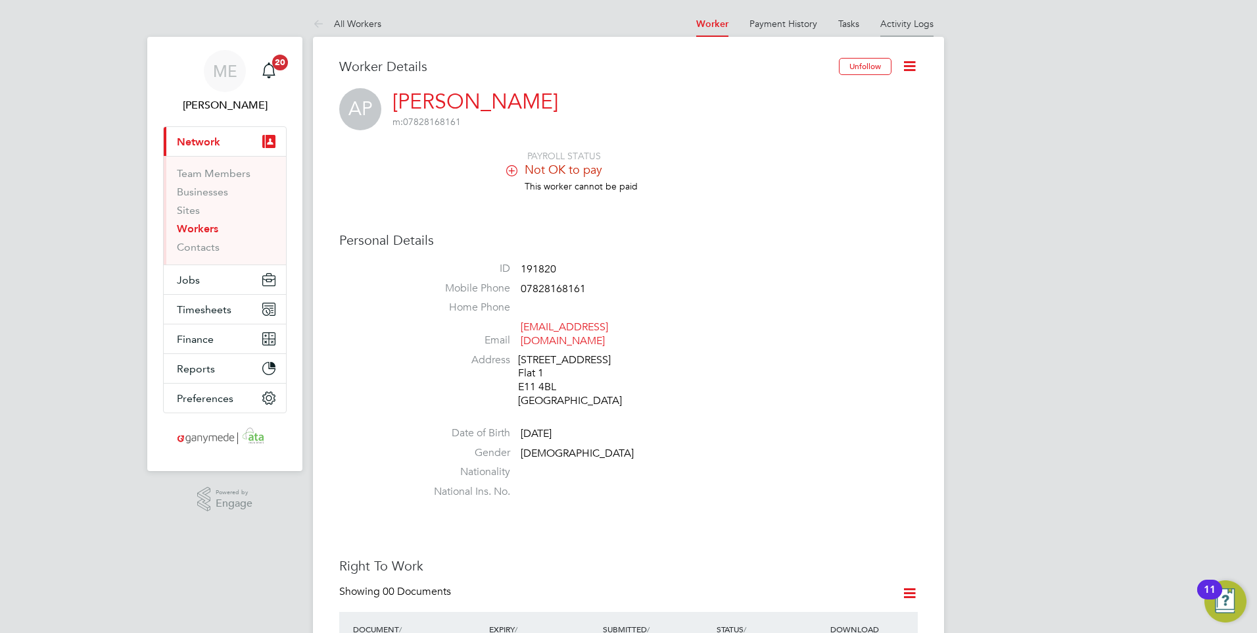
click at [900, 30] on li "Activity Logs" at bounding box center [907, 24] width 53 height 26
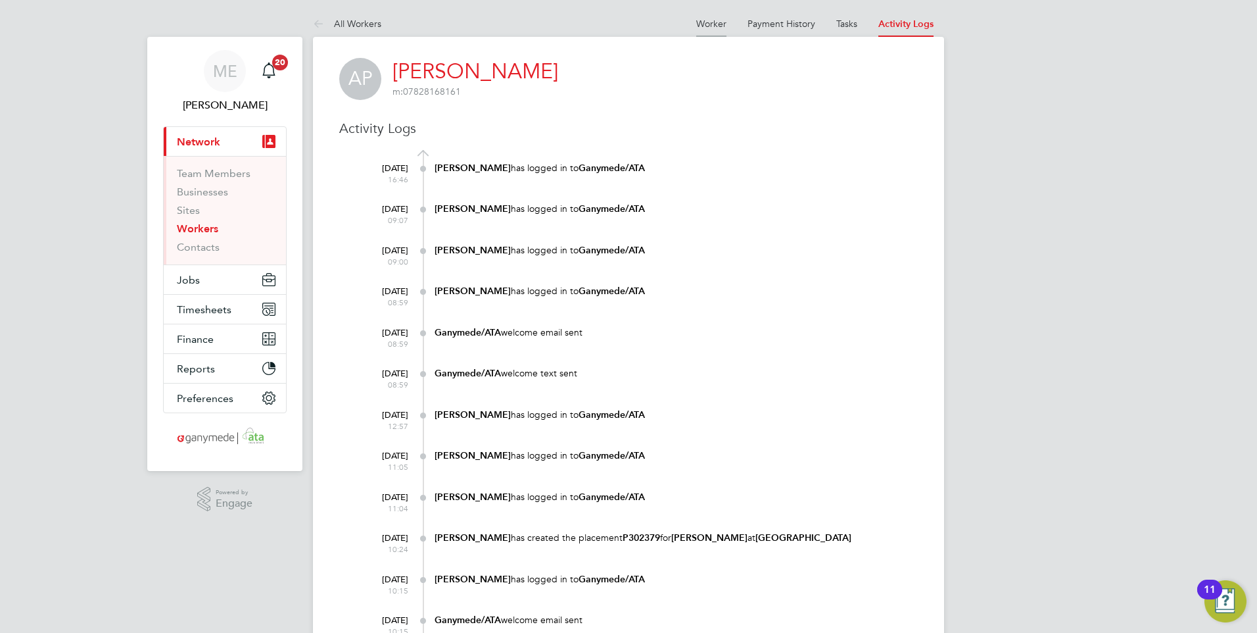
click at [706, 15] on li "Worker" at bounding box center [711, 24] width 30 height 26
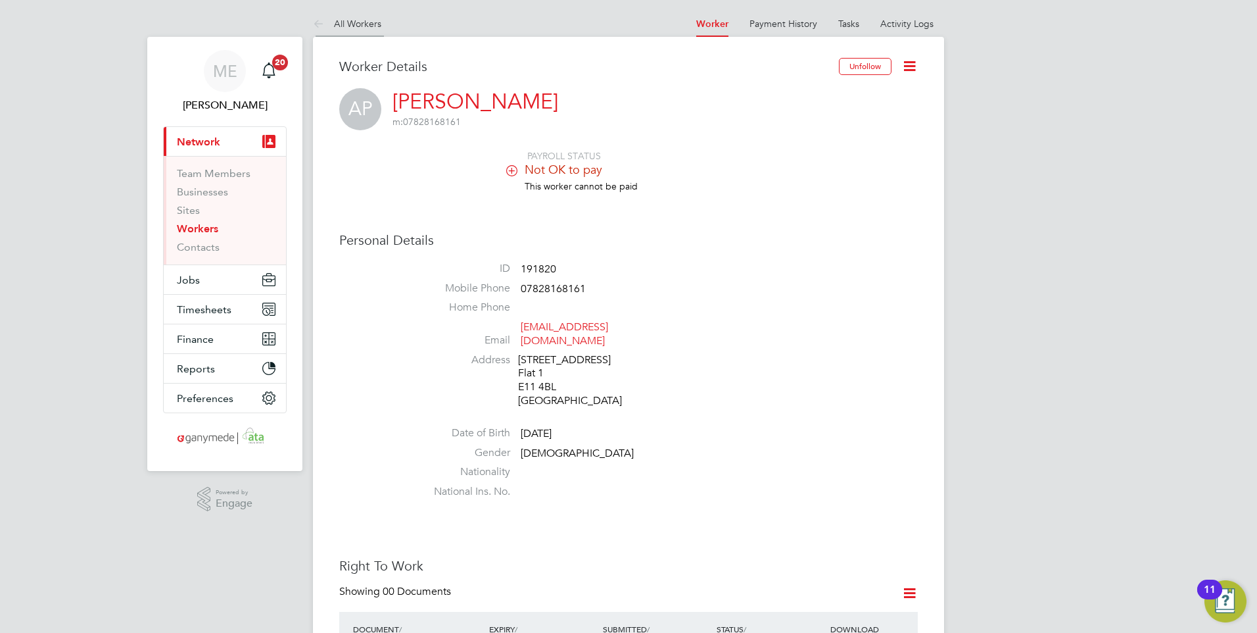
click at [313, 21] on icon at bounding box center [321, 24] width 16 height 16
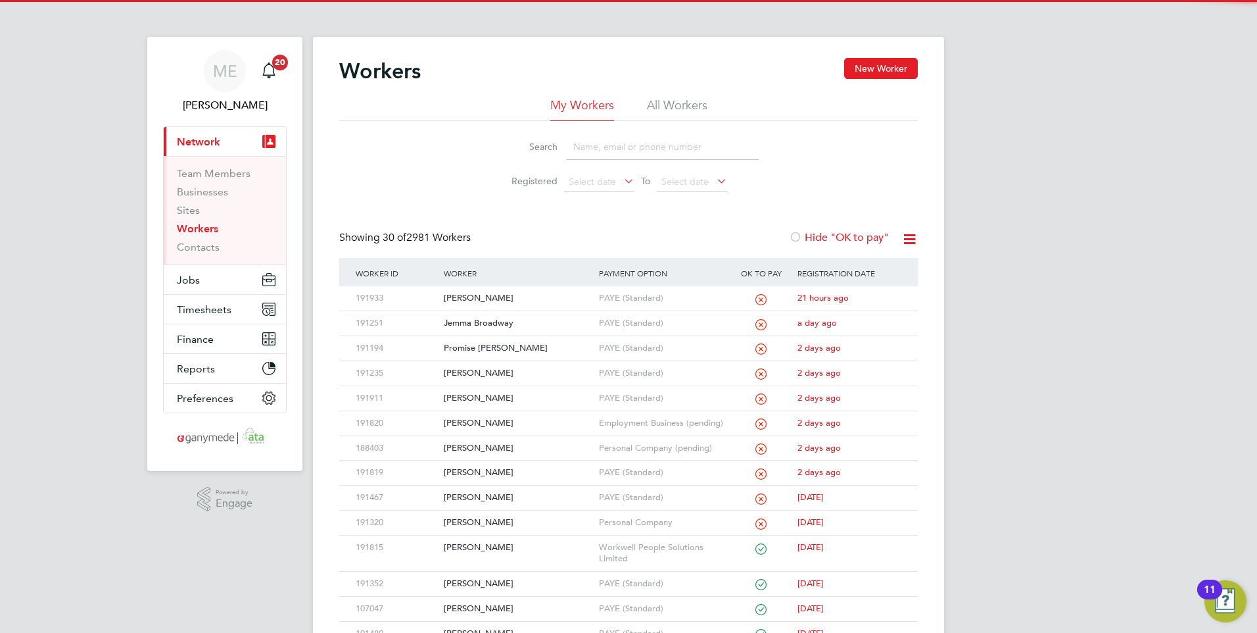
click at [570, 147] on input at bounding box center [663, 147] width 192 height 26
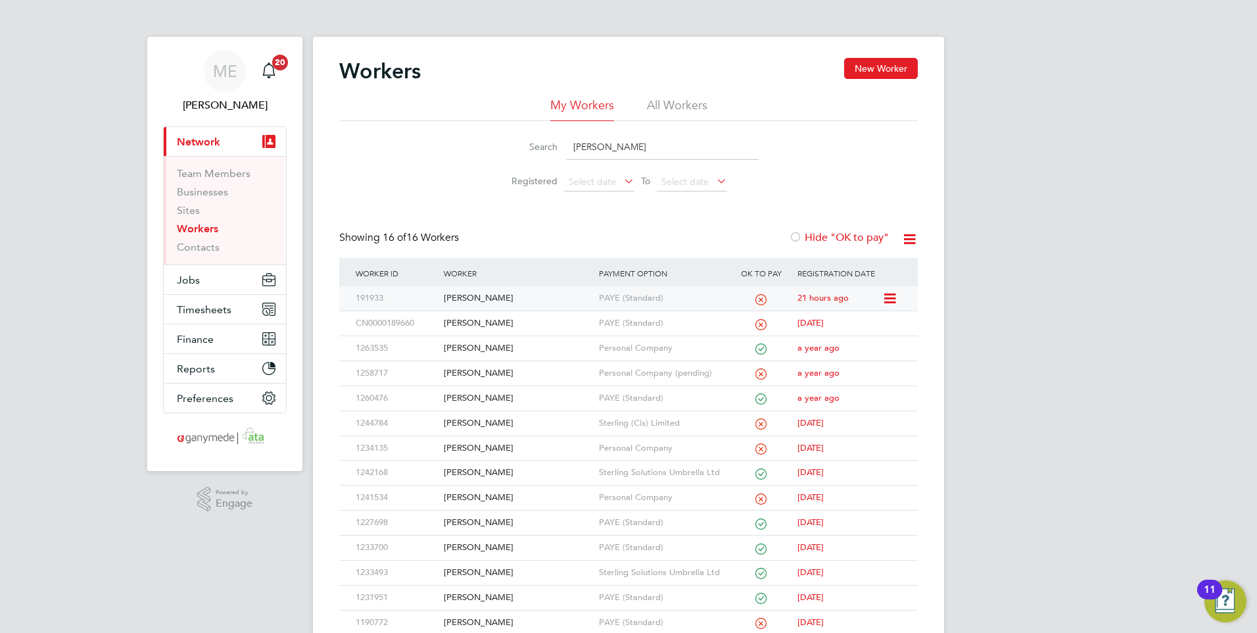
type input "[PERSON_NAME]"
click at [544, 299] on div "[PERSON_NAME]" at bounding box center [518, 298] width 155 height 24
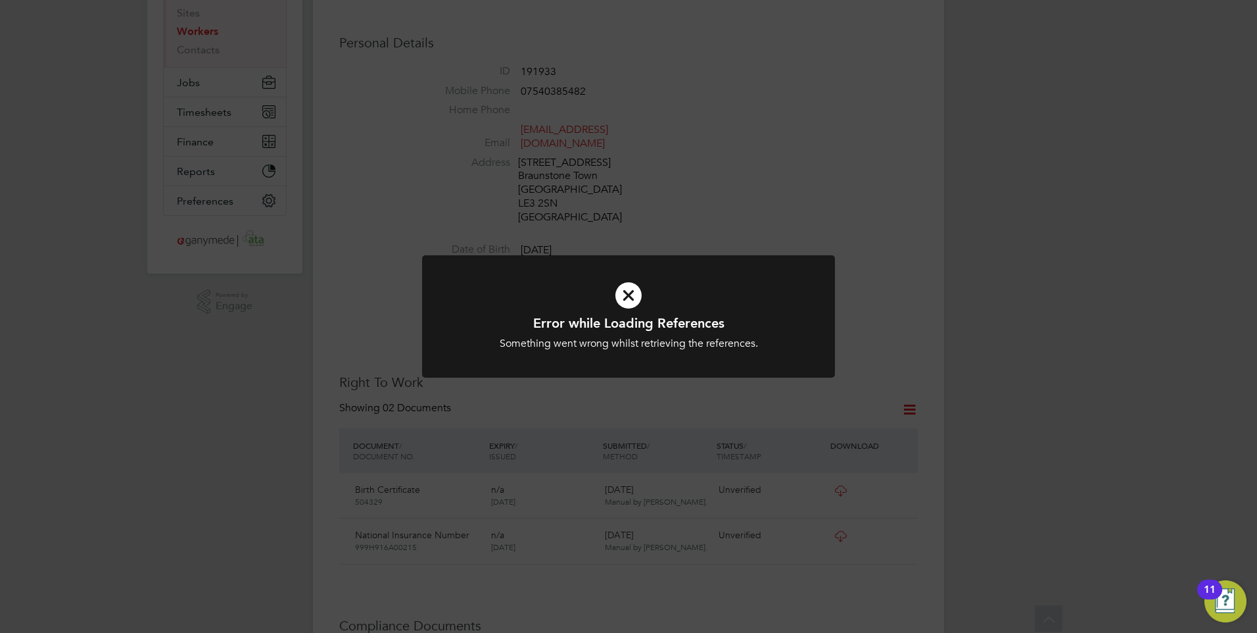
click at [623, 318] on h1 "Error while Loading References" at bounding box center [629, 322] width 342 height 17
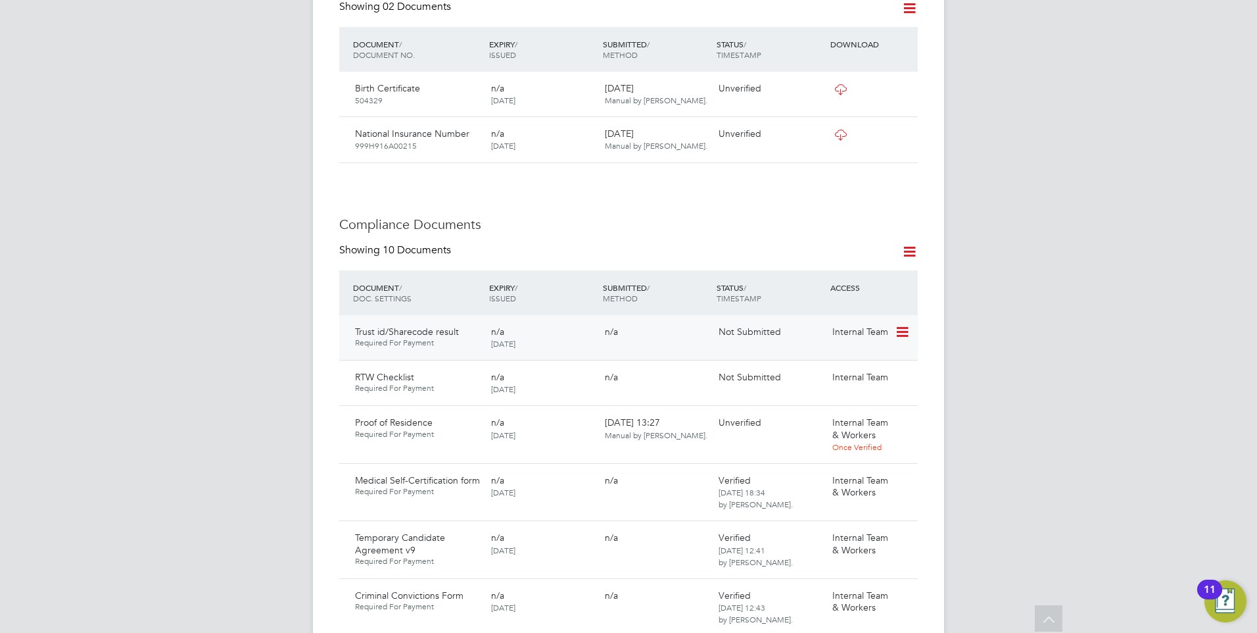
scroll to position [592, 0]
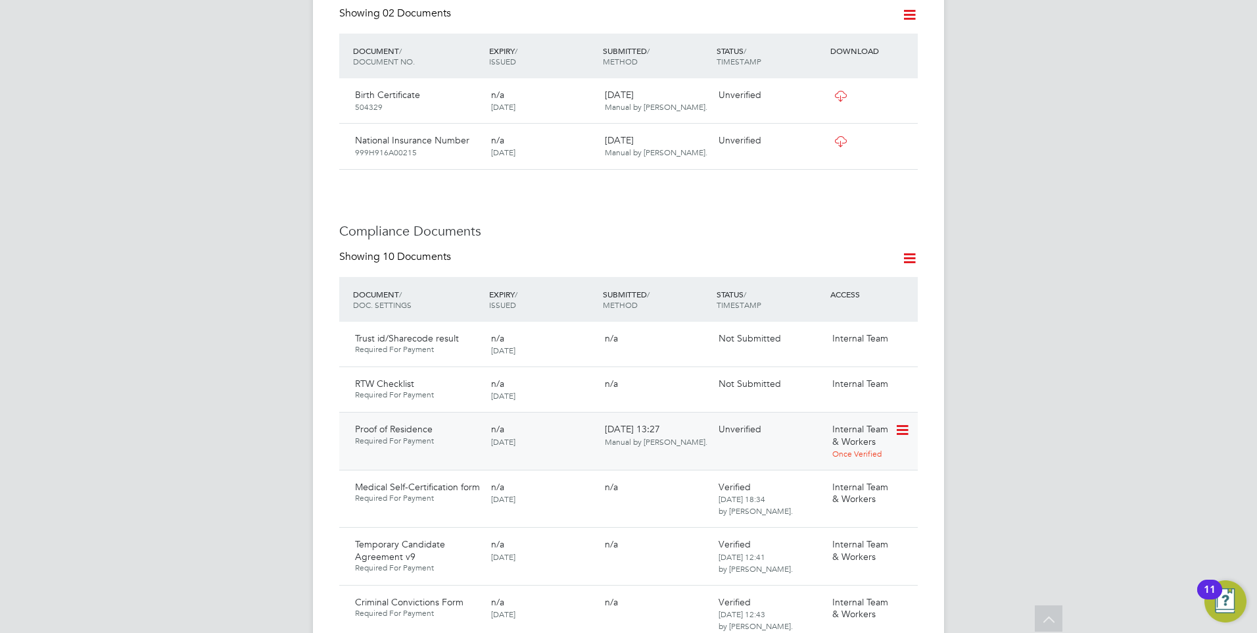
click at [903, 422] on icon at bounding box center [901, 430] width 13 height 16
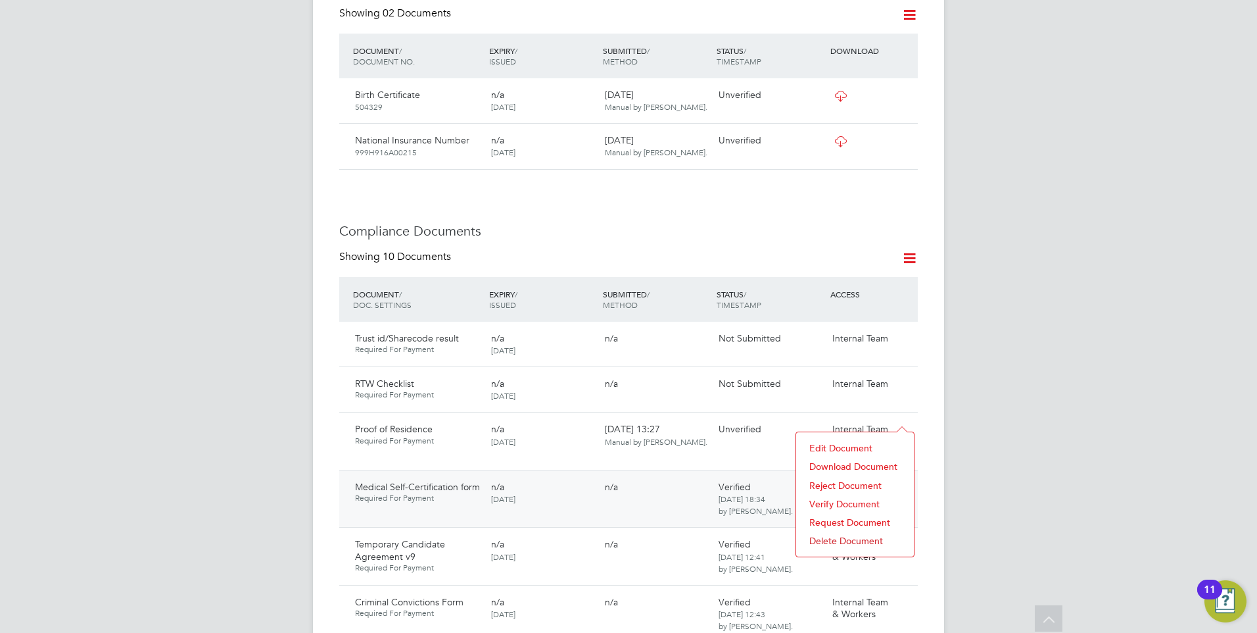
click at [837, 461] on li "Download Document" at bounding box center [855, 466] width 105 height 18
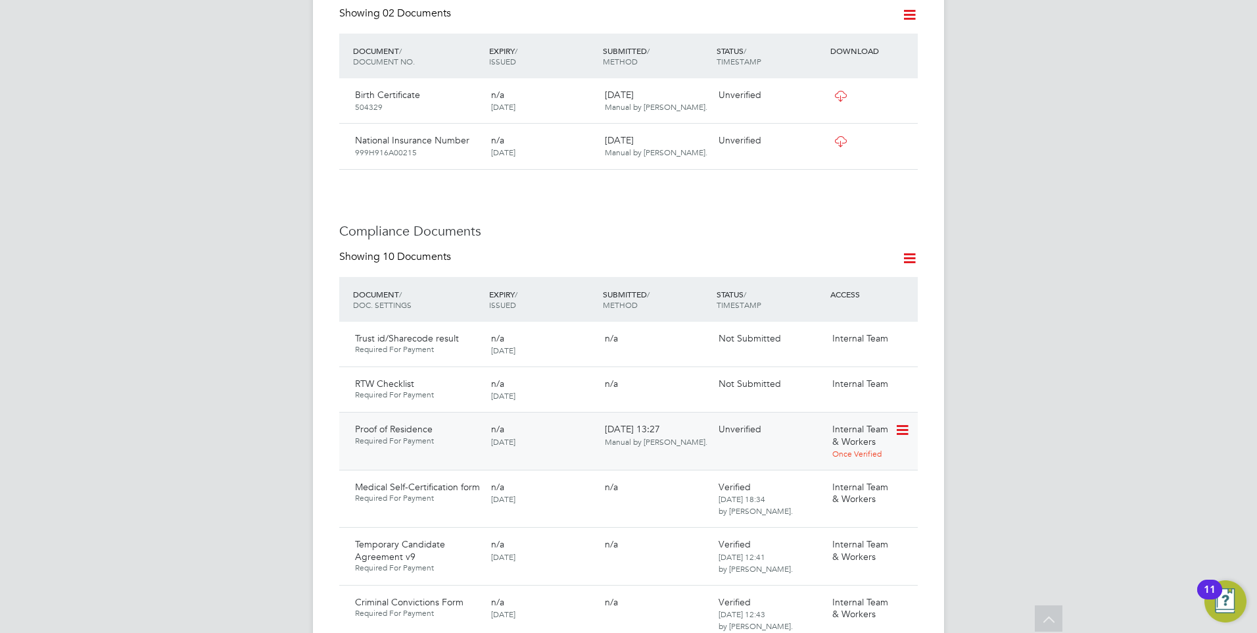
click at [907, 422] on icon at bounding box center [901, 430] width 13 height 16
click at [848, 499] on li "Verify Document" at bounding box center [855, 504] width 105 height 18
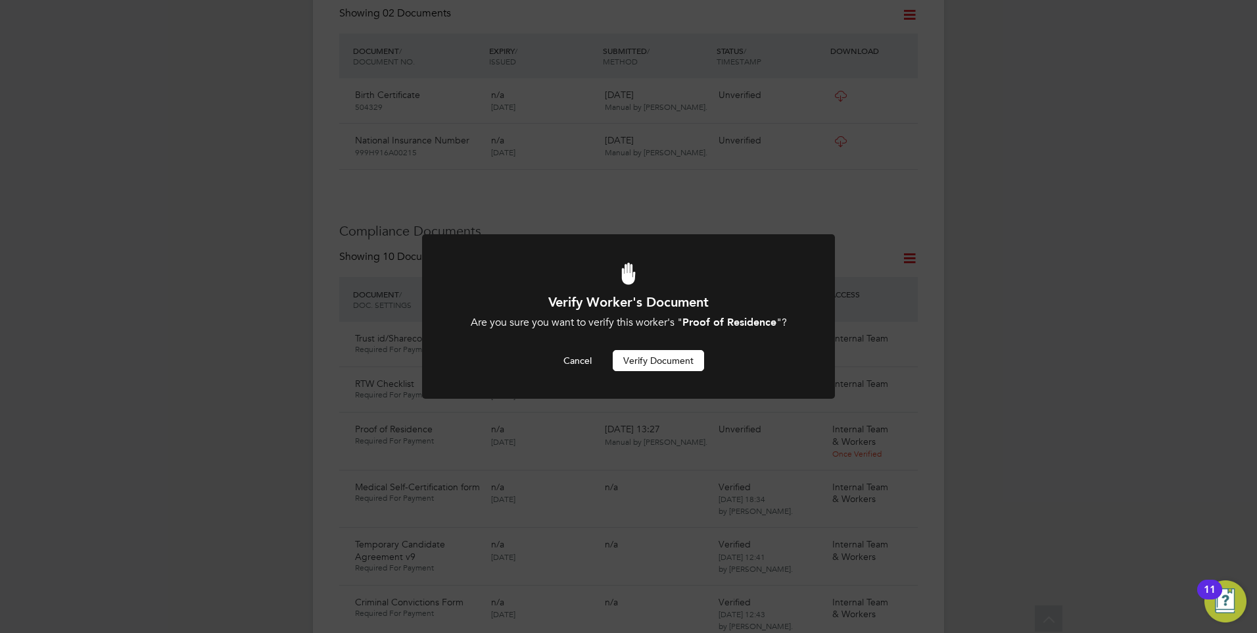
click at [638, 351] on button "Verify Document" at bounding box center [658, 360] width 91 height 21
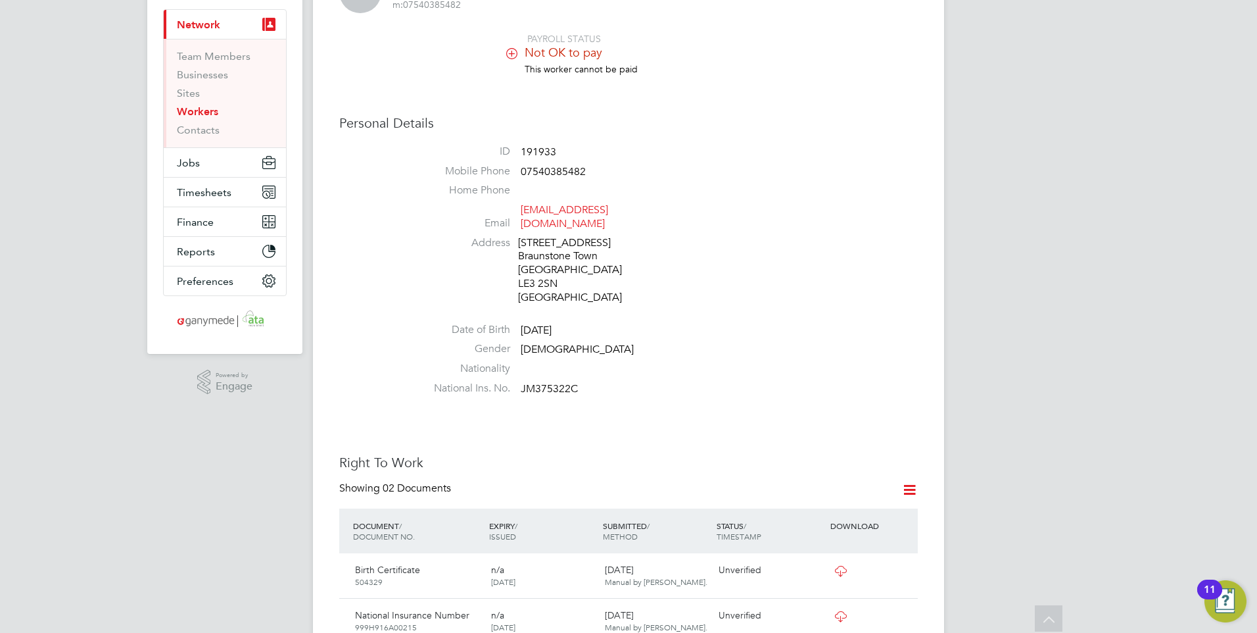
scroll to position [66, 0]
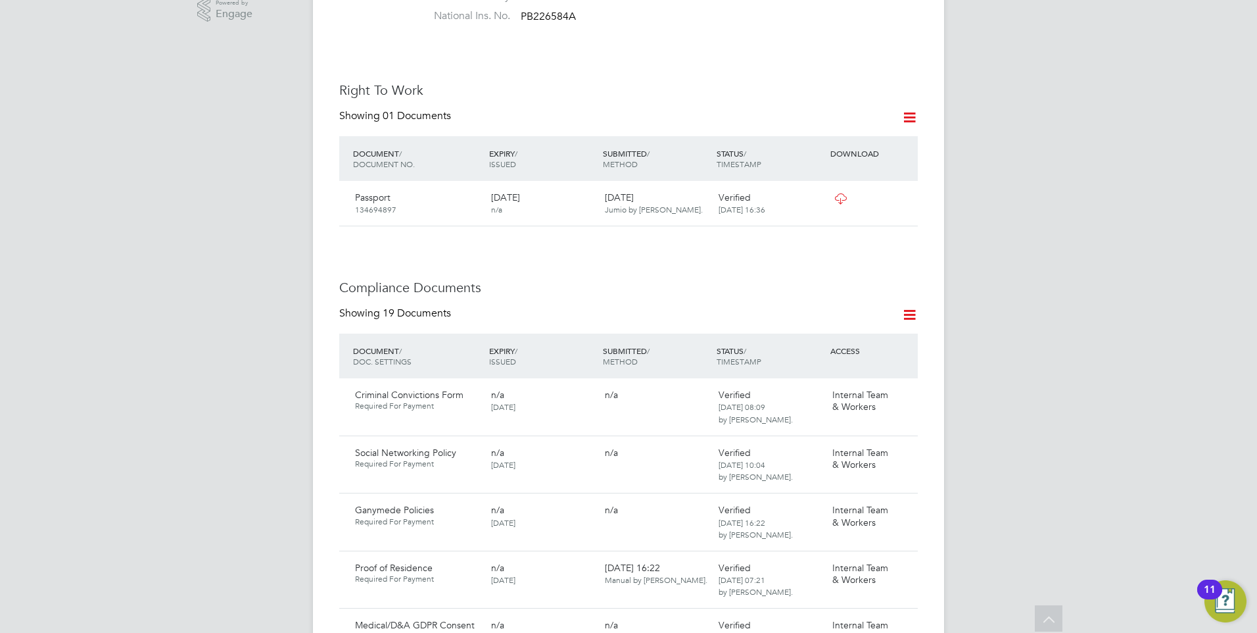
scroll to position [460, 0]
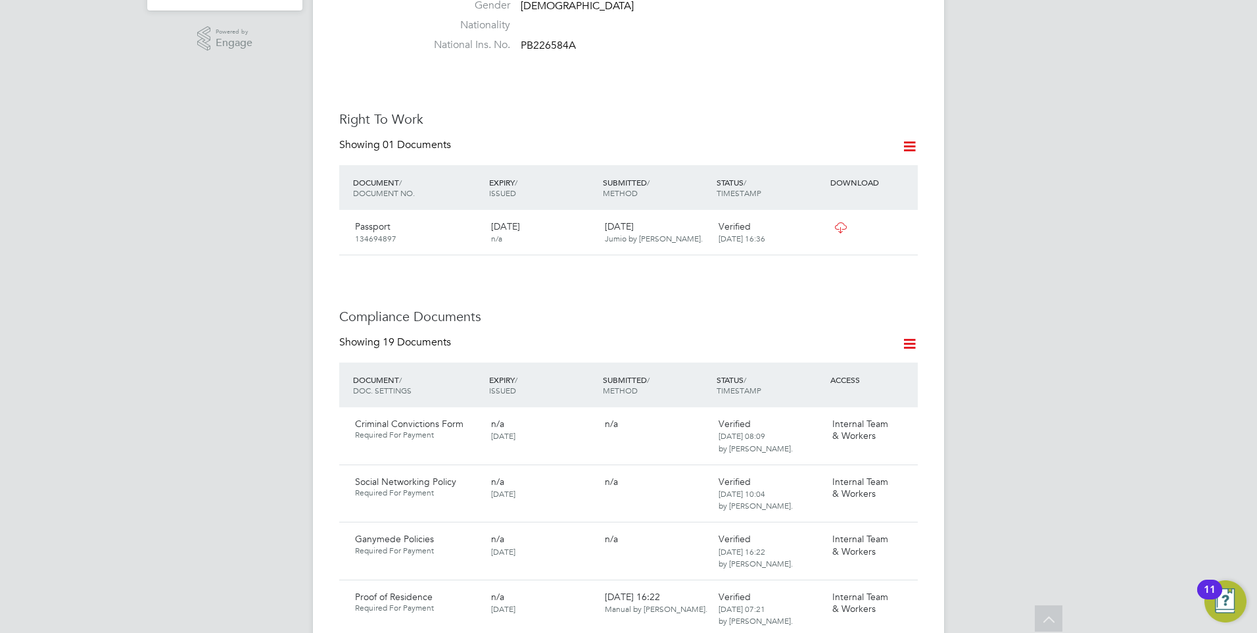
click at [745, 385] on span "TIMESTAMP" at bounding box center [739, 390] width 45 height 11
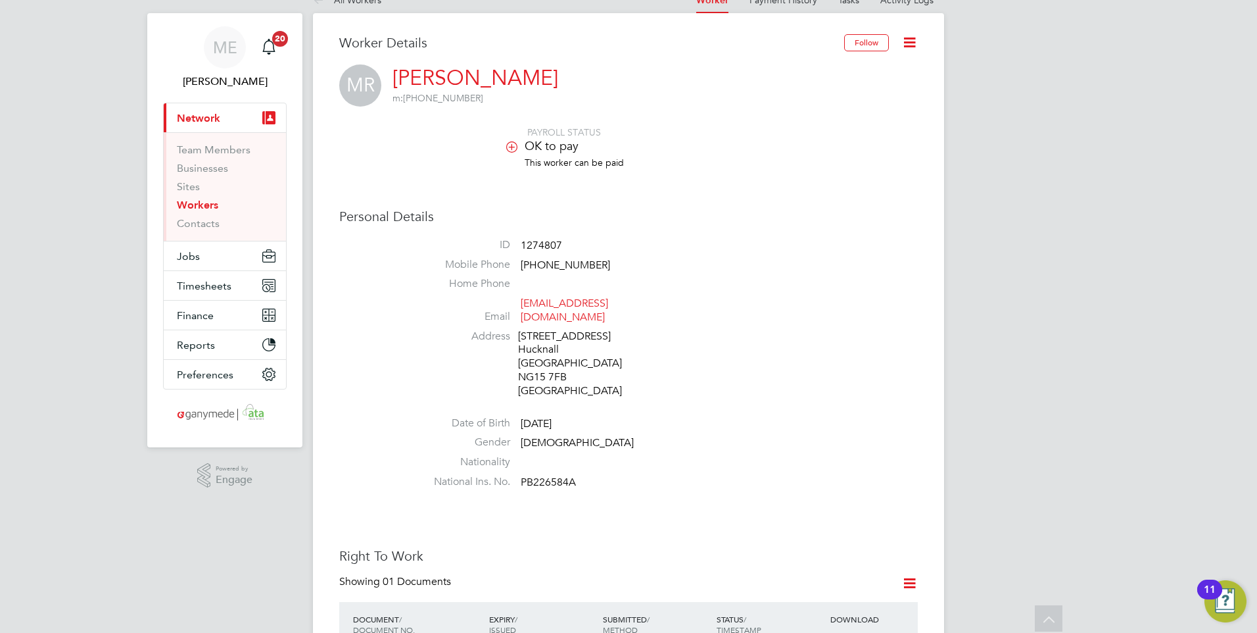
scroll to position [0, 0]
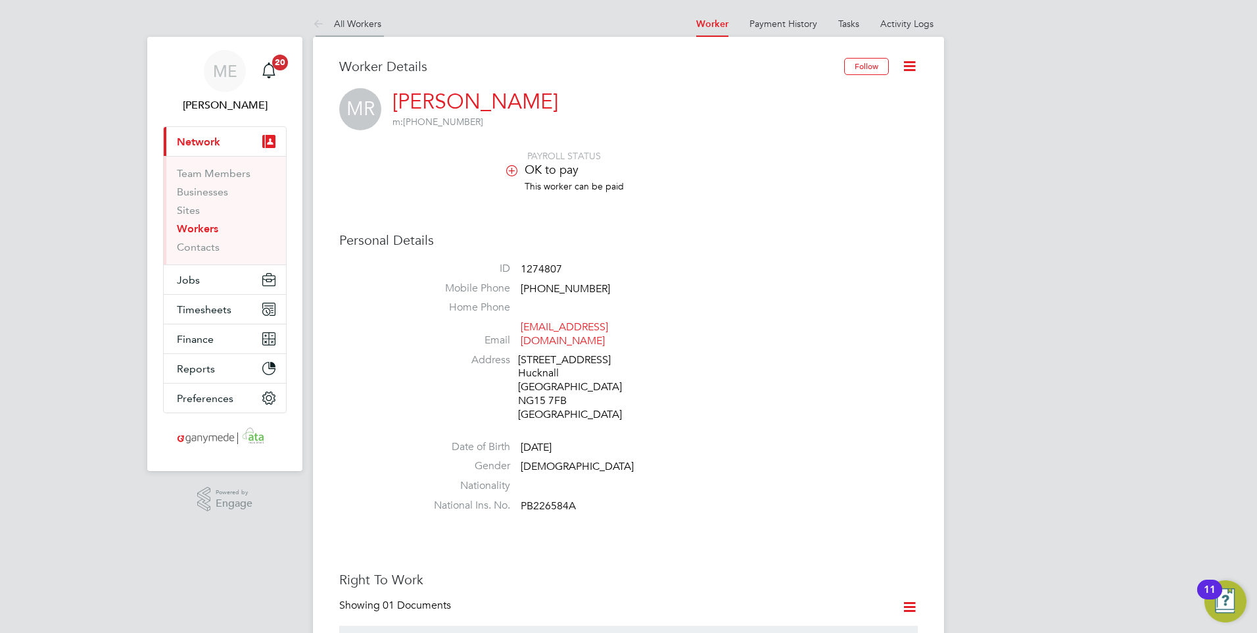
click at [313, 20] on icon at bounding box center [321, 24] width 16 height 16
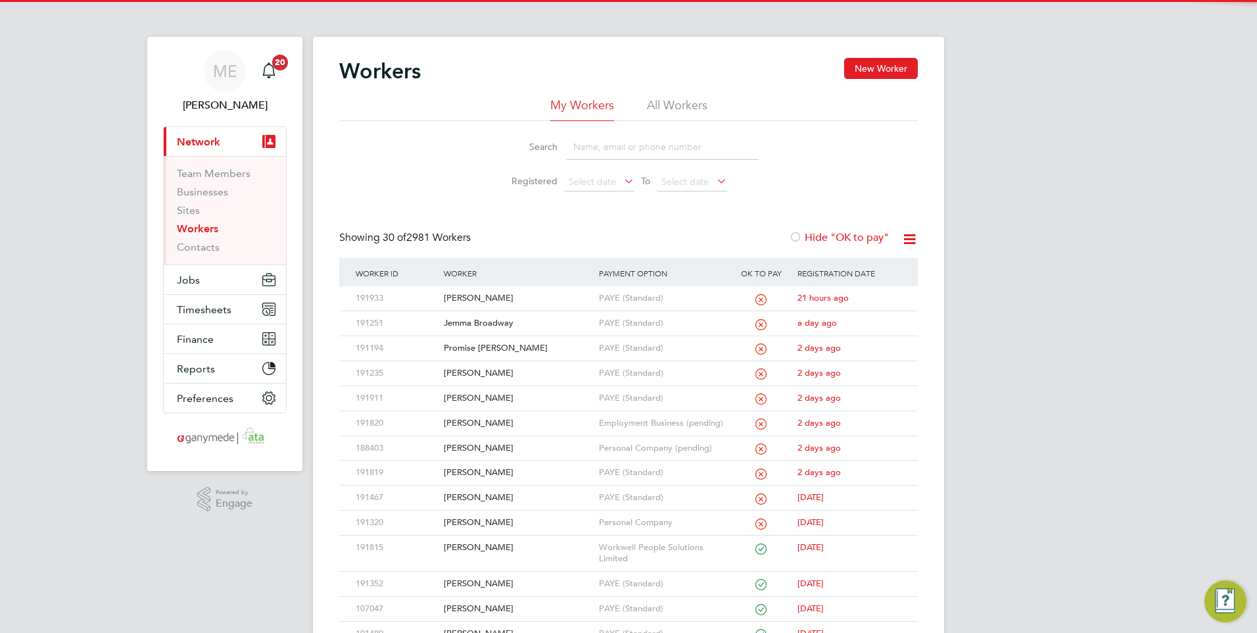
click at [611, 147] on input at bounding box center [663, 147] width 192 height 26
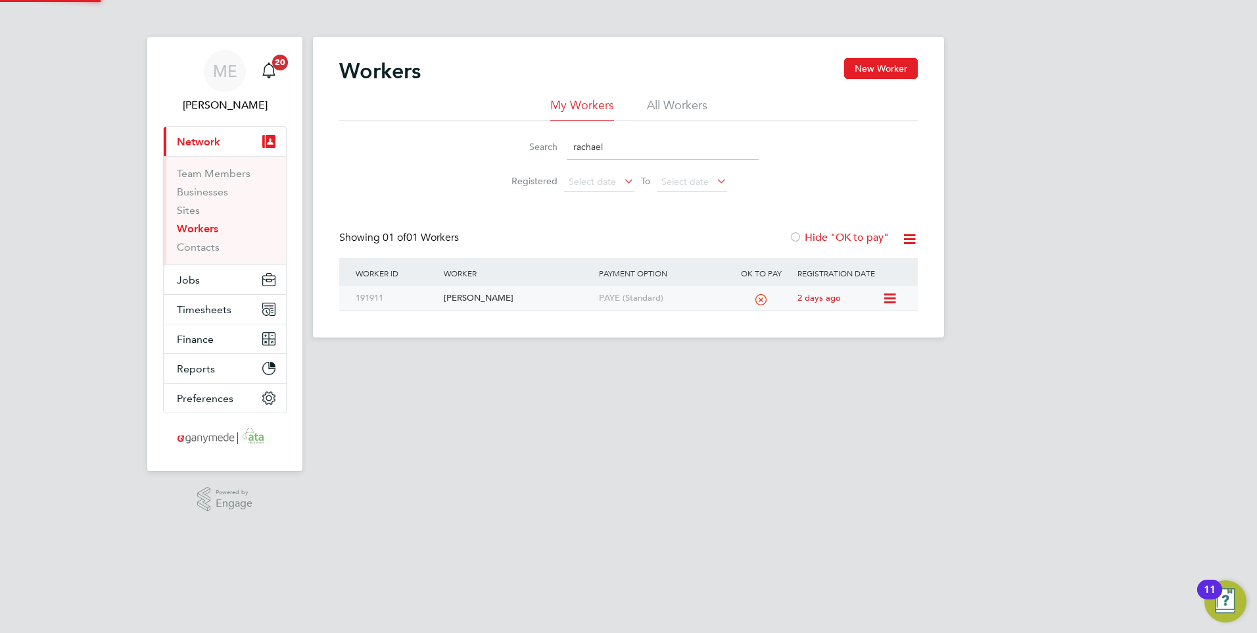
type input "rachael"
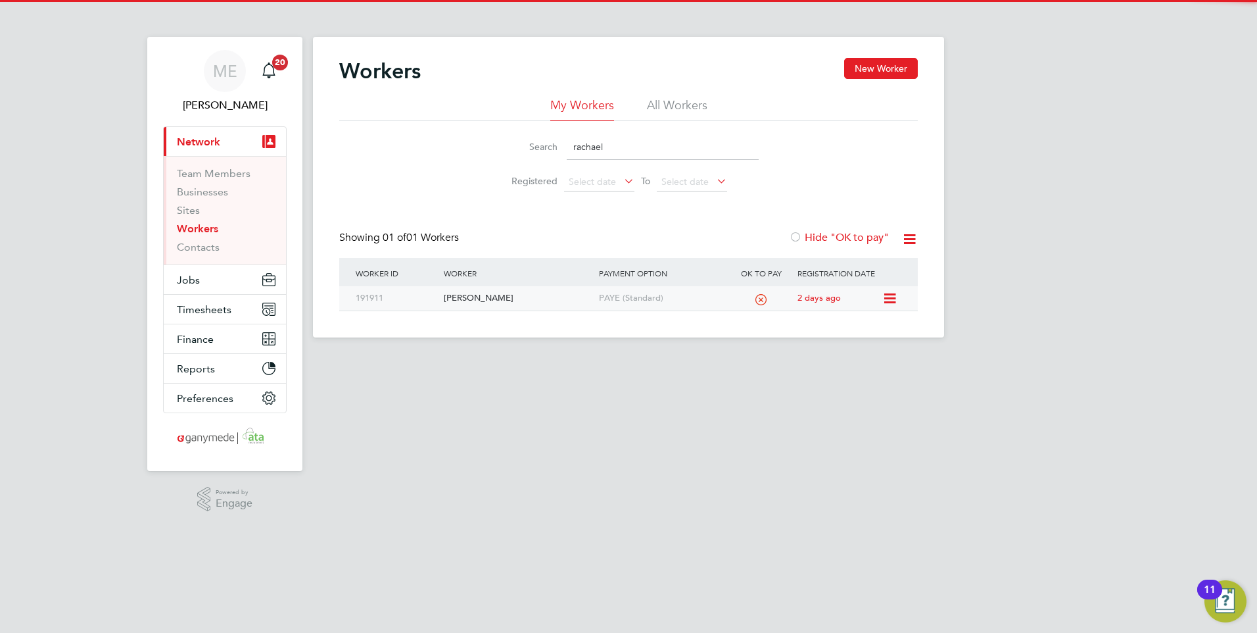
click at [489, 299] on div "[PERSON_NAME]" at bounding box center [518, 298] width 155 height 24
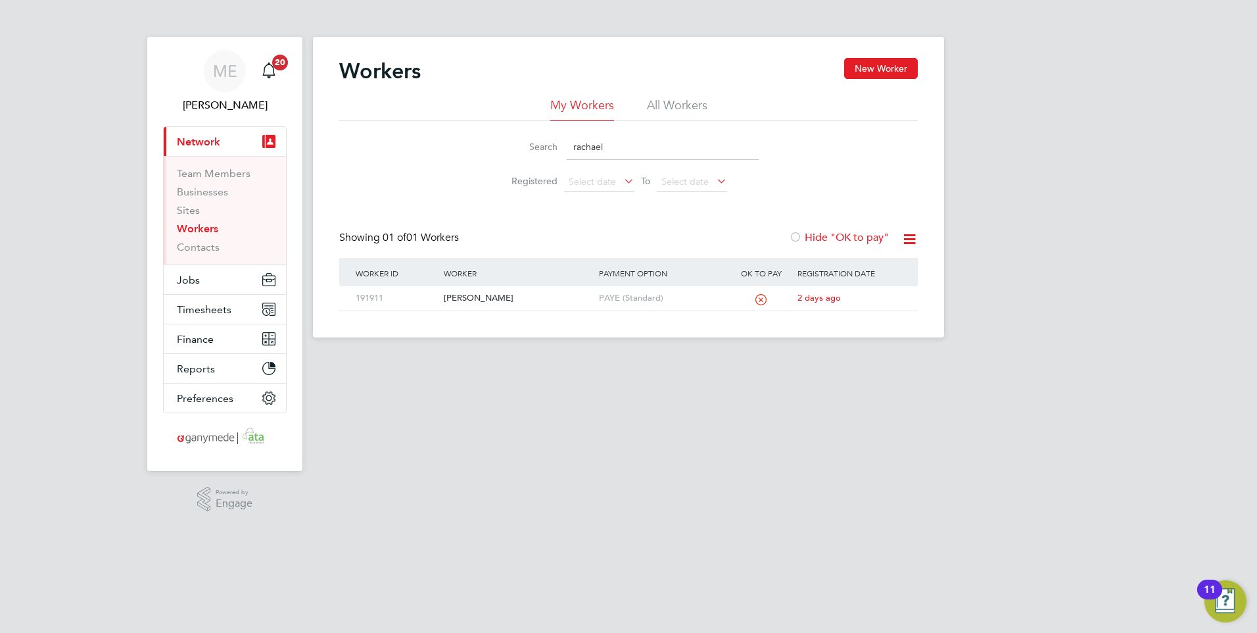
drag, startPoint x: 624, startPoint y: 148, endPoint x: 560, endPoint y: 141, distance: 64.9
click at [560, 141] on div "Search rachael" at bounding box center [629, 147] width 260 height 26
type input "prom"
click at [578, 291] on div "Promise [PERSON_NAME]" at bounding box center [518, 298] width 155 height 24
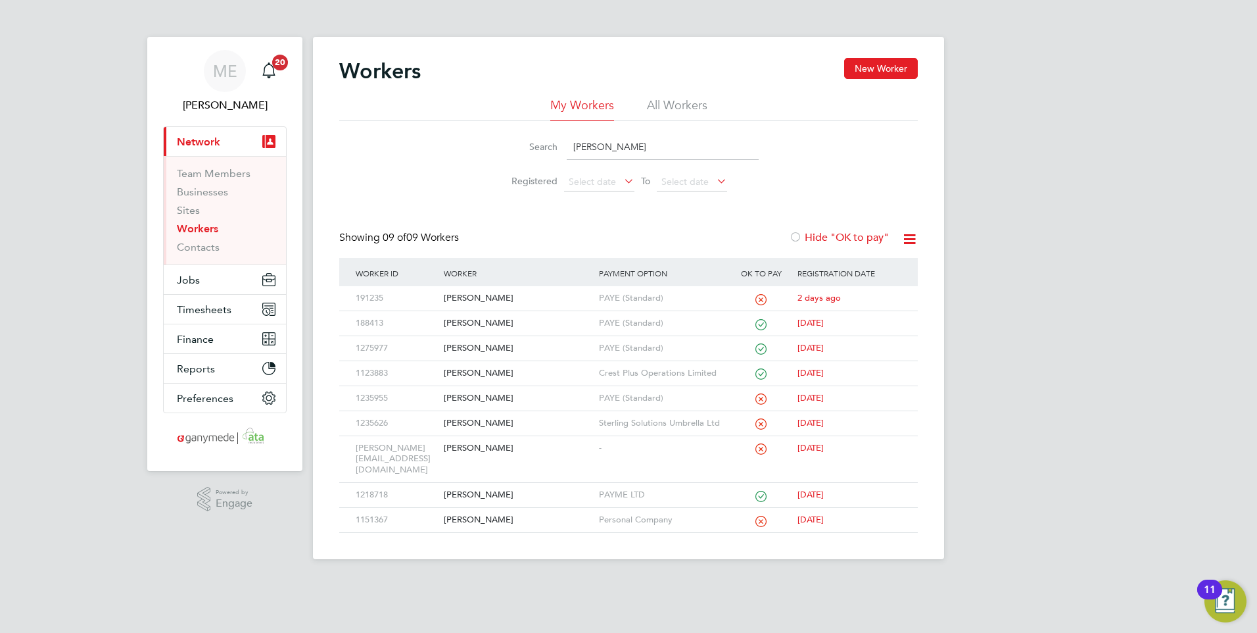
drag, startPoint x: 612, startPoint y: 149, endPoint x: 575, endPoint y: 151, distance: 36.2
click at [575, 151] on input "[PERSON_NAME]" at bounding box center [663, 147] width 192 height 26
type input "s"
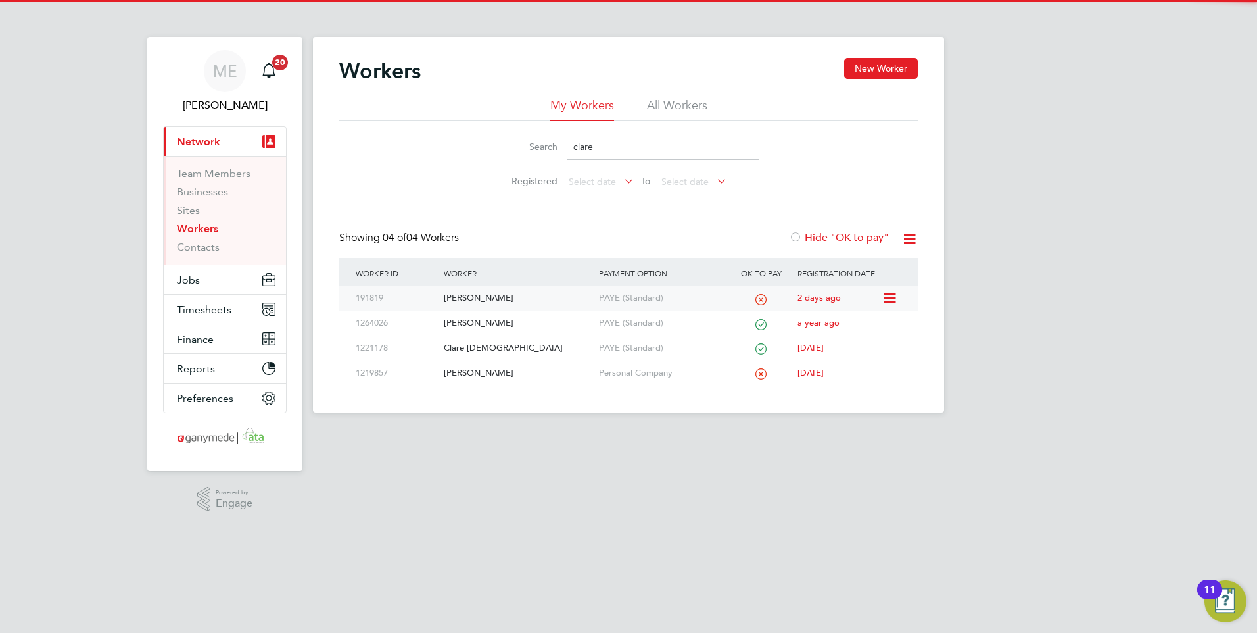
type input "clare"
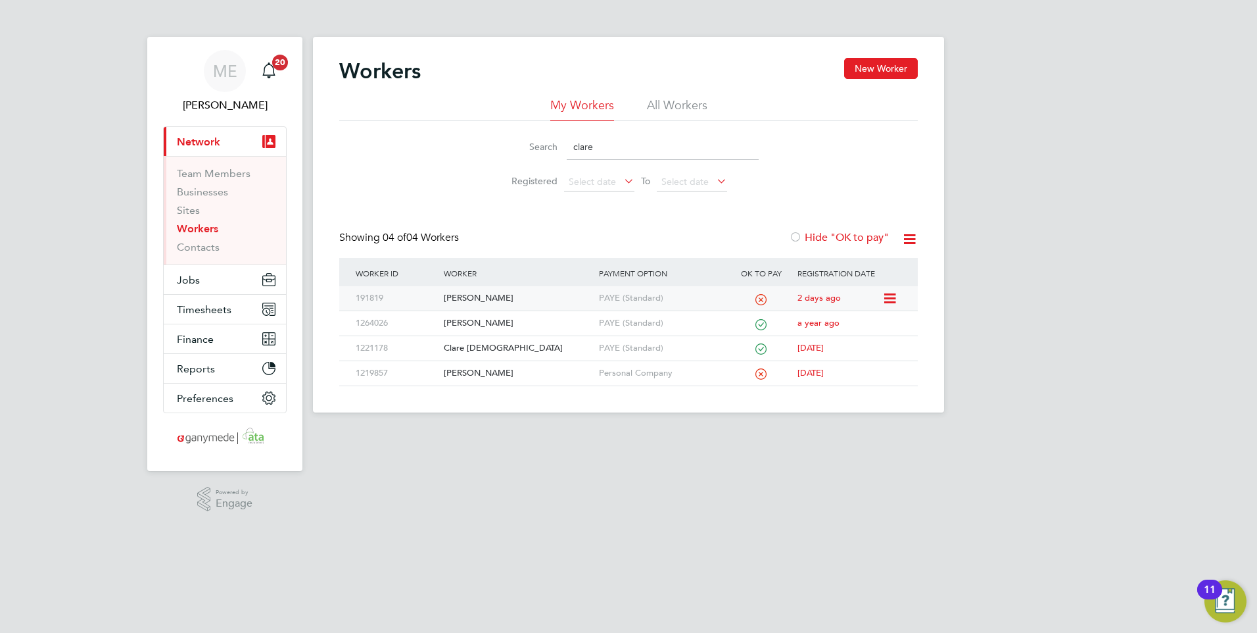
click at [507, 297] on div "[PERSON_NAME]" at bounding box center [518, 298] width 155 height 24
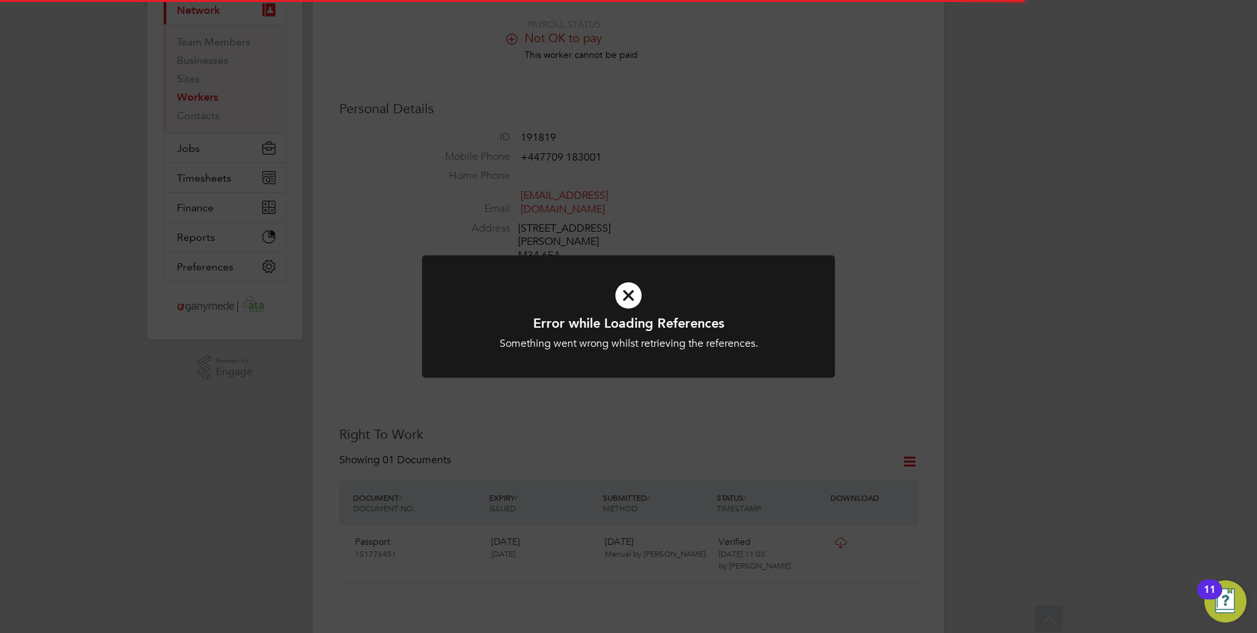
click at [652, 293] on icon at bounding box center [629, 295] width 342 height 51
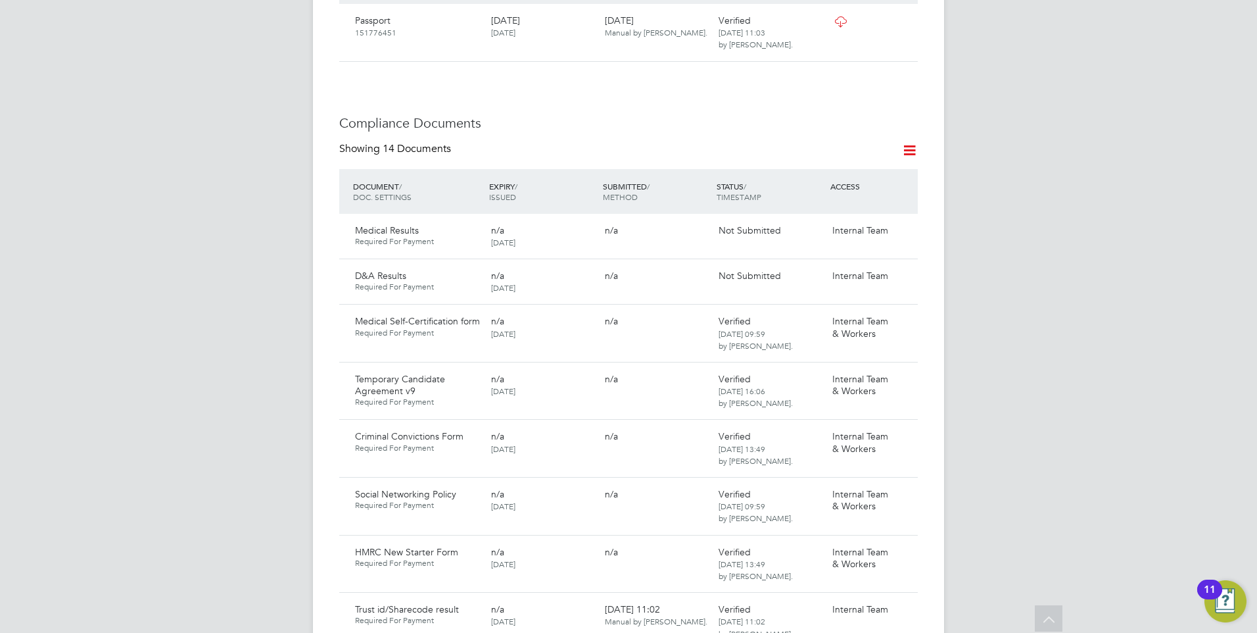
scroll to position [658, 0]
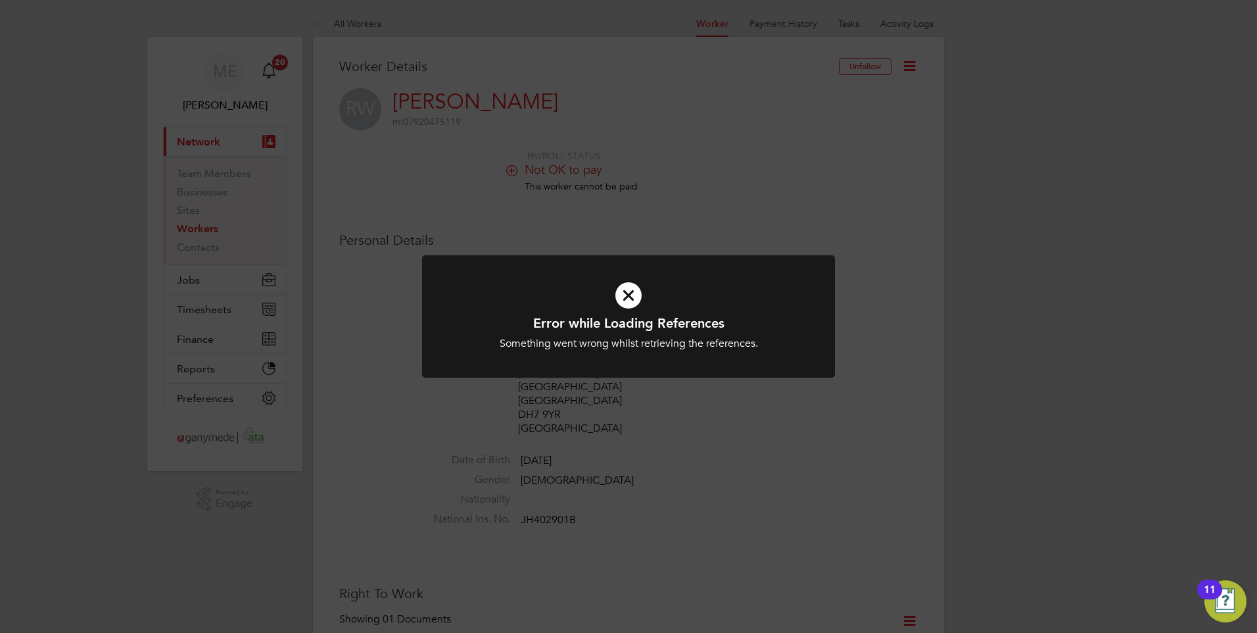
click at [625, 290] on icon at bounding box center [629, 295] width 342 height 51
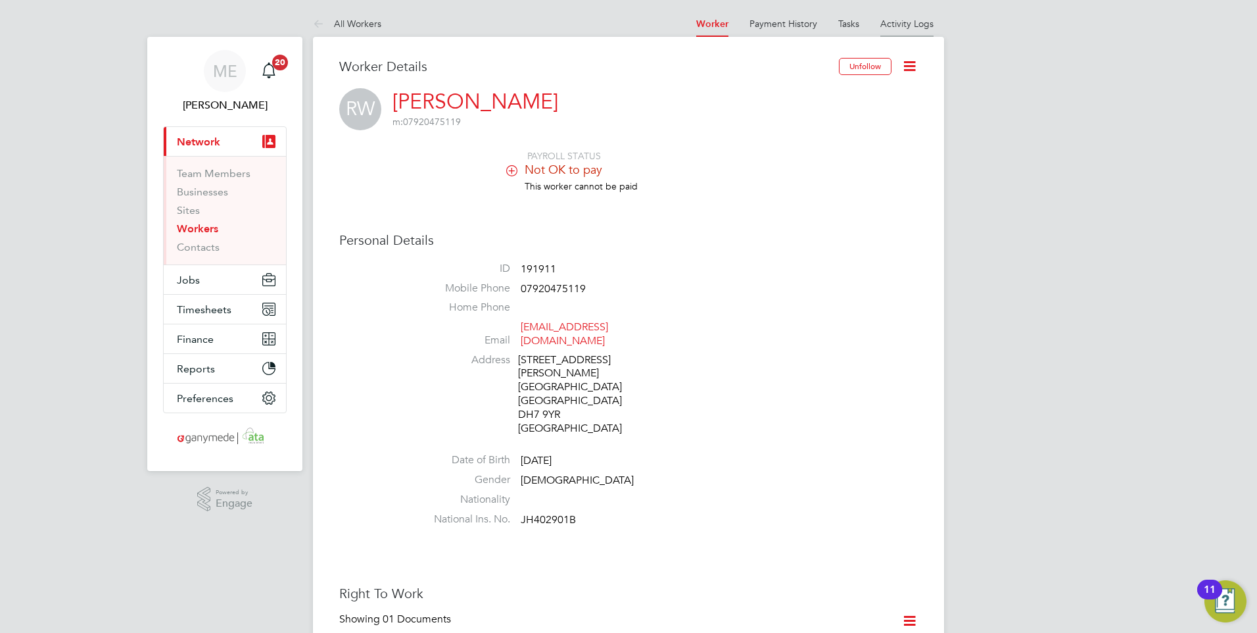
click at [902, 20] on link "Activity Logs" at bounding box center [907, 24] width 53 height 12
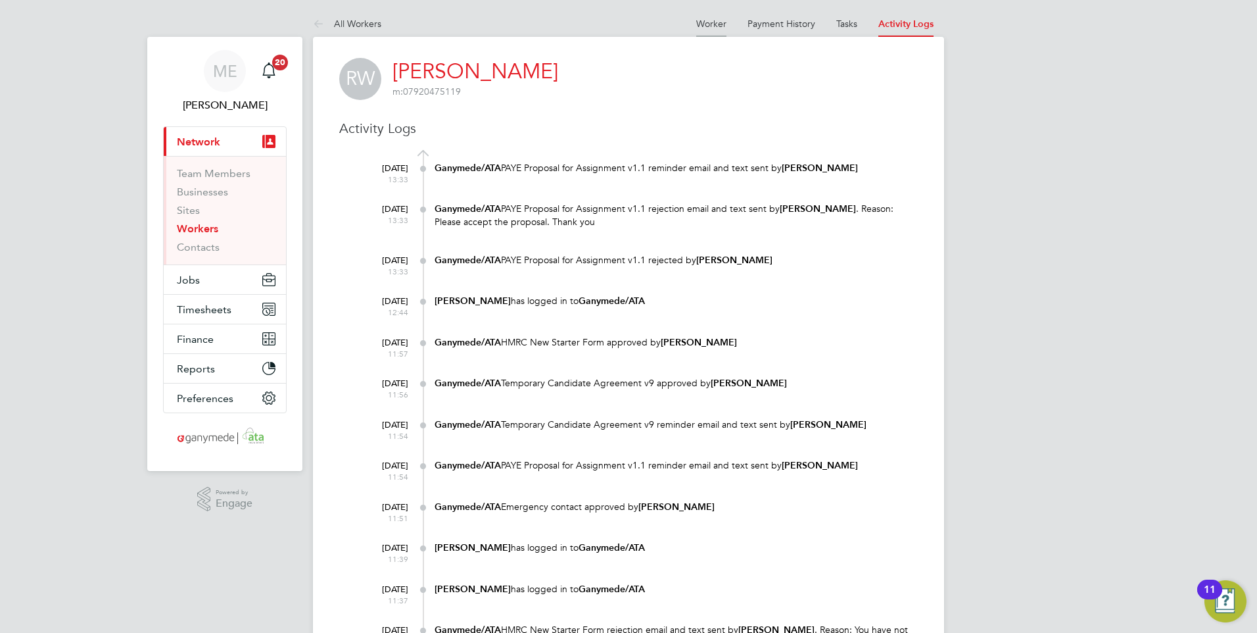
click at [712, 22] on link "Worker" at bounding box center [711, 24] width 30 height 12
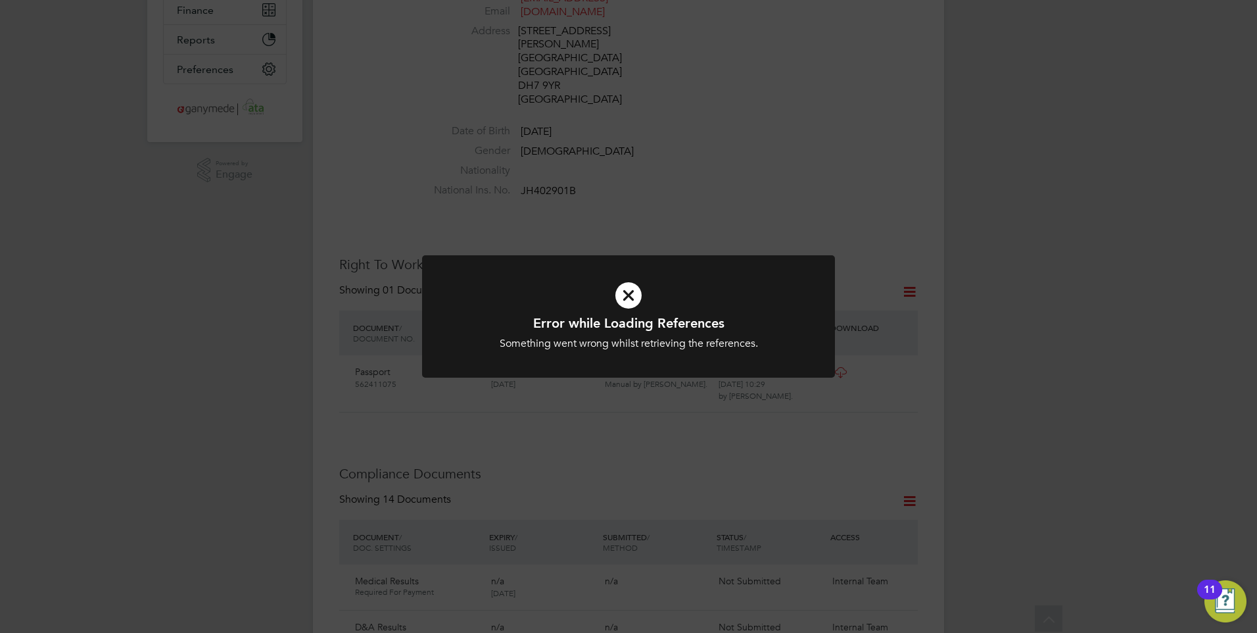
click at [680, 189] on div "Error while Loading References Something went wrong whilst retrieving the refer…" at bounding box center [628, 316] width 1257 height 633
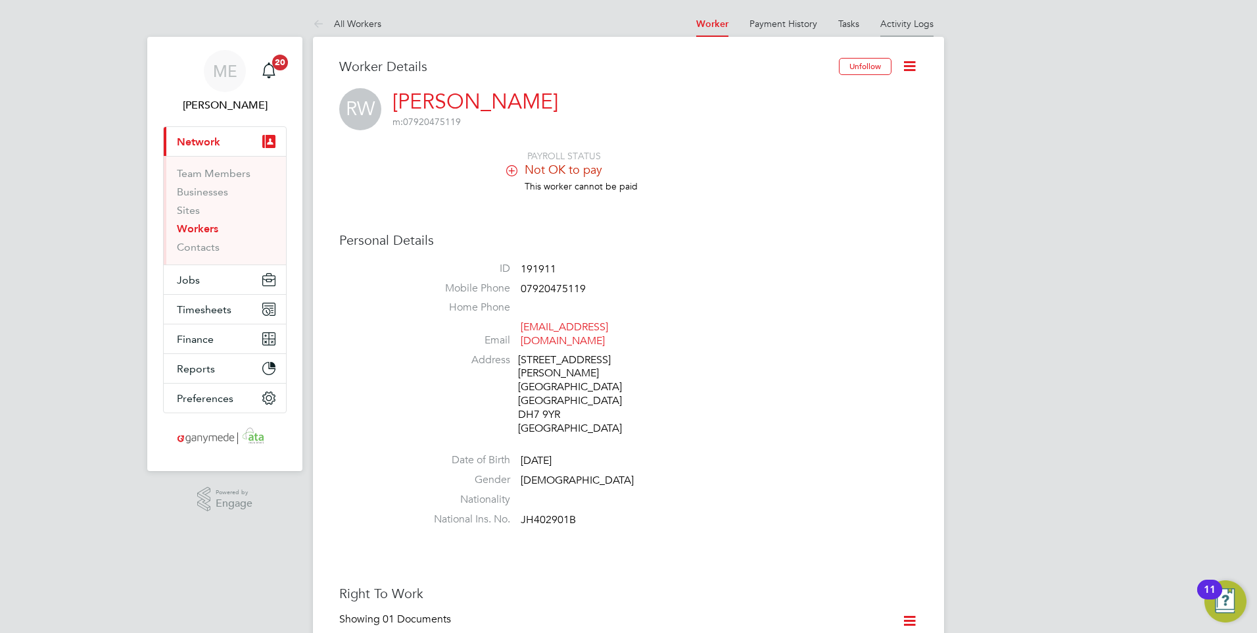
click at [886, 24] on link "Activity Logs" at bounding box center [907, 24] width 53 height 12
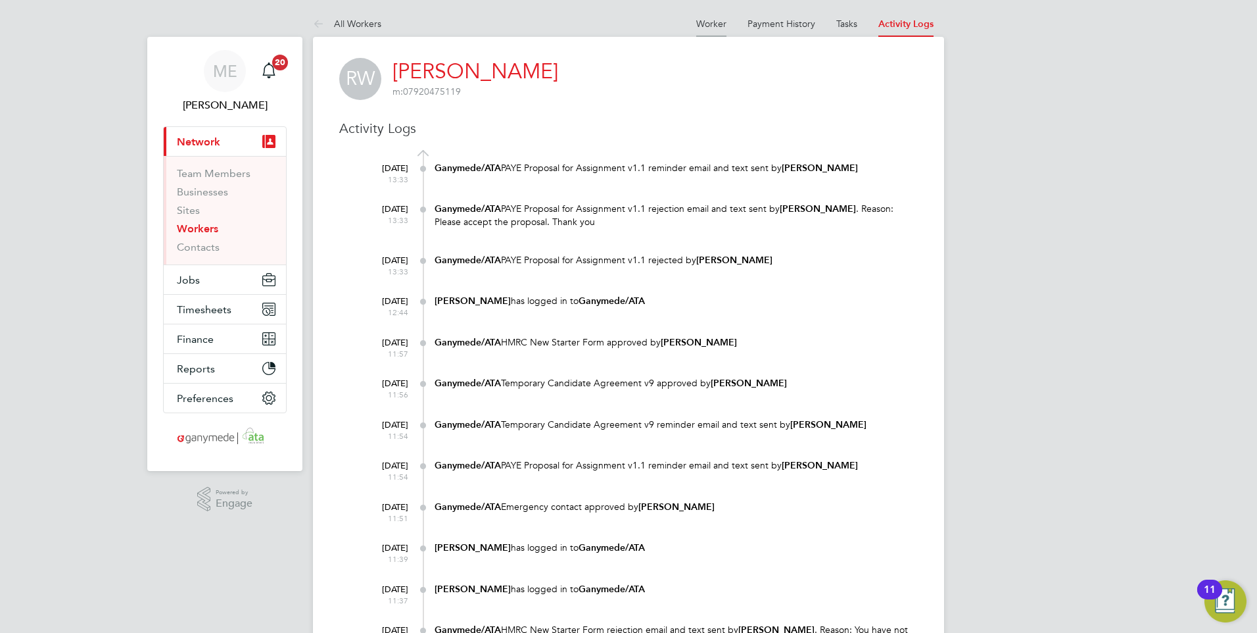
click at [701, 26] on link "Worker" at bounding box center [711, 24] width 30 height 12
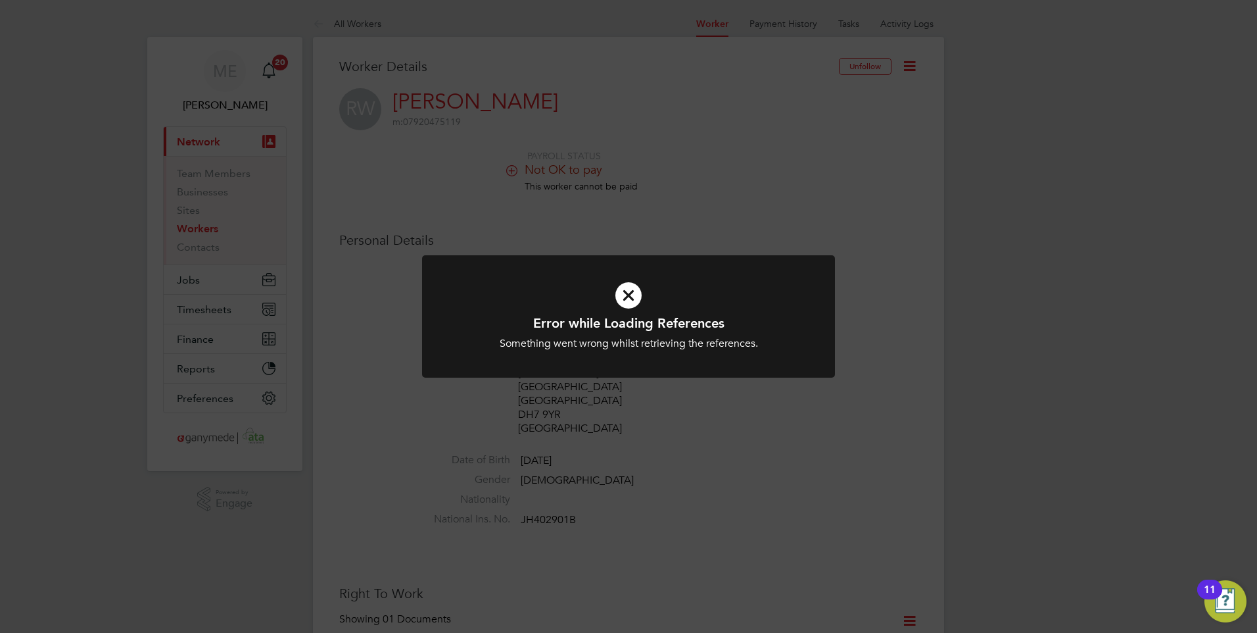
click at [611, 295] on icon at bounding box center [629, 295] width 342 height 51
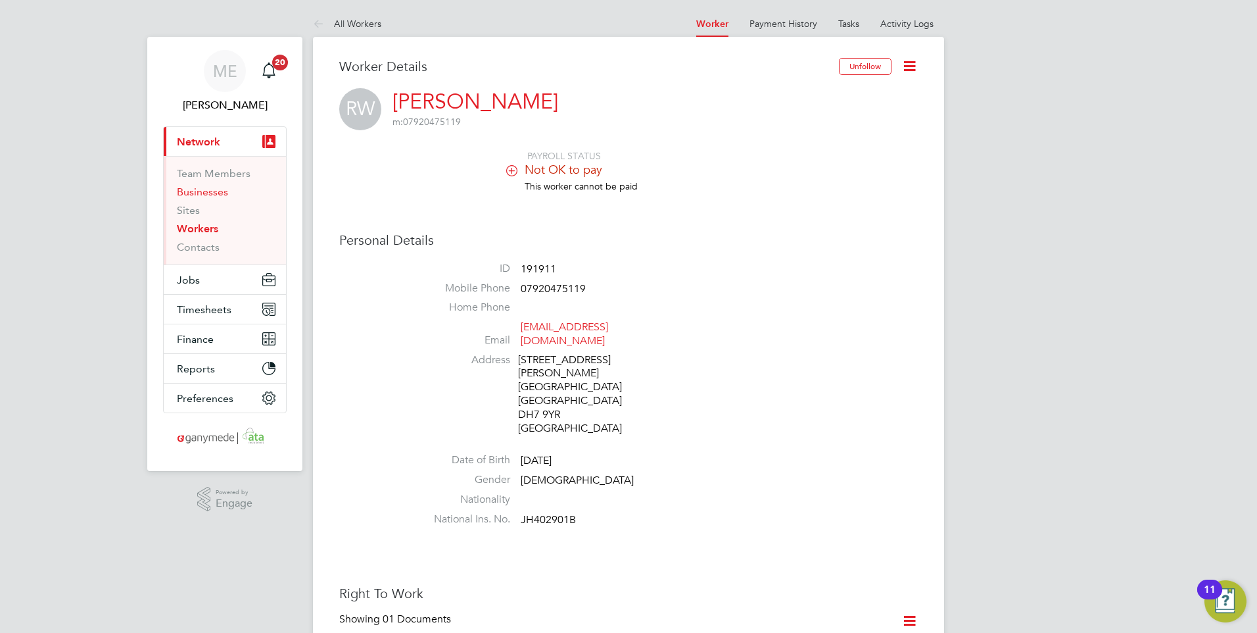
click at [203, 192] on link "Businesses" at bounding box center [202, 191] width 51 height 12
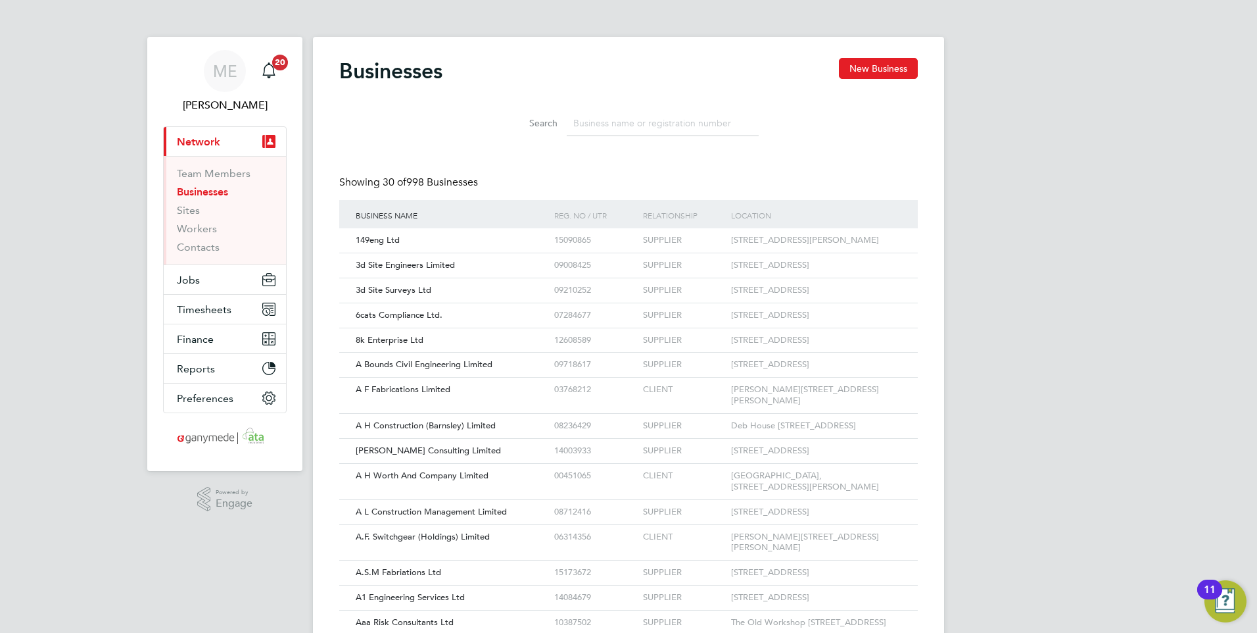
click at [612, 120] on input at bounding box center [663, 123] width 192 height 26
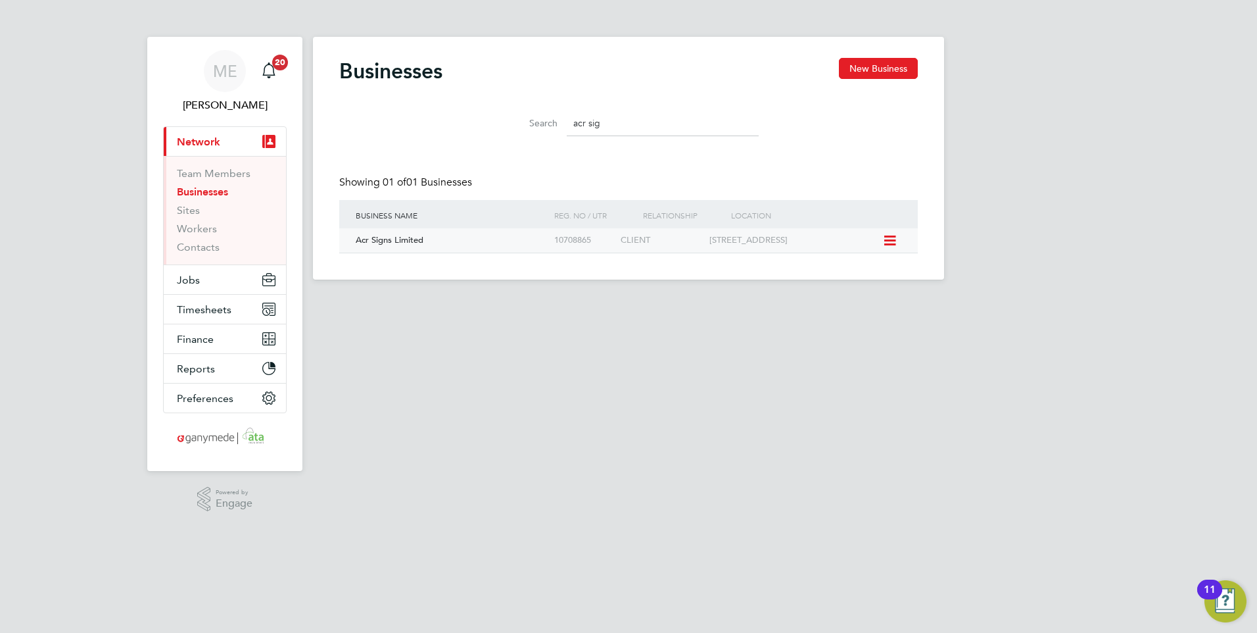
type input "acr sig"
click at [526, 241] on div "Acr Signs Limited" at bounding box center [452, 240] width 199 height 24
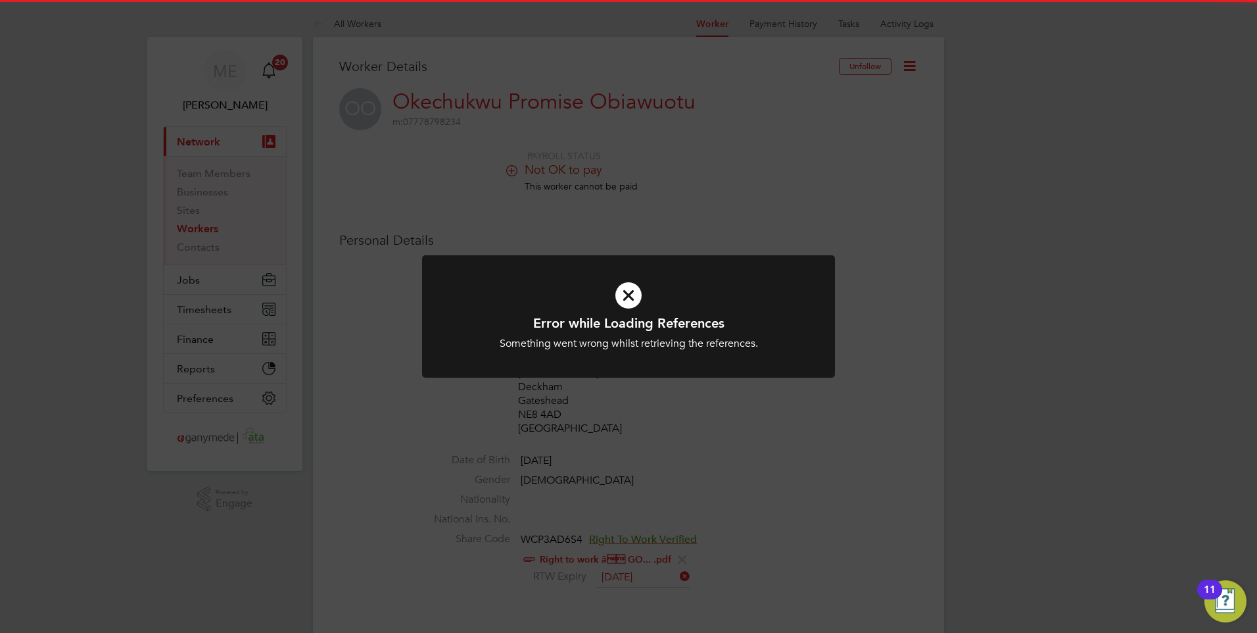
click at [631, 304] on icon at bounding box center [629, 295] width 342 height 51
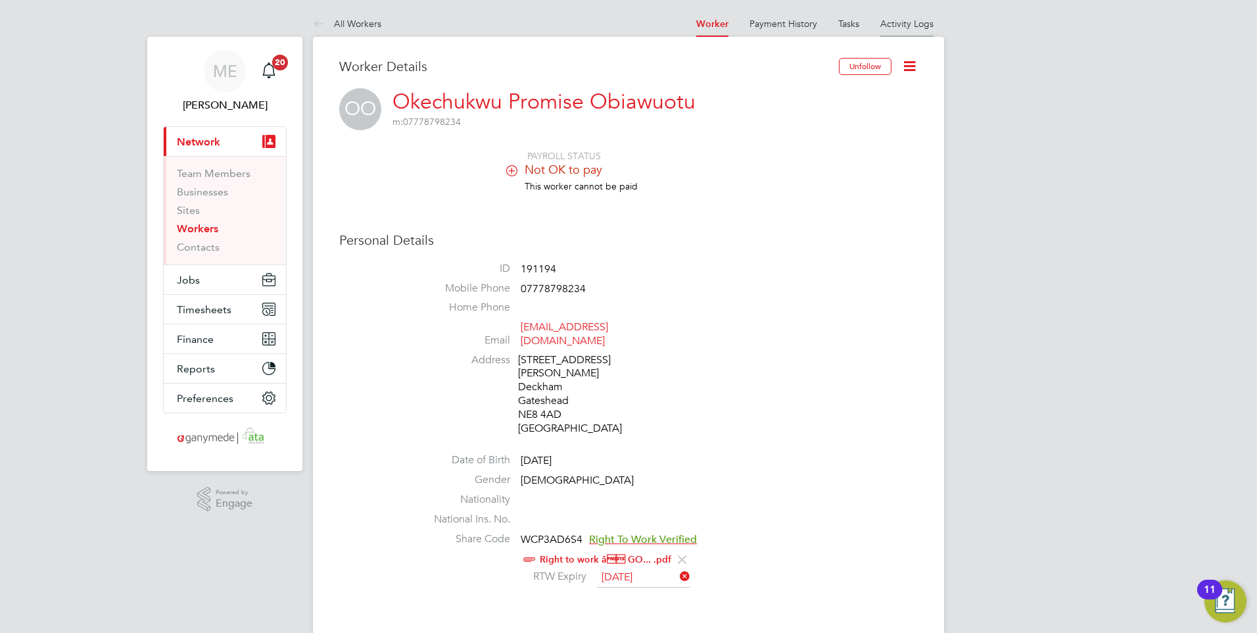
click at [915, 21] on link "Activity Logs" at bounding box center [907, 24] width 53 height 12
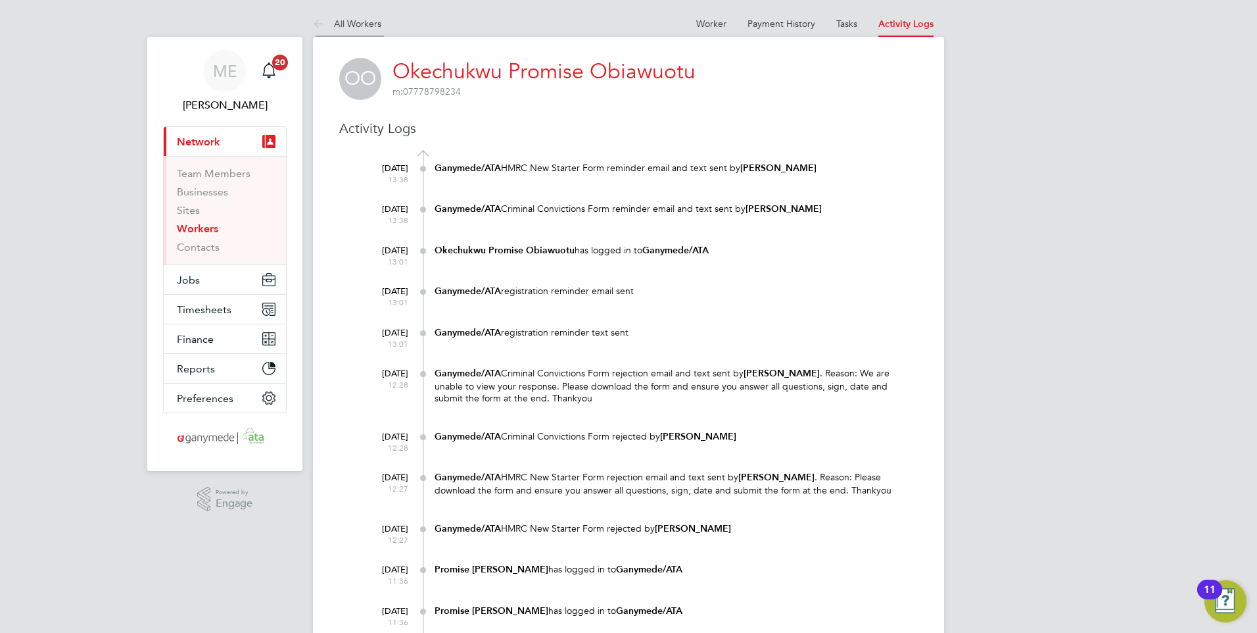
click at [316, 23] on icon at bounding box center [321, 24] width 16 height 16
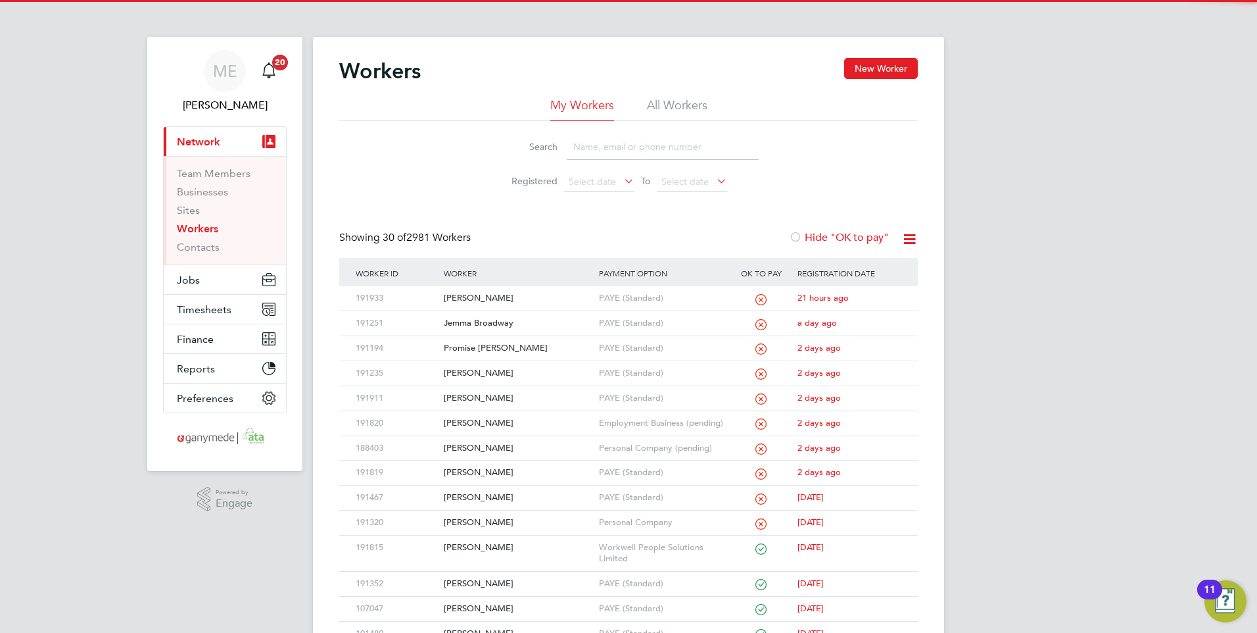
click at [606, 152] on input at bounding box center [663, 147] width 192 height 26
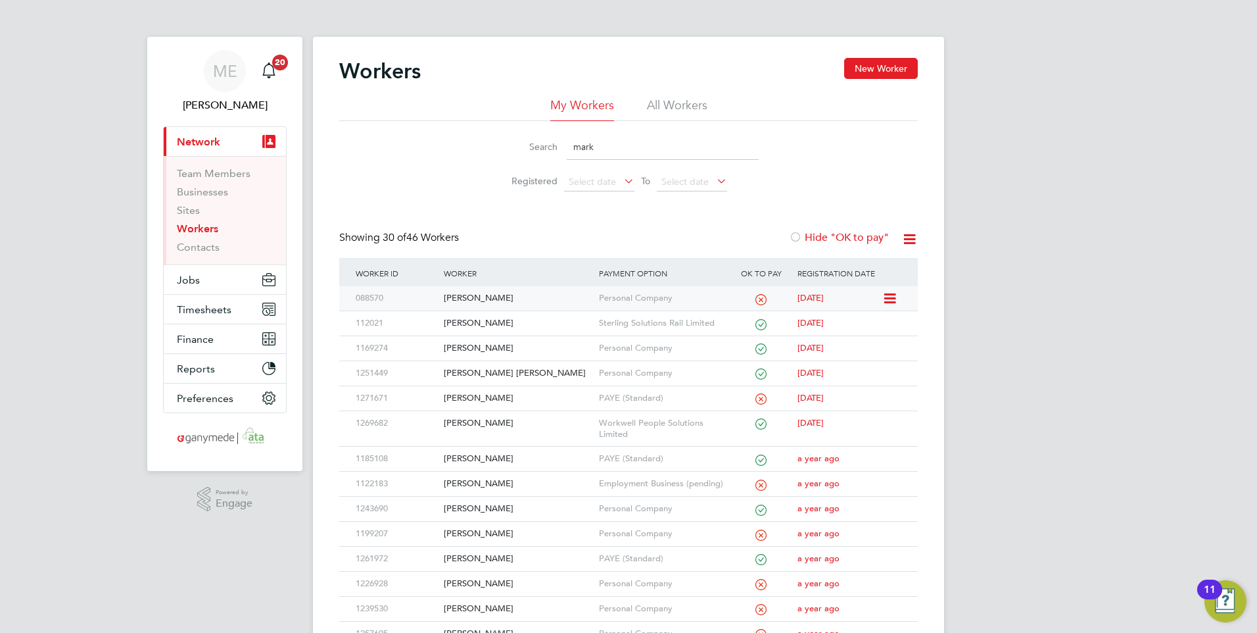
type input "mark"
click at [518, 296] on div "Mark Ireland" at bounding box center [518, 298] width 155 height 24
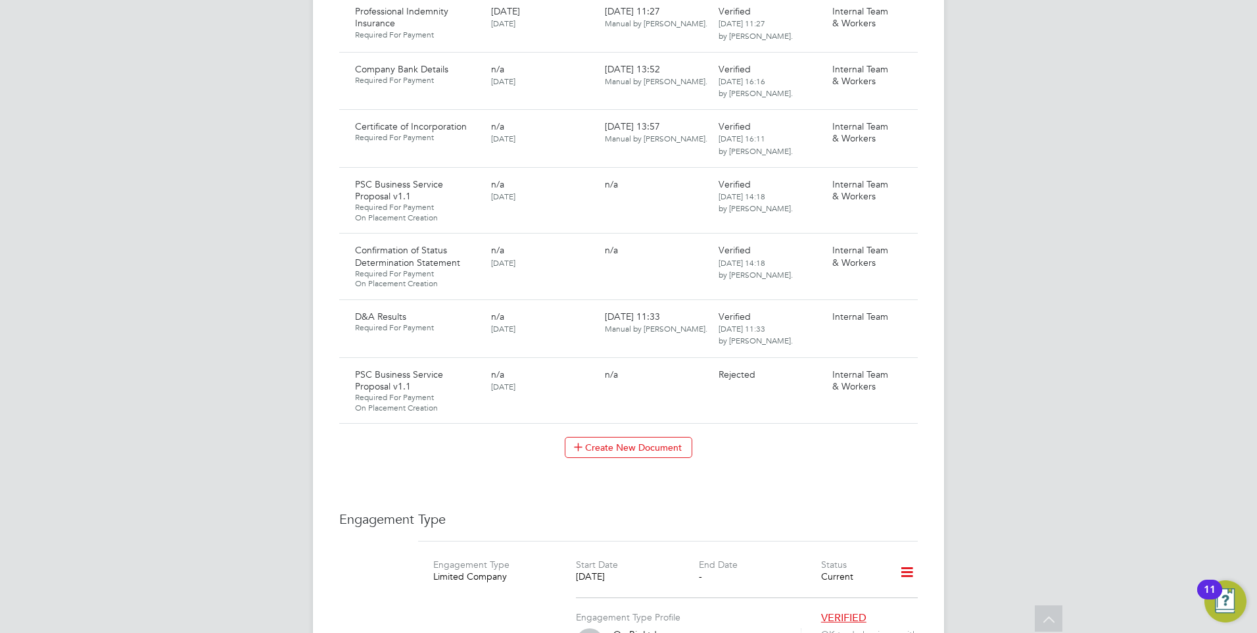
scroll to position [1578, 0]
click at [898, 364] on icon at bounding box center [901, 372] width 13 height 16
click at [819, 411] on li "Request Document" at bounding box center [844, 415] width 132 height 18
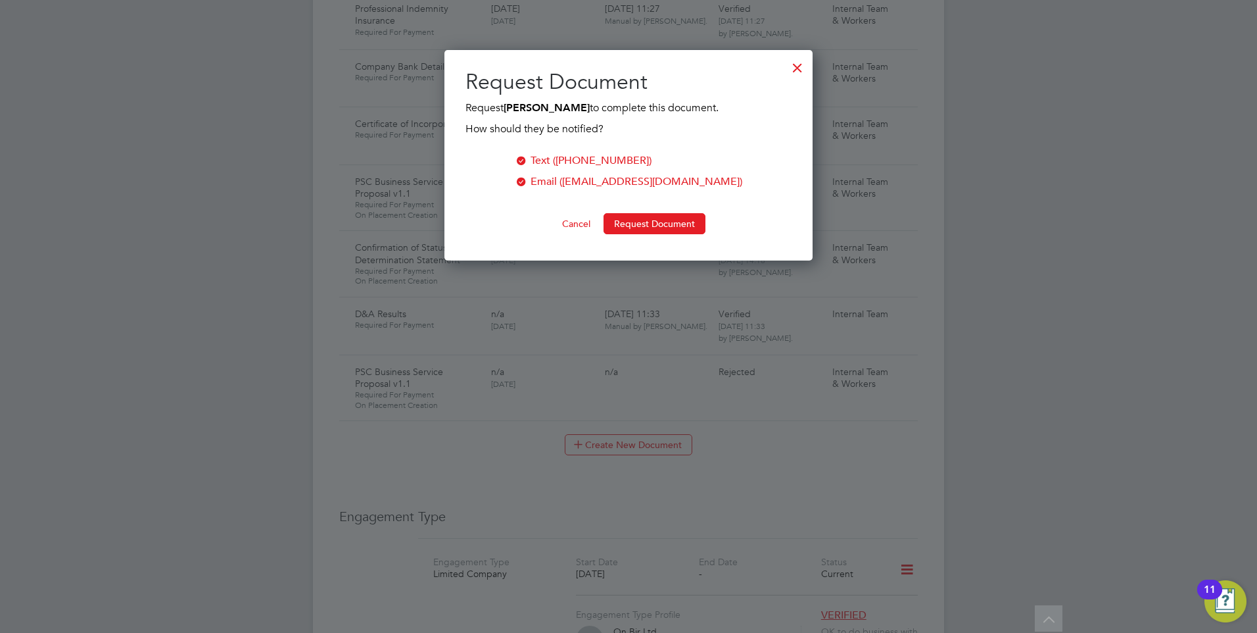
scroll to position [211, 369]
click at [622, 218] on button "Request Document" at bounding box center [655, 223] width 102 height 21
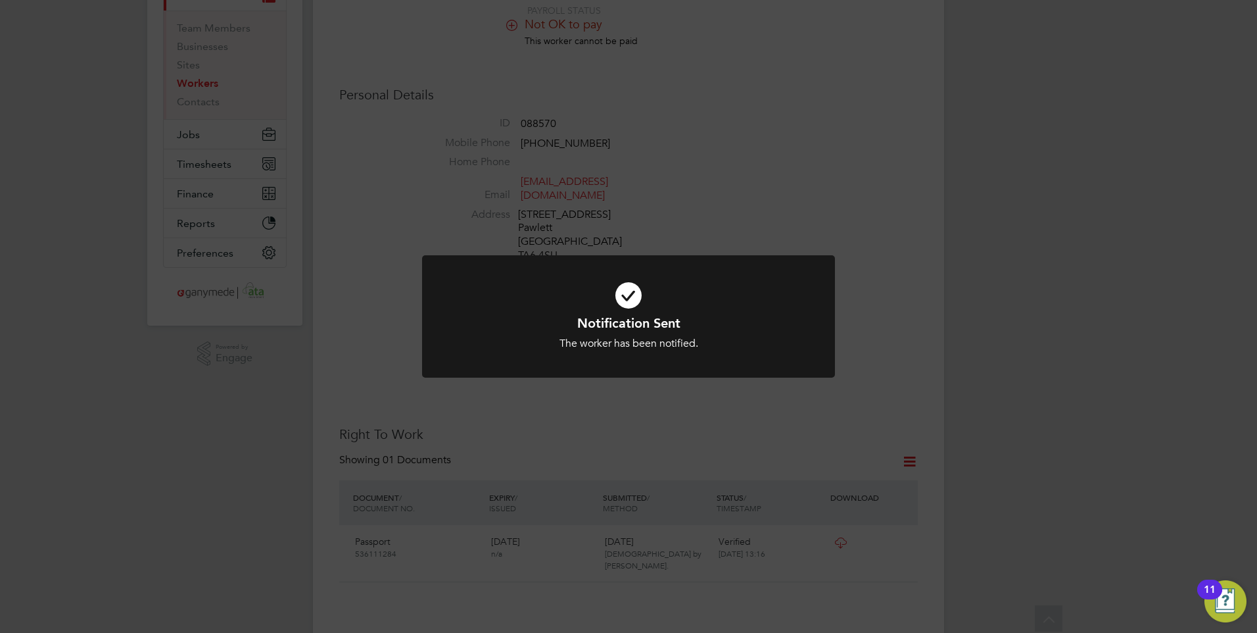
scroll to position [0, 0]
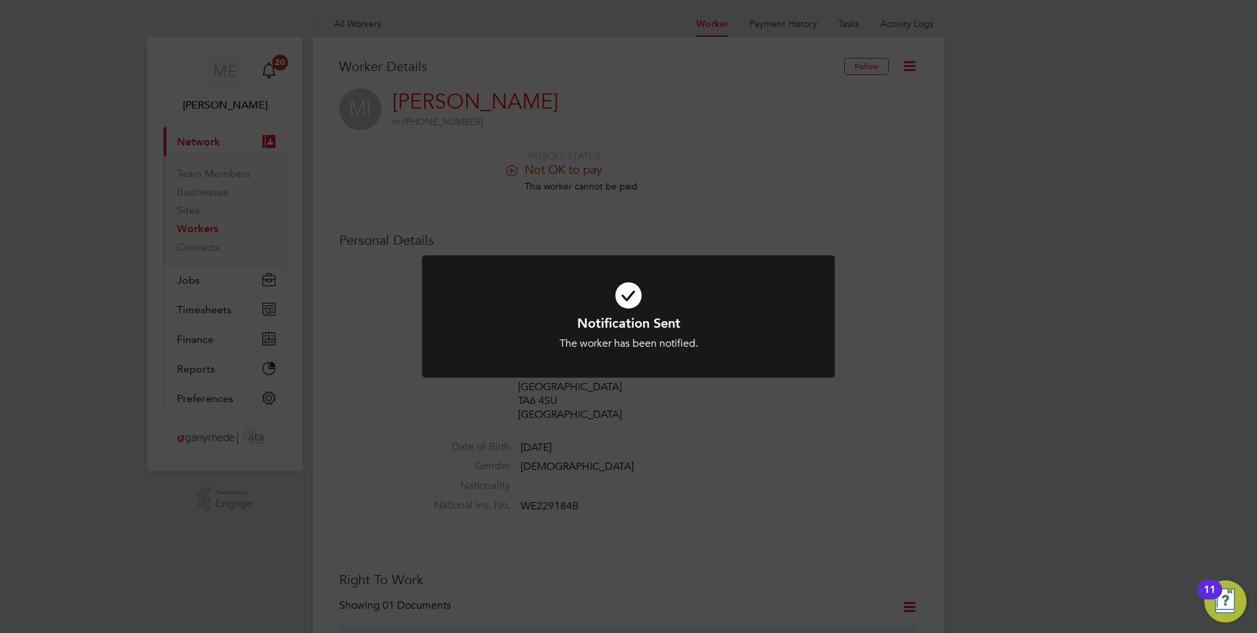
click at [666, 177] on div "Notification Sent The worker has been notified. Cancel Okay" at bounding box center [628, 316] width 1257 height 633
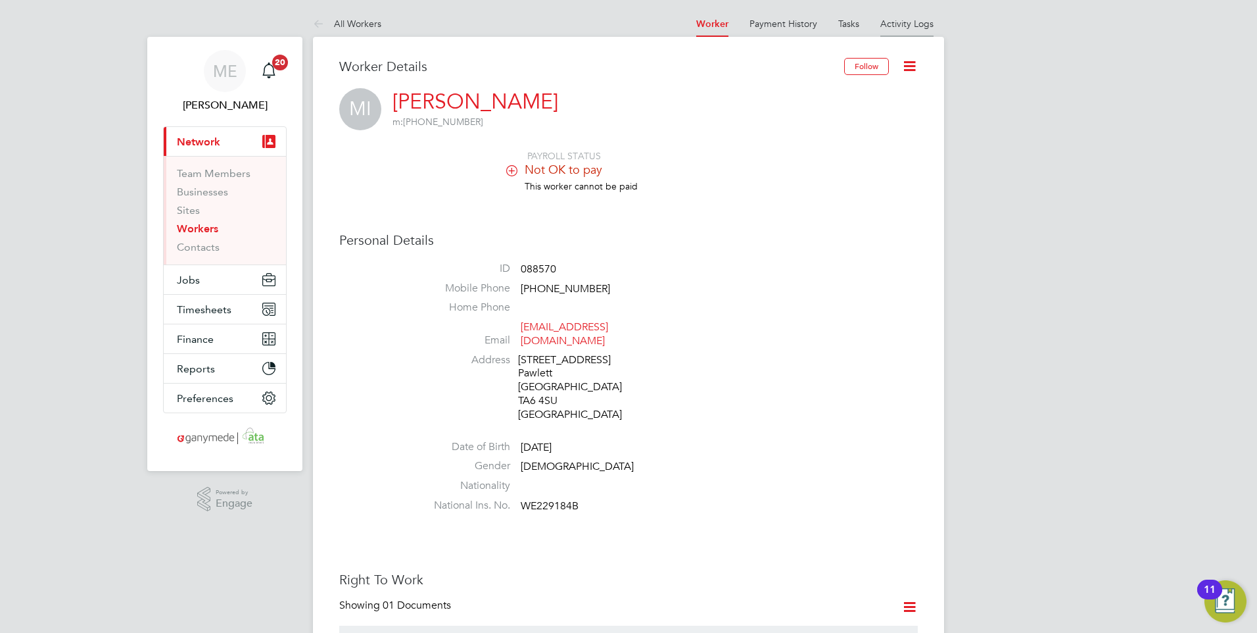
click at [902, 24] on link "Activity Logs" at bounding box center [907, 24] width 53 height 12
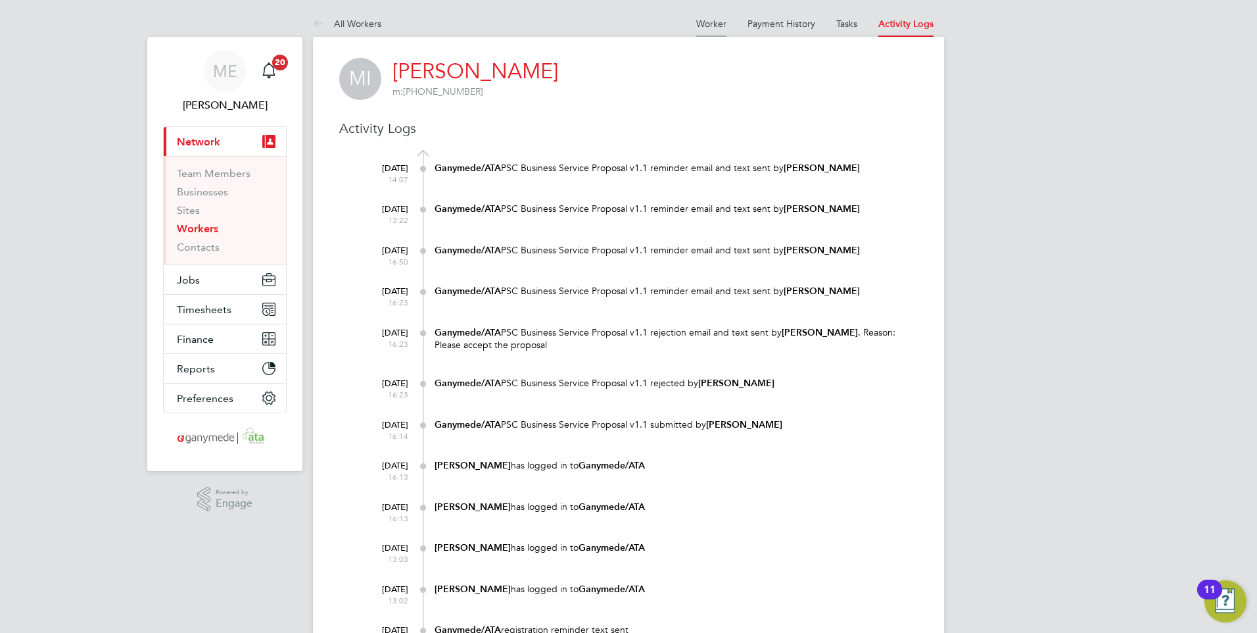
click at [711, 22] on link "Worker" at bounding box center [711, 24] width 30 height 12
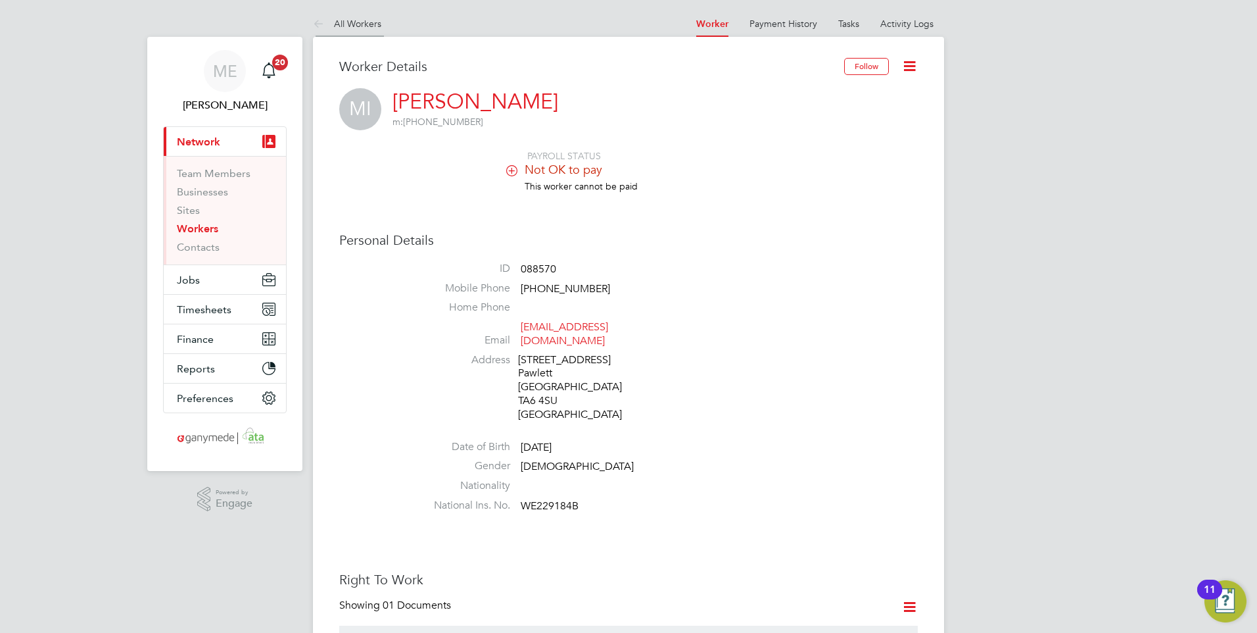
click at [313, 20] on icon at bounding box center [321, 24] width 16 height 16
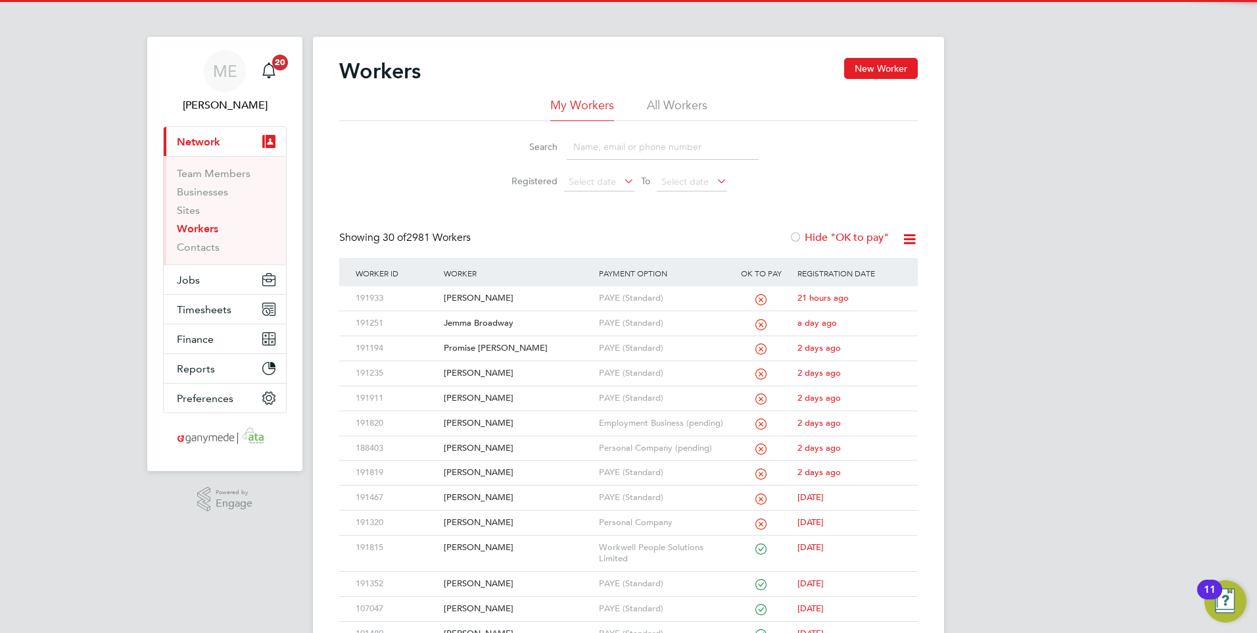
click at [598, 148] on input at bounding box center [663, 147] width 192 height 26
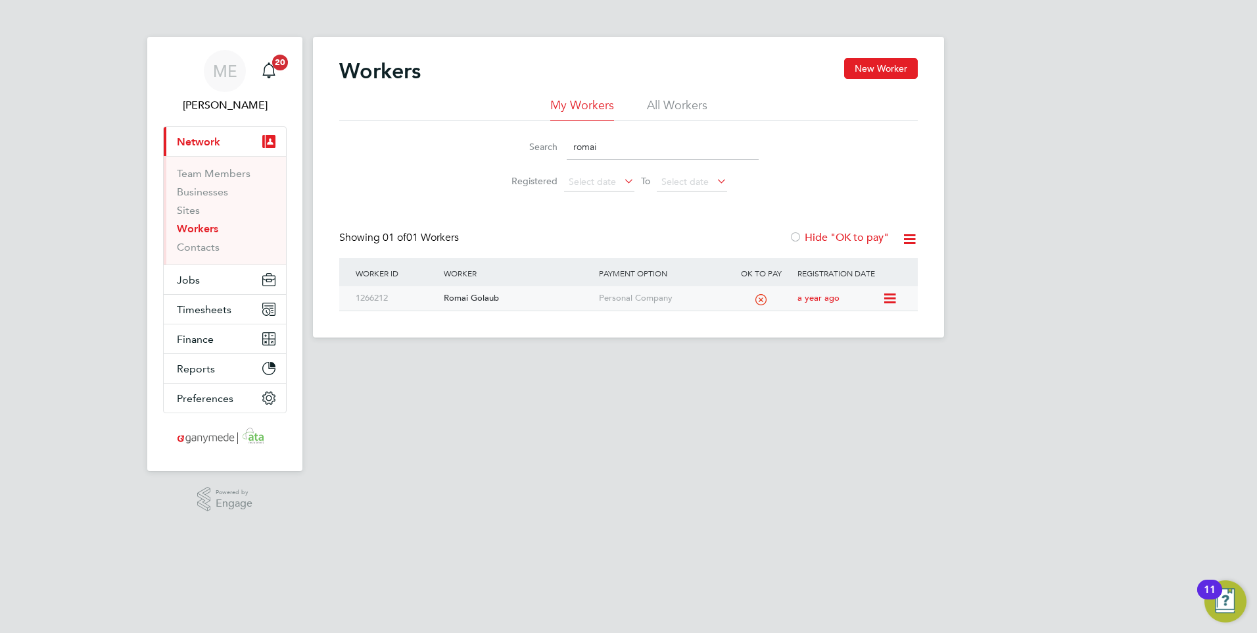
type input "romai"
click at [498, 293] on div "Romai Golaub" at bounding box center [518, 298] width 155 height 24
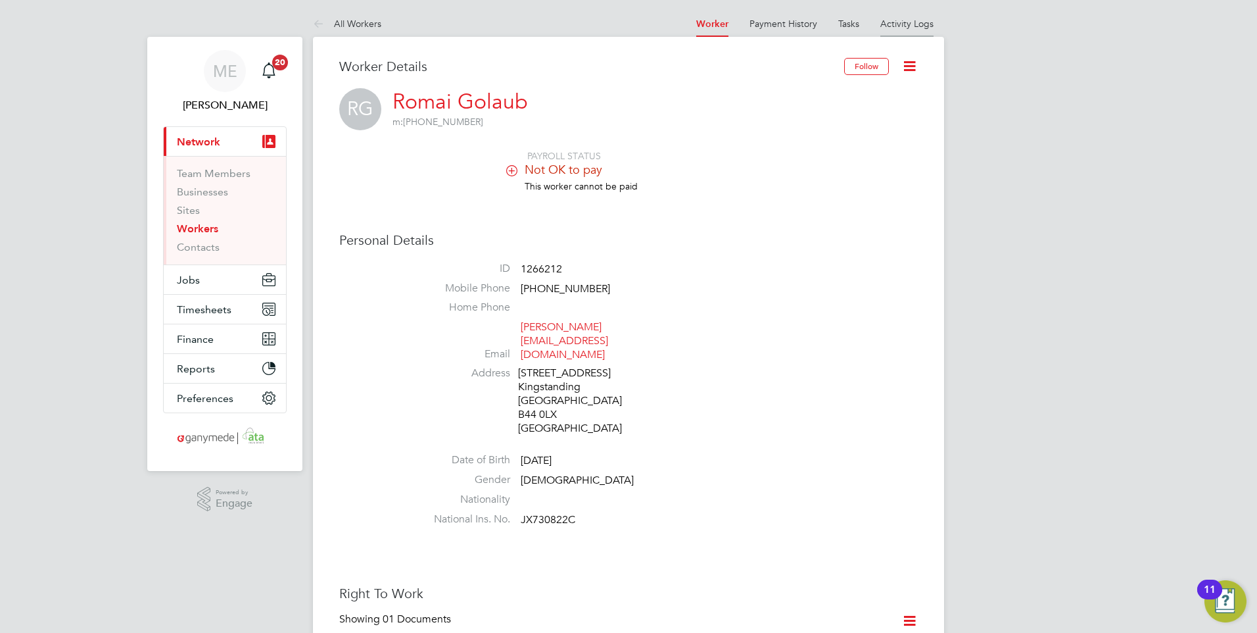
click at [893, 26] on link "Activity Logs" at bounding box center [907, 24] width 53 height 12
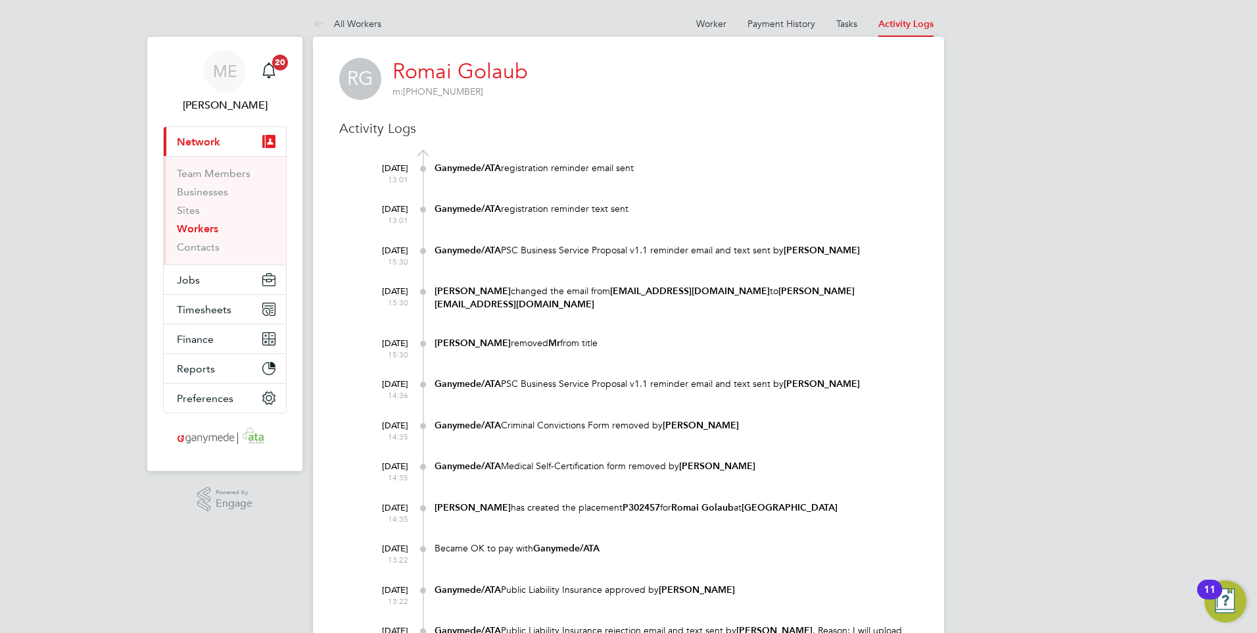
click at [693, 14] on ul "Worker Payment History Tasks Activity Logs" at bounding box center [815, 24] width 258 height 26
click at [699, 25] on link "Worker" at bounding box center [711, 24] width 30 height 12
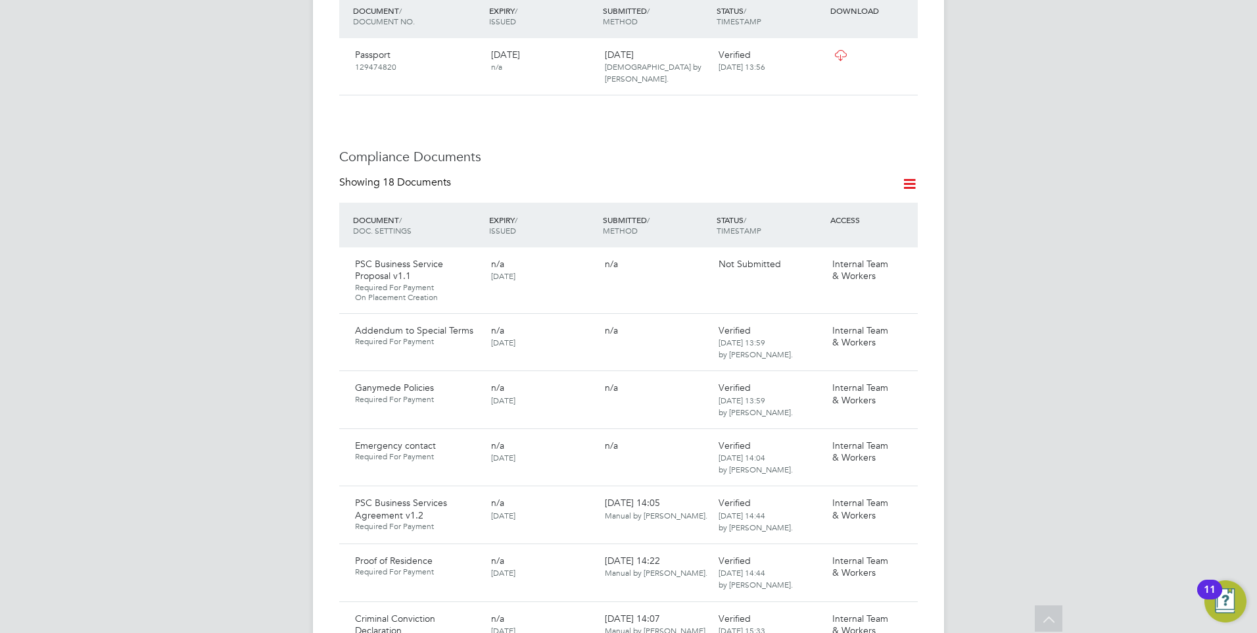
scroll to position [658, 0]
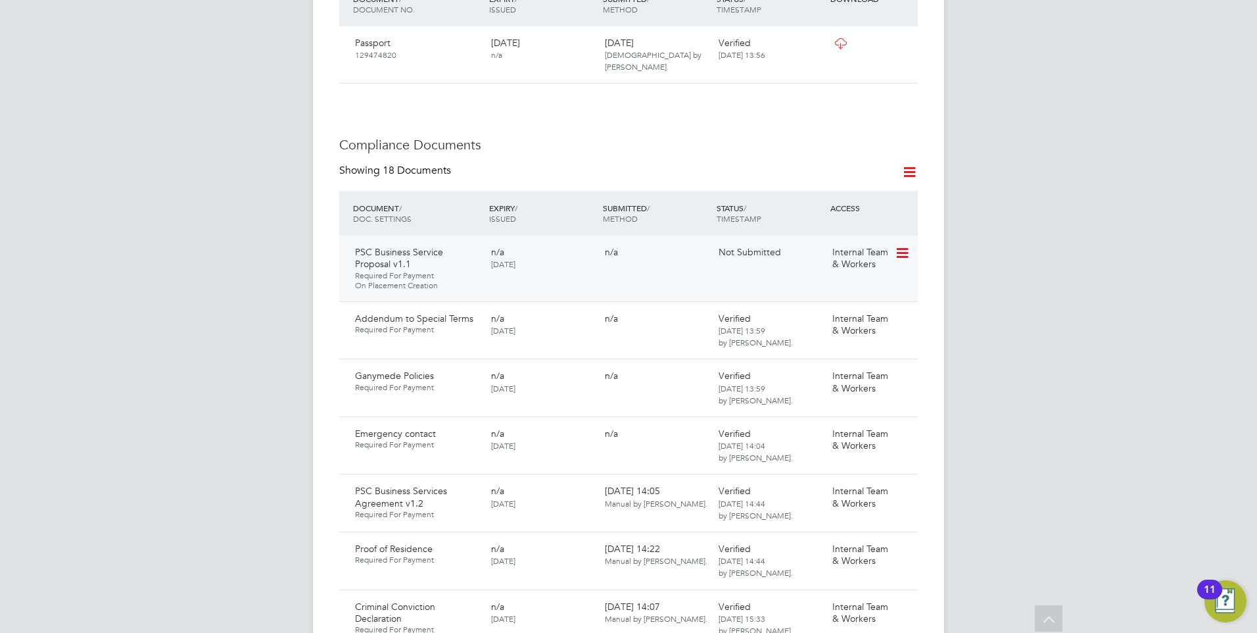
click at [903, 245] on icon at bounding box center [901, 253] width 13 height 16
click at [822, 275] on li "Request Document" at bounding box center [844, 283] width 132 height 18
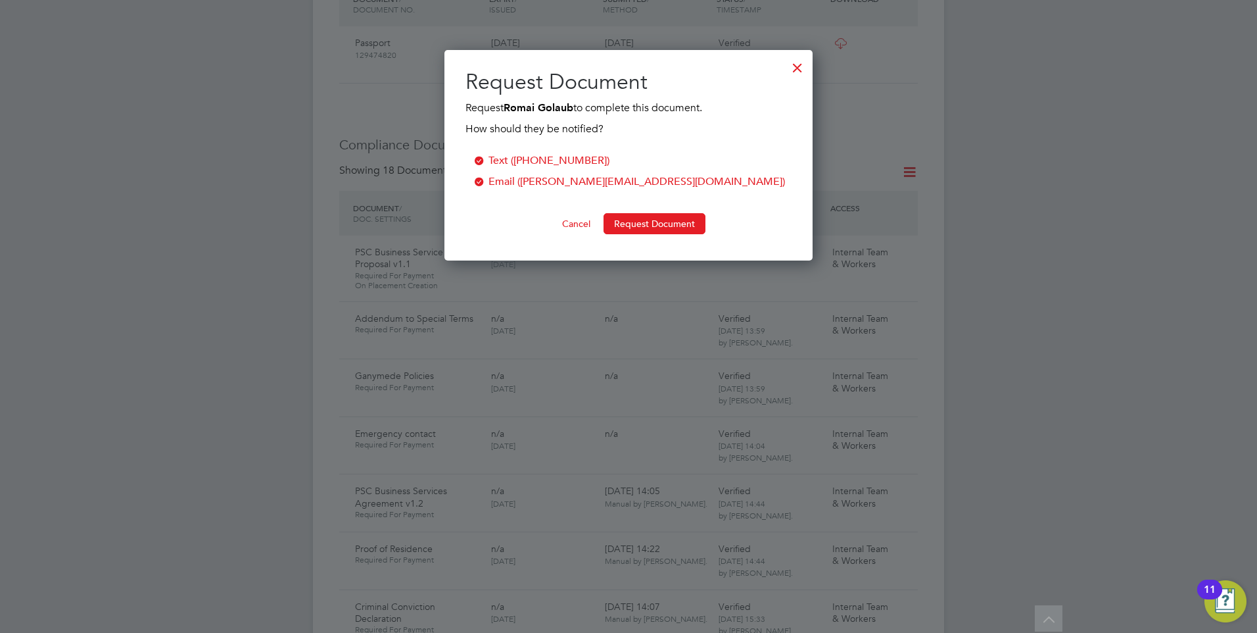
scroll to position [211, 369]
click at [649, 219] on button "Request Document" at bounding box center [655, 223] width 102 height 21
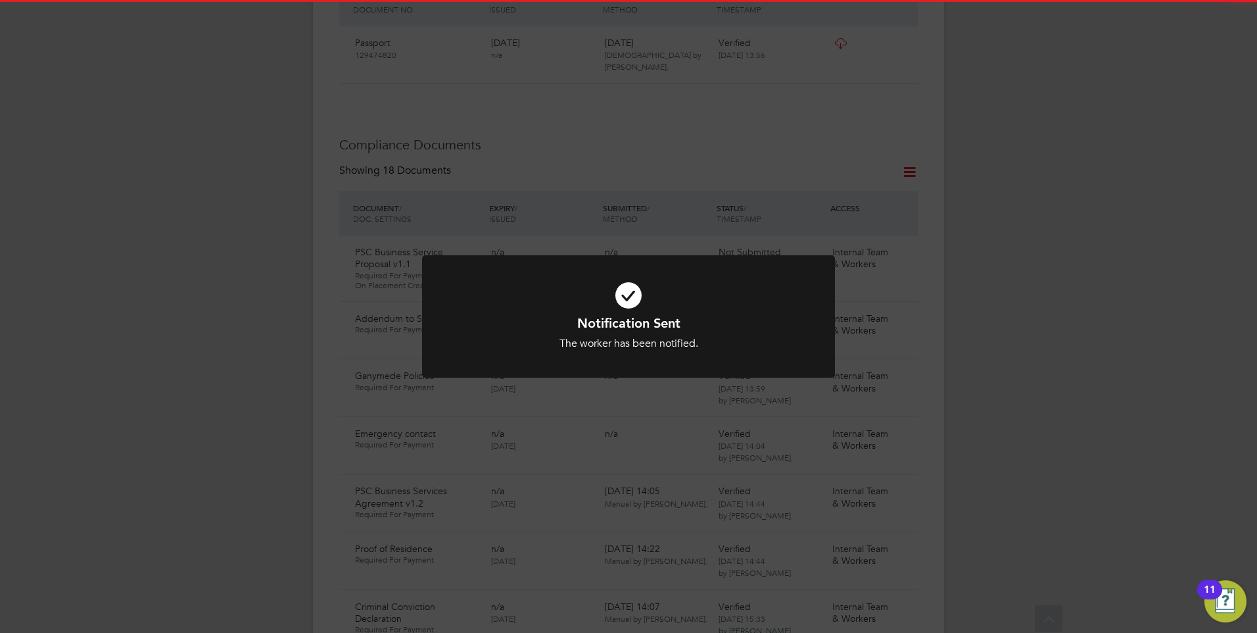
click at [528, 301] on icon at bounding box center [629, 295] width 342 height 51
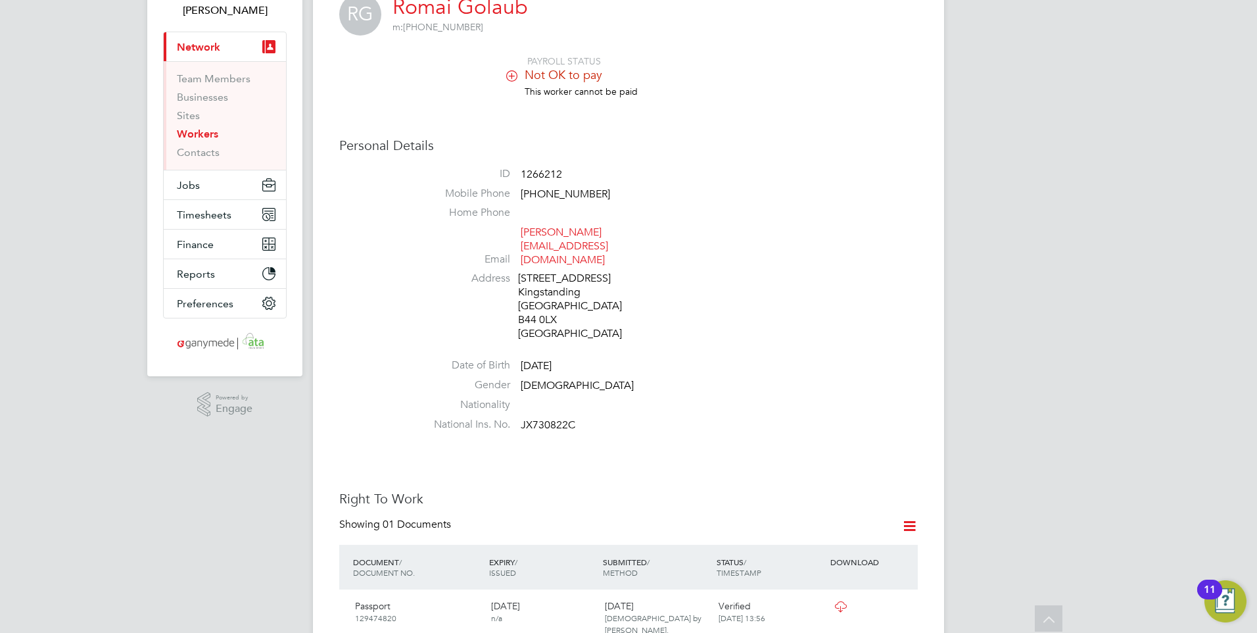
scroll to position [0, 0]
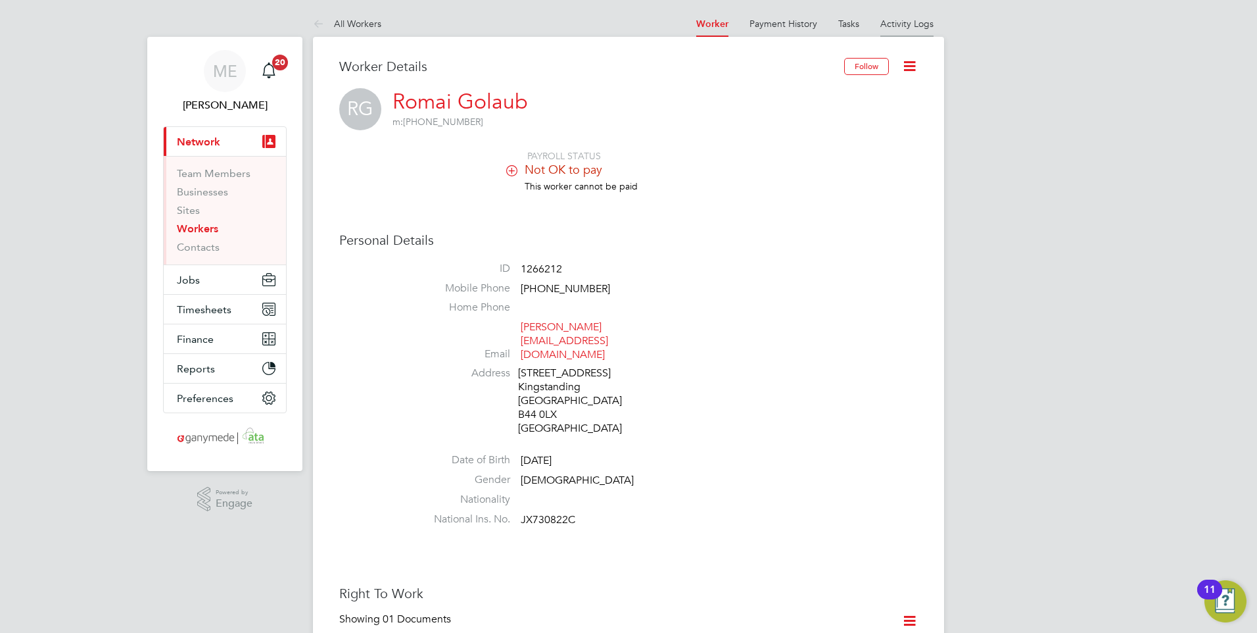
click at [904, 23] on link "Activity Logs" at bounding box center [907, 24] width 53 height 12
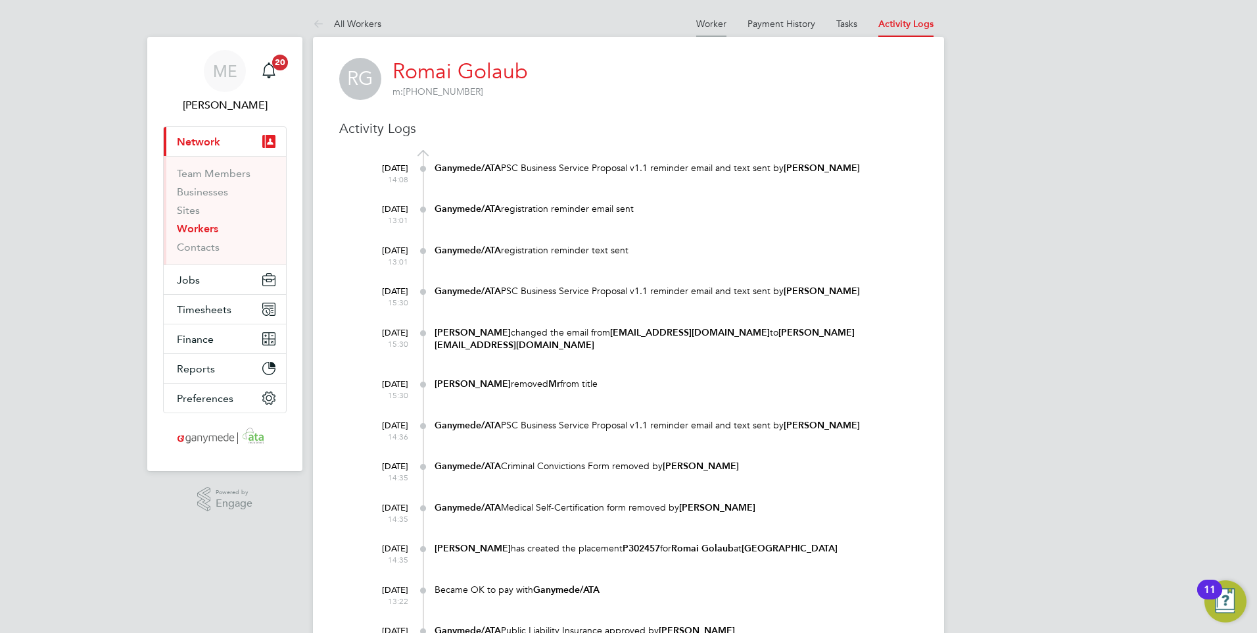
click at [709, 15] on li "Worker" at bounding box center [711, 24] width 30 height 26
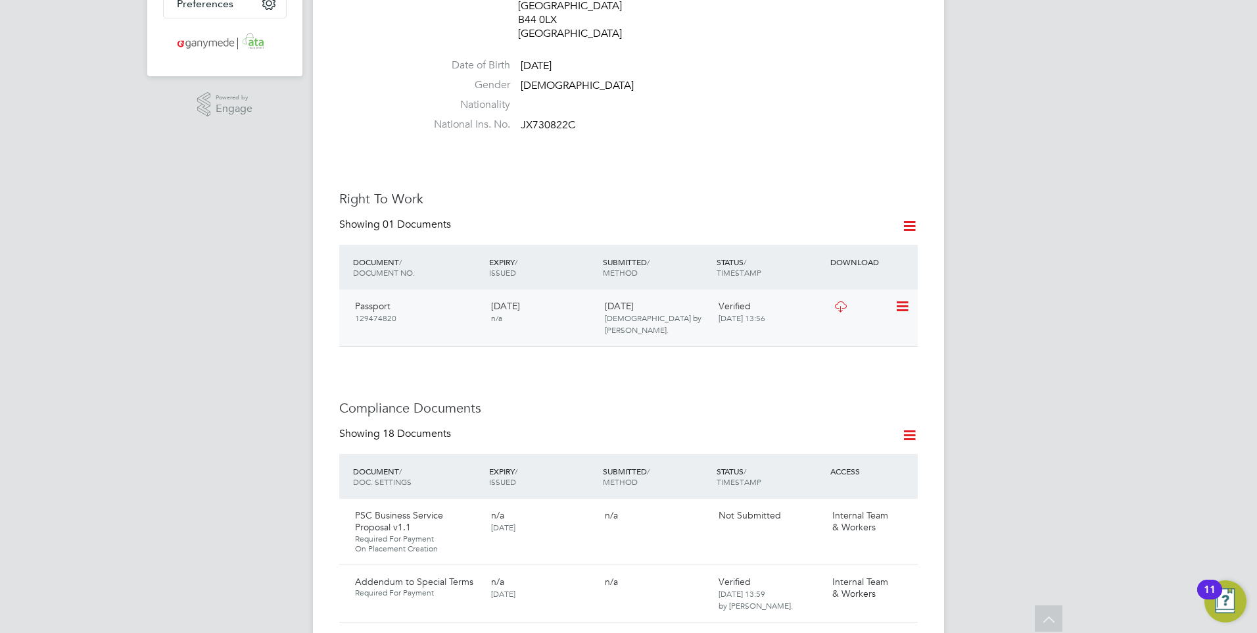
scroll to position [526, 0]
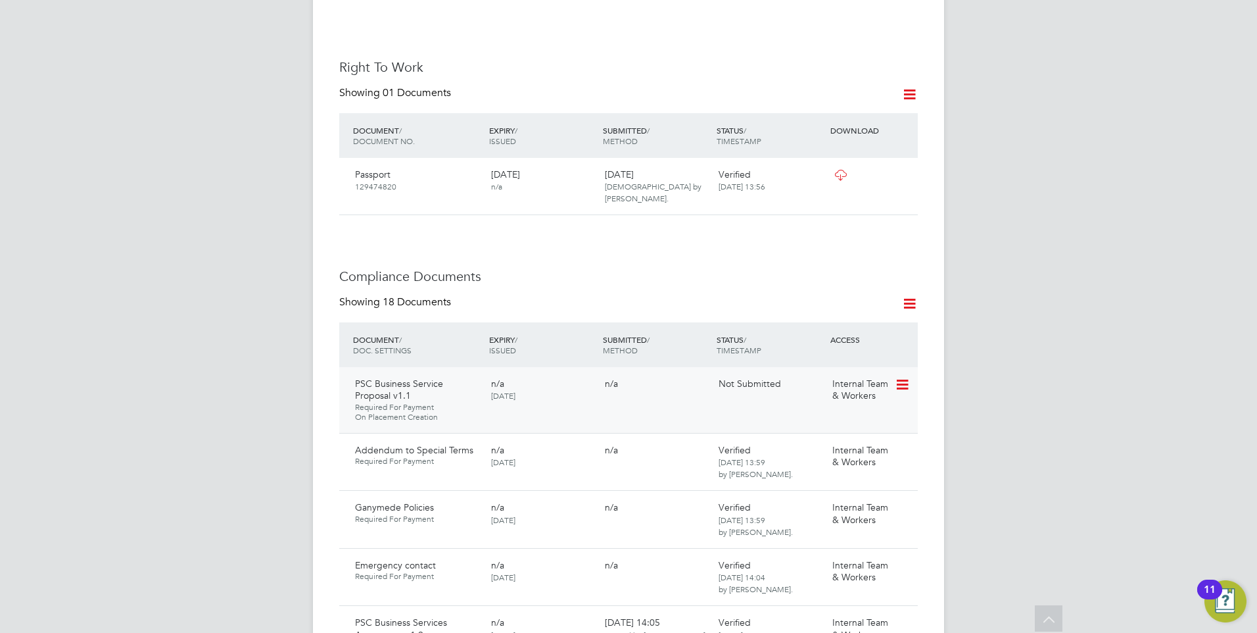
click at [902, 377] on icon at bounding box center [901, 385] width 13 height 16
click at [815, 410] on li "Request Document" at bounding box center [844, 414] width 132 height 18
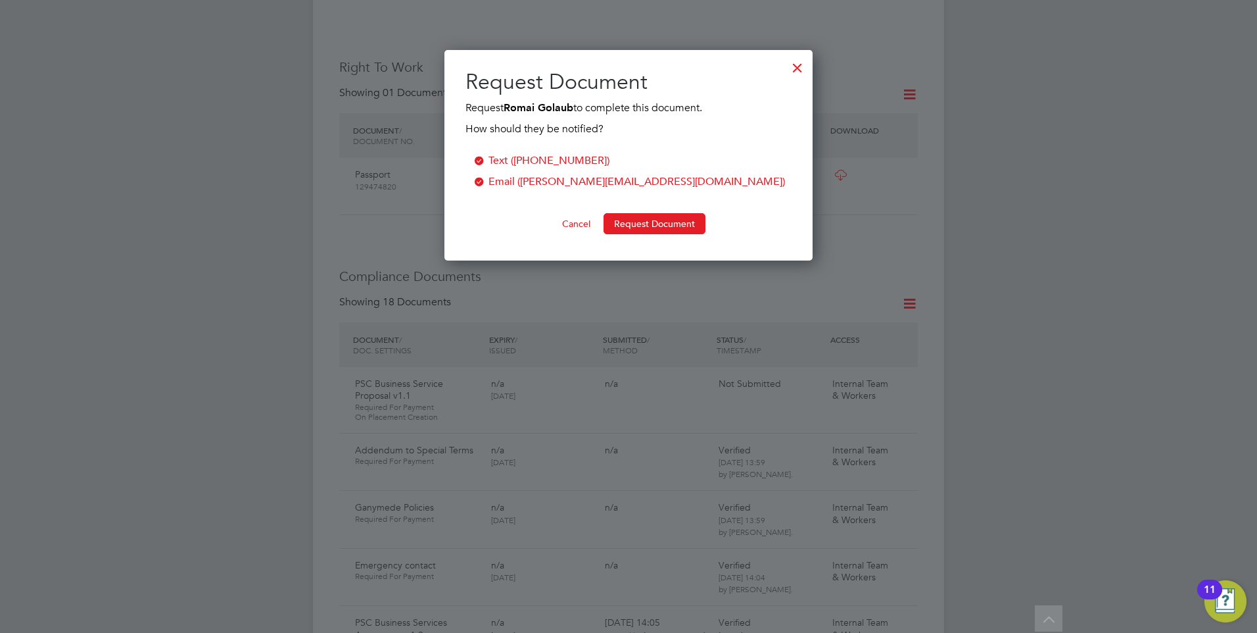
scroll to position [211, 369]
click at [662, 224] on button "Request Document" at bounding box center [655, 223] width 102 height 21
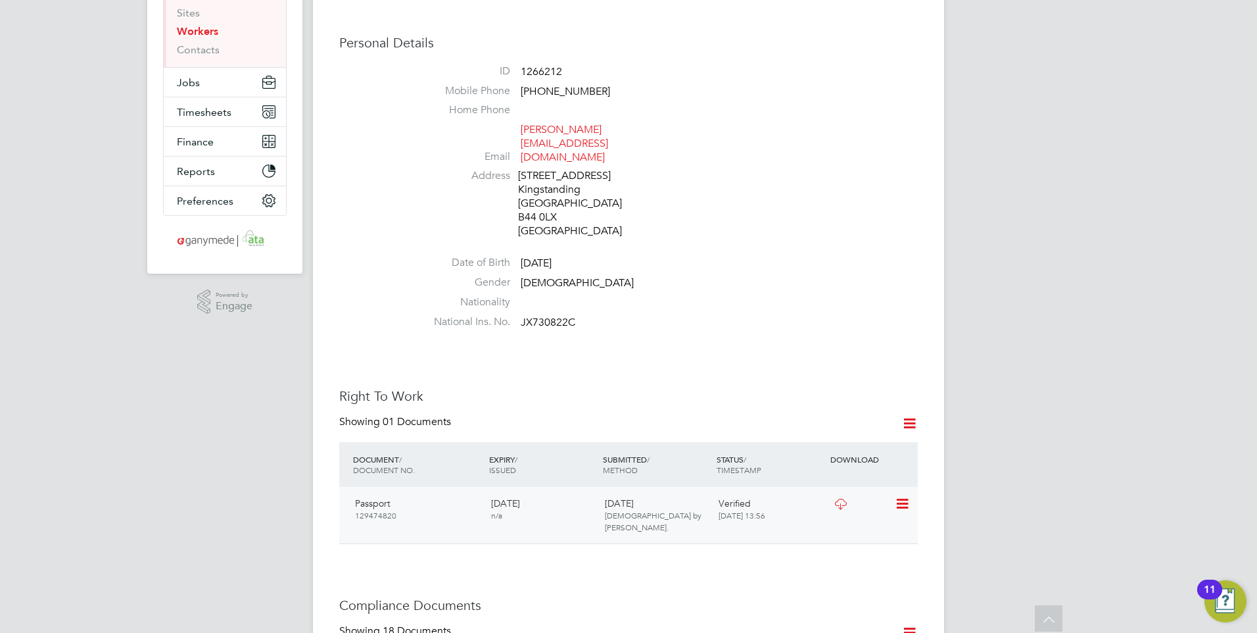
scroll to position [0, 0]
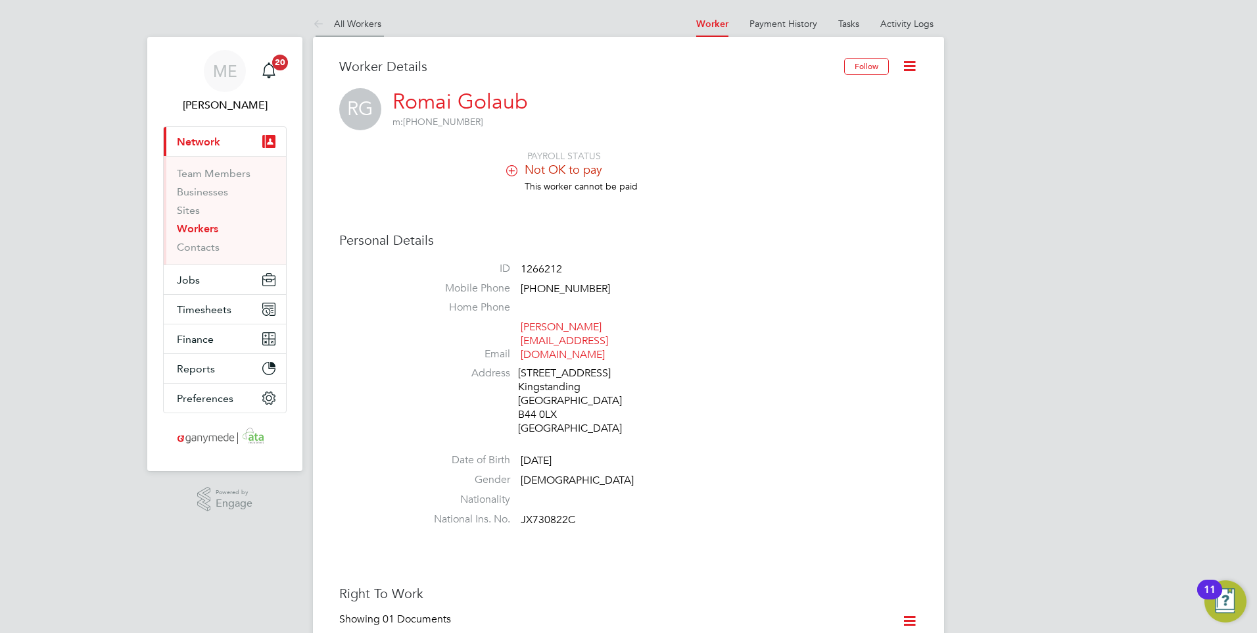
click at [314, 21] on icon at bounding box center [321, 24] width 16 height 16
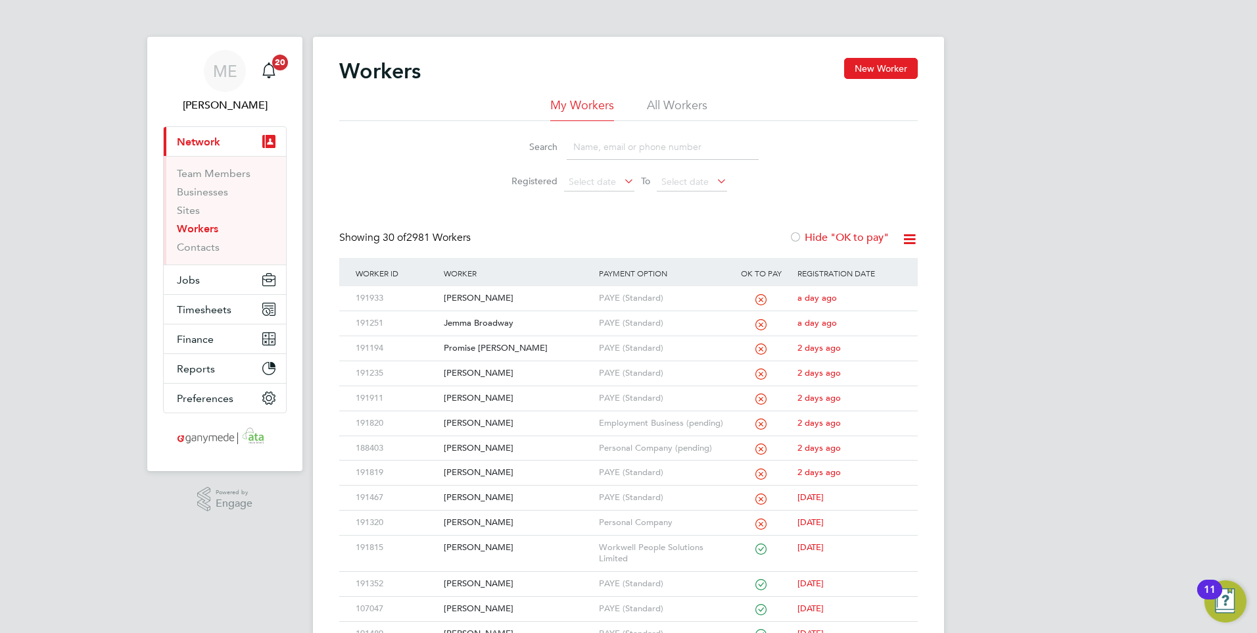
click at [583, 134] on li "Search" at bounding box center [628, 147] width 293 height 39
click at [583, 142] on input at bounding box center [663, 147] width 192 height 26
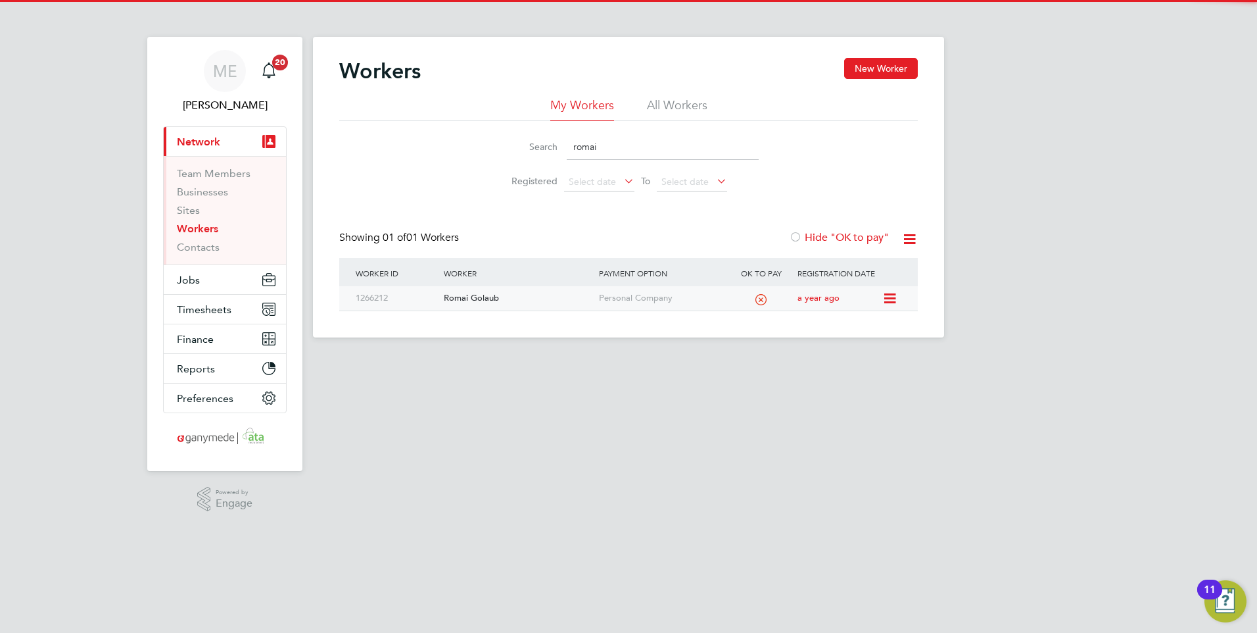
type input "romai"
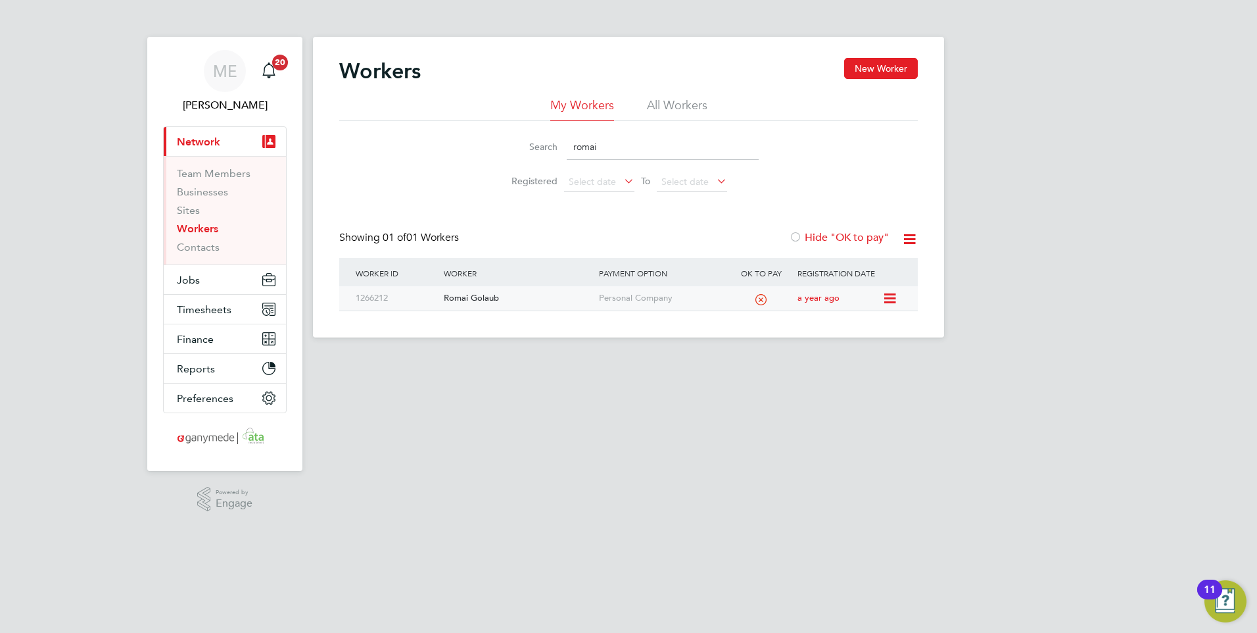
click at [491, 299] on div "Romai Golaub" at bounding box center [518, 298] width 155 height 24
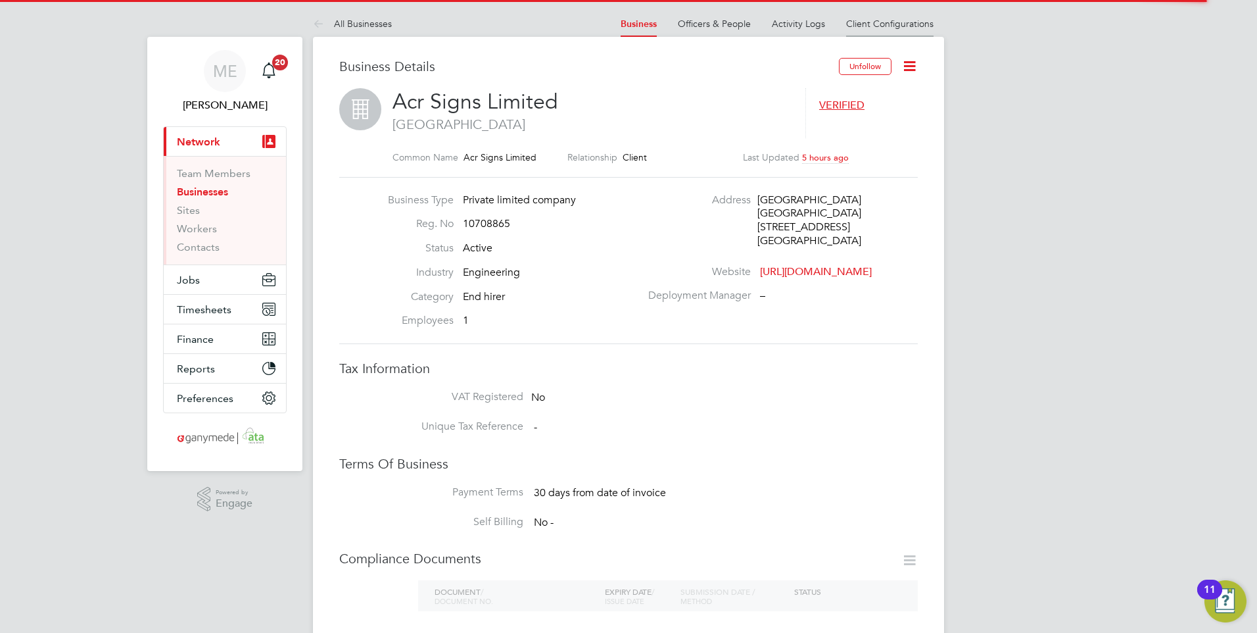
click at [864, 28] on link "Client Configurations" at bounding box center [889, 24] width 87 height 12
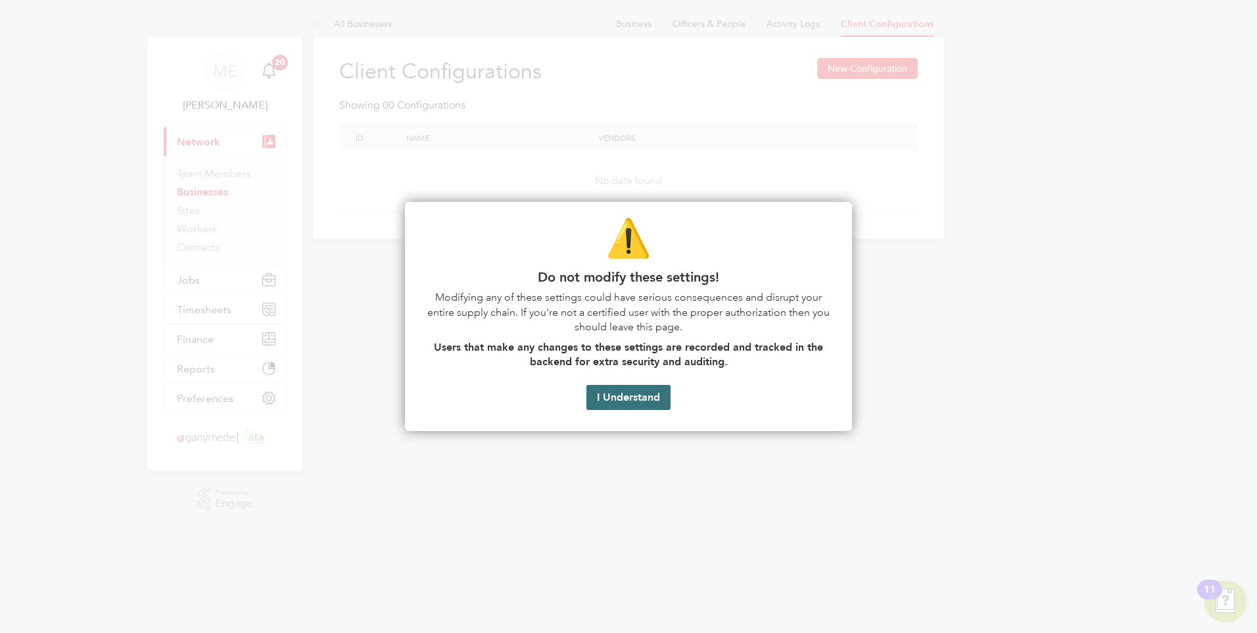
click at [611, 390] on button "I Understand" at bounding box center [629, 397] width 84 height 25
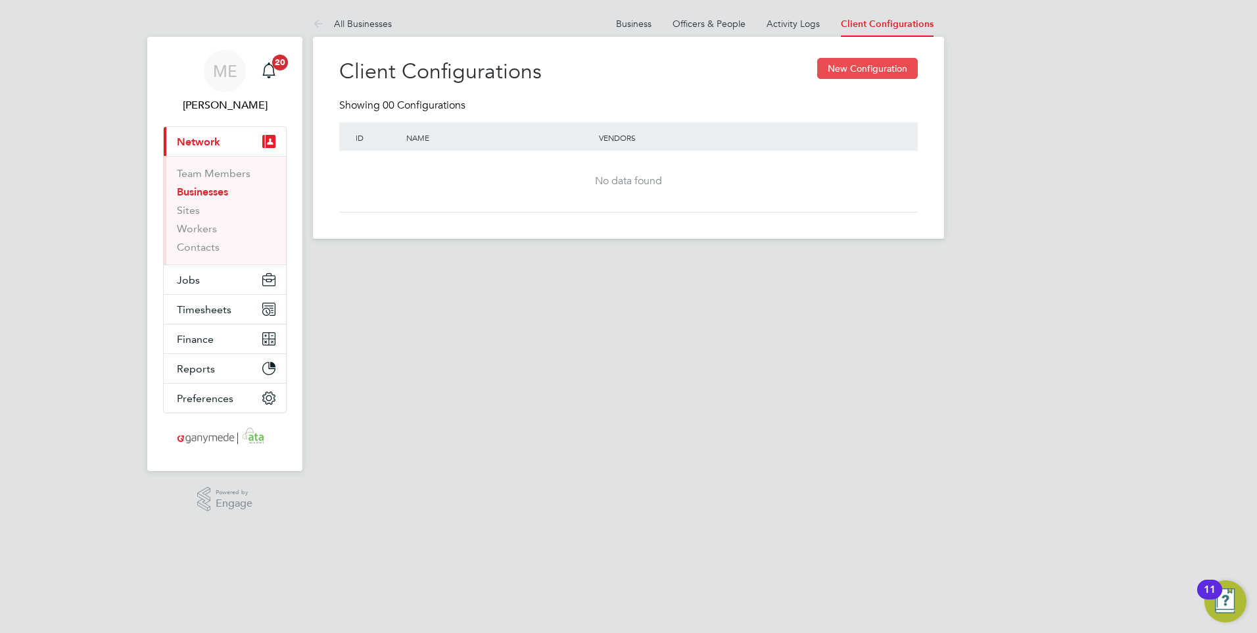
click at [852, 65] on button "New Configuration" at bounding box center [867, 68] width 101 height 21
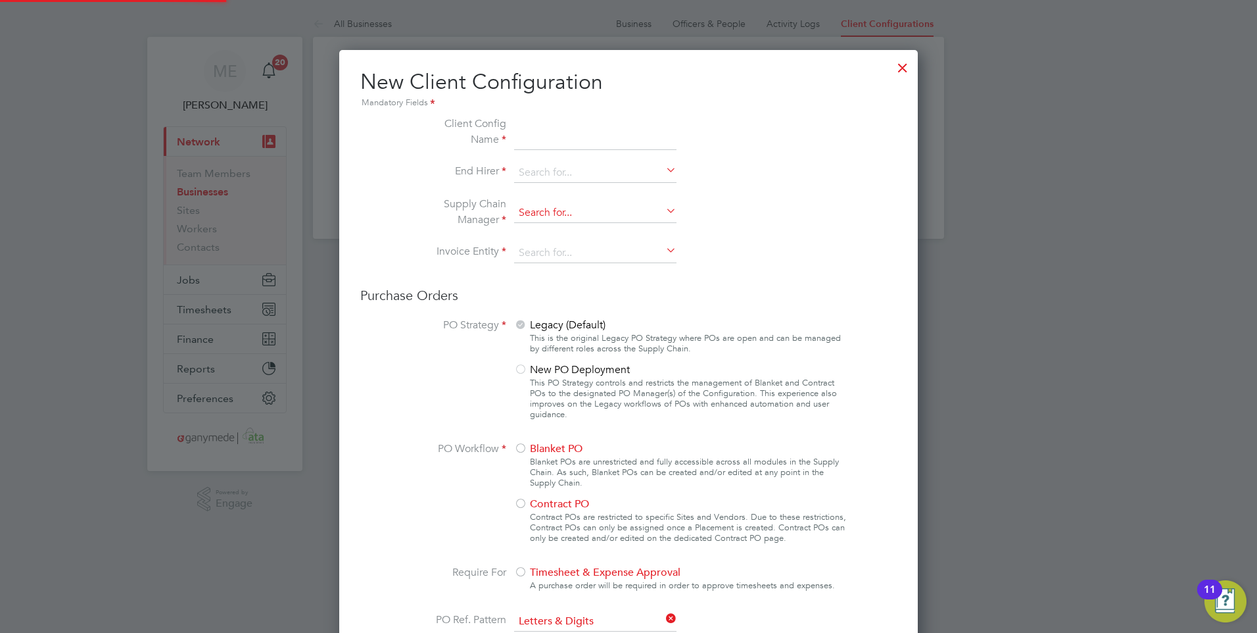
scroll to position [1245, 579]
type input "ACR"
type input "Acr Signs Limited"
type input "G"
click at [553, 216] on input at bounding box center [595, 213] width 162 height 20
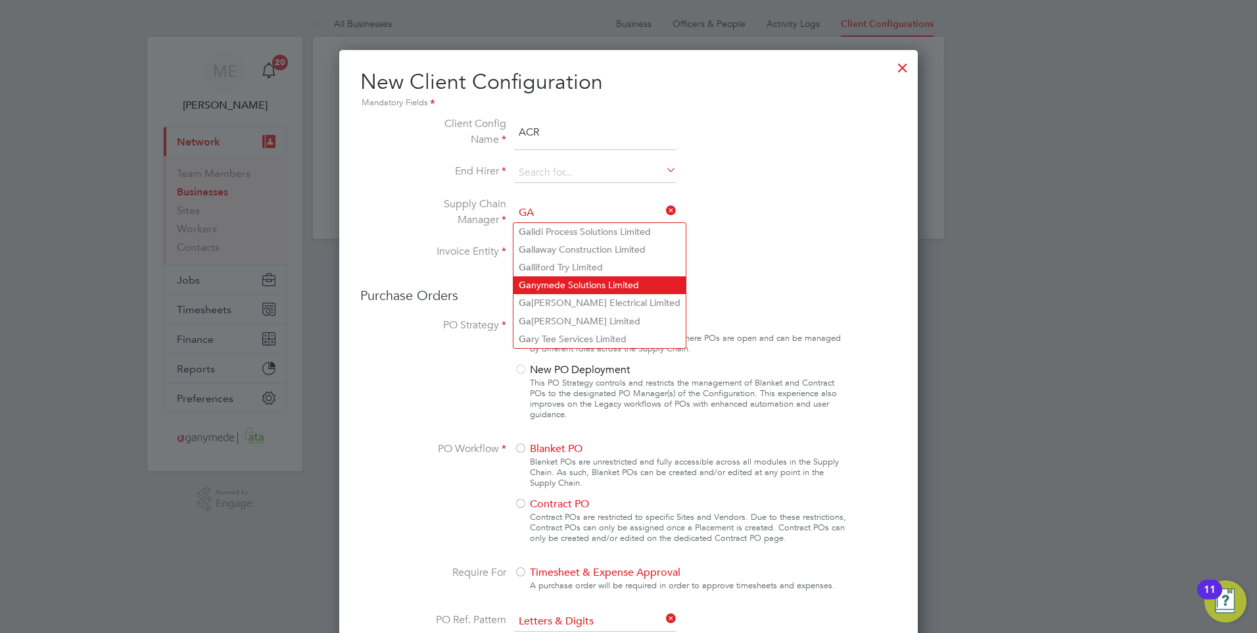
click at [559, 276] on li "Ga nymede Solutions Limited" at bounding box center [600, 285] width 172 height 18
type input "Ganymede Solutions Limited"
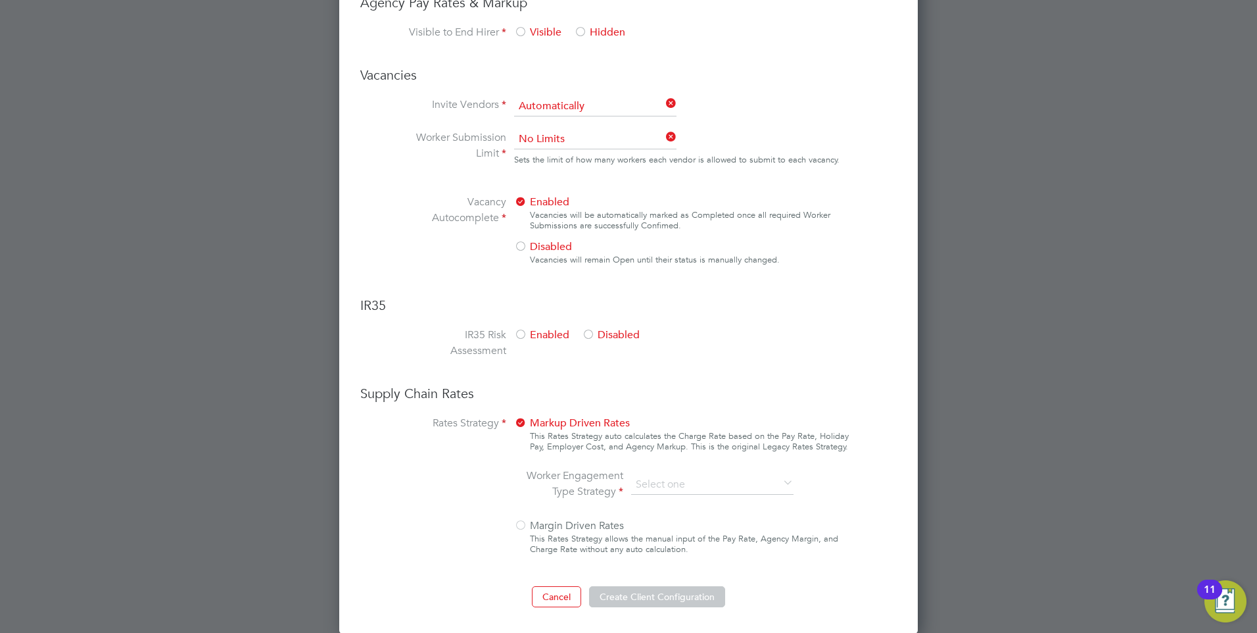
scroll to position [662, 0]
click at [781, 480] on icon at bounding box center [781, 483] width 0 height 18
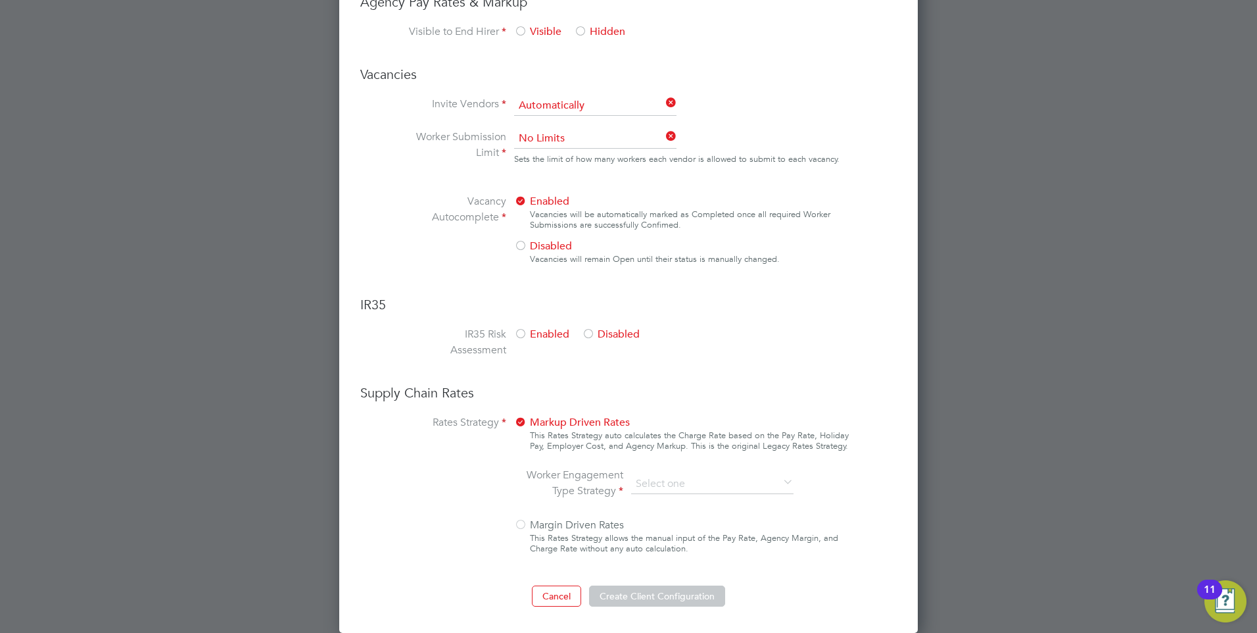
click at [781, 480] on icon at bounding box center [781, 483] width 0 height 18
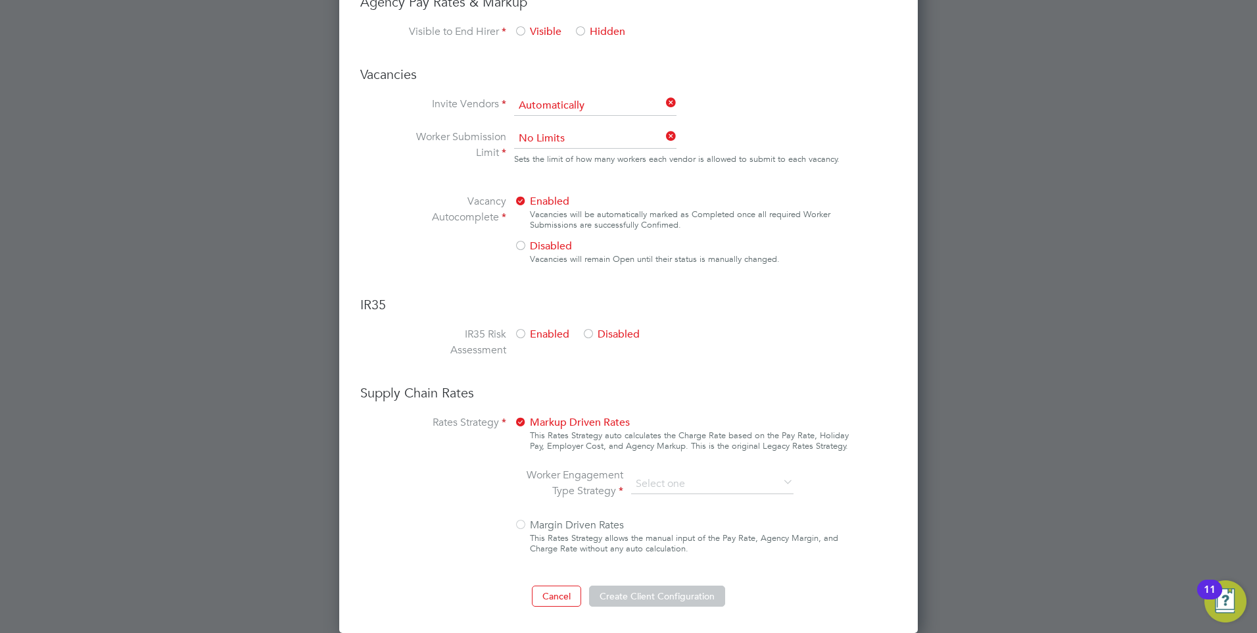
click at [781, 480] on icon at bounding box center [781, 483] width 0 height 18
click at [781, 481] on icon at bounding box center [781, 483] width 0 height 18
click at [781, 482] on icon at bounding box center [781, 483] width 0 height 18
click at [522, 522] on div at bounding box center [520, 525] width 13 height 13
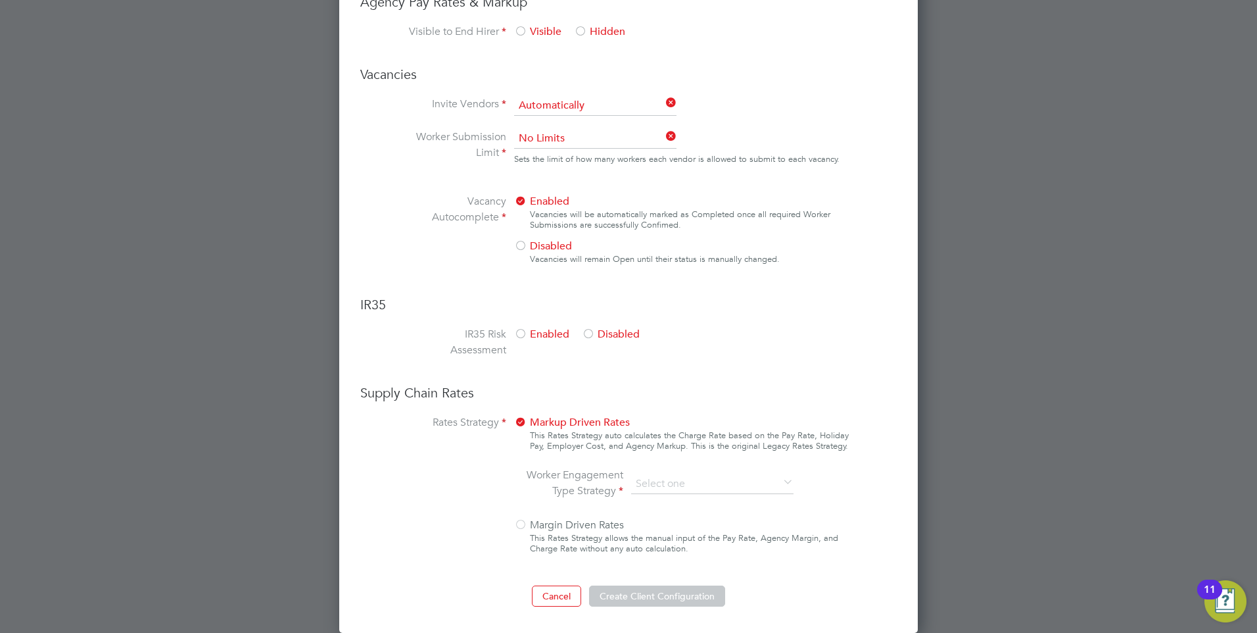
click at [522, 522] on div at bounding box center [520, 525] width 13 height 13
click at [746, 494] on li "Worker Engagement Type Strategy" at bounding box center [664, 484] width 278 height 34
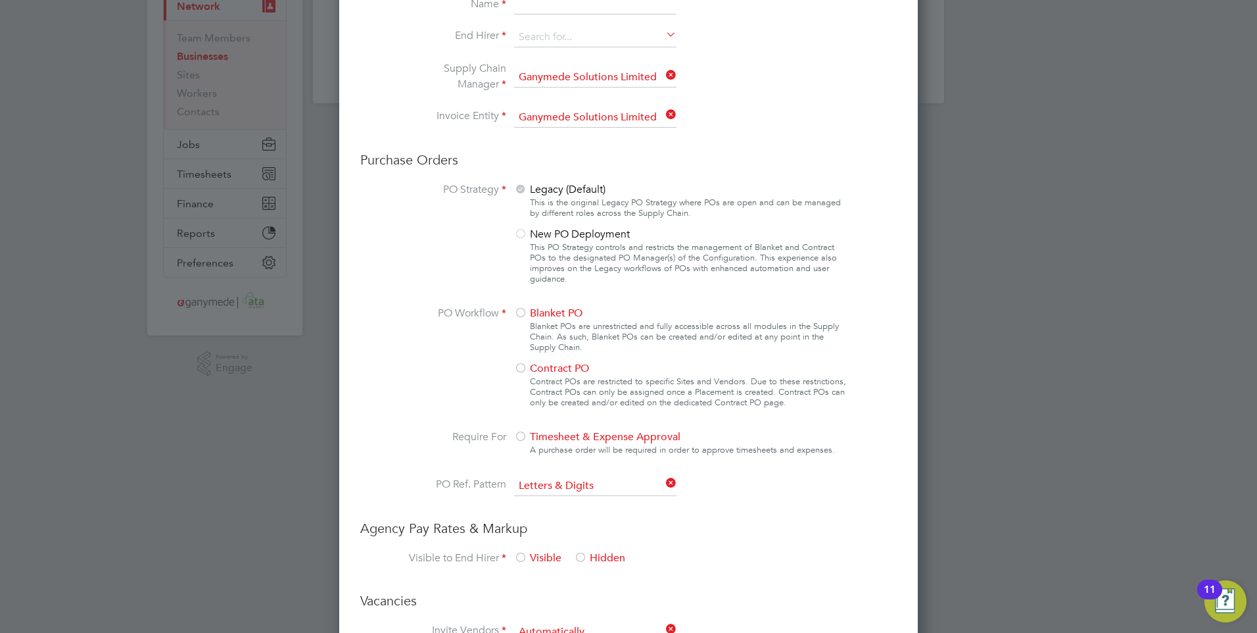
scroll to position [0, 0]
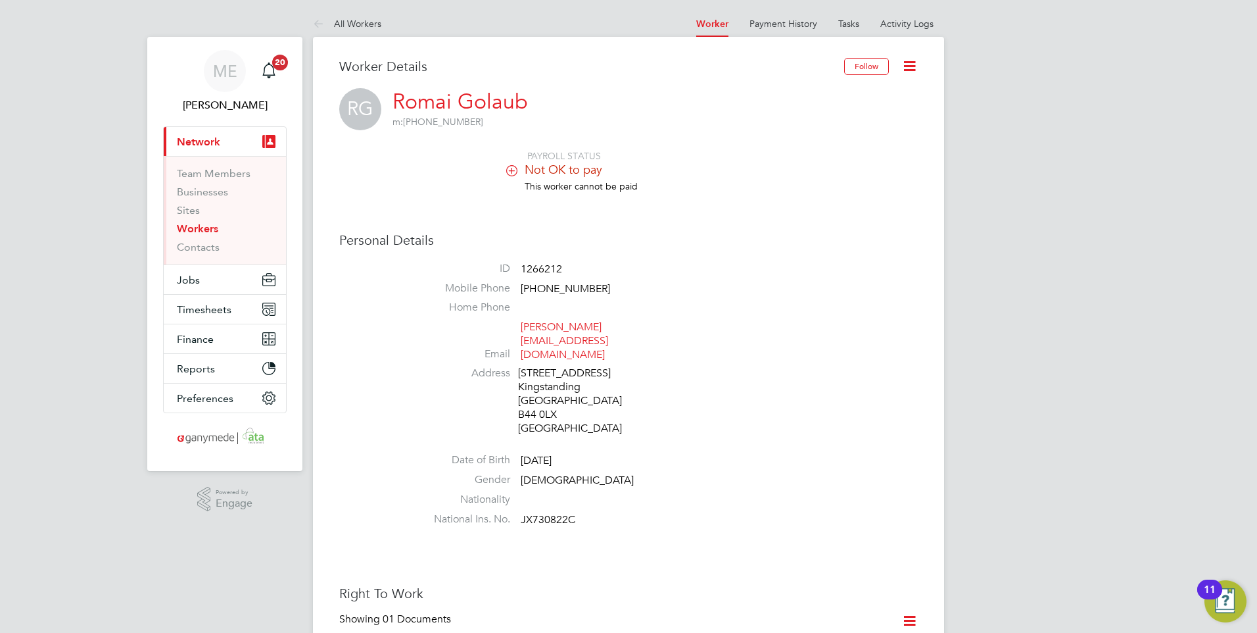
click at [910, 62] on icon at bounding box center [910, 66] width 16 height 16
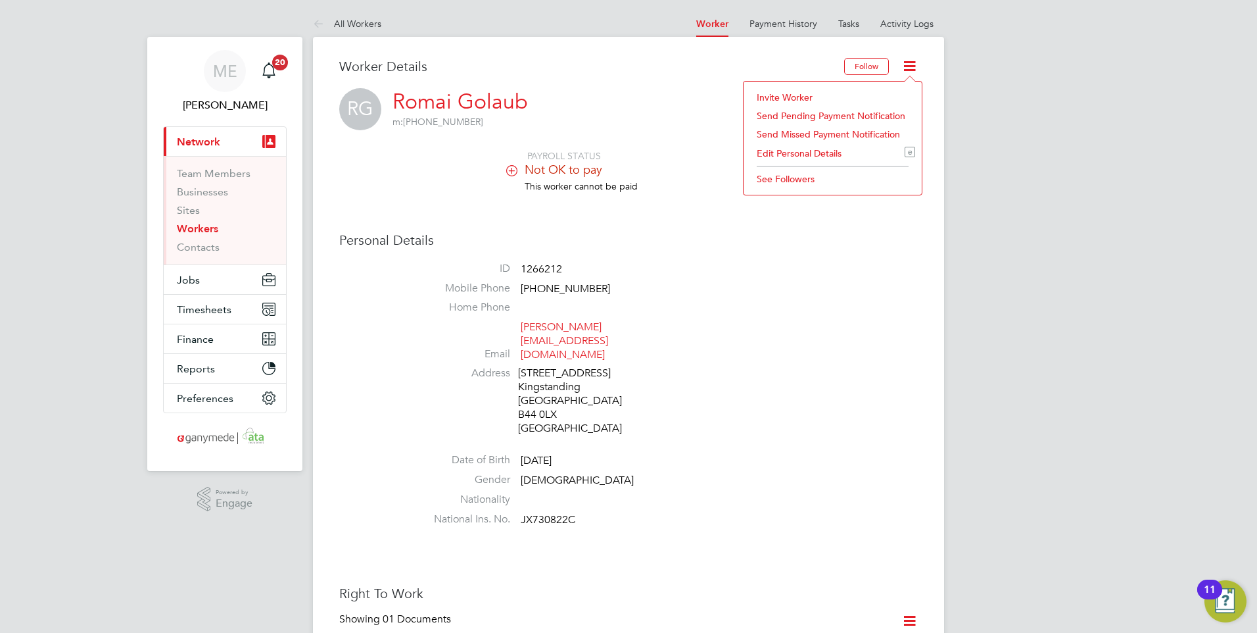
click at [775, 147] on li "Edit Personal Details e" at bounding box center [832, 153] width 165 height 18
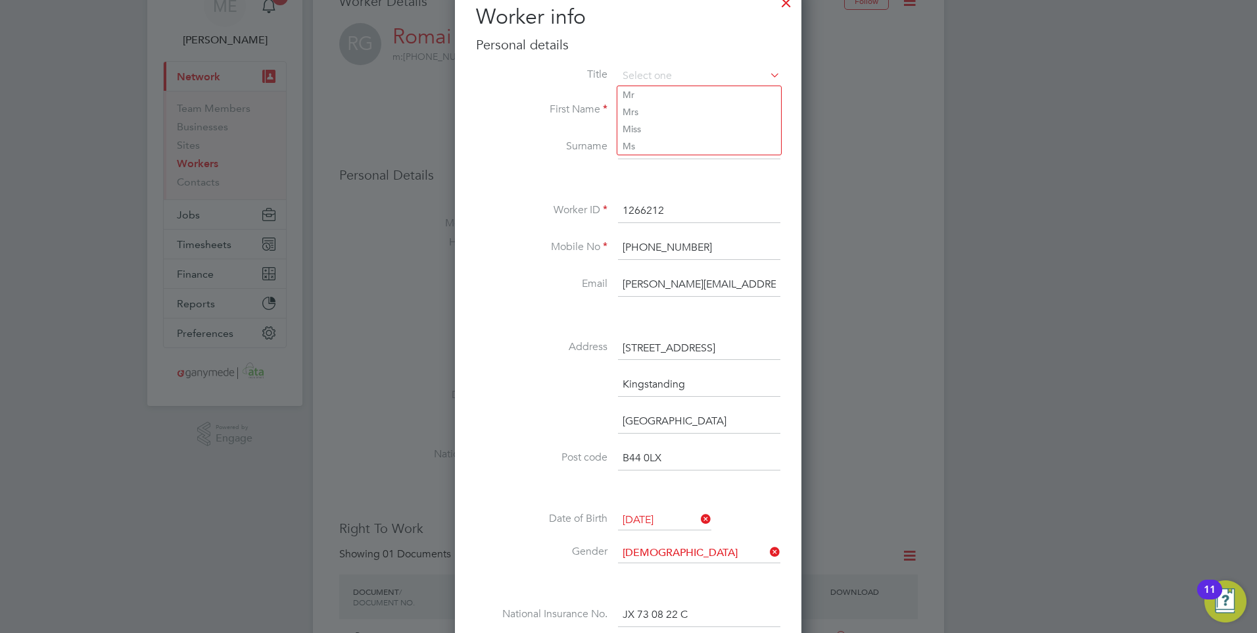
scroll to position [66, 0]
click at [737, 280] on input "r.golaub@hotmail.com" at bounding box center [699, 284] width 162 height 24
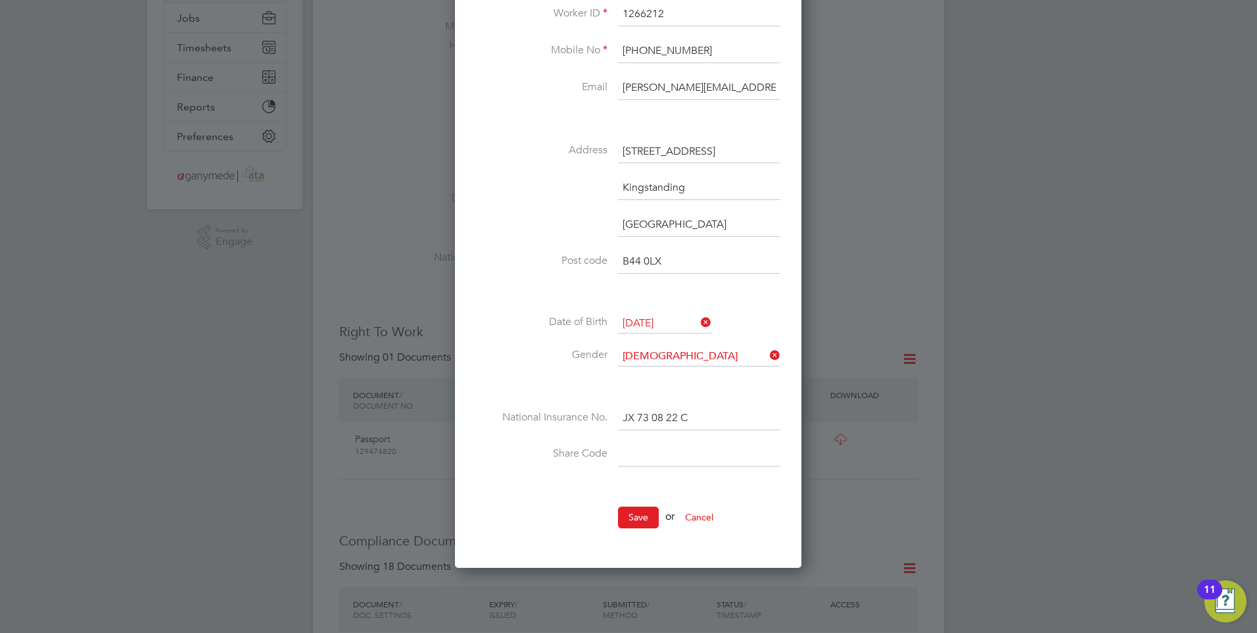
scroll to position [329, 0]
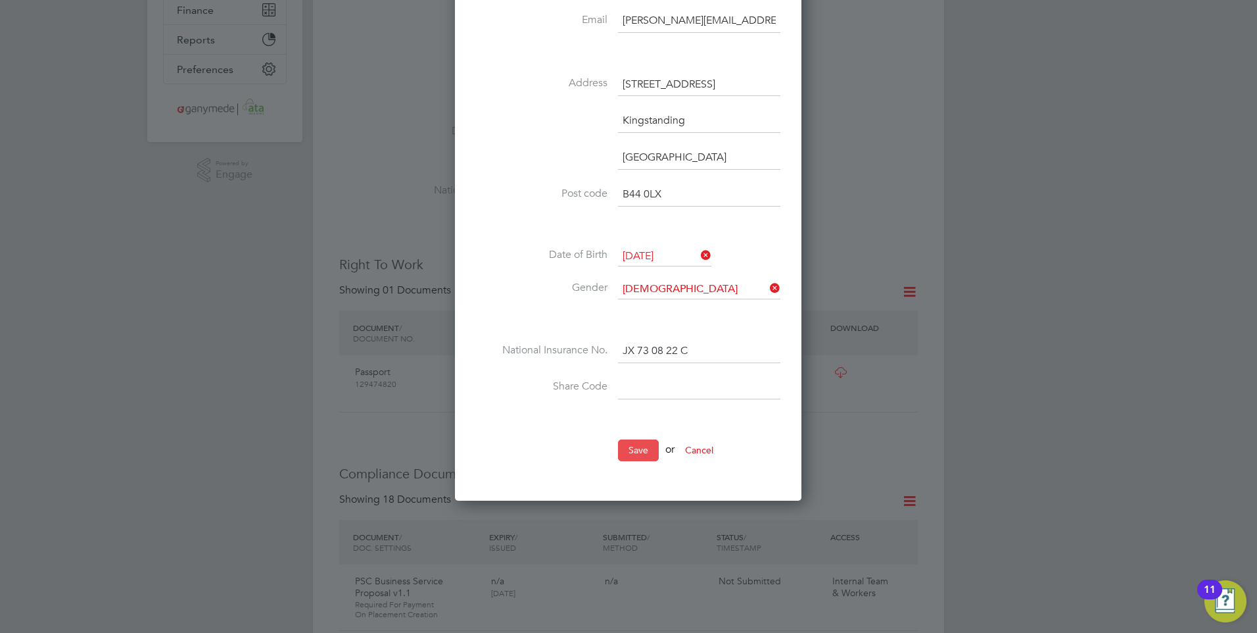
type input "[PERSON_NAME][EMAIL_ADDRESS][DOMAIN_NAME]"
click at [641, 448] on button "Save" at bounding box center [638, 449] width 41 height 21
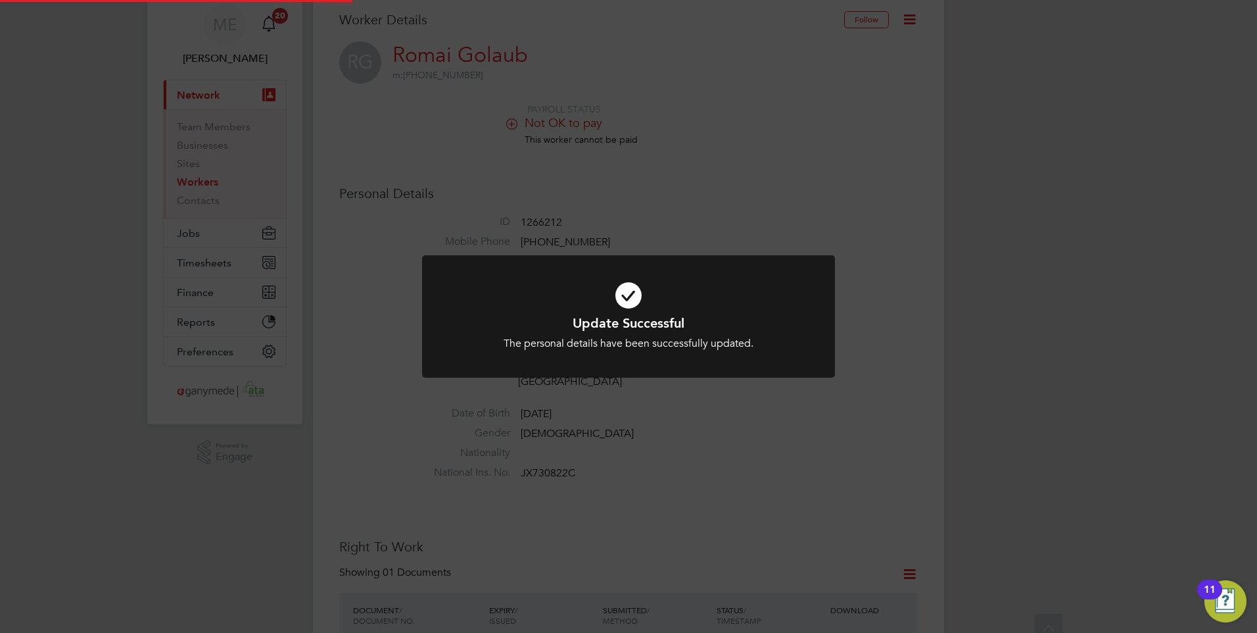
scroll to position [0, 0]
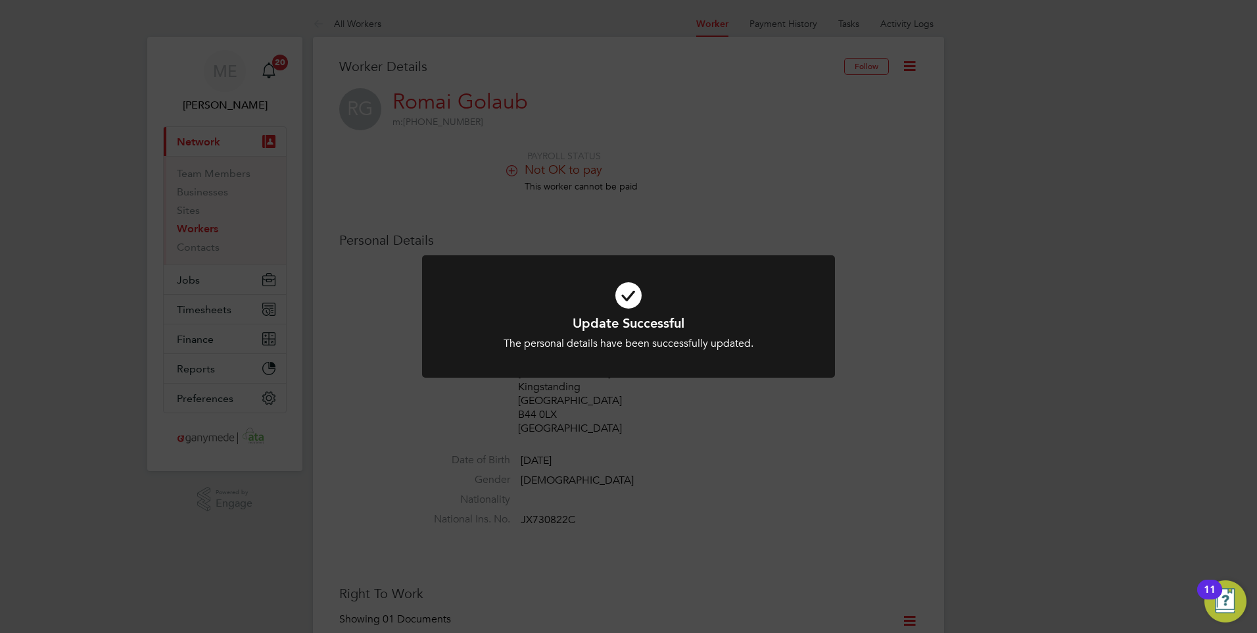
click at [639, 452] on div "Update Successful The personal details have been successfully updated. Cancel O…" at bounding box center [628, 316] width 1257 height 633
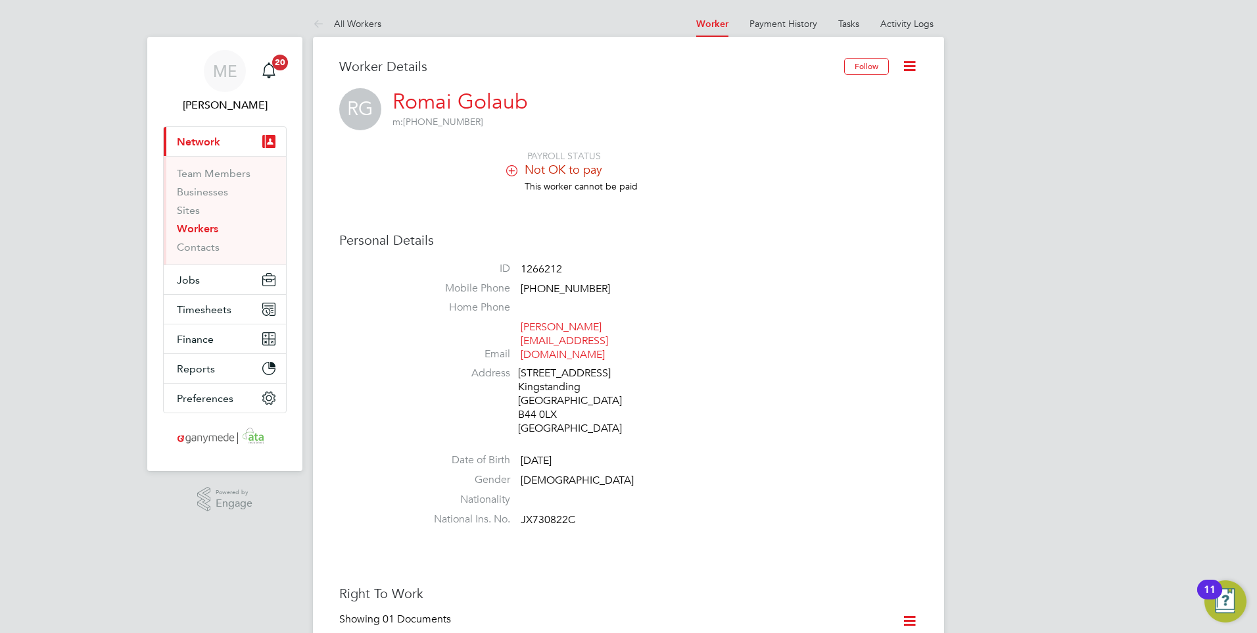
click at [911, 62] on icon at bounding box center [910, 66] width 16 height 16
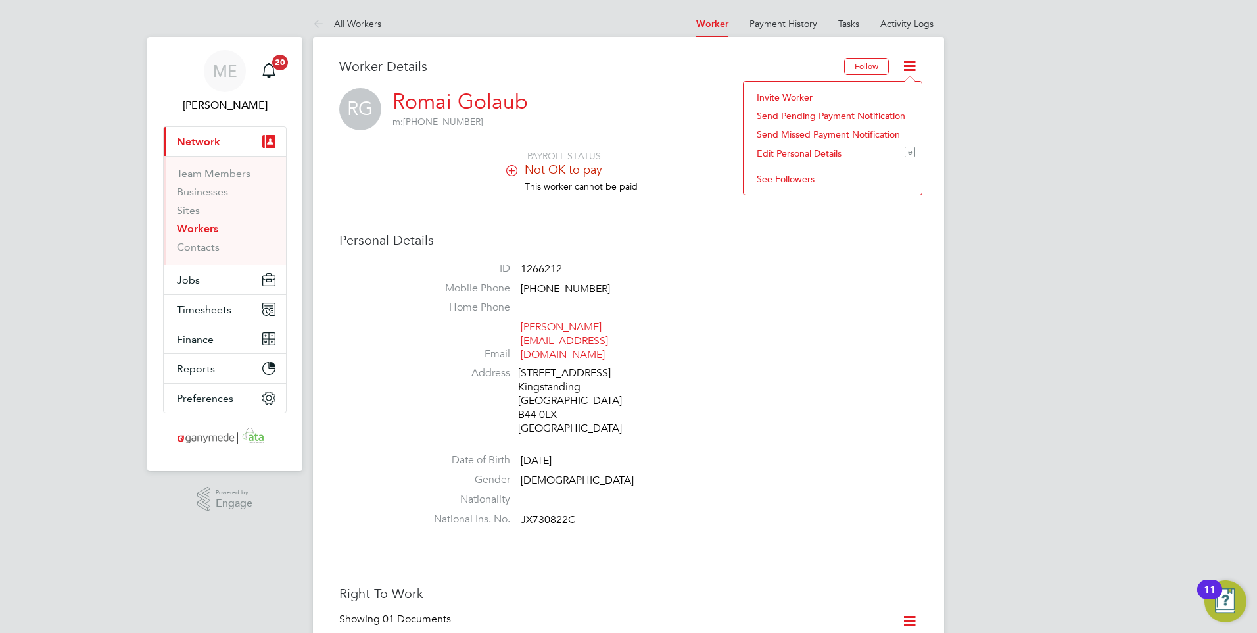
click at [716, 116] on div "RG Romai Golaub m: +44 7393712924" at bounding box center [628, 109] width 579 height 42
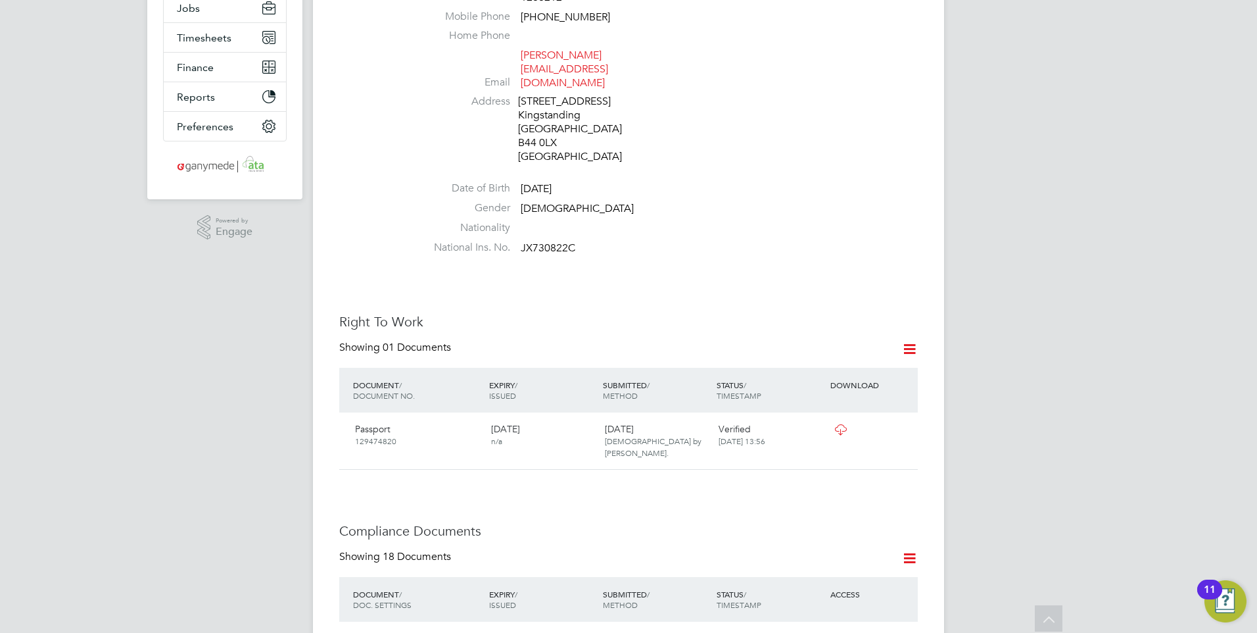
scroll to position [395, 0]
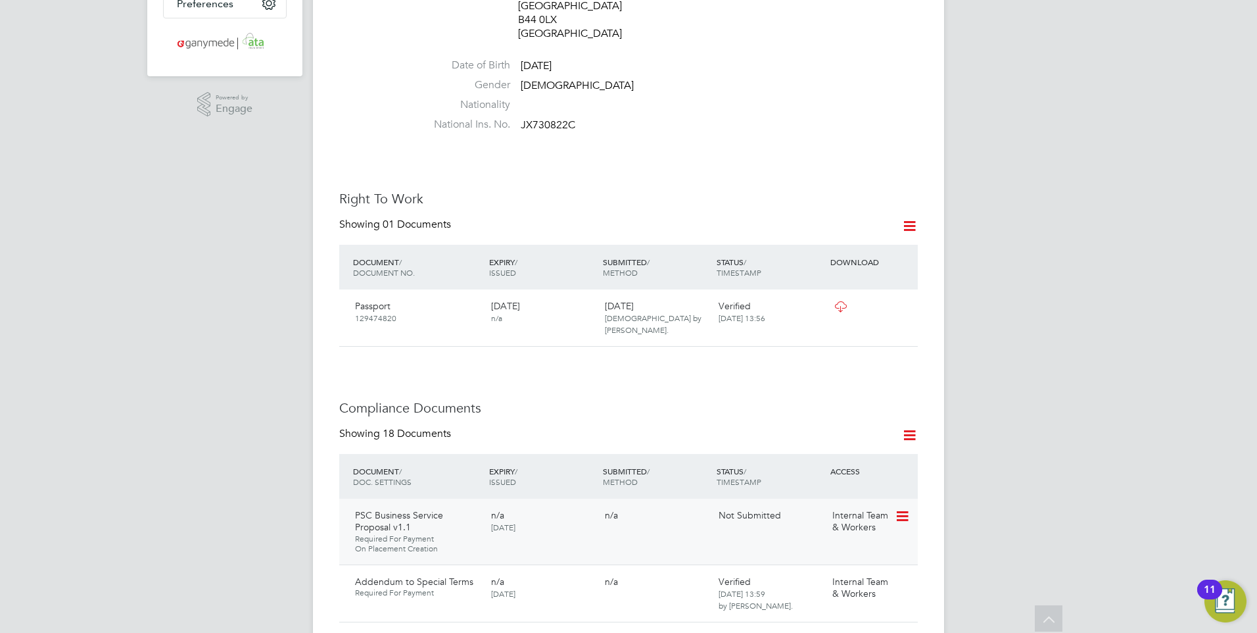
click at [906, 508] on icon at bounding box center [901, 516] width 13 height 16
click at [822, 541] on li "Request Document" at bounding box center [844, 546] width 132 height 18
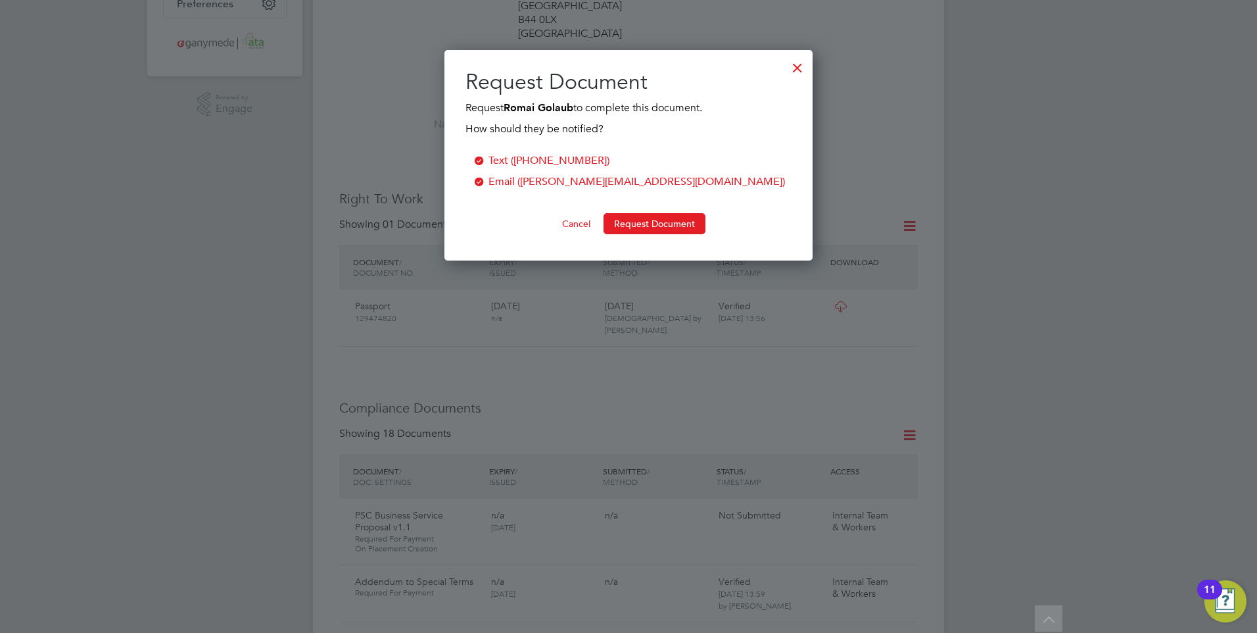
scroll to position [211, 369]
click at [671, 280] on div at bounding box center [628, 316] width 1257 height 633
drag, startPoint x: 707, startPoint y: 321, endPoint x: 777, endPoint y: 157, distance: 178.2
click at [708, 321] on div at bounding box center [628, 316] width 1257 height 633
click at [797, 66] on div at bounding box center [798, 65] width 24 height 24
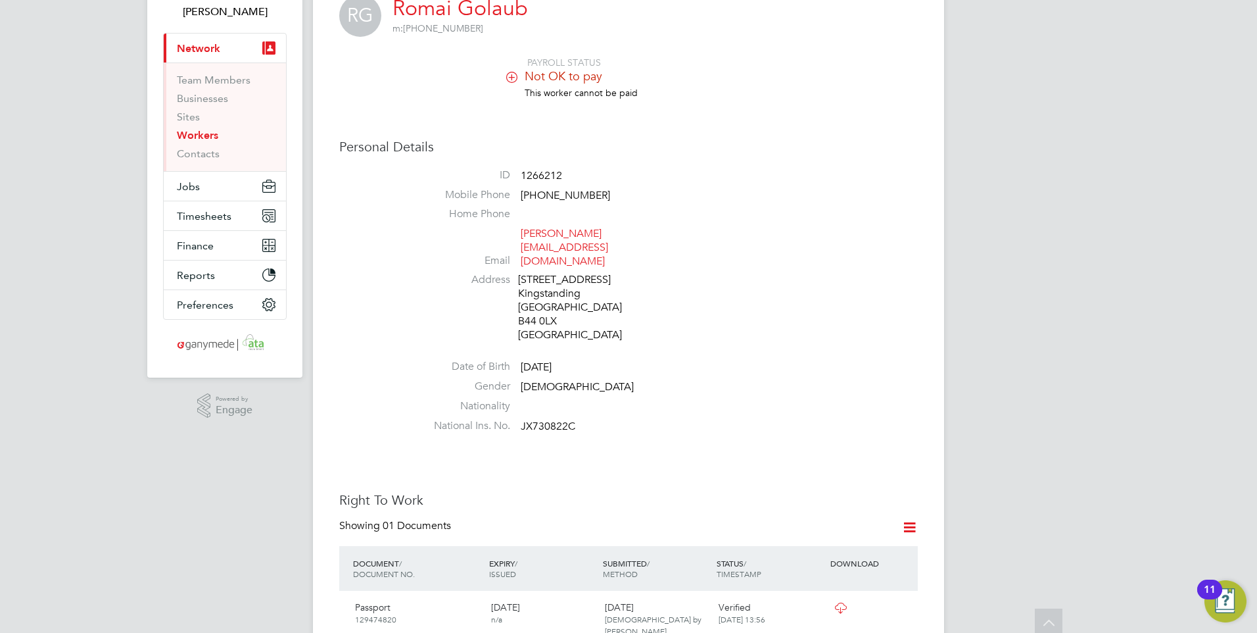
scroll to position [0, 0]
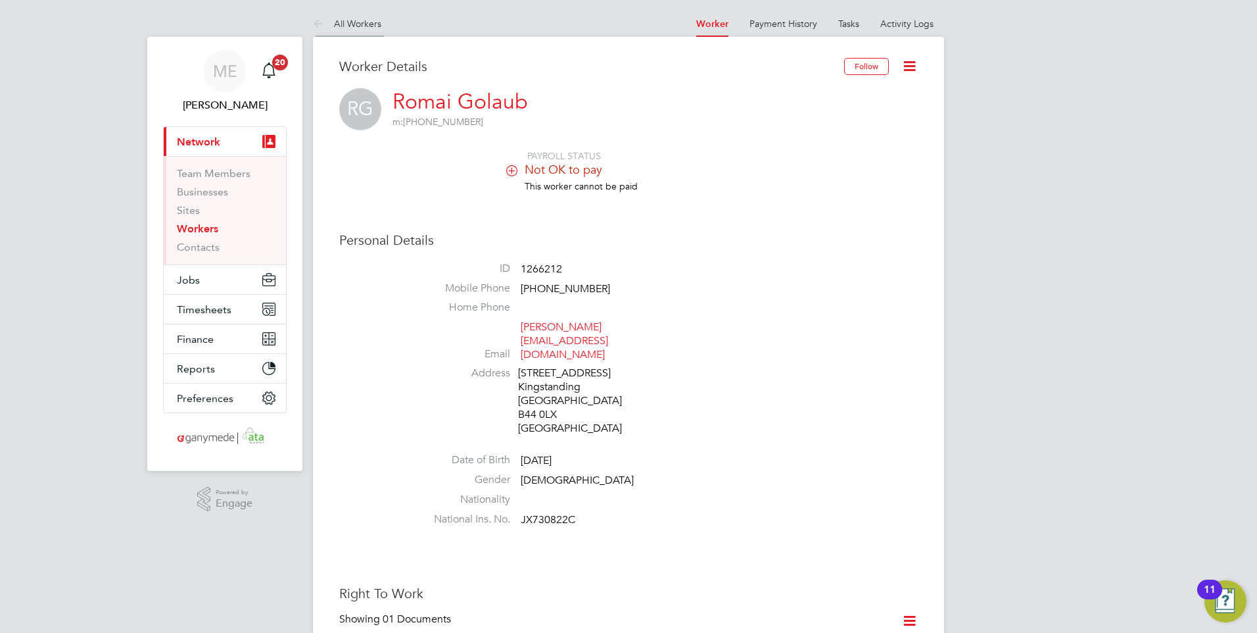
click at [320, 16] on icon at bounding box center [321, 24] width 16 height 16
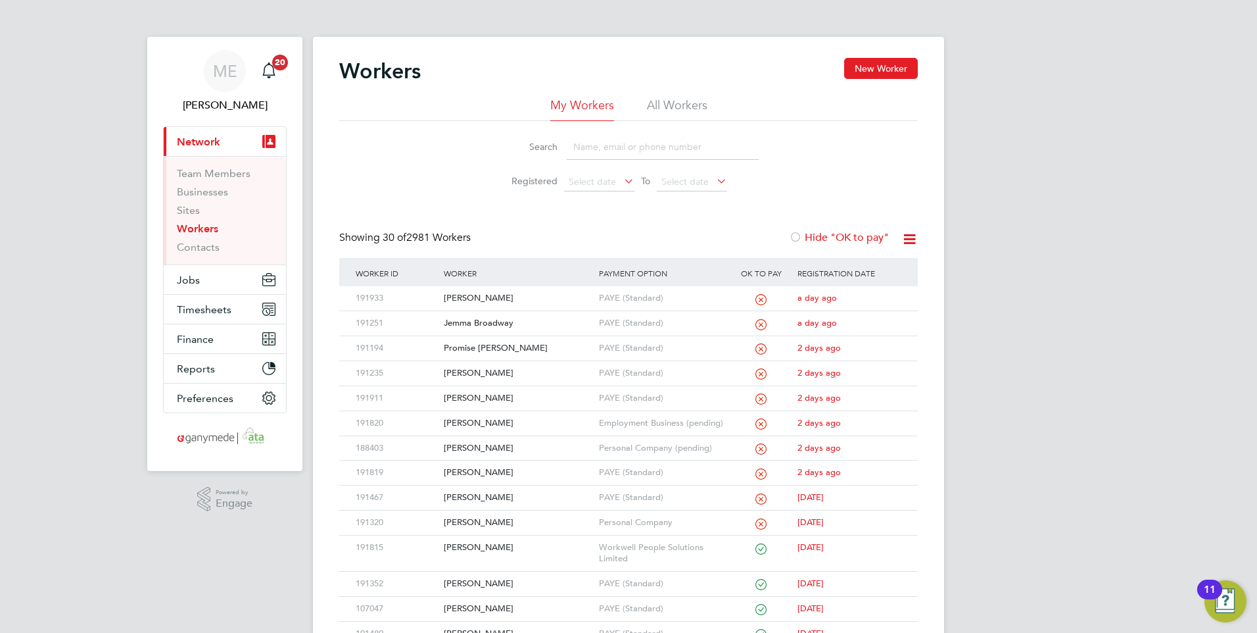
click at [595, 134] on li "Search" at bounding box center [628, 147] width 293 height 39
click at [592, 147] on input at bounding box center [663, 147] width 192 height 26
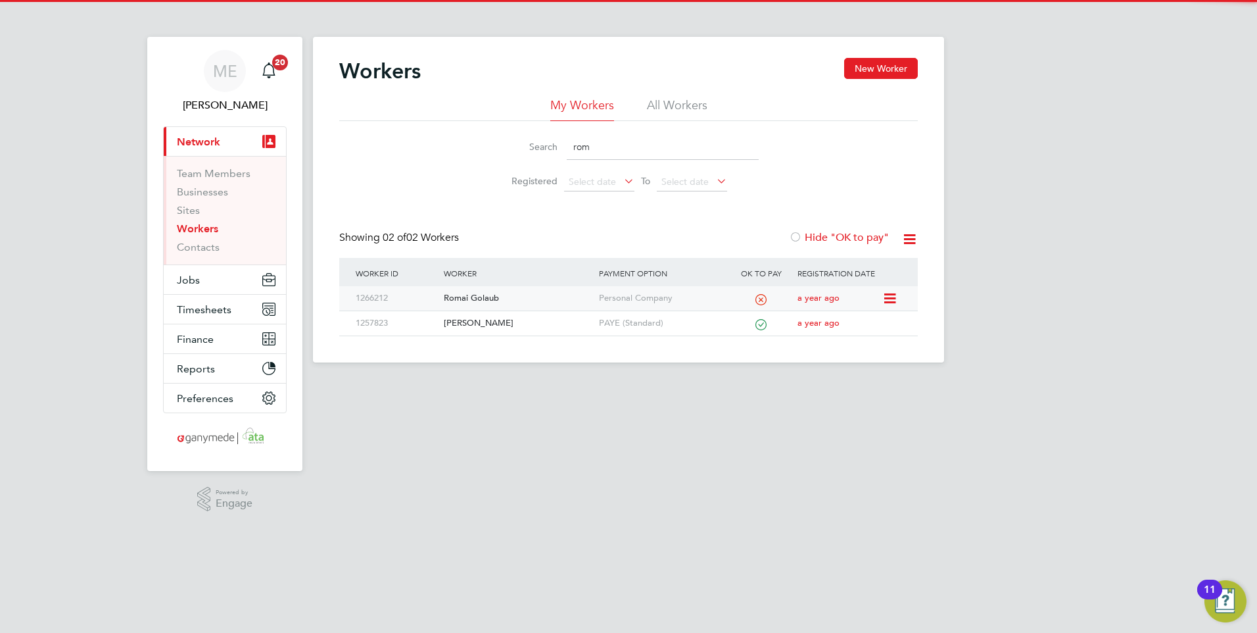
type input "rom"
click at [490, 294] on div "Romai Golaub" at bounding box center [518, 298] width 155 height 24
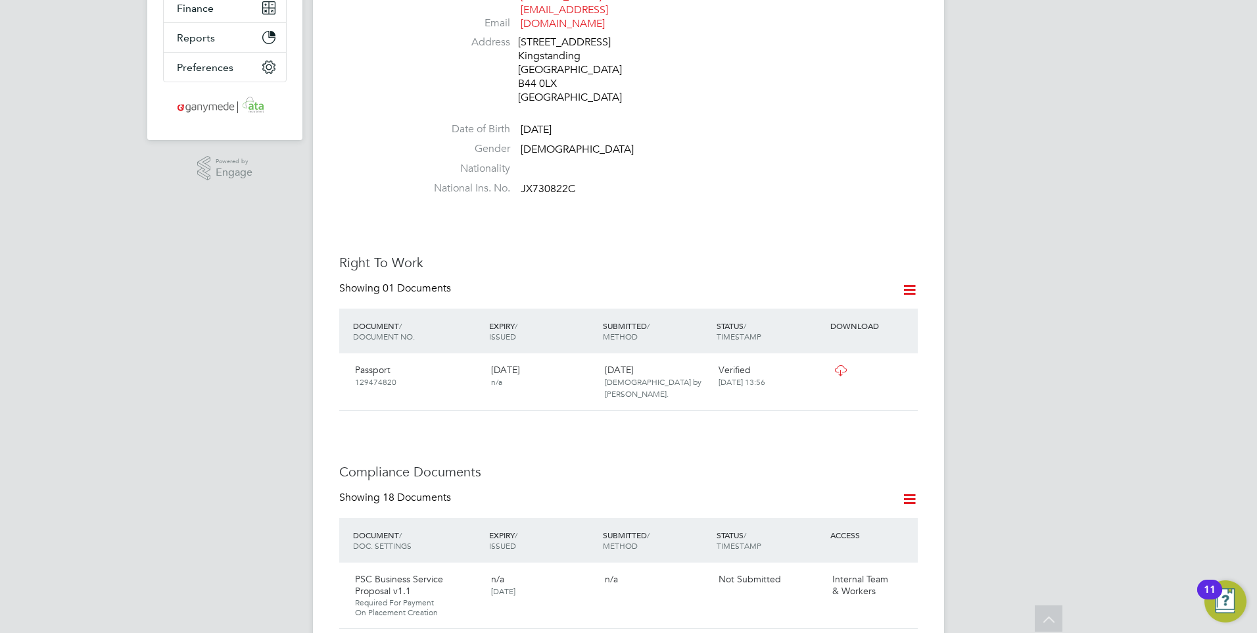
scroll to position [460, 0]
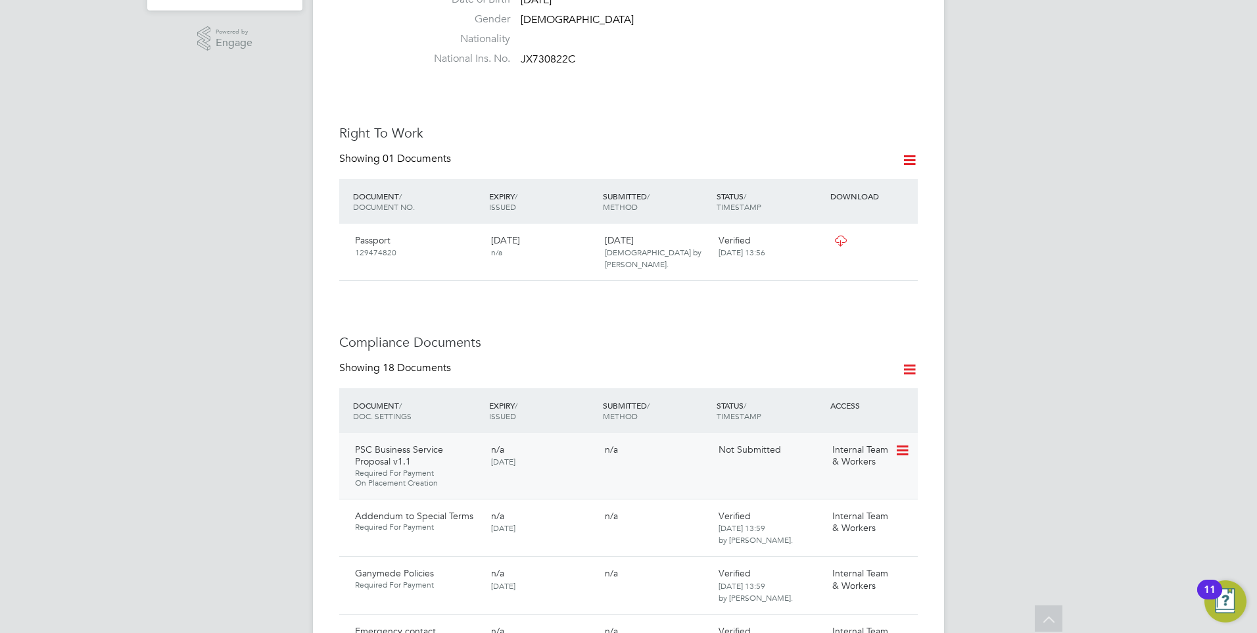
click at [905, 443] on icon at bounding box center [901, 451] width 13 height 16
click at [803, 475] on li "Request Document" at bounding box center [844, 480] width 132 height 18
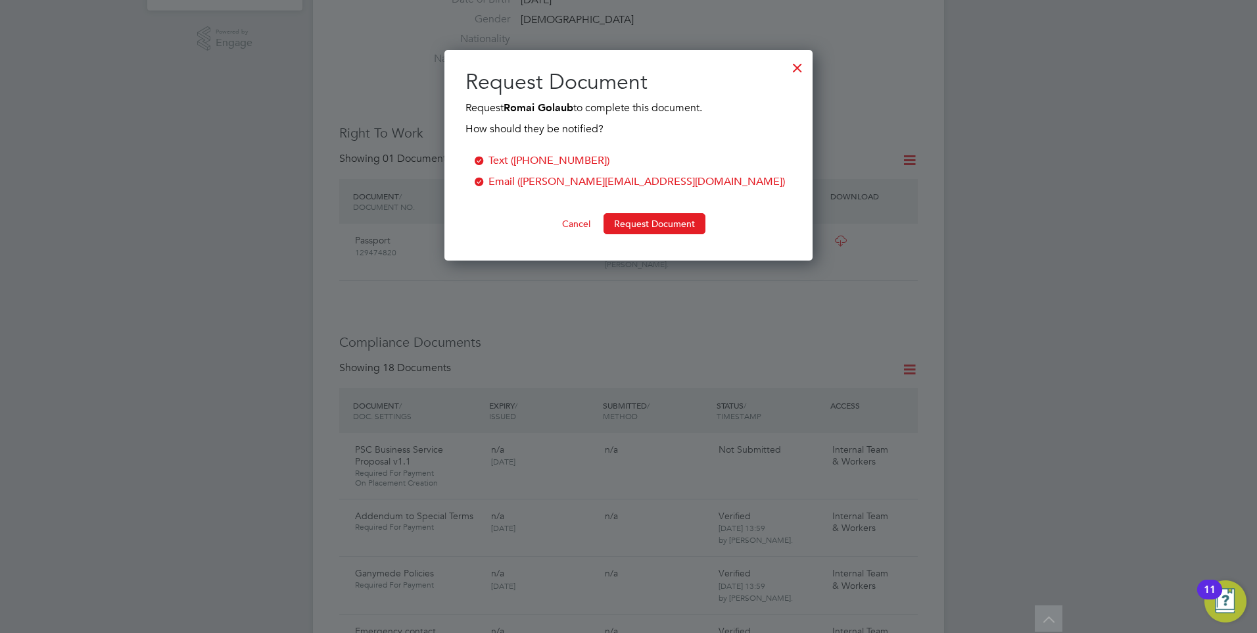
scroll to position [211, 369]
click at [663, 212] on ng-form "Text ([PHONE_NUMBER]) Email ([PERSON_NAME][EMAIL_ADDRESS][DOMAIN_NAME]) Cancel …" at bounding box center [629, 194] width 326 height 82
click at [656, 222] on button "Request Document" at bounding box center [655, 223] width 102 height 21
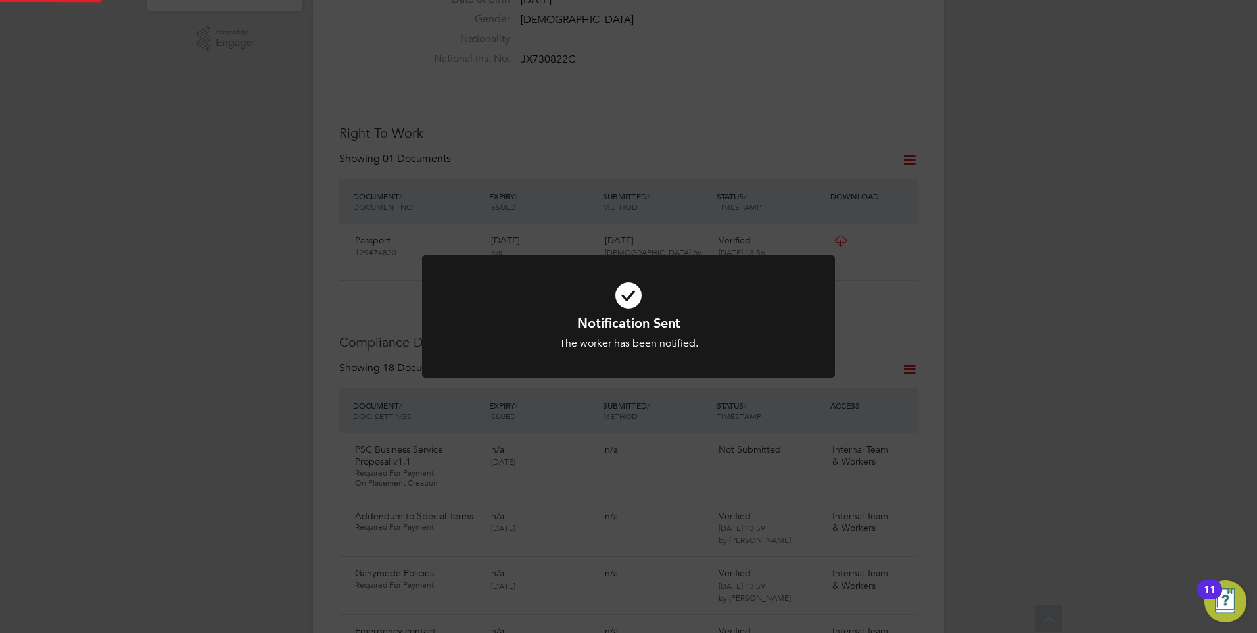
click at [631, 266] on div at bounding box center [628, 316] width 413 height 123
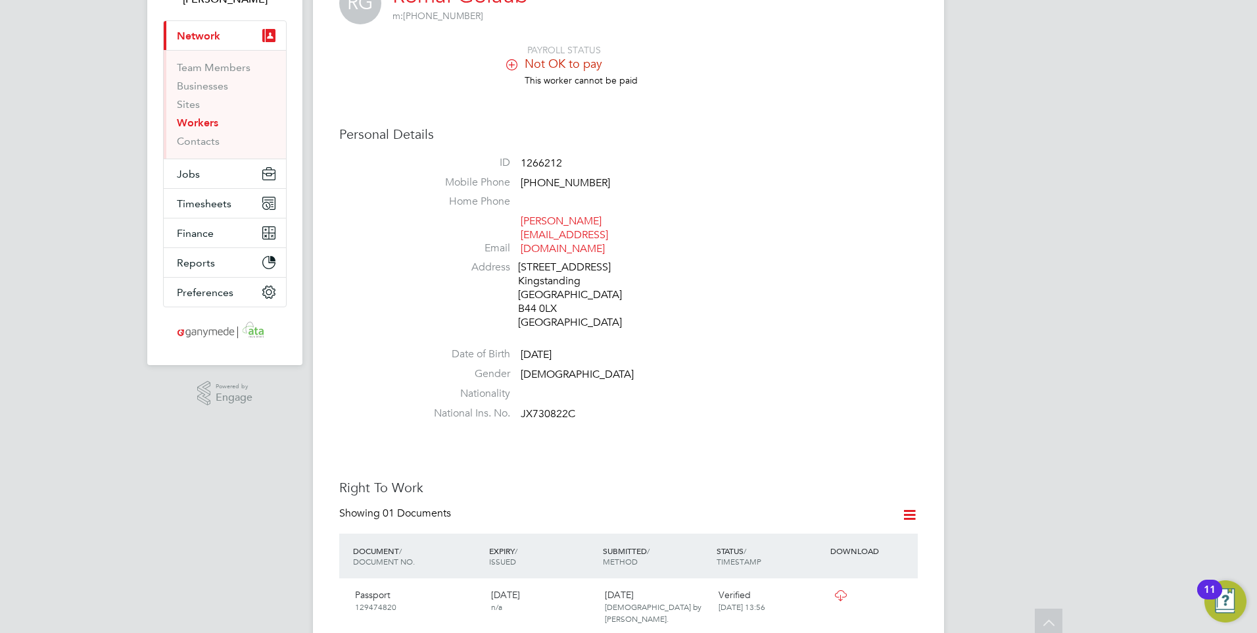
scroll to position [0, 0]
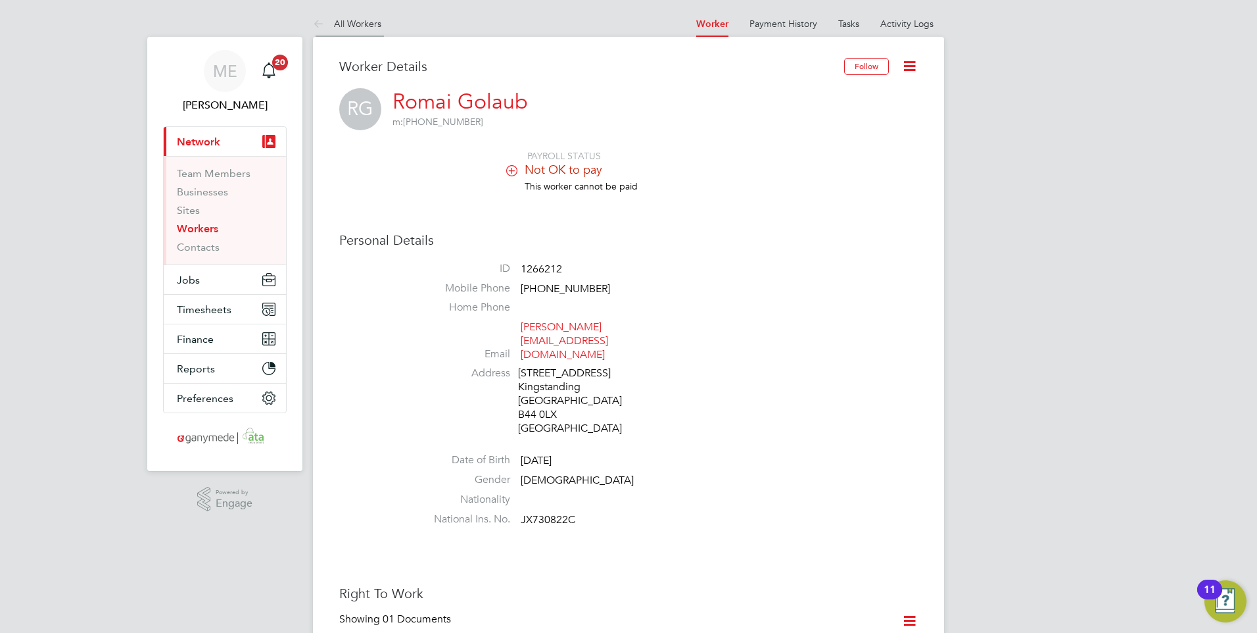
click at [313, 23] on icon at bounding box center [321, 24] width 16 height 16
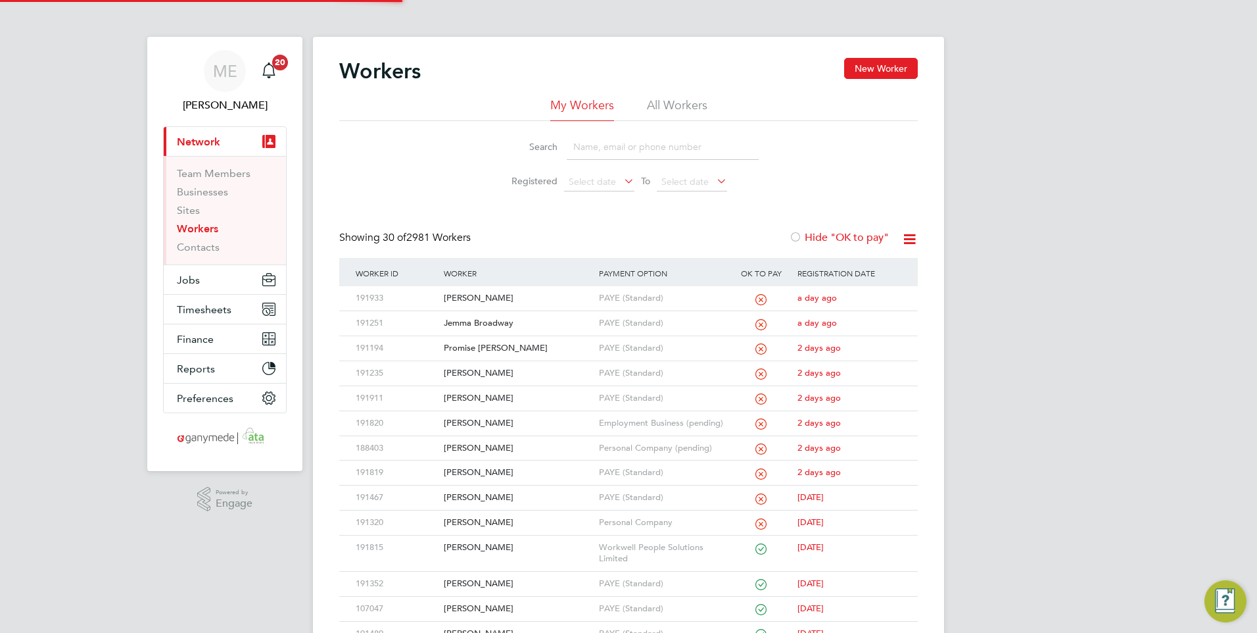
click at [606, 145] on input at bounding box center [663, 147] width 192 height 26
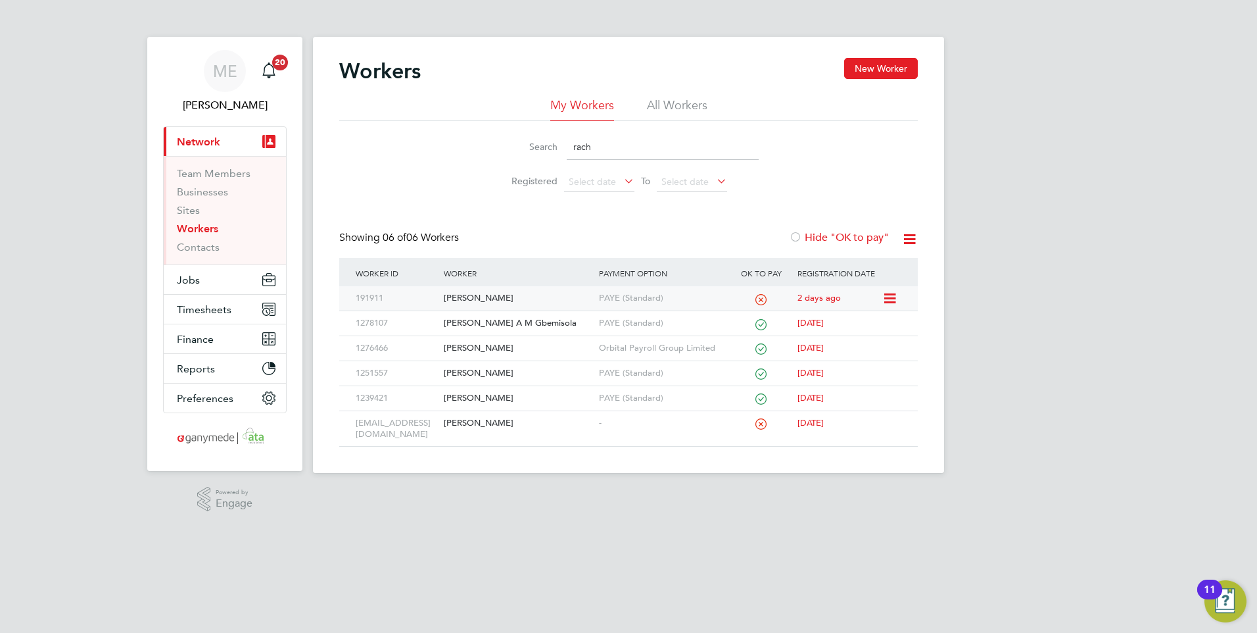
type input "rach"
click at [575, 297] on div "[PERSON_NAME]" at bounding box center [518, 298] width 155 height 24
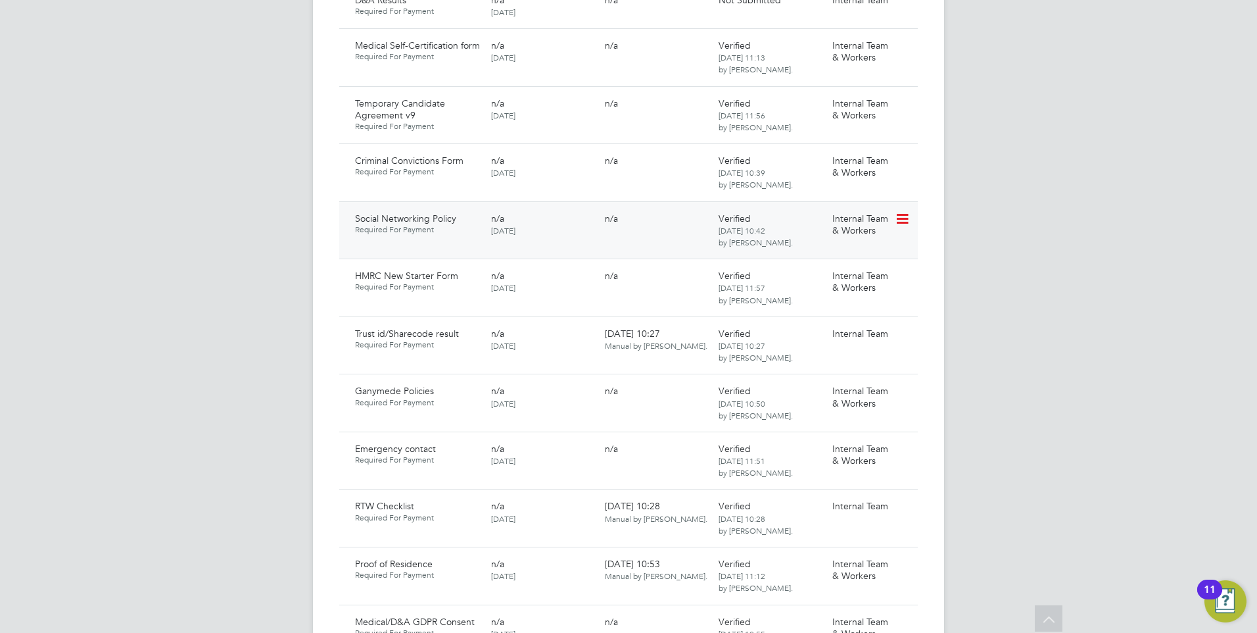
scroll to position [986, 0]
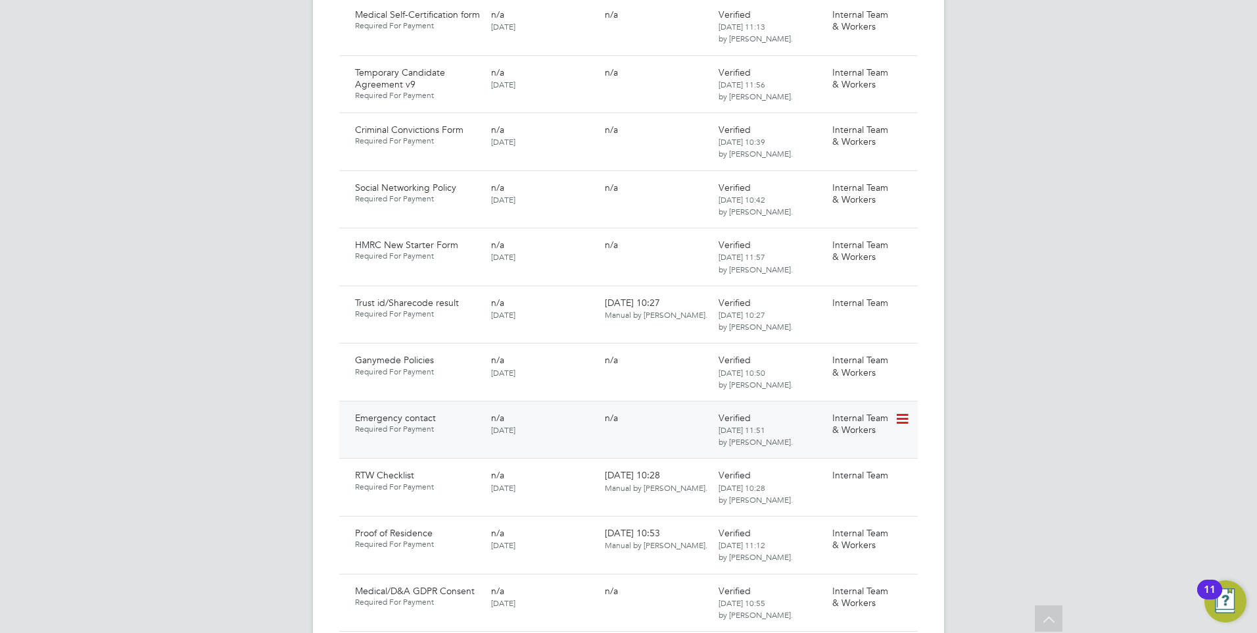
click at [905, 411] on icon at bounding box center [901, 419] width 13 height 16
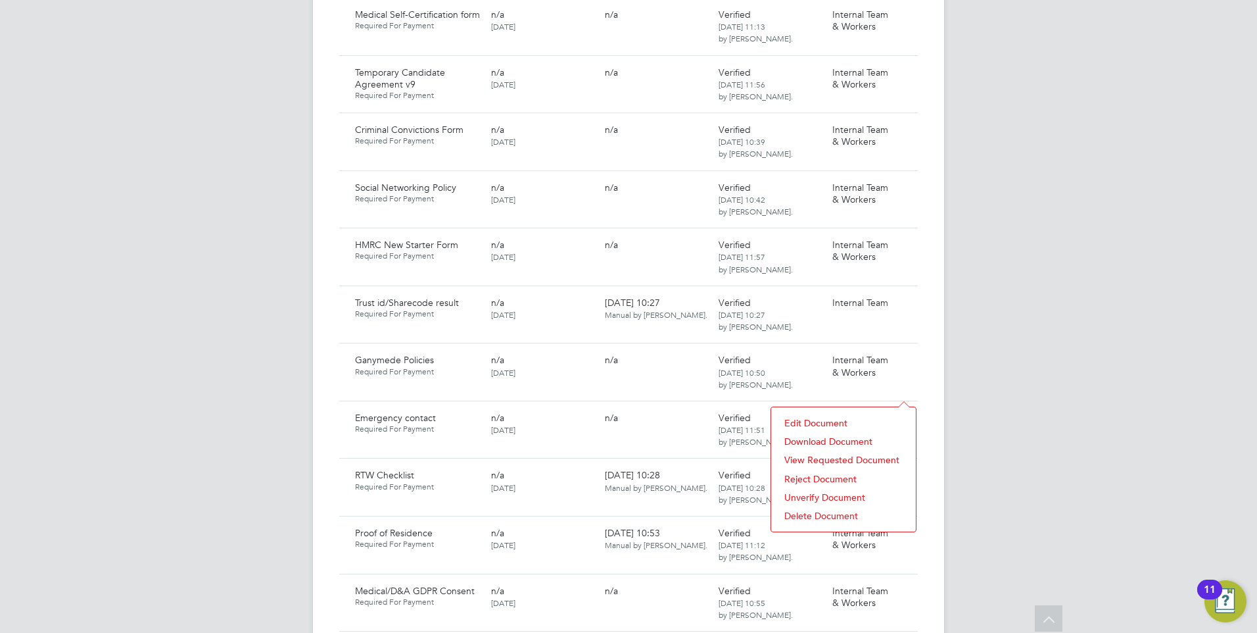
click at [807, 439] on li "Download Document" at bounding box center [844, 441] width 132 height 18
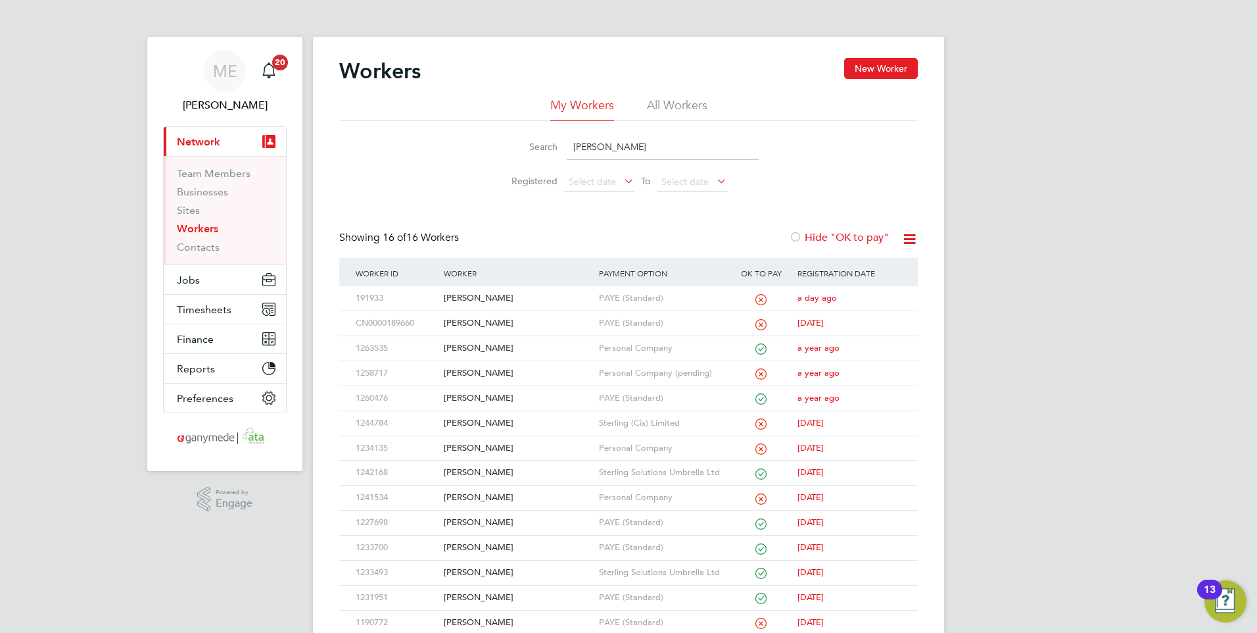
drag, startPoint x: 615, startPoint y: 148, endPoint x: 536, endPoint y: 151, distance: 79.0
click at [536, 151] on div "Search jamie" at bounding box center [629, 147] width 260 height 26
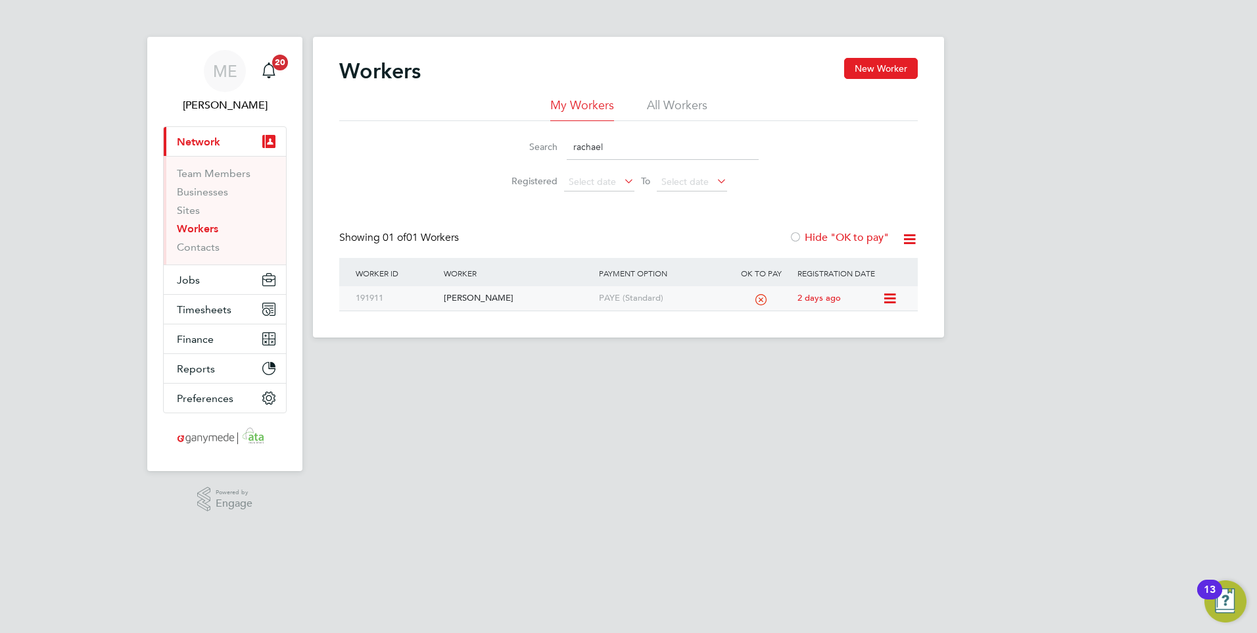
type input "rachael"
click at [516, 304] on div "[PERSON_NAME]" at bounding box center [518, 298] width 155 height 24
drag, startPoint x: 618, startPoint y: 145, endPoint x: 565, endPoint y: 145, distance: 52.6
click at [565, 145] on div "Search rachael" at bounding box center [629, 147] width 260 height 26
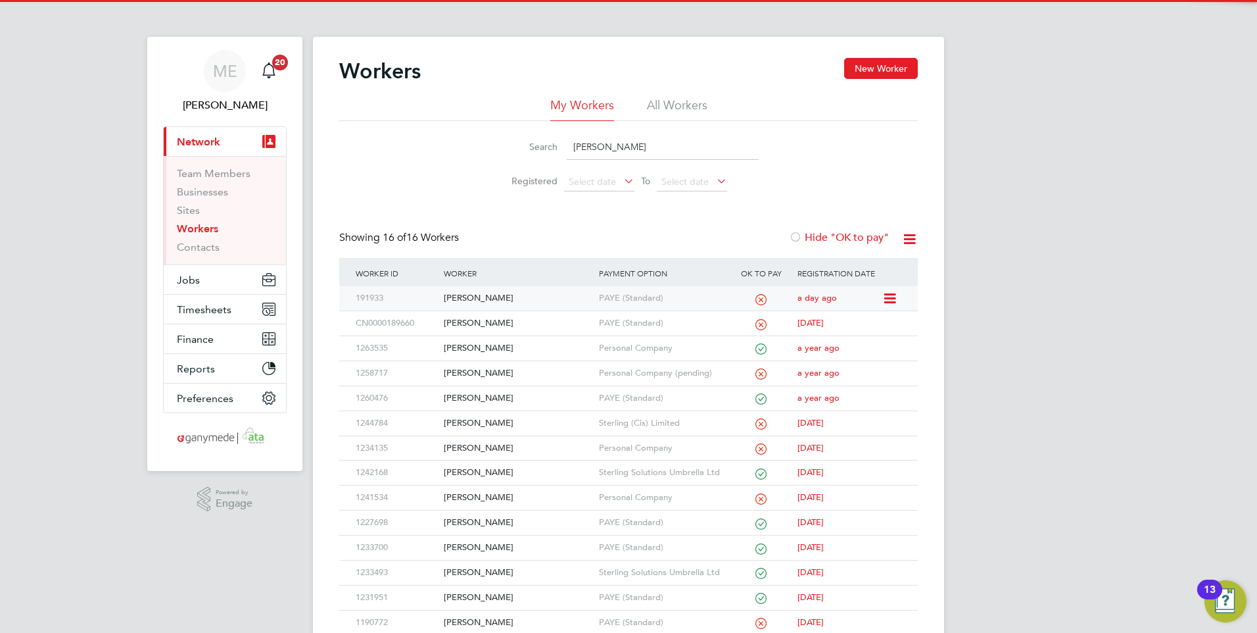
type input "jamie"
click at [530, 295] on div "[PERSON_NAME]" at bounding box center [518, 298] width 155 height 24
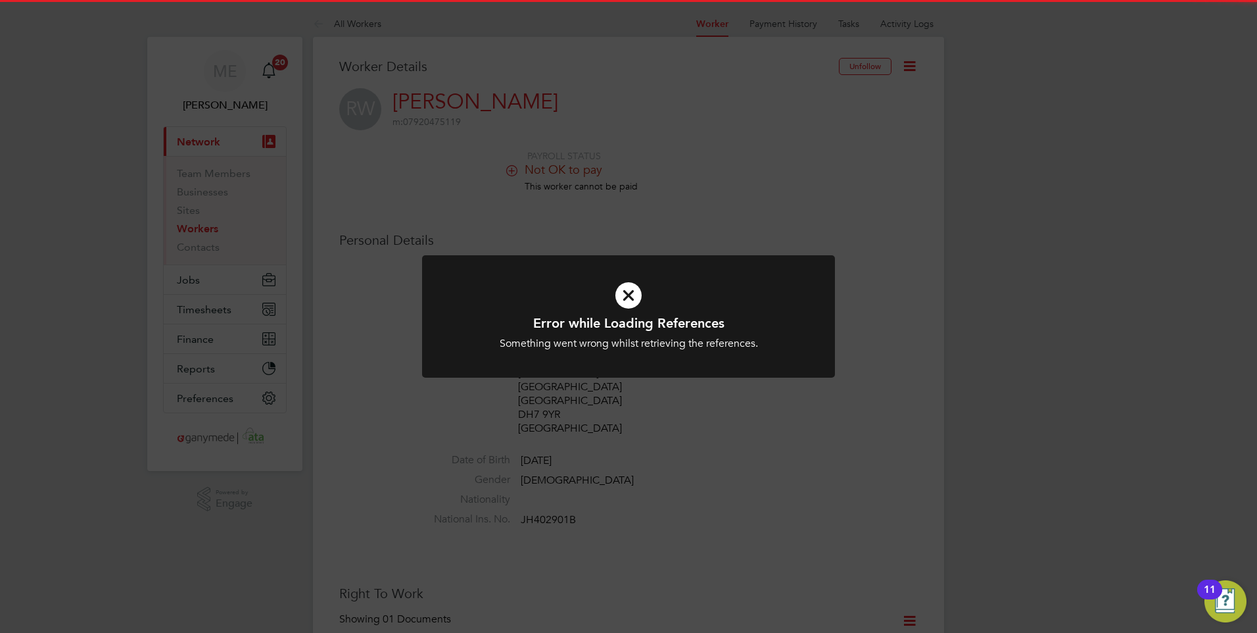
click at [610, 316] on h1 "Error while Loading References" at bounding box center [629, 322] width 342 height 17
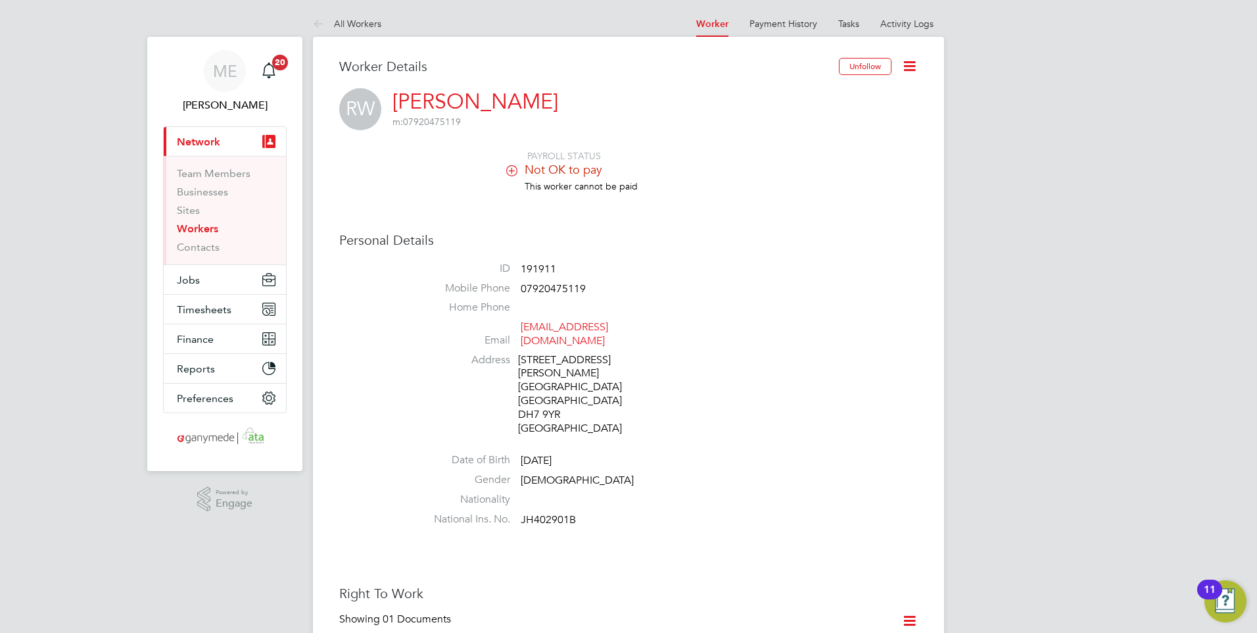
click at [575, 513] on span "JH402901B" at bounding box center [548, 519] width 55 height 13
drag, startPoint x: 583, startPoint y: 493, endPoint x: 521, endPoint y: 499, distance: 62.0
click at [521, 512] on li "National Ins. No. JH402901B" at bounding box center [668, 522] width 500 height 20
drag, startPoint x: 521, startPoint y: 499, endPoint x: 533, endPoint y: 491, distance: 14.8
copy span "JH402901B"
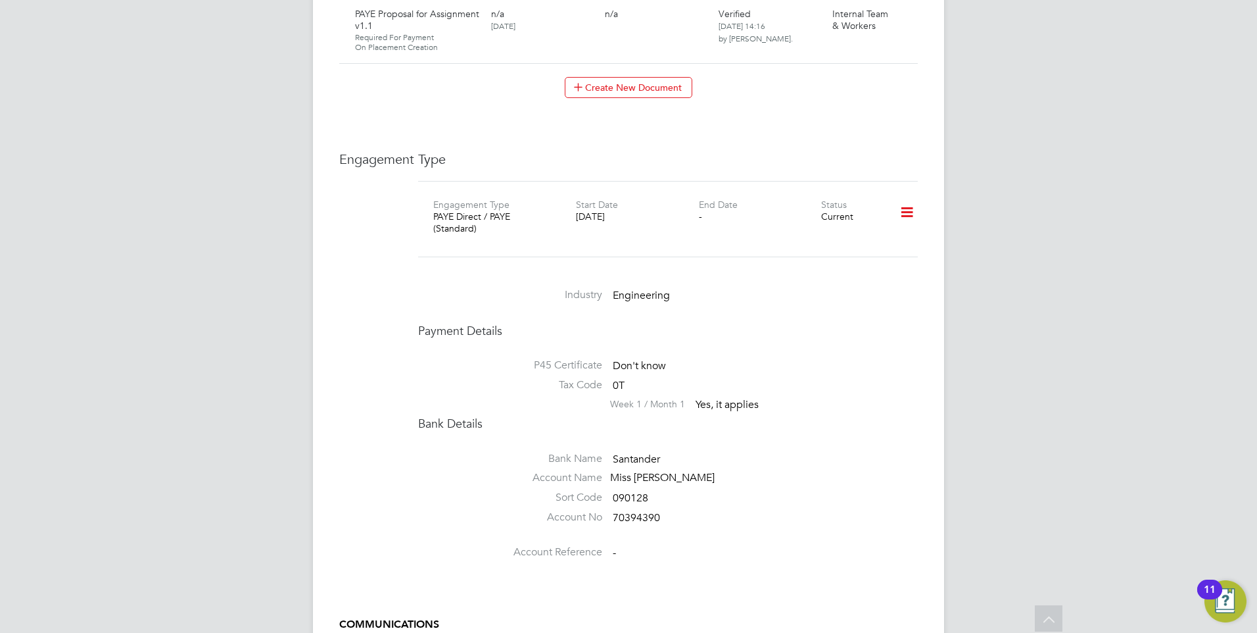
scroll to position [1644, 0]
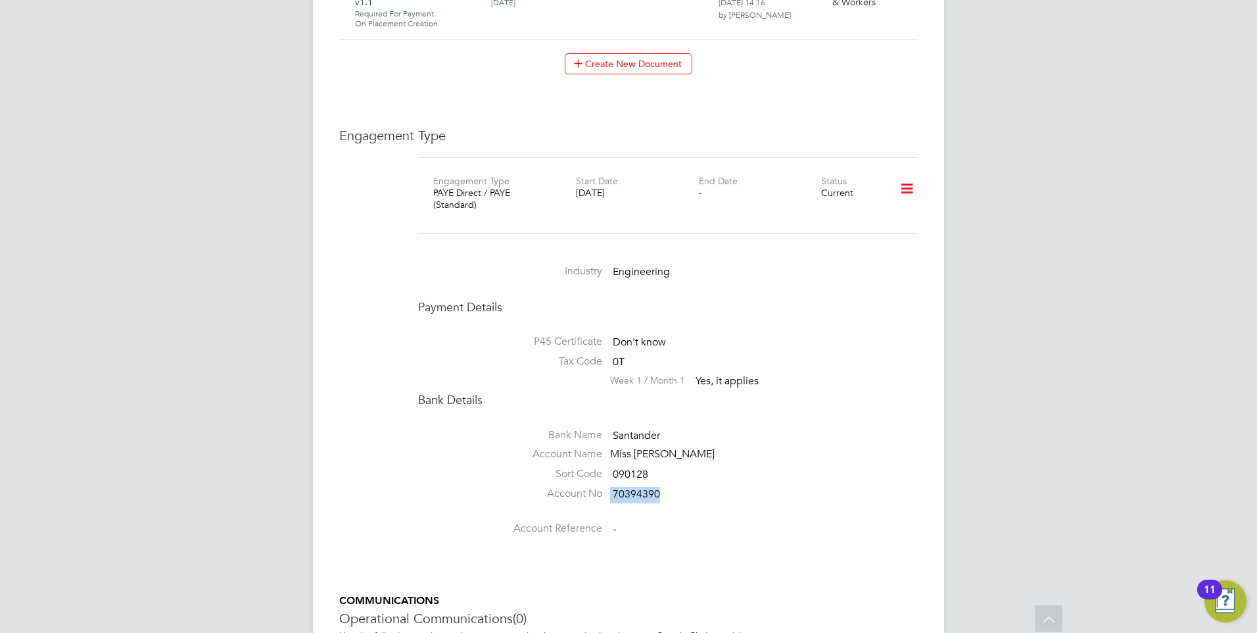
drag, startPoint x: 658, startPoint y: 456, endPoint x: 608, endPoint y: 460, distance: 50.1
click at [608, 487] on li "Account No 70394390" at bounding box center [668, 497] width 500 height 20
drag, startPoint x: 608, startPoint y: 460, endPoint x: 625, endPoint y: 458, distance: 17.9
copy li "70394390"
drag, startPoint x: 646, startPoint y: 438, endPoint x: 604, endPoint y: 438, distance: 42.1
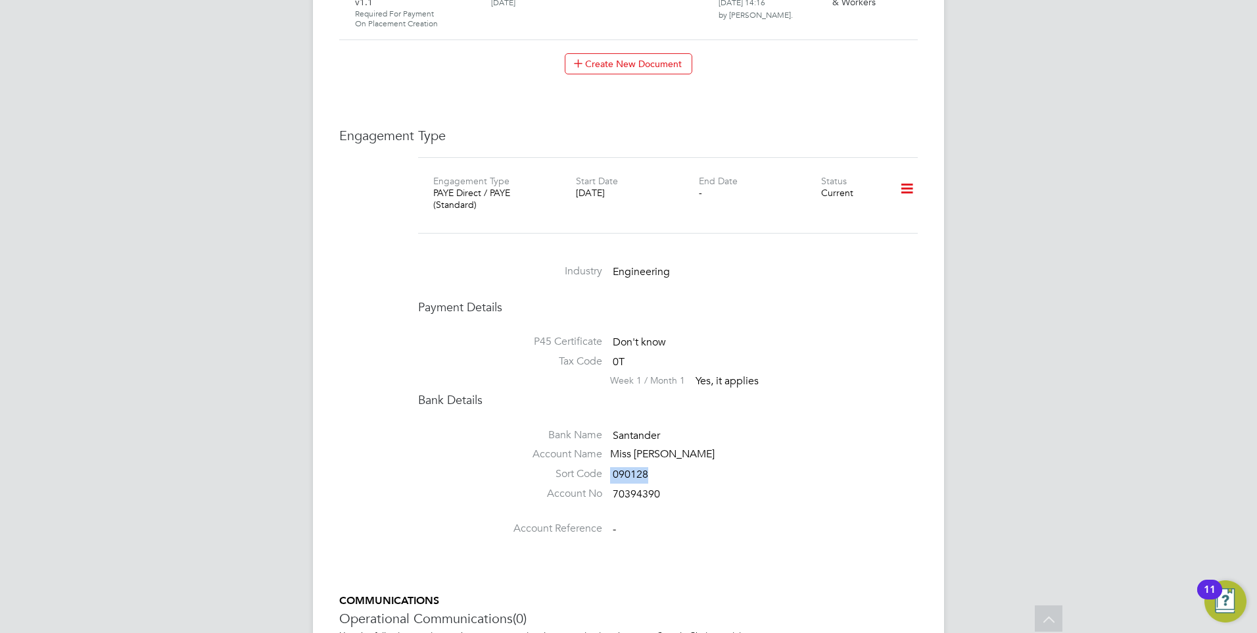
click at [604, 467] on li "Sort Code 090128" at bounding box center [668, 477] width 500 height 20
drag, startPoint x: 604, startPoint y: 438, endPoint x: 616, endPoint y: 442, distance: 12.5
copy li "090128"
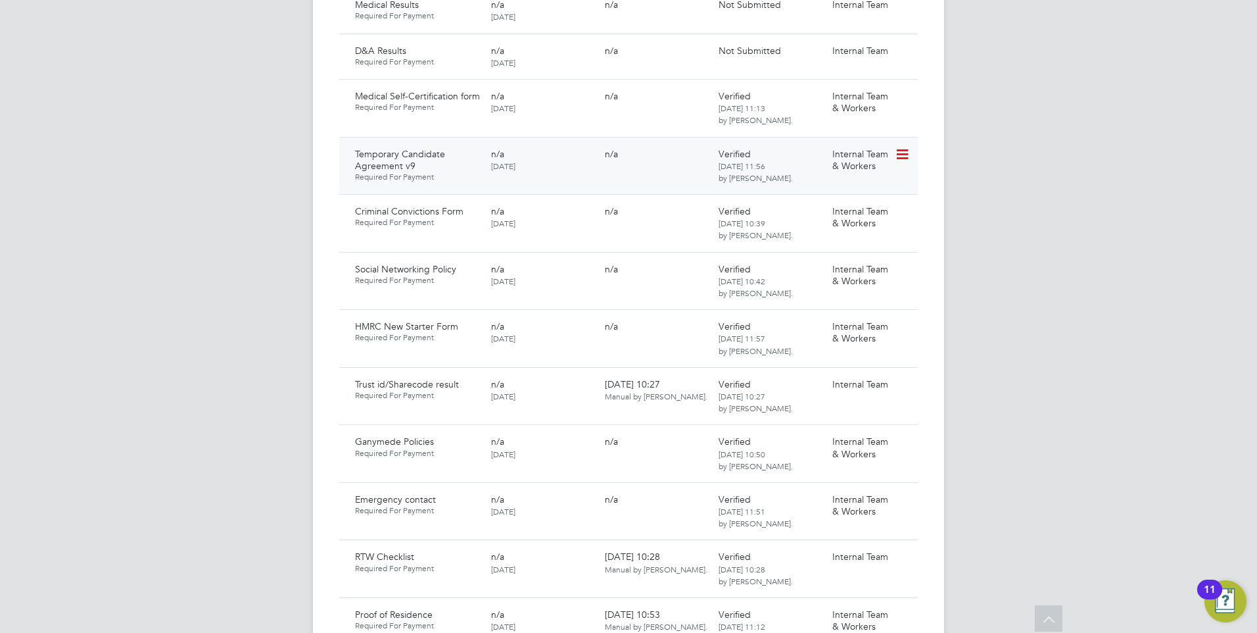
scroll to position [986, 0]
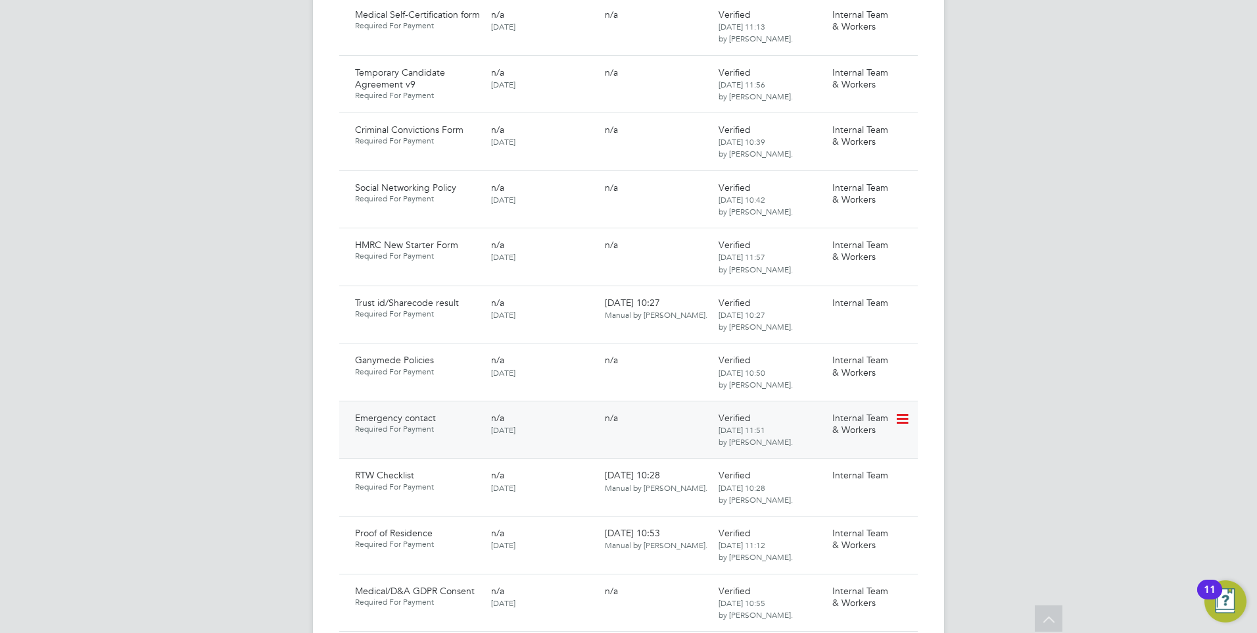
click at [906, 411] on icon at bounding box center [901, 419] width 13 height 16
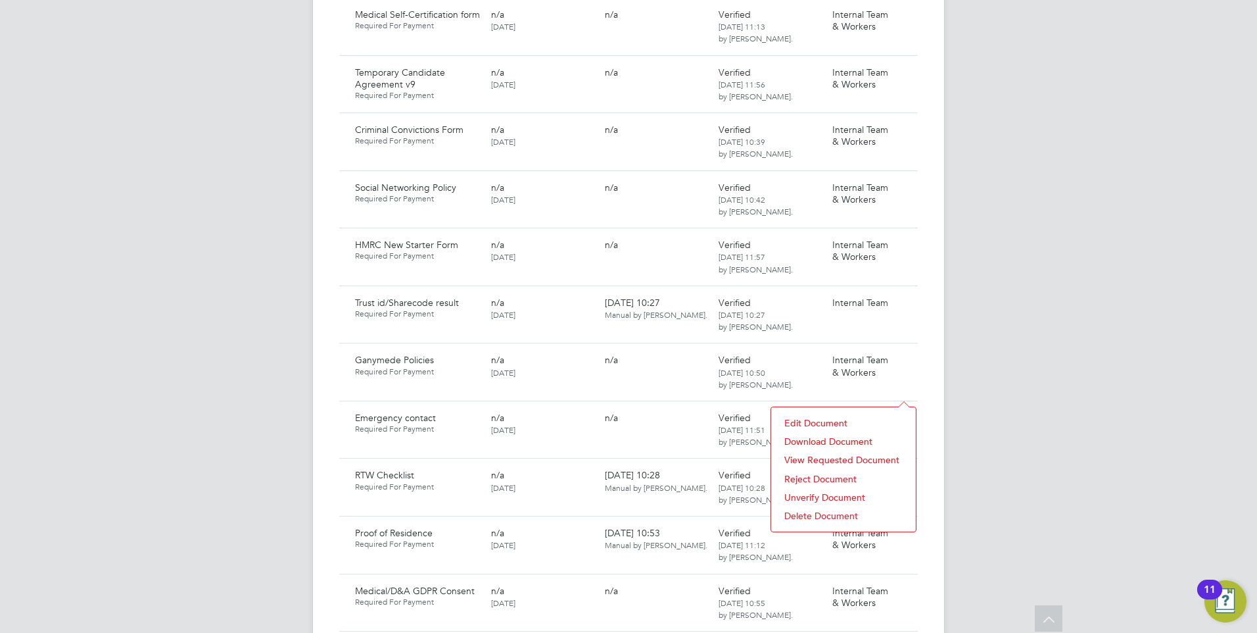
click at [814, 439] on li "Download Document" at bounding box center [844, 441] width 132 height 18
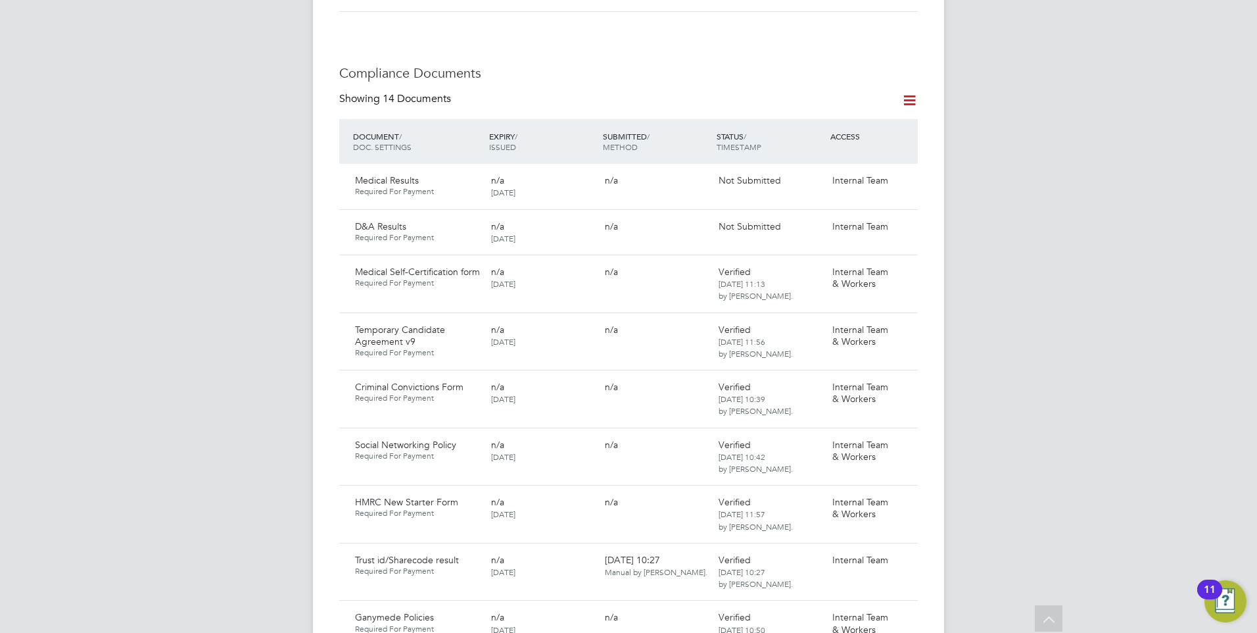
scroll to position [723, 0]
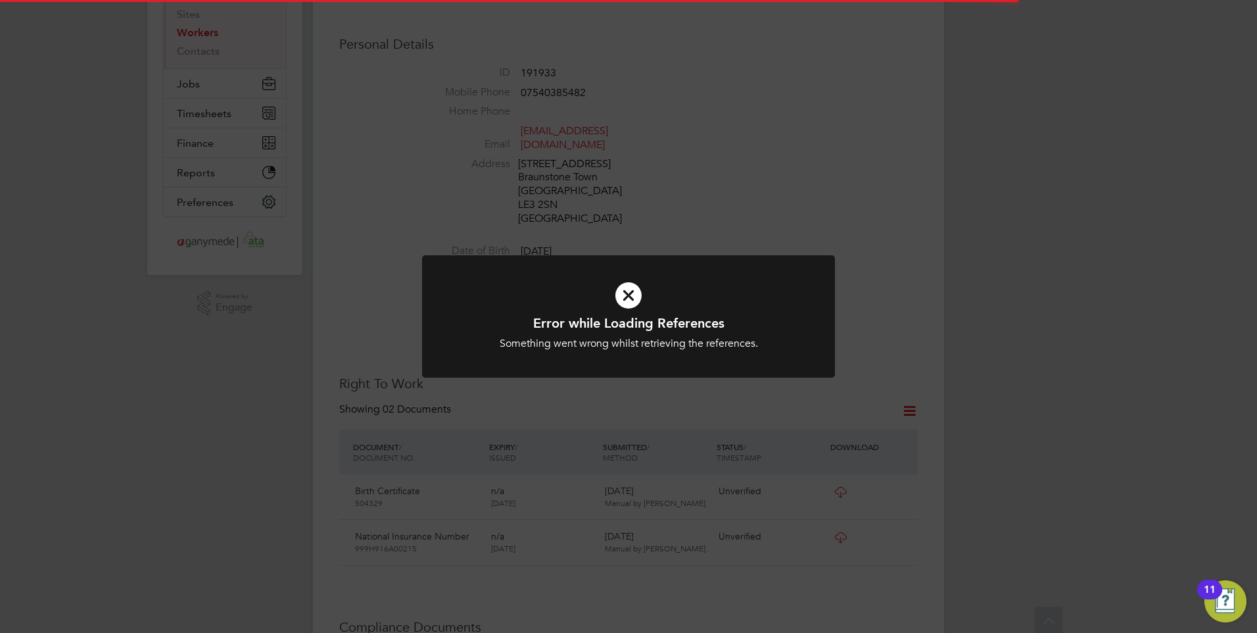
scroll to position [197, 0]
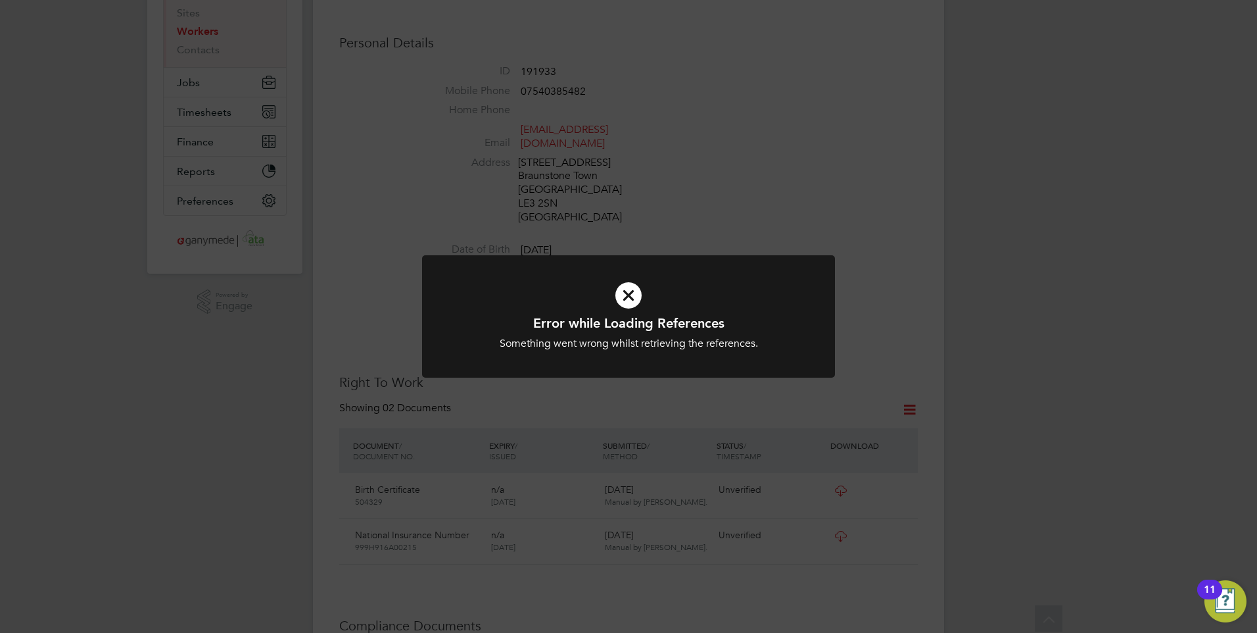
click at [593, 301] on icon at bounding box center [629, 295] width 342 height 51
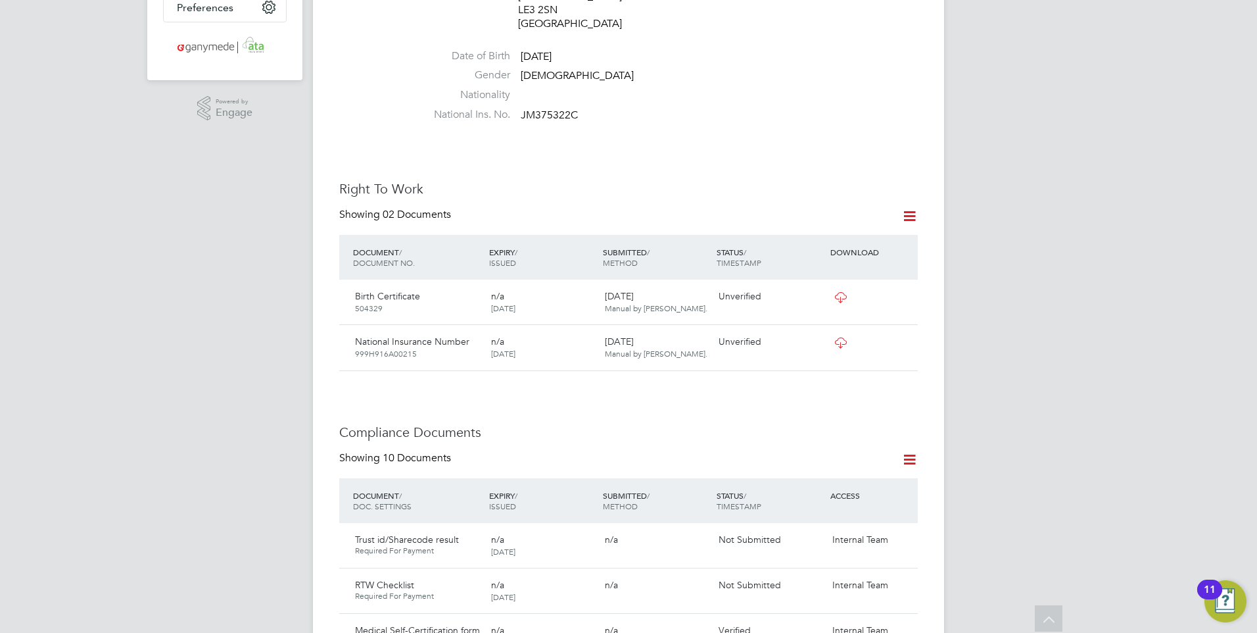
scroll to position [390, 0]
click at [899, 290] on icon at bounding box center [901, 298] width 13 height 16
click at [842, 307] on li "Verify Document" at bounding box center [860, 315] width 97 height 18
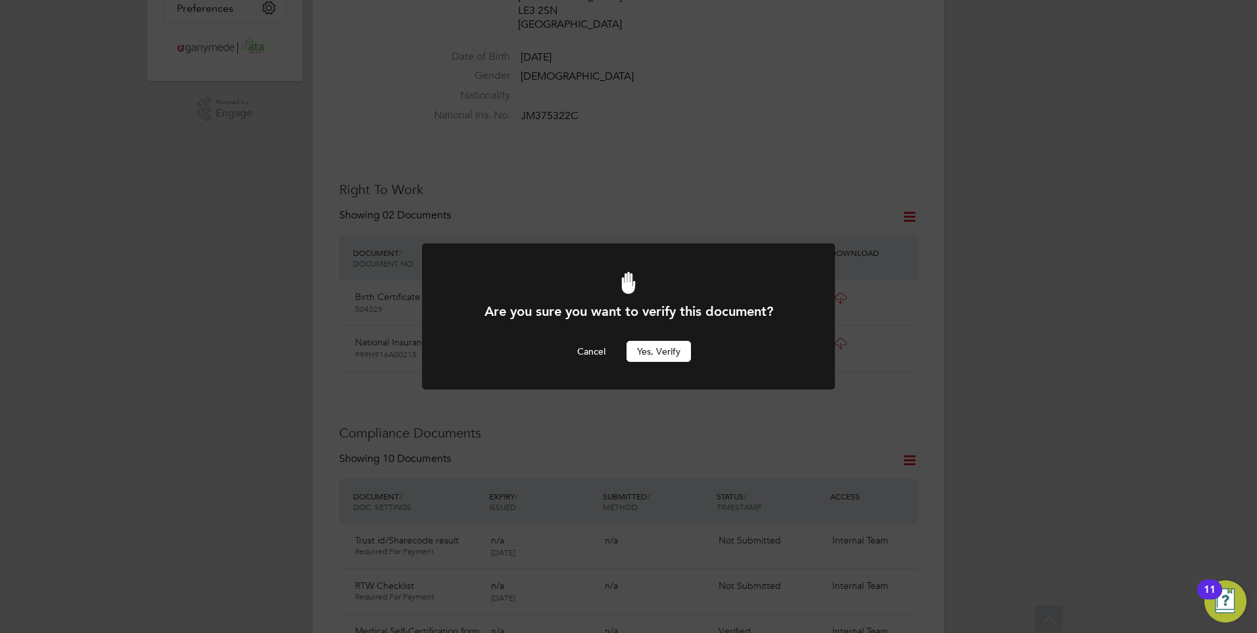
scroll to position [0, 0]
click at [654, 347] on button "Yes, verify" at bounding box center [659, 351] width 64 height 21
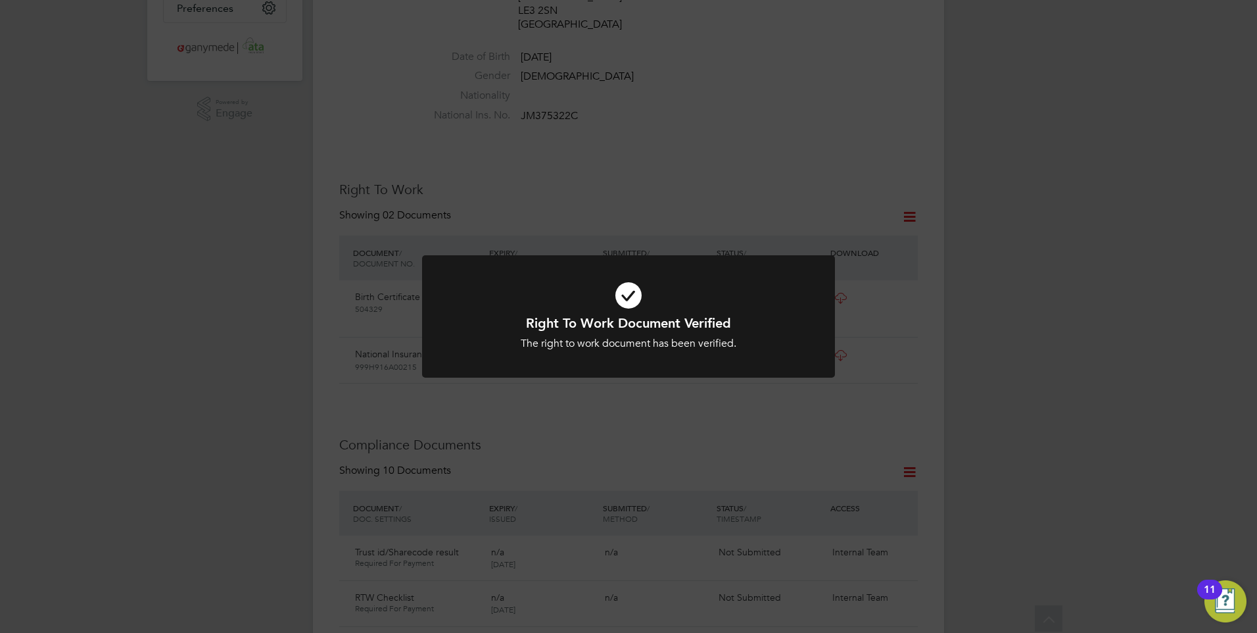
click at [819, 336] on div at bounding box center [628, 316] width 413 height 123
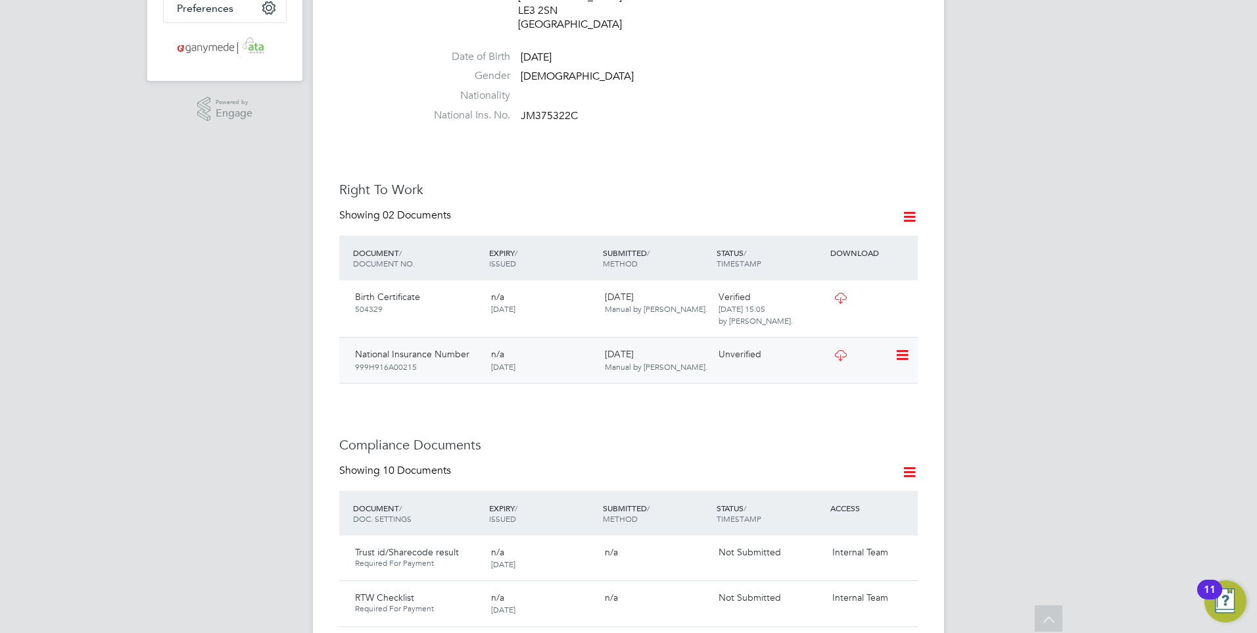
click at [896, 347] on icon at bounding box center [901, 355] width 13 height 16
click at [852, 367] on li "Verify Document" at bounding box center [860, 373] width 97 height 18
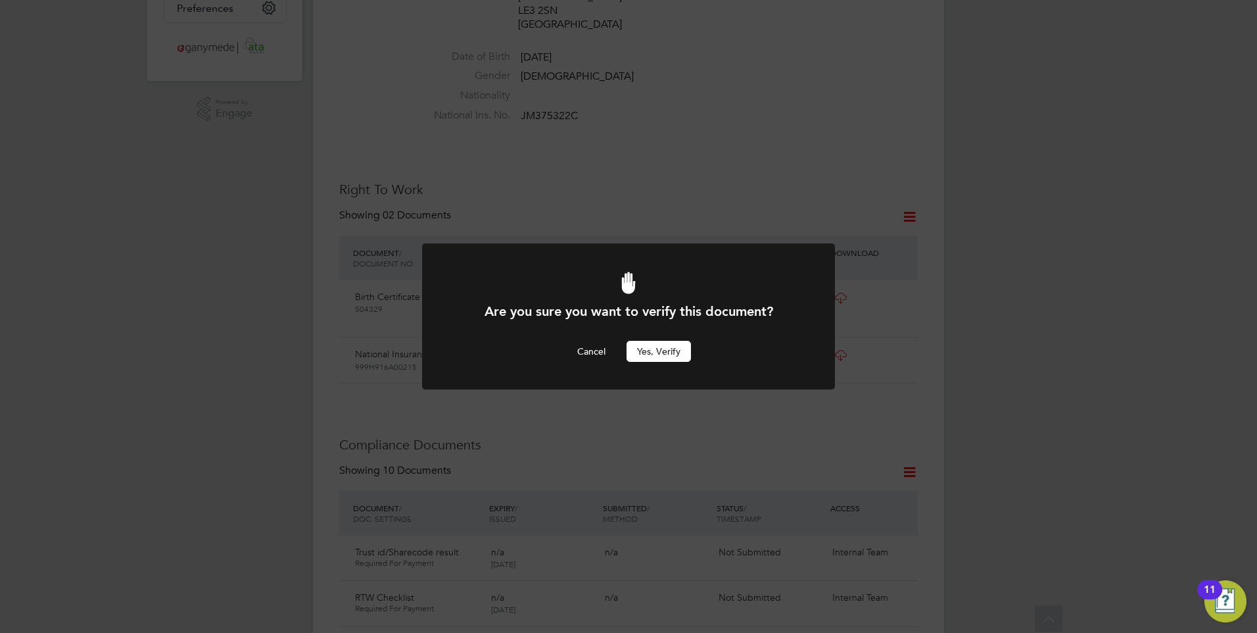
click at [649, 346] on button "Yes, verify" at bounding box center [659, 351] width 64 height 21
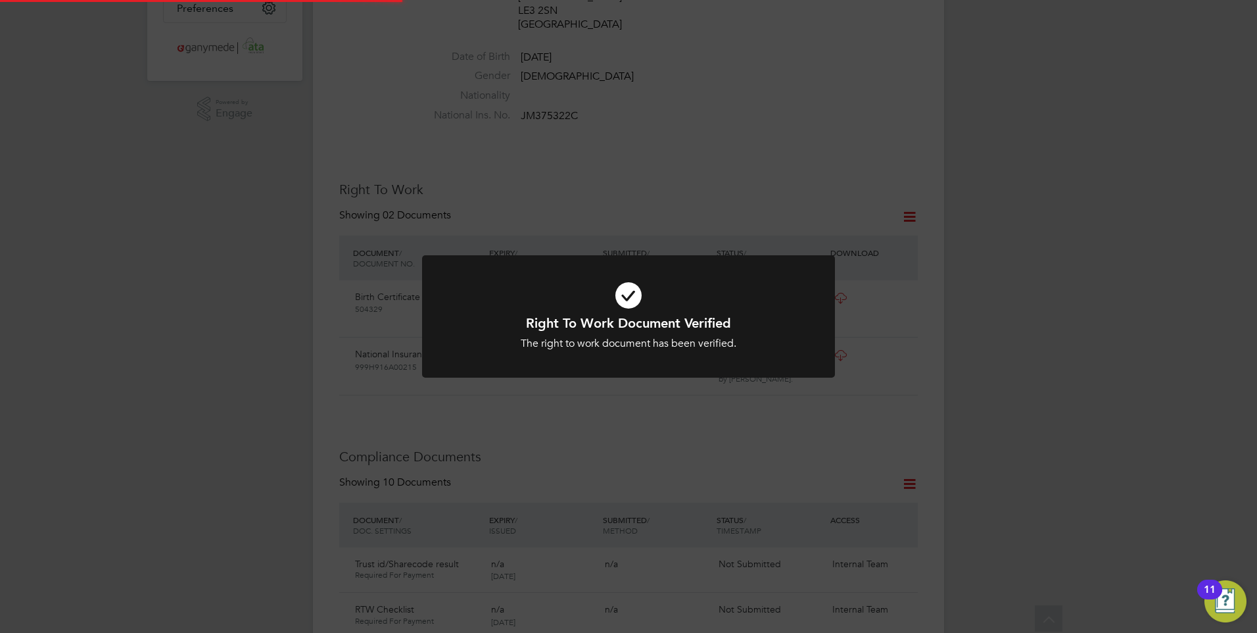
click at [683, 396] on div "Right To Work Document Verified The right to work document has been verified. C…" at bounding box center [628, 316] width 1257 height 633
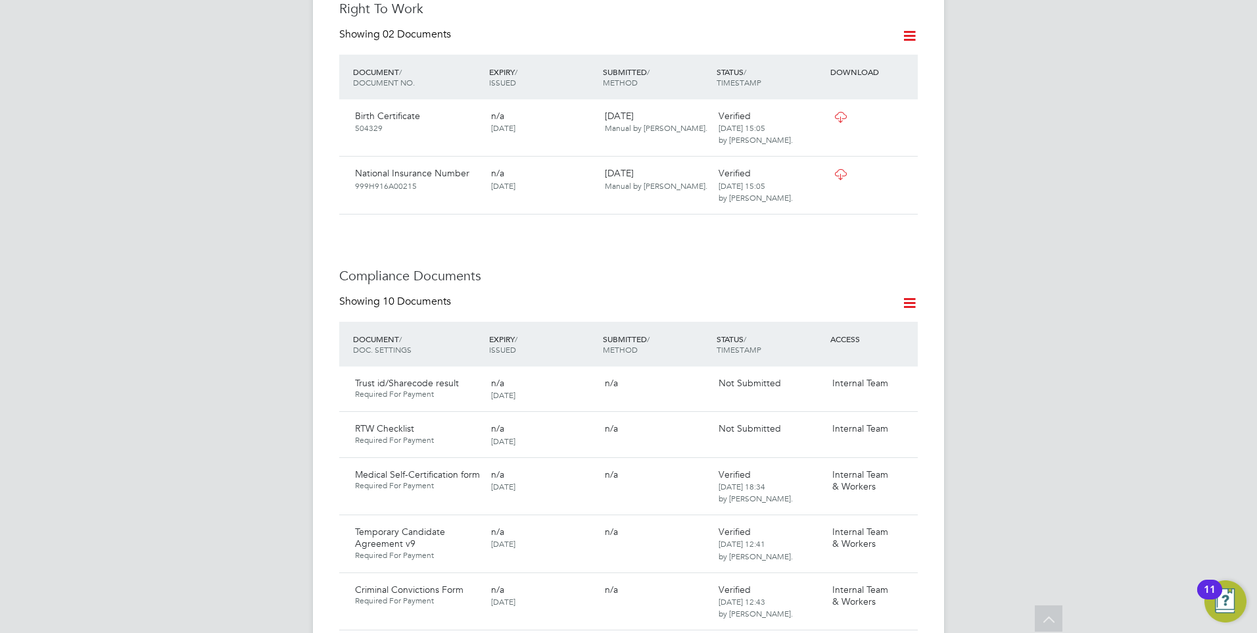
scroll to position [587, 0]
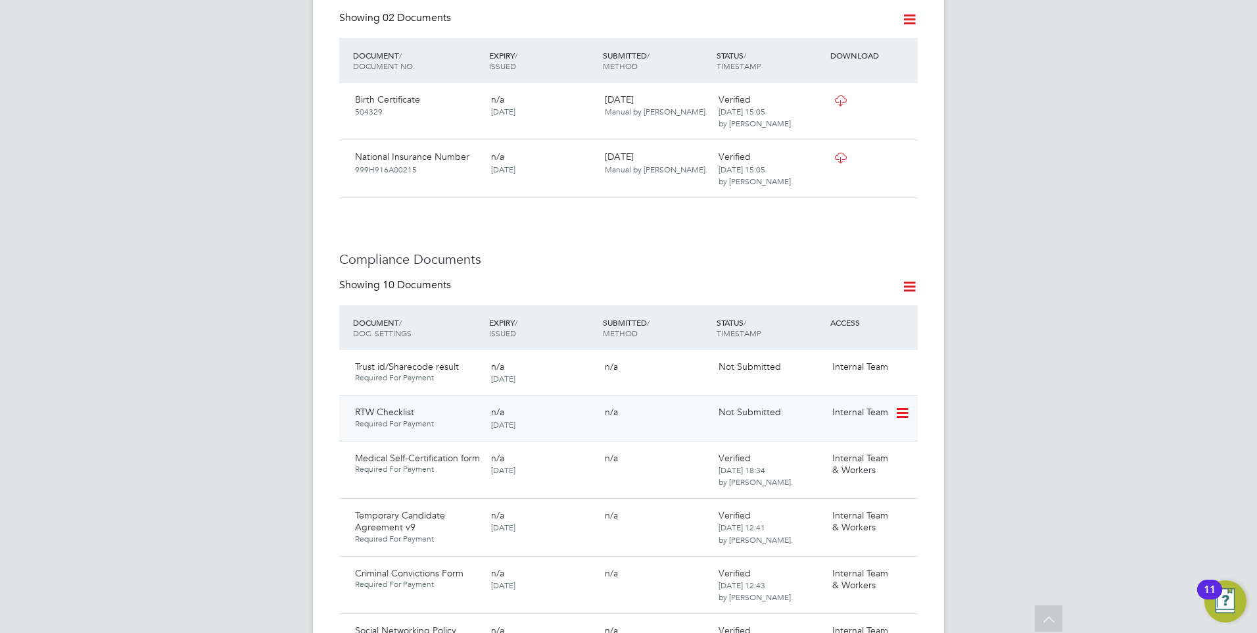
click at [900, 405] on icon at bounding box center [901, 413] width 13 height 16
click at [860, 442] on li "Submit Document" at bounding box center [862, 449] width 92 height 18
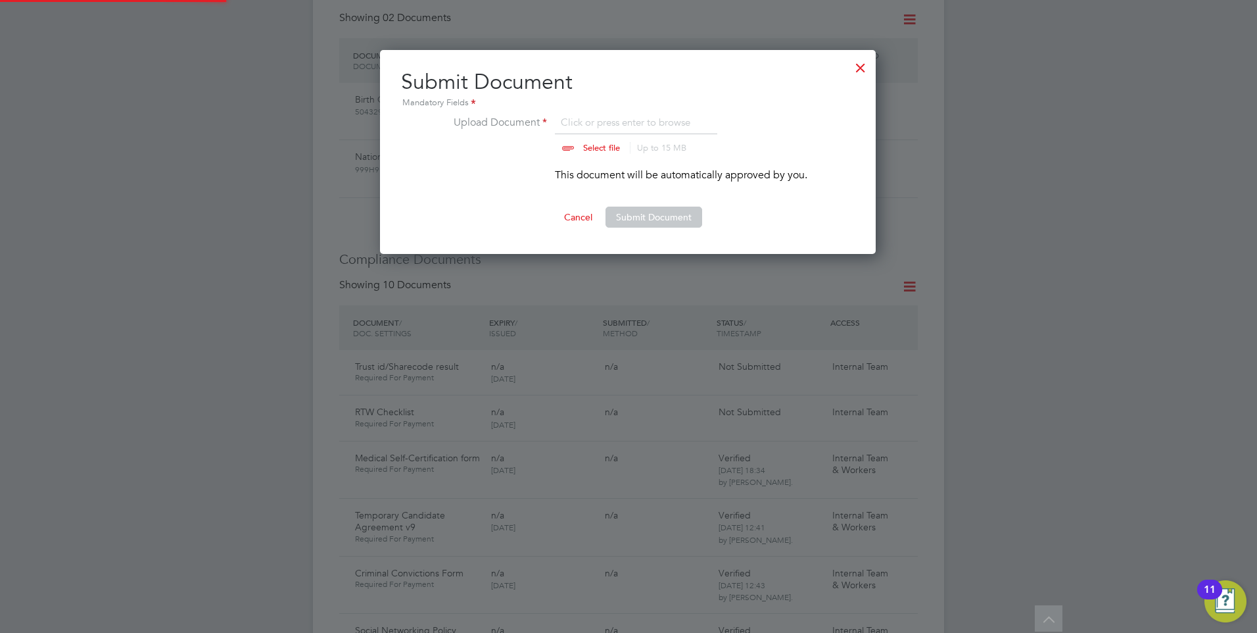
scroll to position [205, 497]
click at [638, 205] on ng-form "Upload Document Right to Work Checklist - Jamie Northern.pdf Select file Up to …" at bounding box center [628, 170] width 454 height 113
click at [638, 214] on button "Submit Document" at bounding box center [654, 217] width 97 height 21
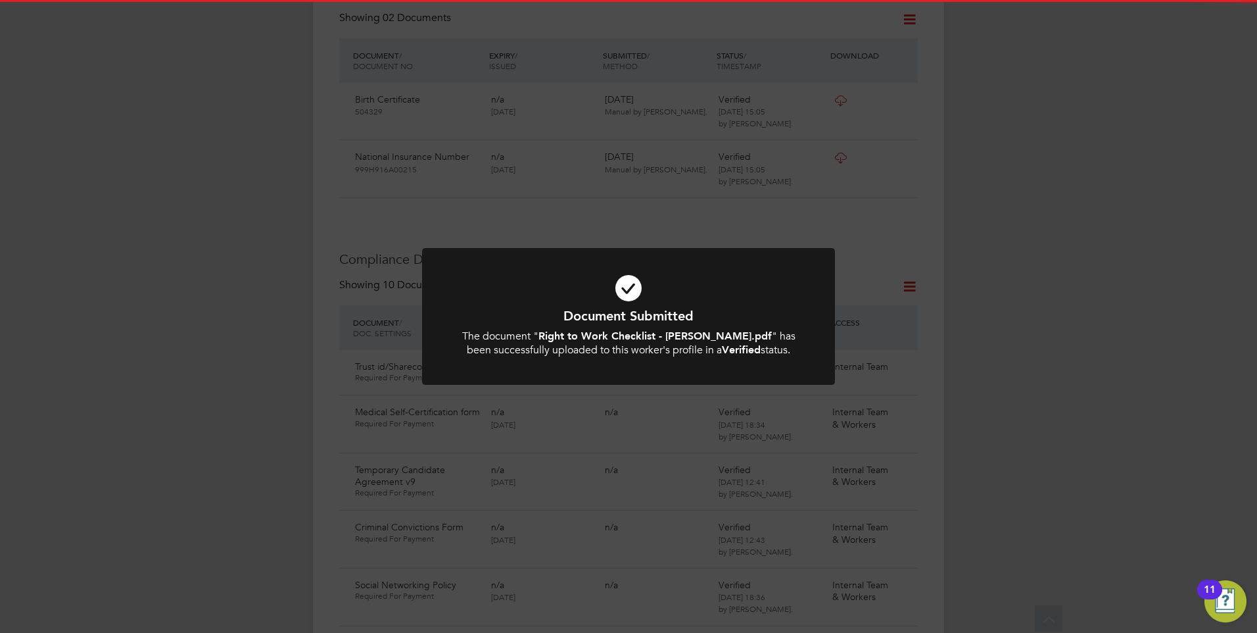
click at [646, 285] on icon at bounding box center [629, 287] width 342 height 51
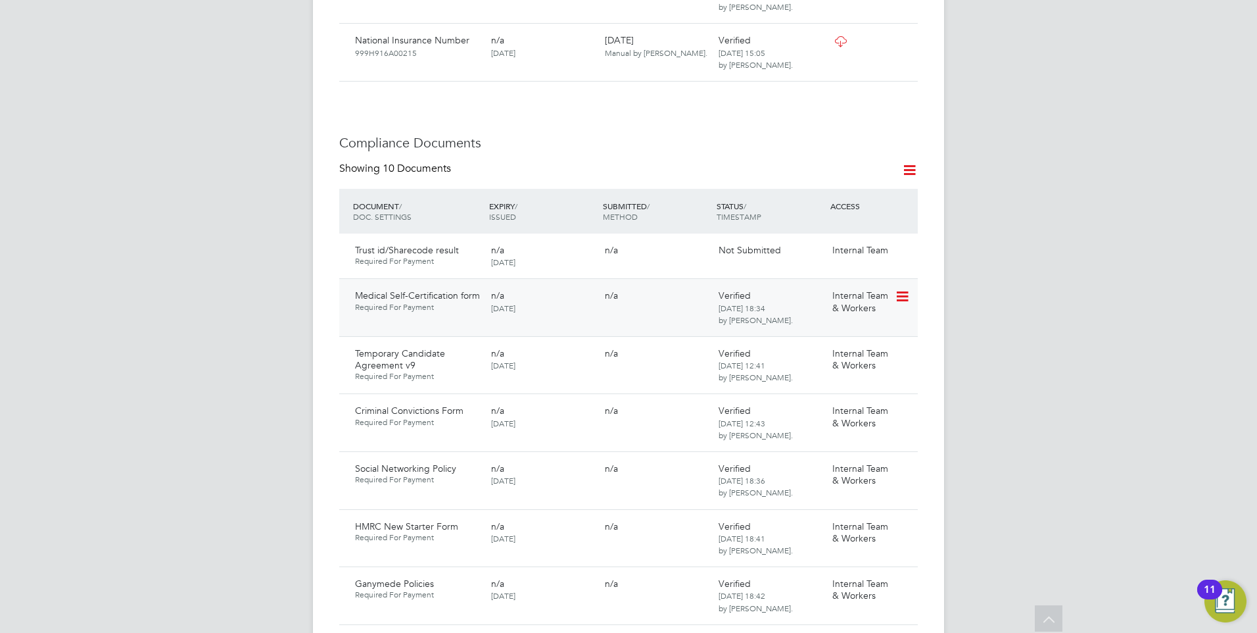
scroll to position [719, 0]
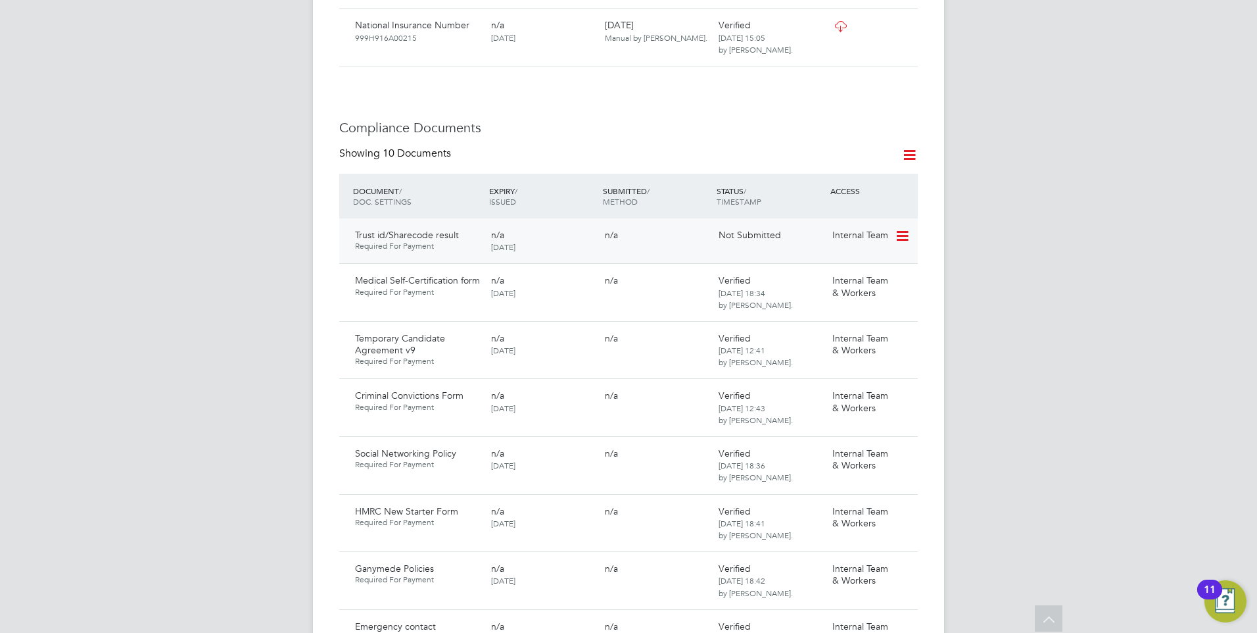
click at [908, 228] on icon at bounding box center [901, 236] width 13 height 16
click at [842, 268] on li "Submit Document" at bounding box center [862, 272] width 92 height 18
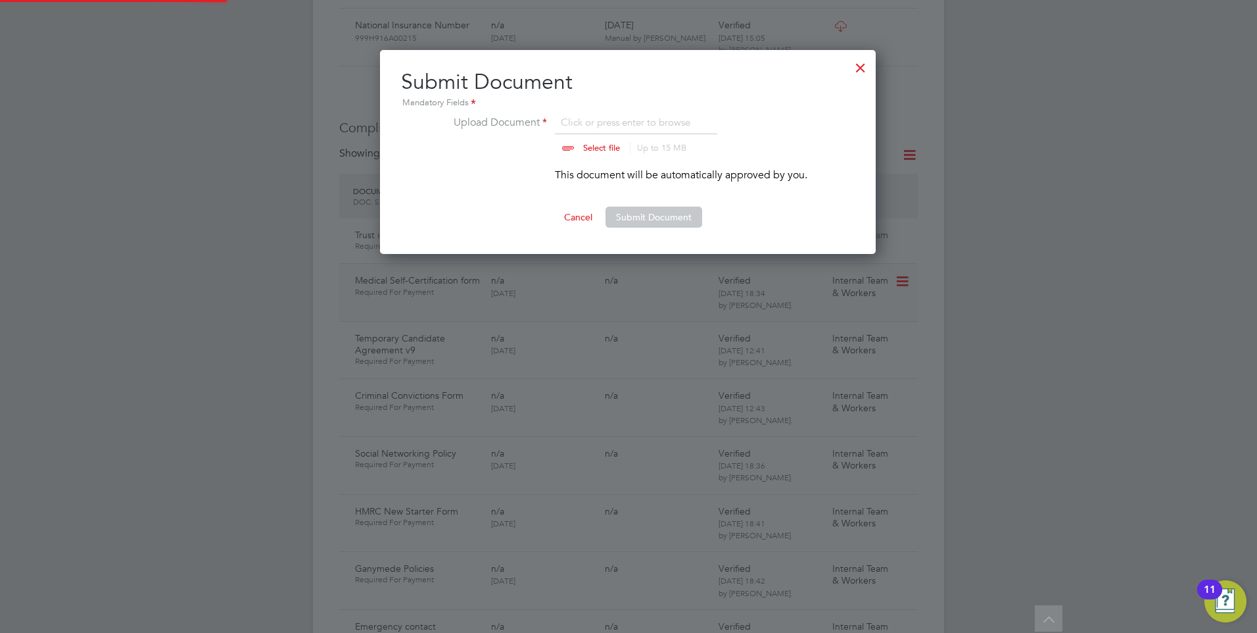
scroll to position [205, 497]
click at [628, 214] on button "Submit Document" at bounding box center [654, 217] width 97 height 21
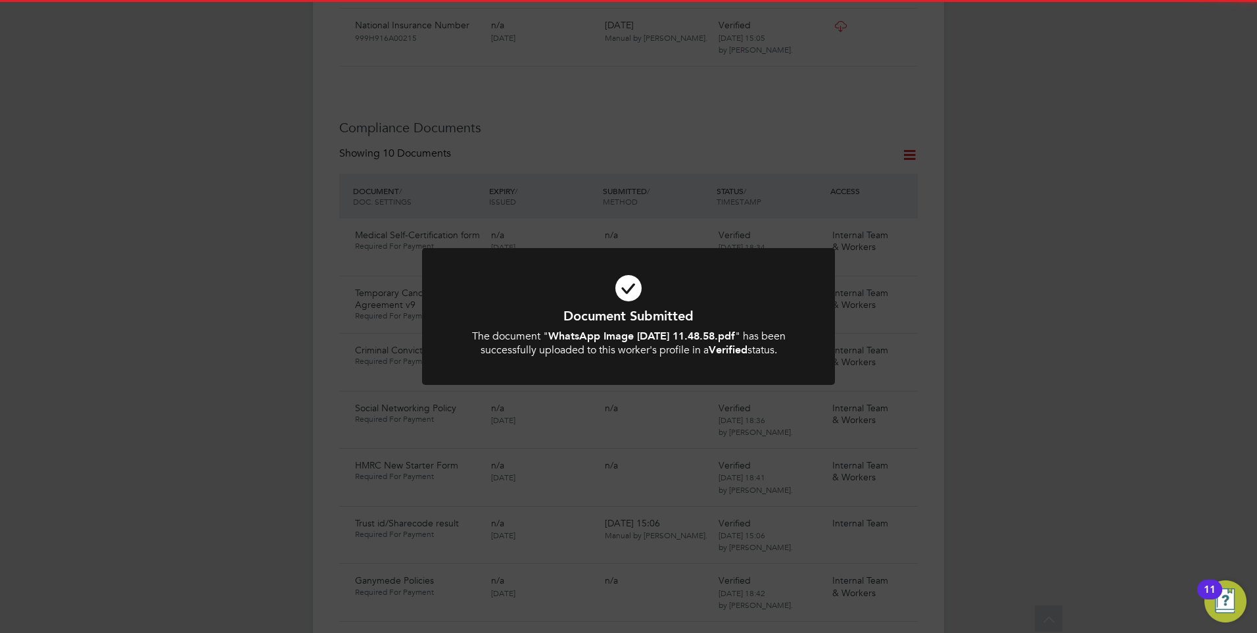
click at [629, 418] on div "Document Submitted The document " WhatsApp Image 2025-09-03 at 11.48.58.pdf " h…" at bounding box center [628, 316] width 1257 height 633
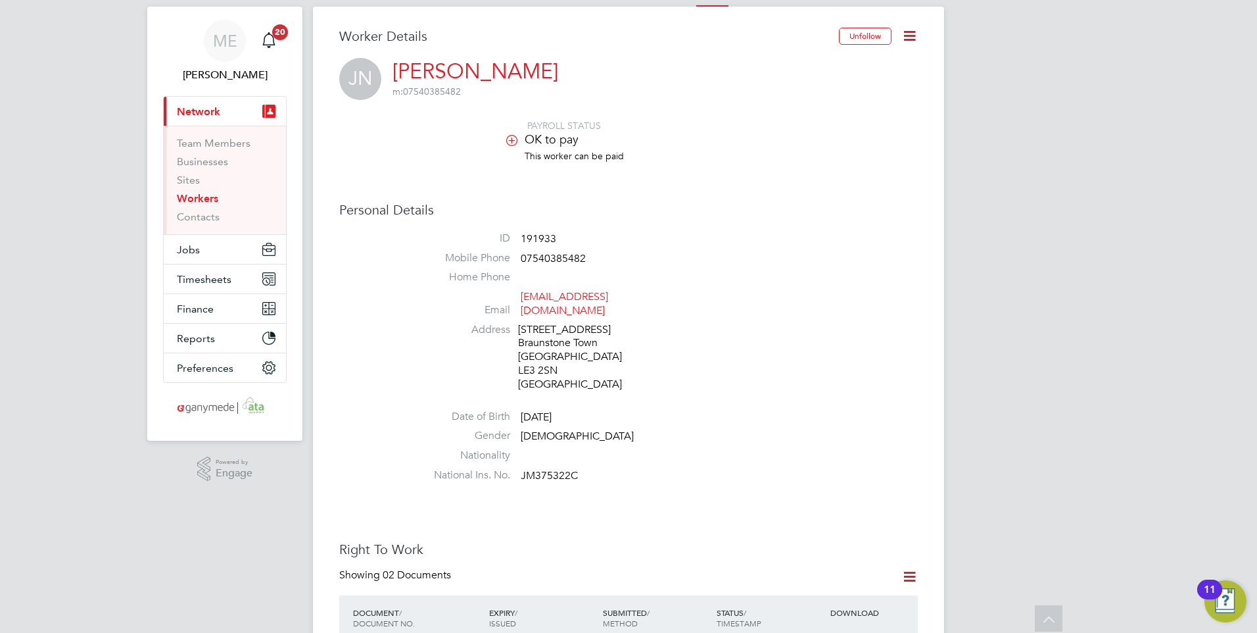
scroll to position [0, 0]
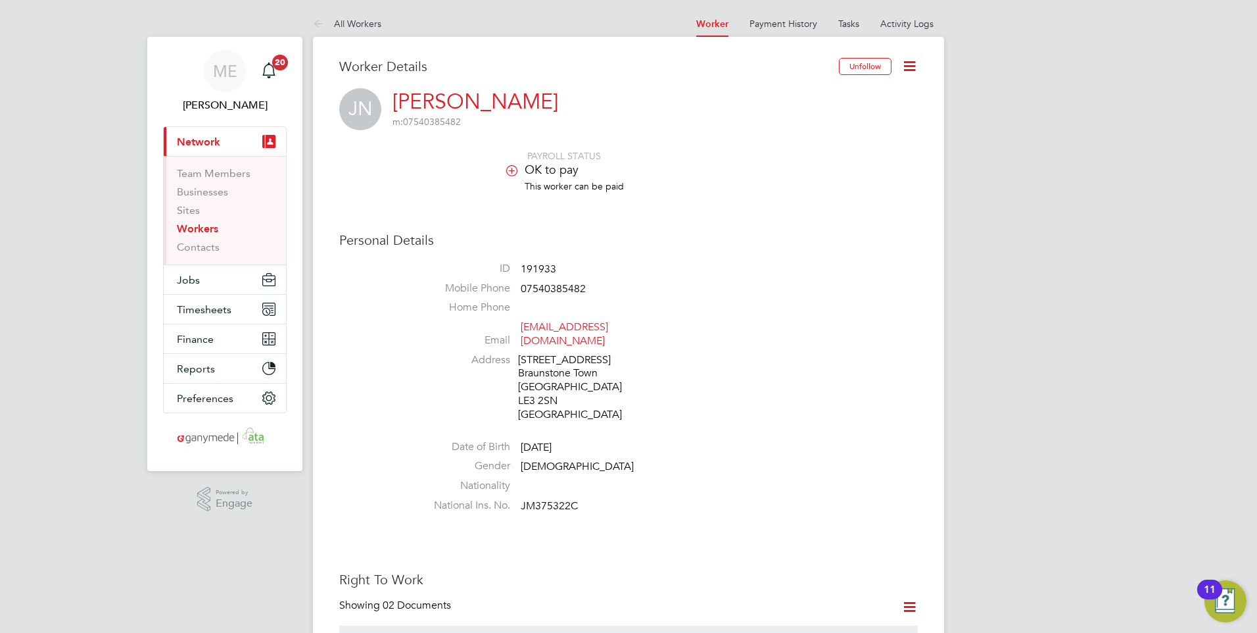
click at [322, 16] on icon at bounding box center [321, 24] width 16 height 16
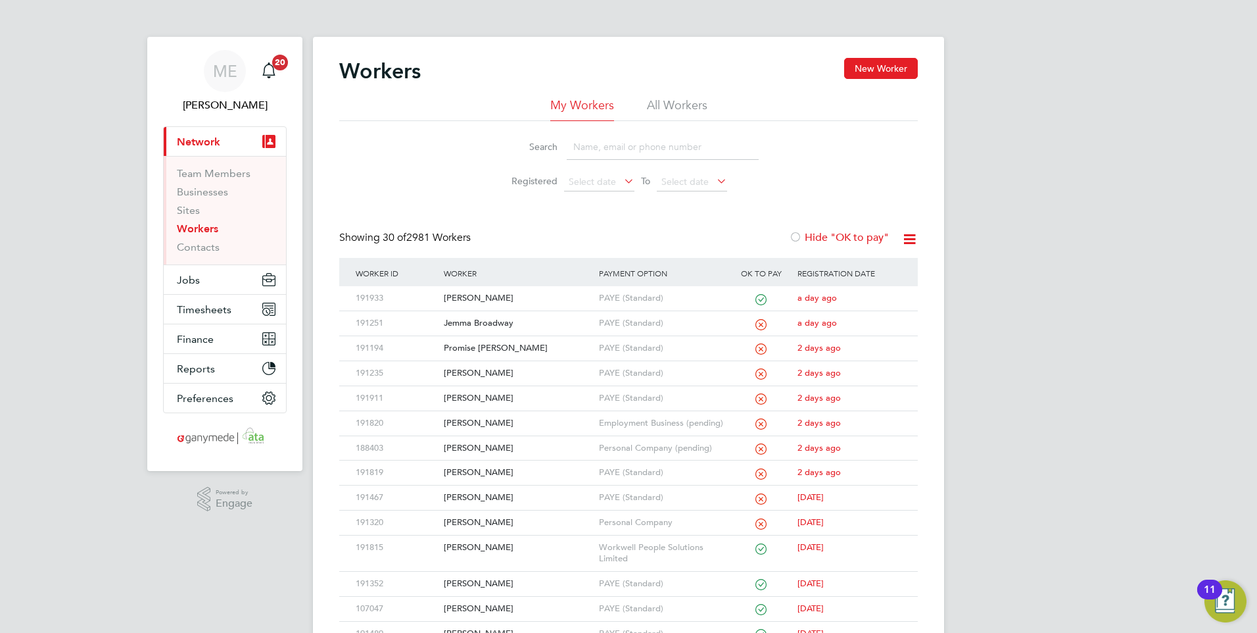
click at [598, 152] on input at bounding box center [663, 147] width 192 height 26
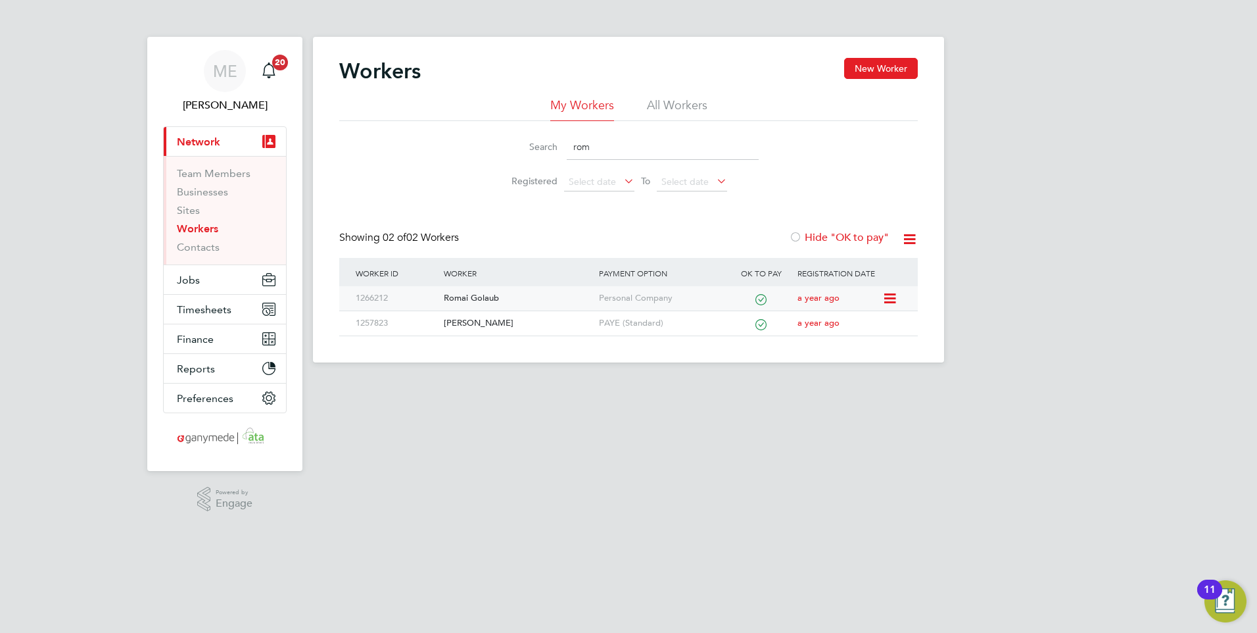
type input "rom"
click at [539, 296] on div "Romai Golaub" at bounding box center [518, 298] width 155 height 24
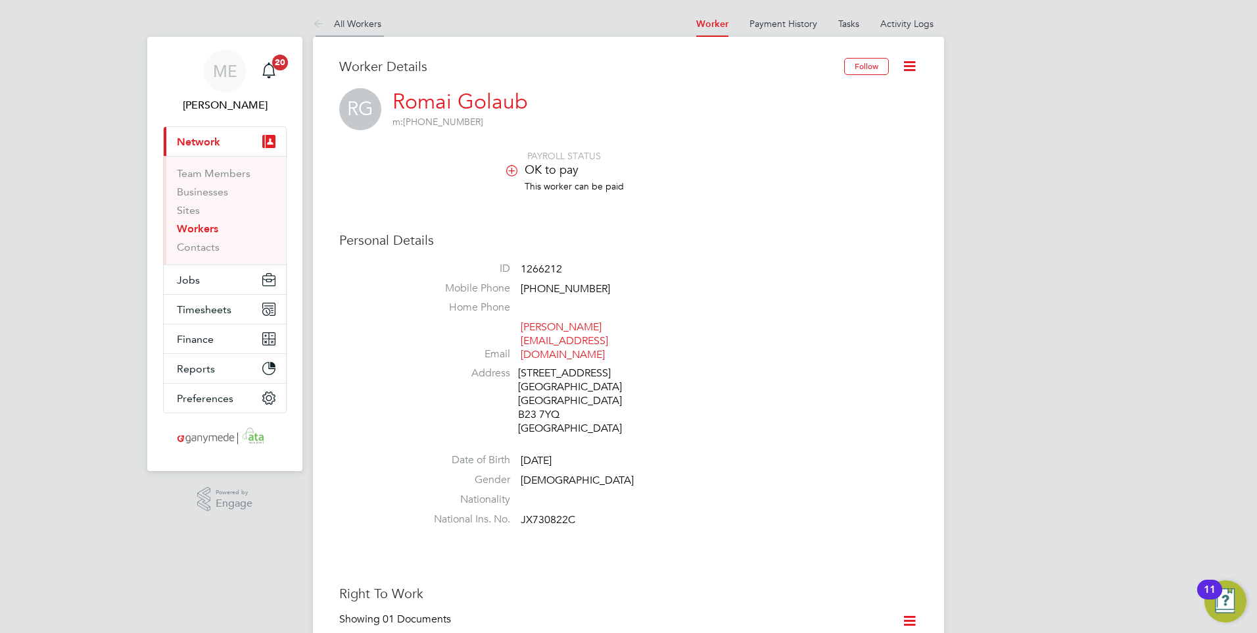
click at [322, 22] on icon at bounding box center [321, 24] width 16 height 16
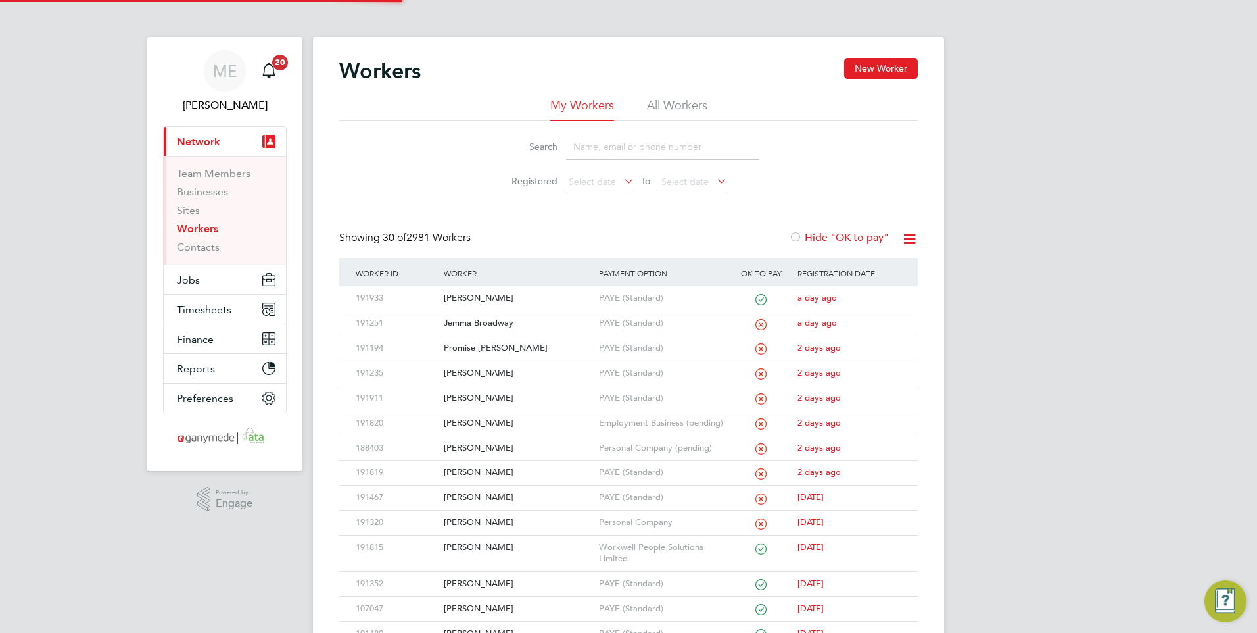
click at [614, 150] on input at bounding box center [663, 147] width 192 height 26
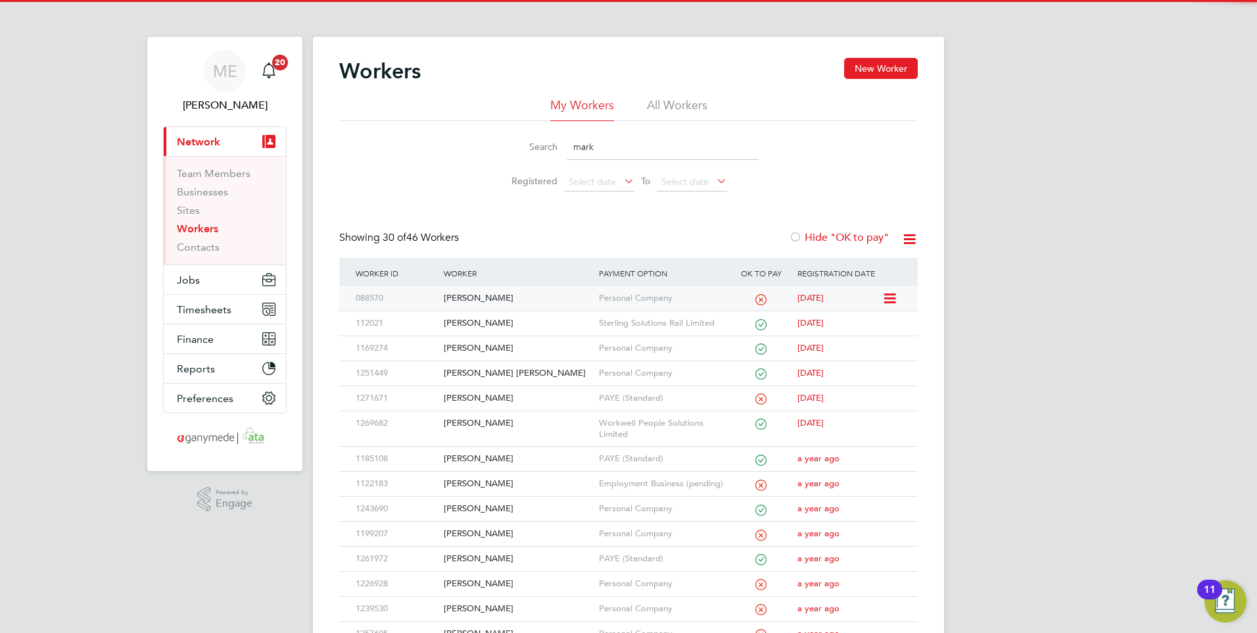
type input "mark"
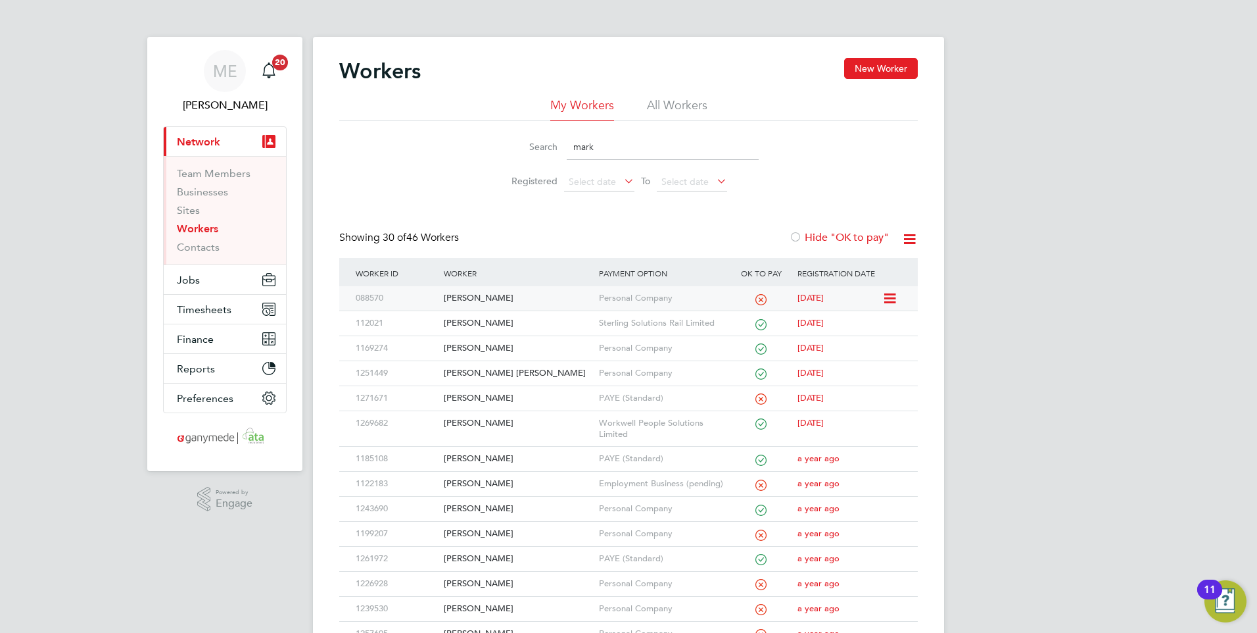
click at [514, 301] on div "[PERSON_NAME]" at bounding box center [518, 298] width 155 height 24
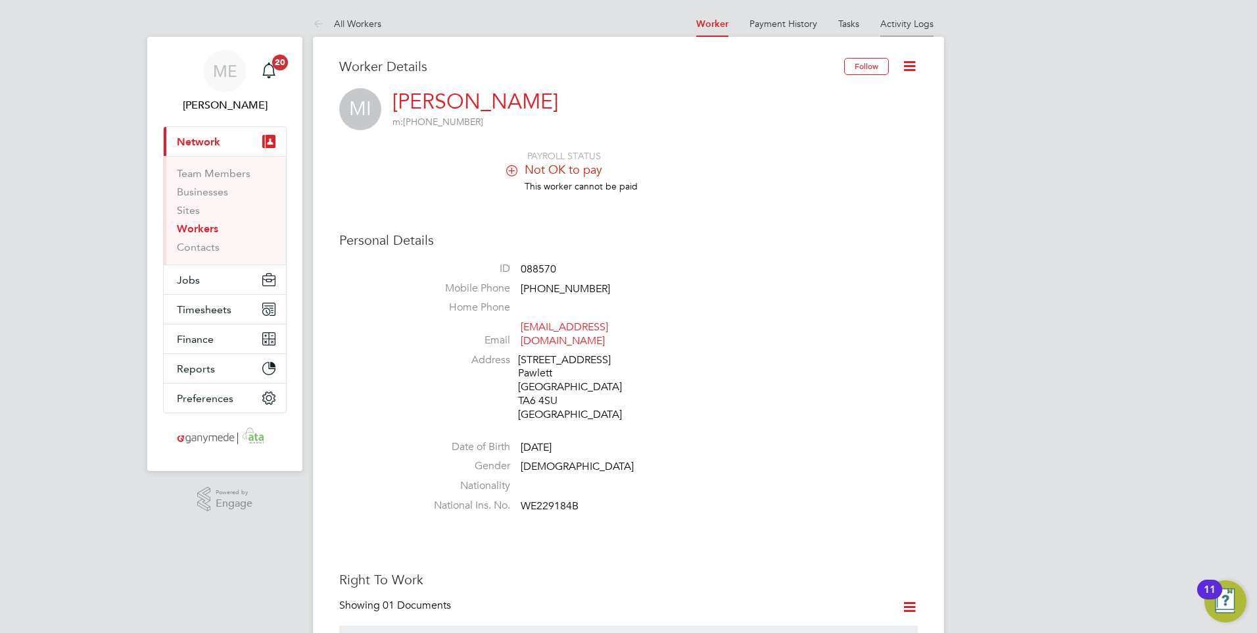
click at [897, 19] on link "Activity Logs" at bounding box center [907, 24] width 53 height 12
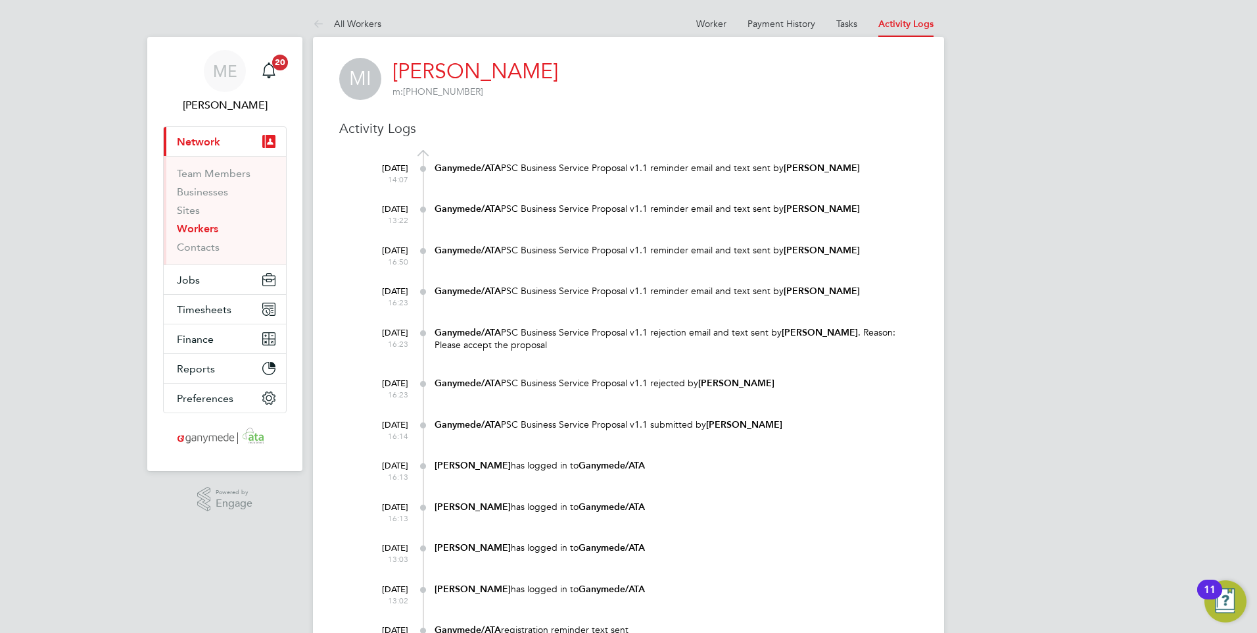
click at [696, 25] on at-navigation-tab "Worker" at bounding box center [711, 22] width 51 height 12
click at [700, 27] on link "Worker" at bounding box center [711, 24] width 30 height 12
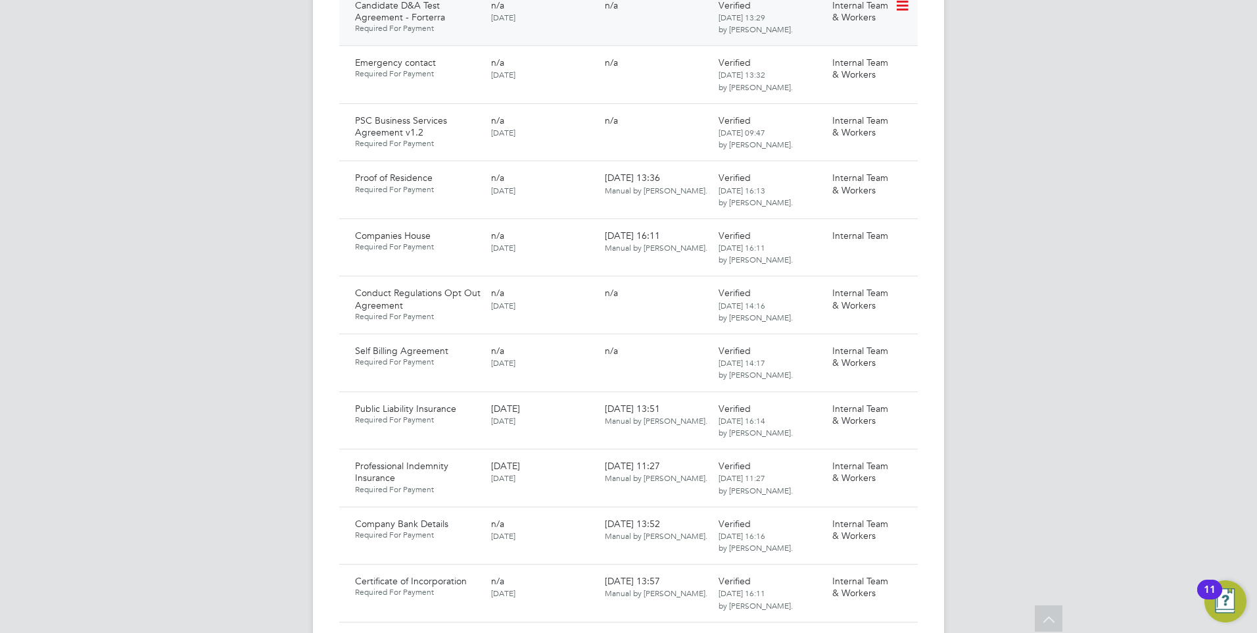
scroll to position [1118, 0]
